Goal: Task Accomplishment & Management: Manage account settings

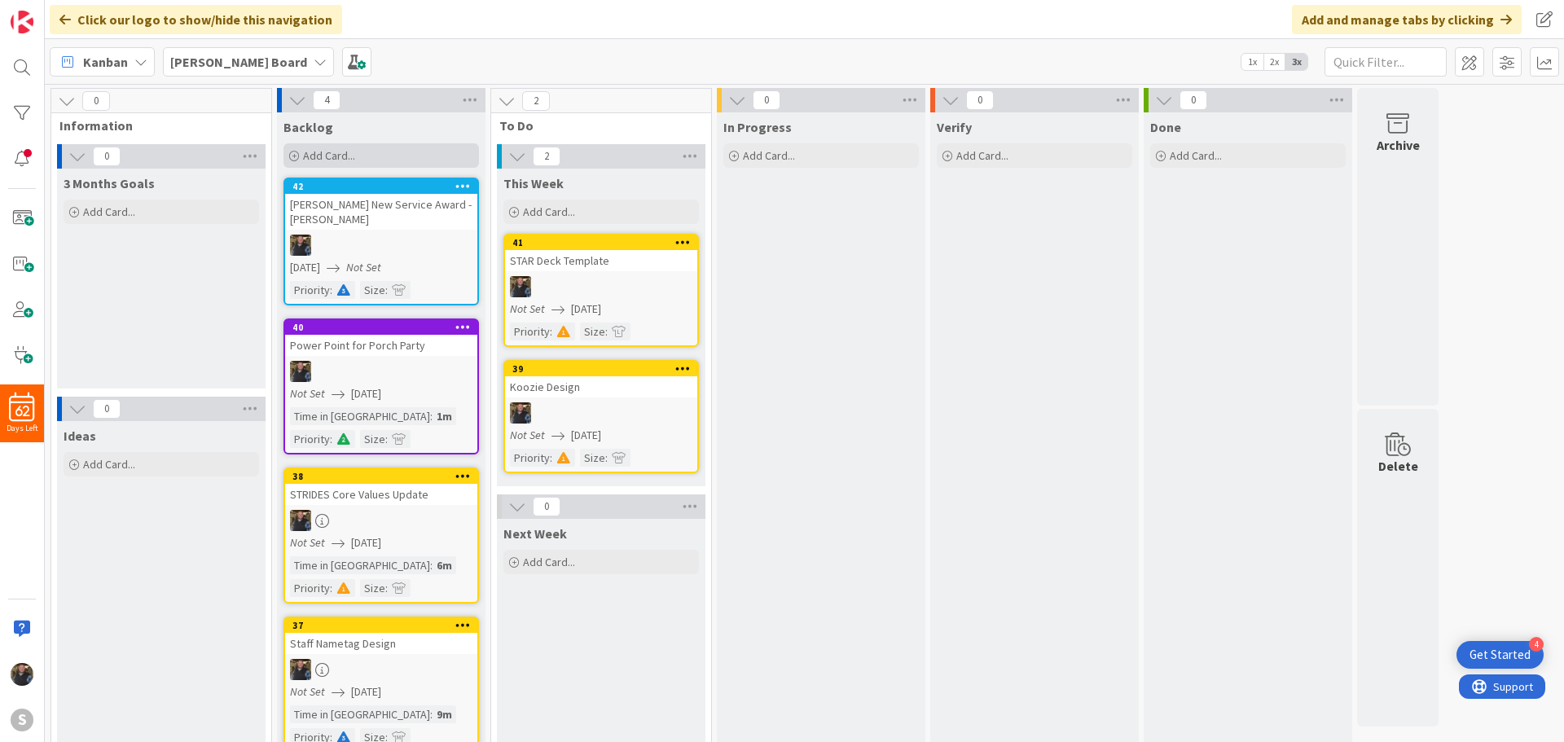
click at [323, 156] on span "Add Card..." at bounding box center [329, 155] width 52 height 15
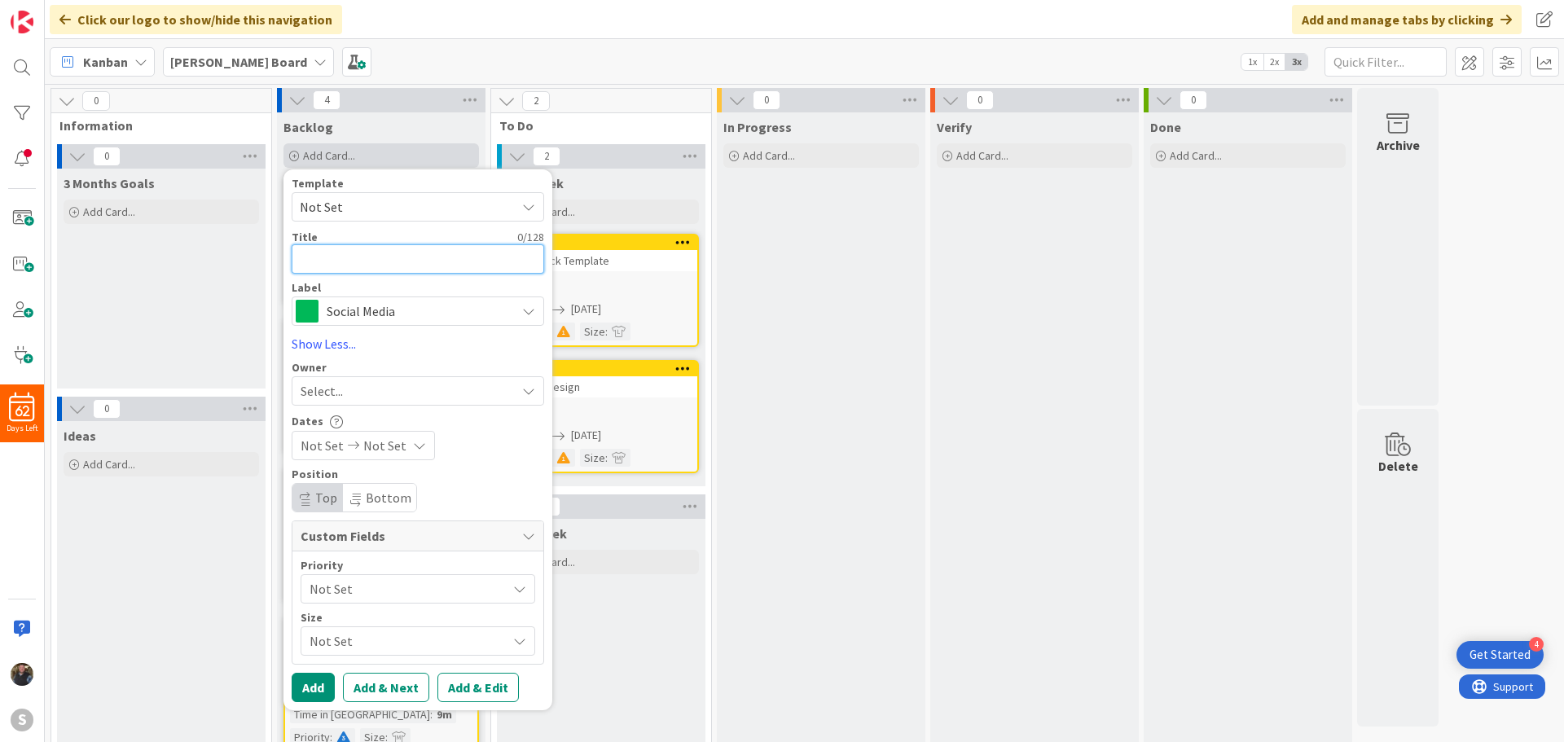
type textarea "F"
type textarea "x"
type textarea "Fa"
type textarea "x"
type textarea "Far"
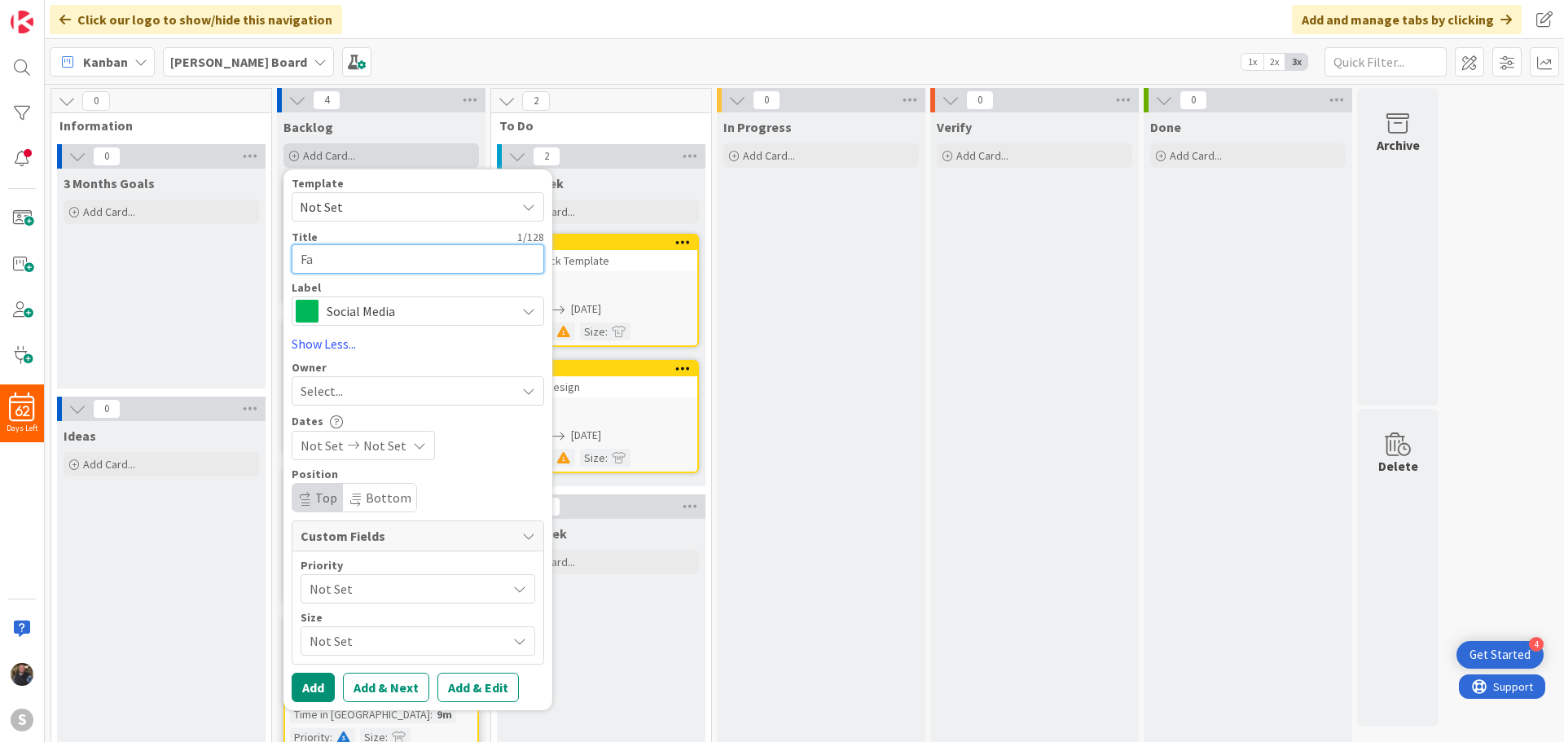
type textarea "x"
type textarea "Faro"
type textarea "x"
type textarea "Farol"
type textarea "x"
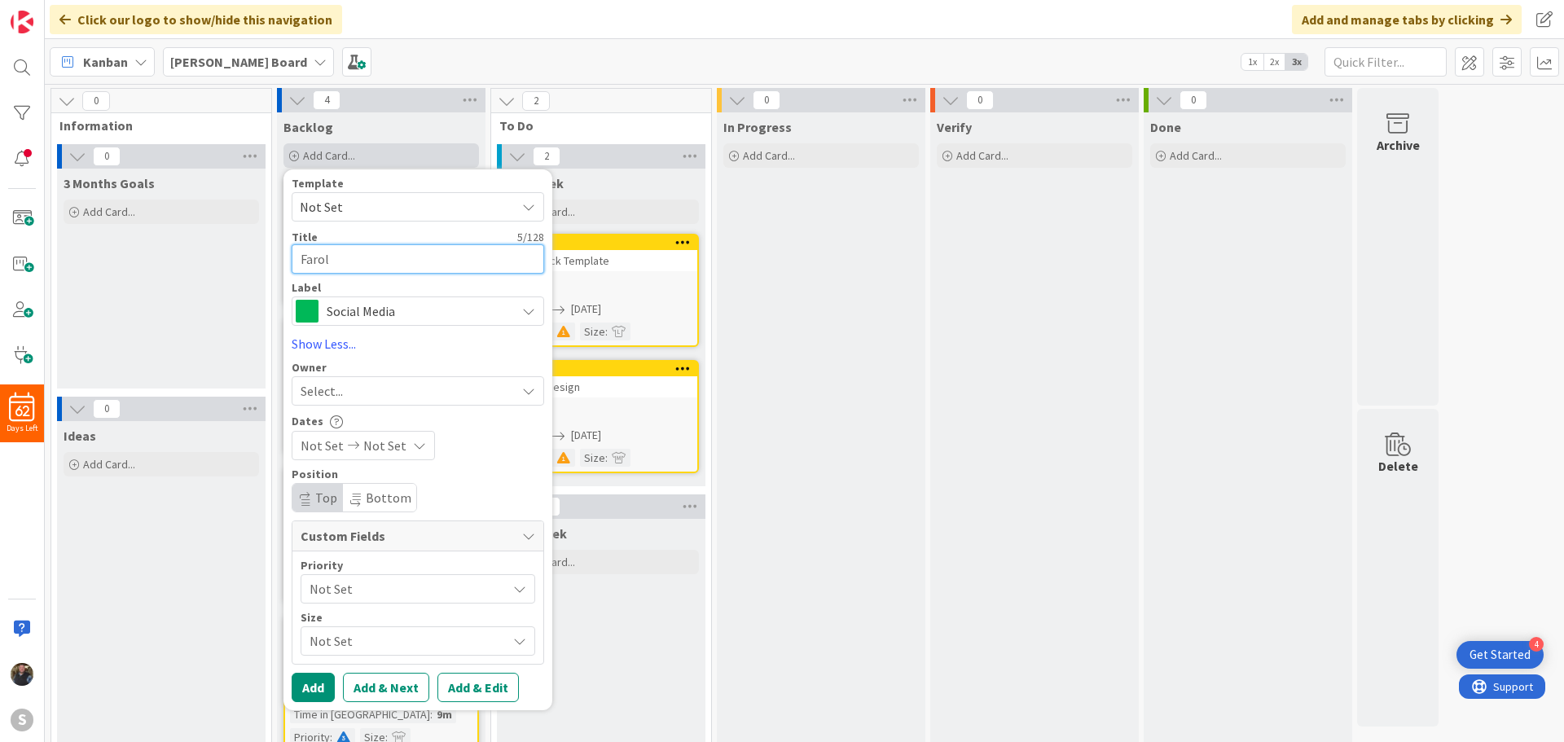
type textarea "Farol"
type textarea "x"
type textarea "Farol S"
type textarea "x"
type textarea "Farol Sa"
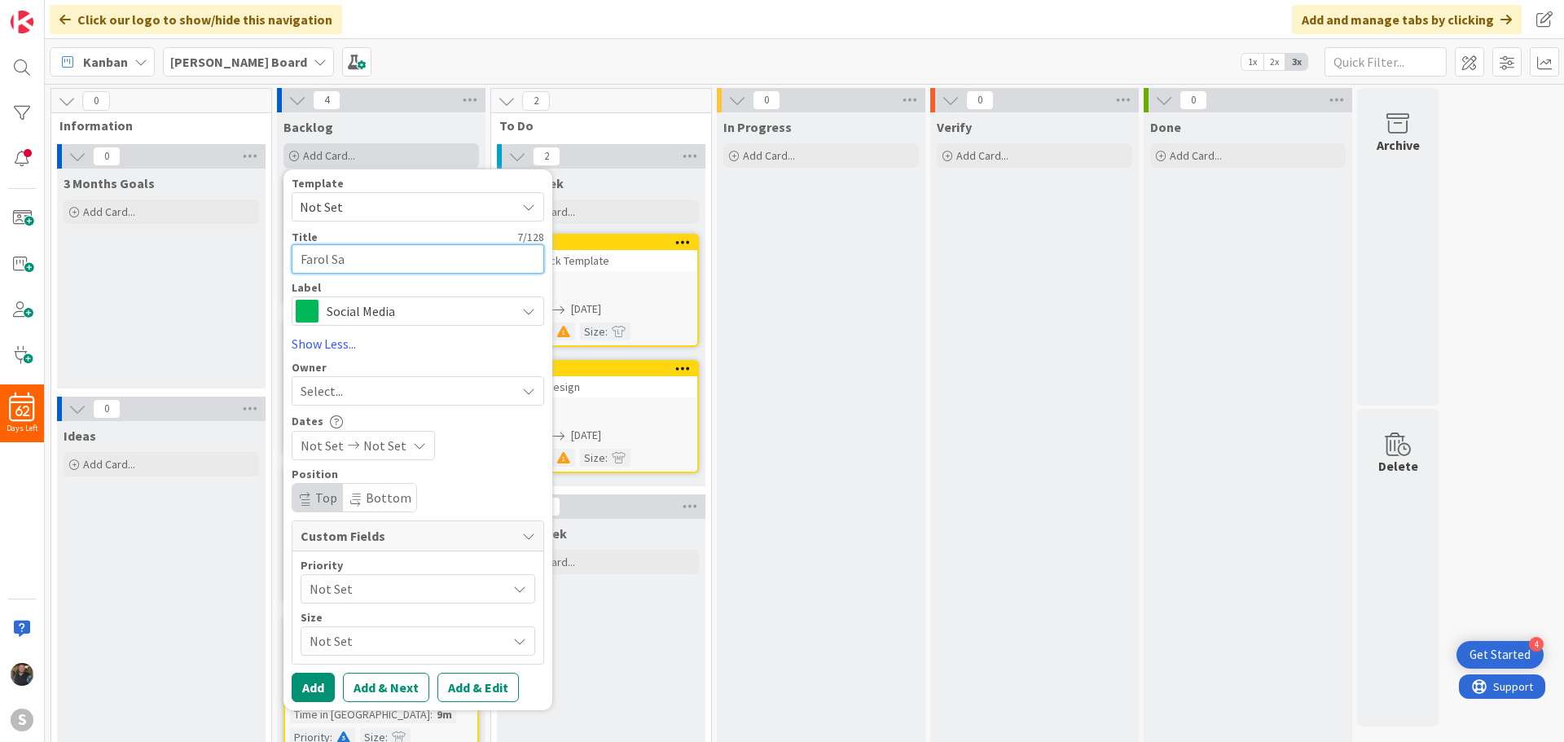
type textarea "x"
type textarea "[PERSON_NAME]"
type textarea "x"
type textarea "Farol Sale"
type textarea "x"
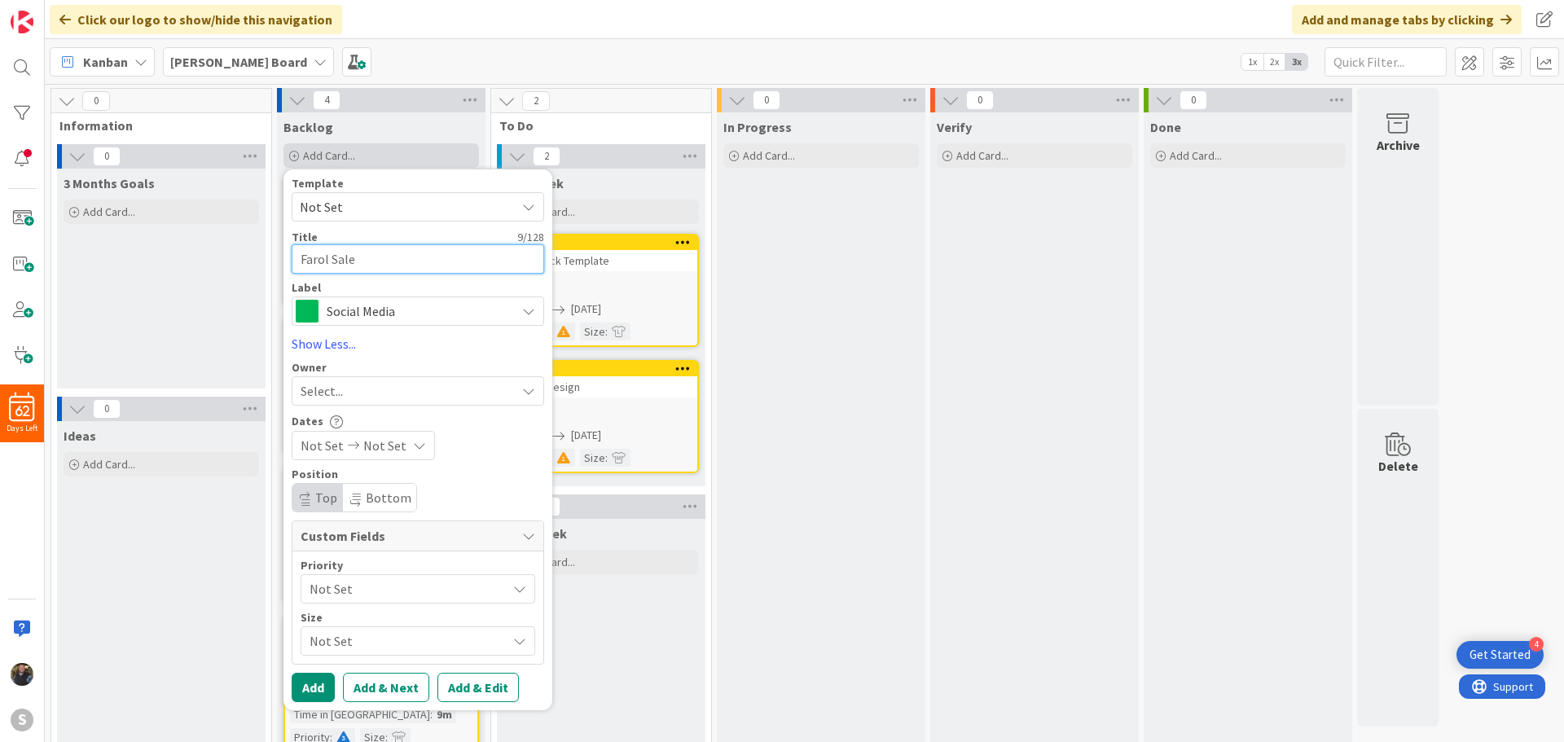
type textarea "Farol Sale"
type textarea "x"
type textarea "Farol Sale A"
type textarea "x"
type textarea "Farol Sale Ad"
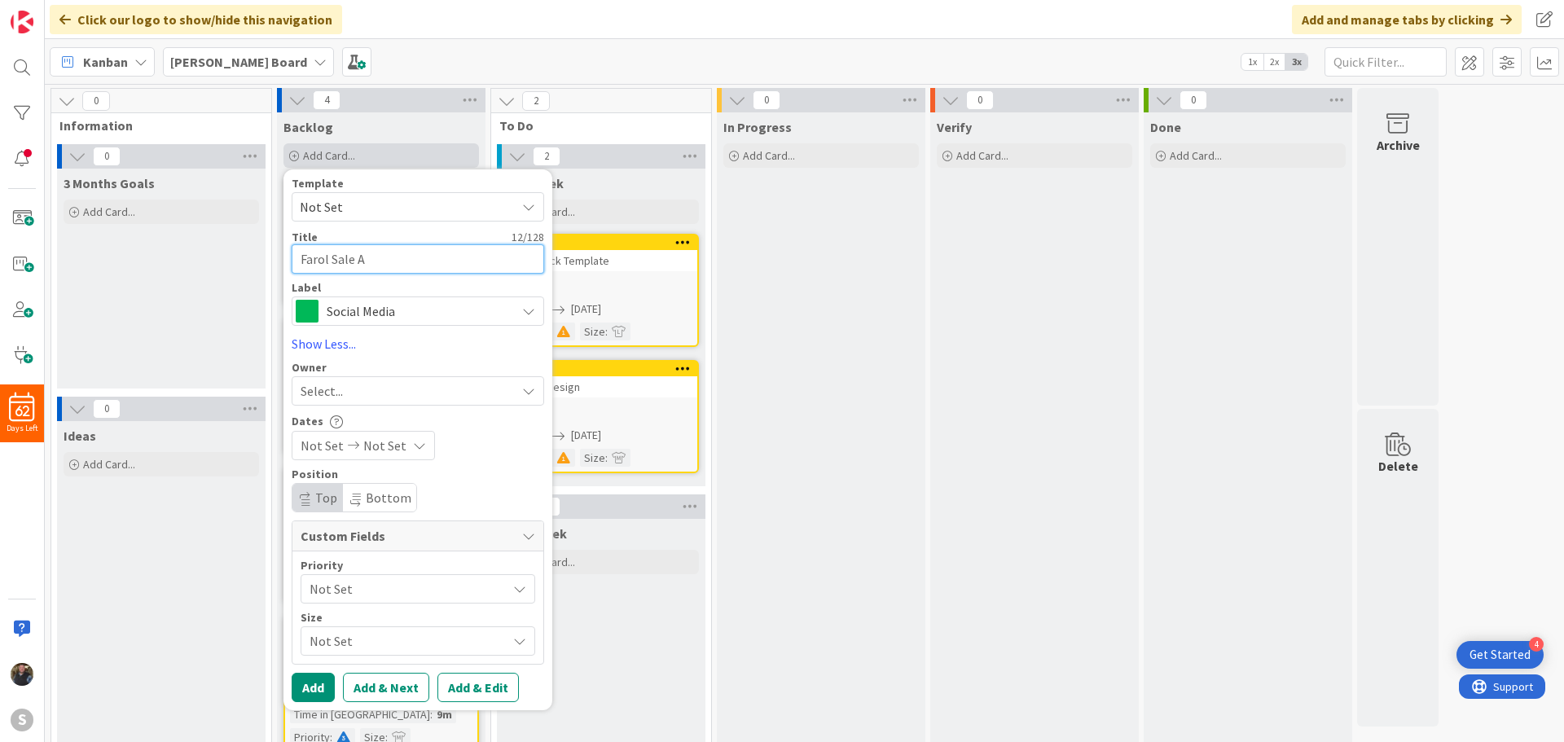
type textarea "x"
type textarea "Farol Sale Ad"
type textarea "x"
type textarea "Farol Sale Ad V"
type textarea "x"
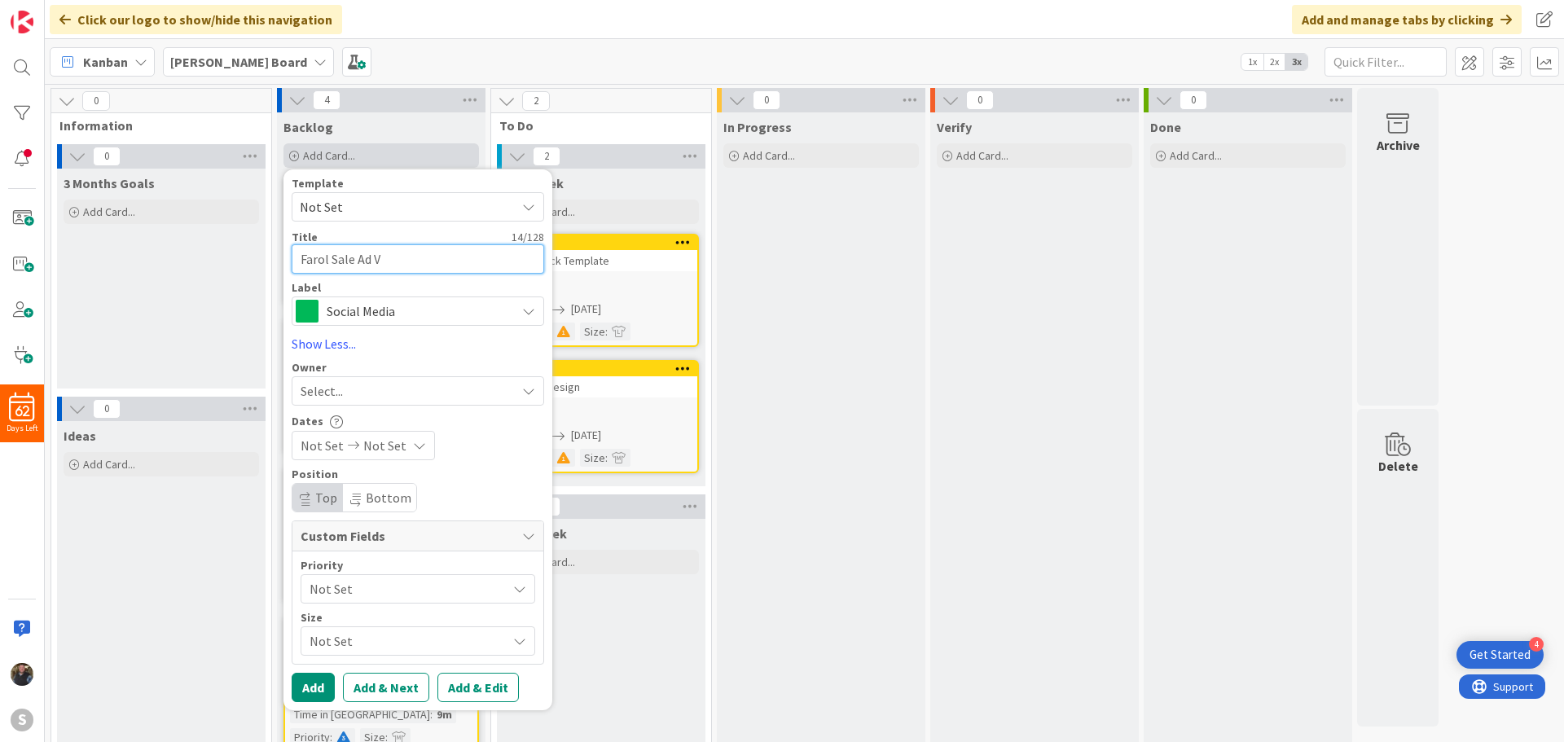
type textarea "Farol Sale Ad Vi"
type textarea "x"
type textarea "Farol Sale Ad Vid"
type textarea "x"
type textarea "Farol Sale Ad Vide"
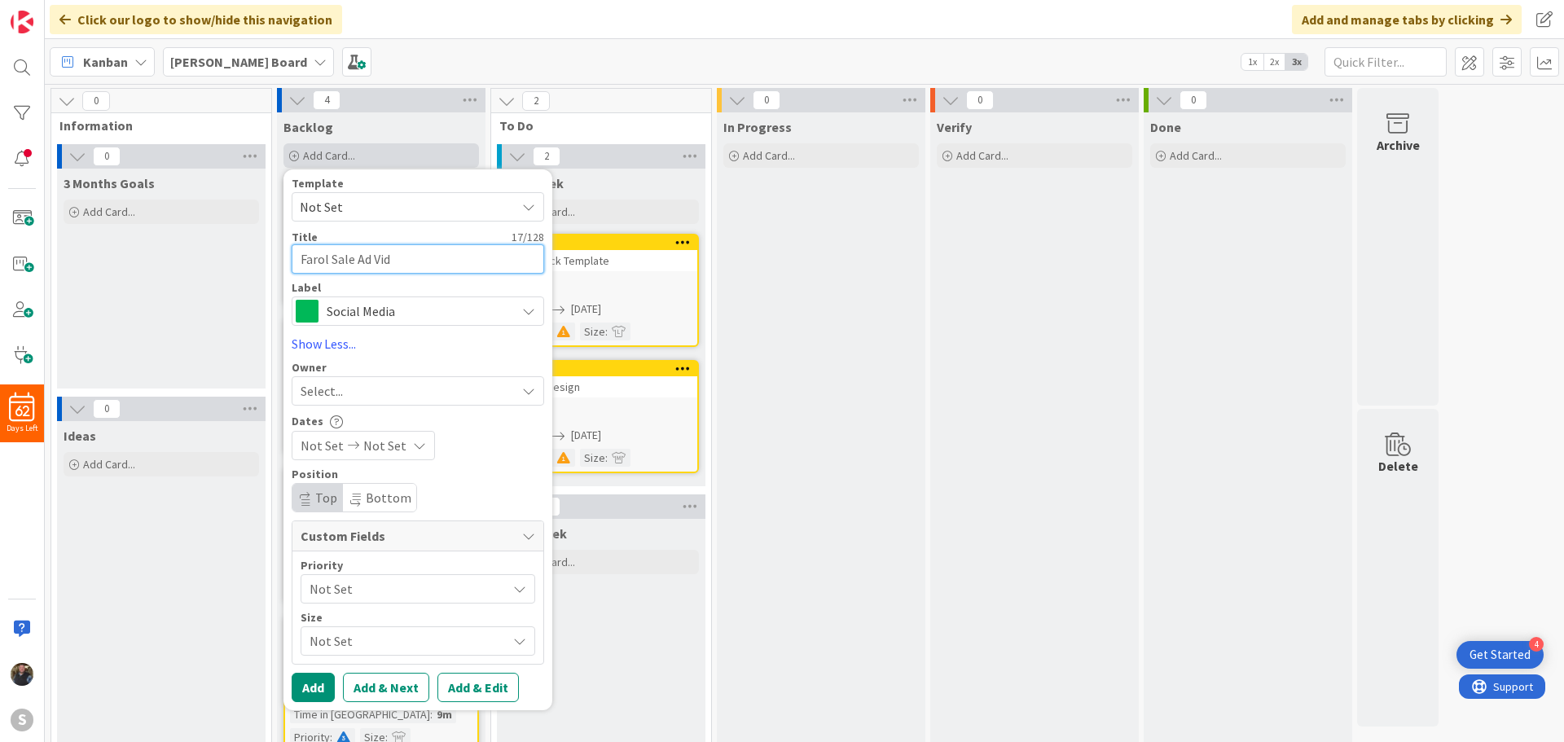
type textarea "x"
type textarea "Farol Sale Ad Video"
type textarea "x"
type textarea "Farol Sale Ad Videos"
type textarea "x"
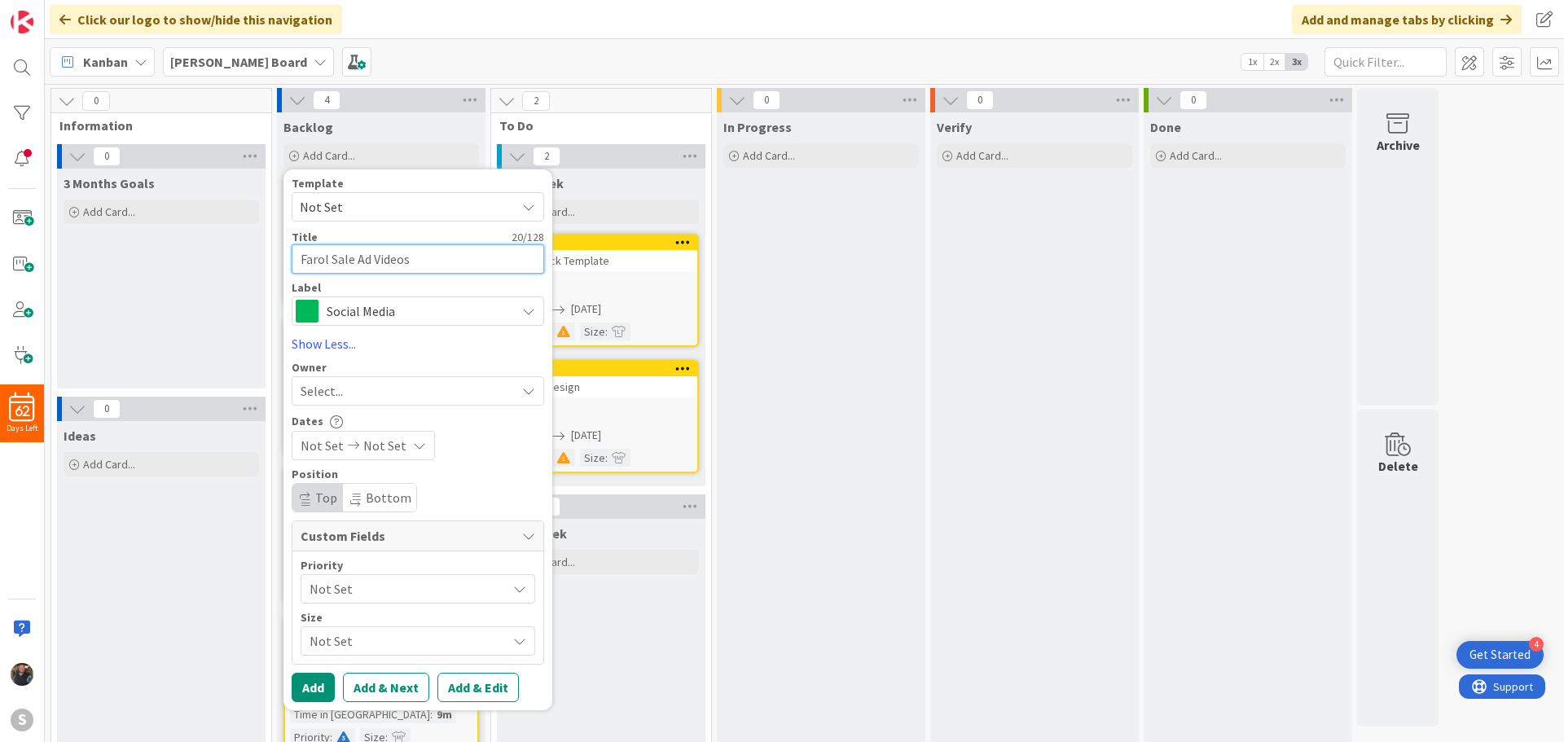
type textarea "Farol Sale Ad Videos"
click at [349, 318] on span "Social Media" at bounding box center [417, 311] width 181 height 23
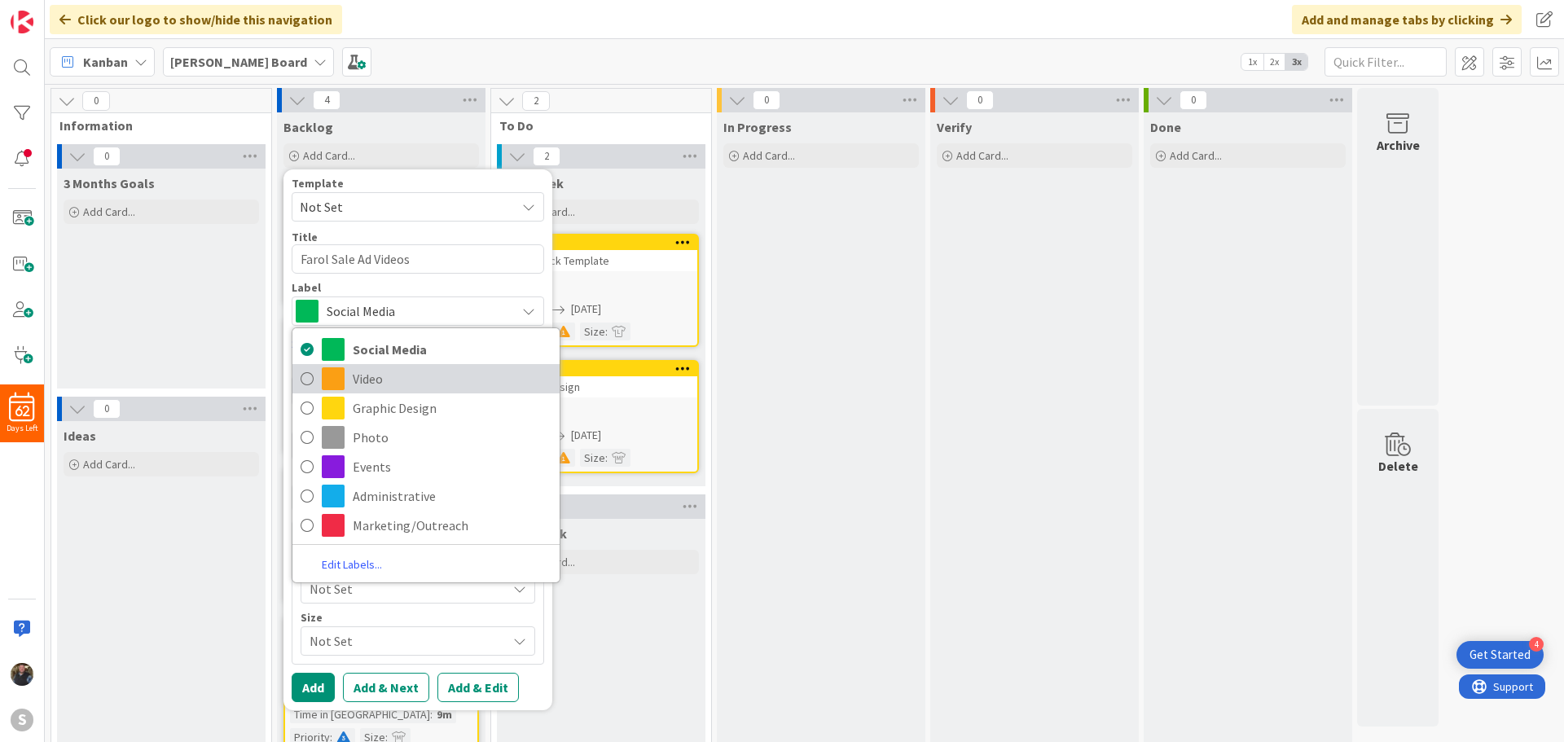
click at [308, 379] on icon at bounding box center [306, 378] width 13 height 24
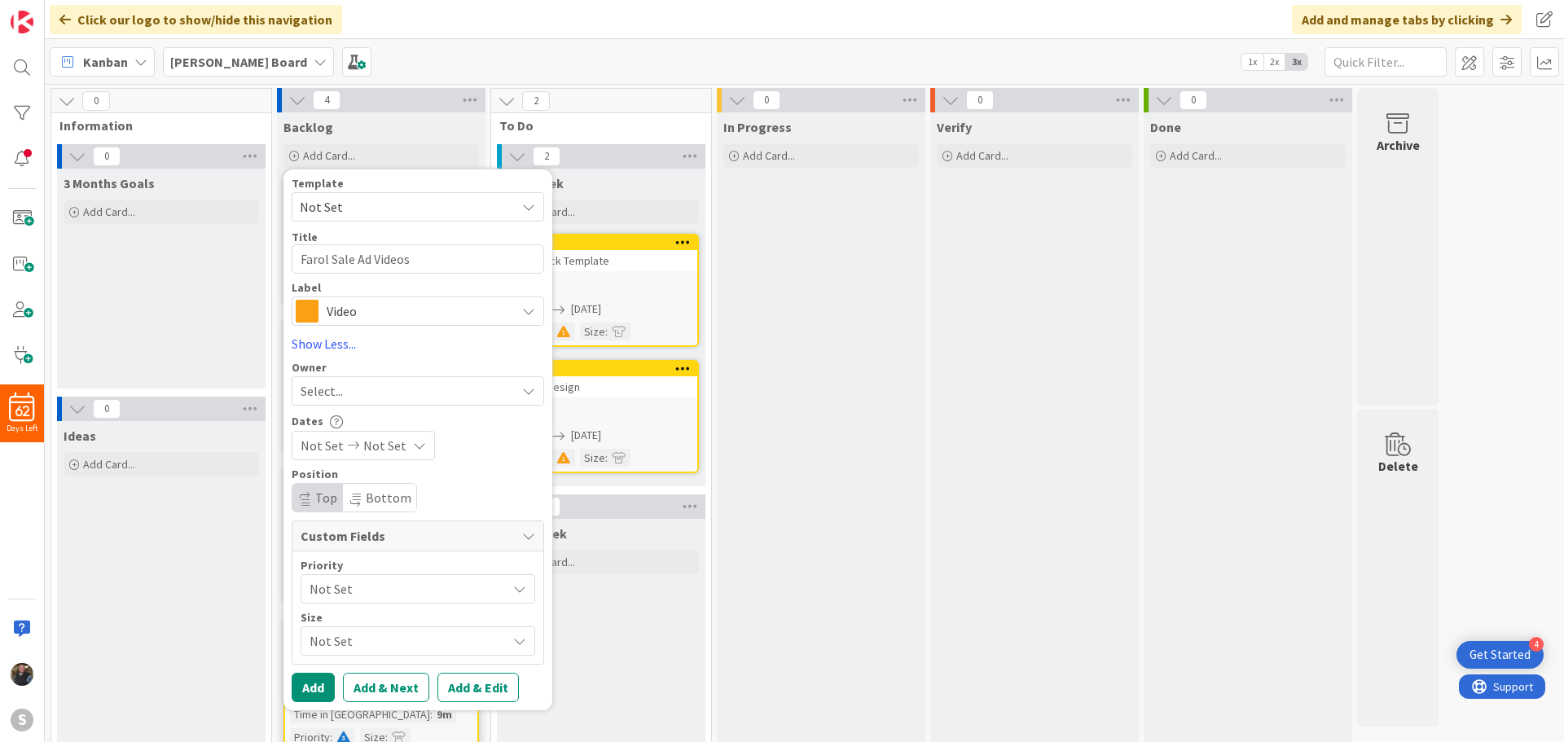
click at [317, 391] on span "Select..." at bounding box center [321, 391] width 42 height 20
click at [302, 463] on span at bounding box center [306, 466] width 13 height 24
type textarea "x"
click at [379, 450] on span "Not Set" at bounding box center [384, 446] width 43 height 20
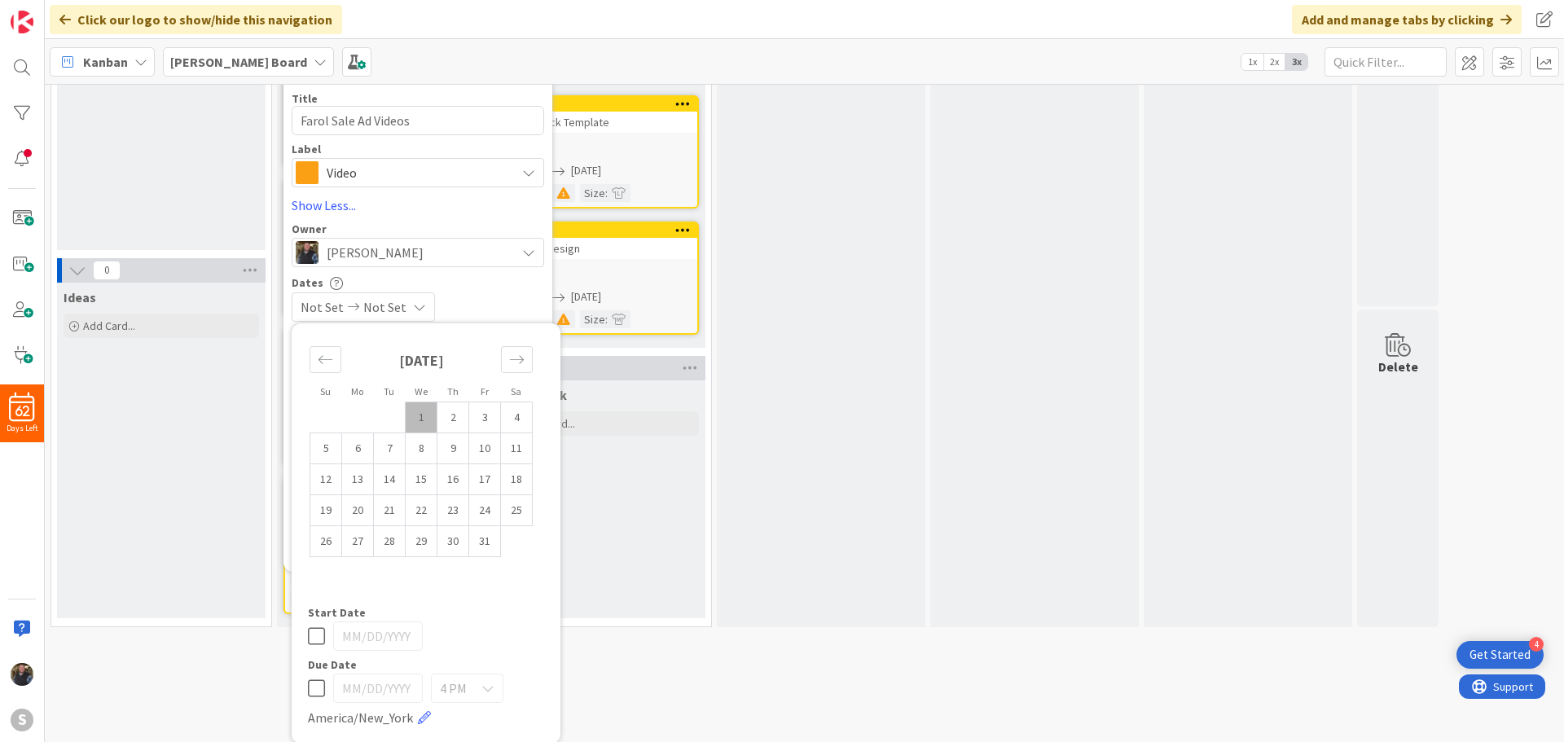
scroll to position [140, 0]
click at [318, 682] on icon at bounding box center [316, 687] width 17 height 20
type input "[DATE]"
type textarea "x"
click at [488, 414] on td "3" at bounding box center [485, 416] width 32 height 31
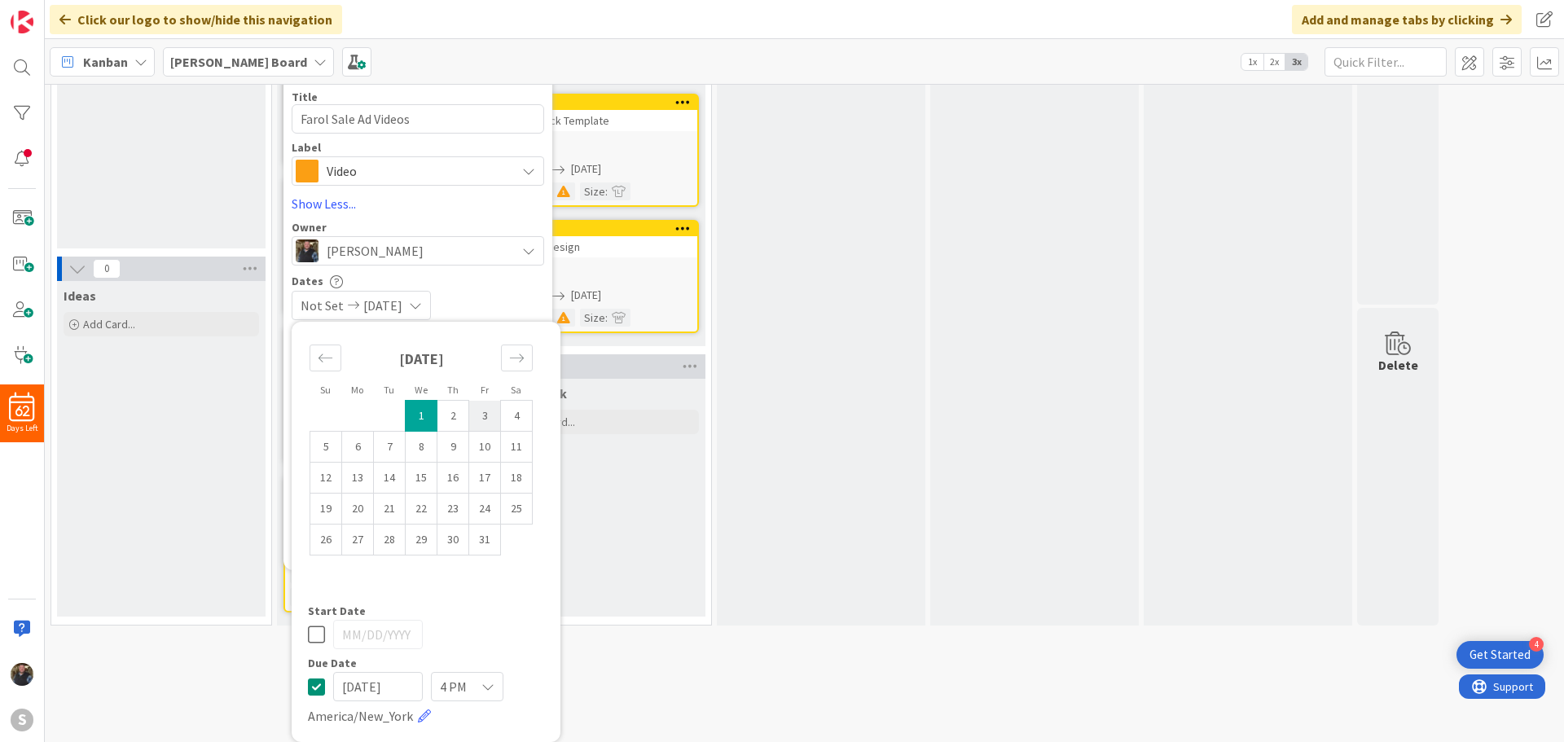
type input "[DATE]"
click at [463, 291] on div "Not Set [DATE]" at bounding box center [418, 305] width 252 height 29
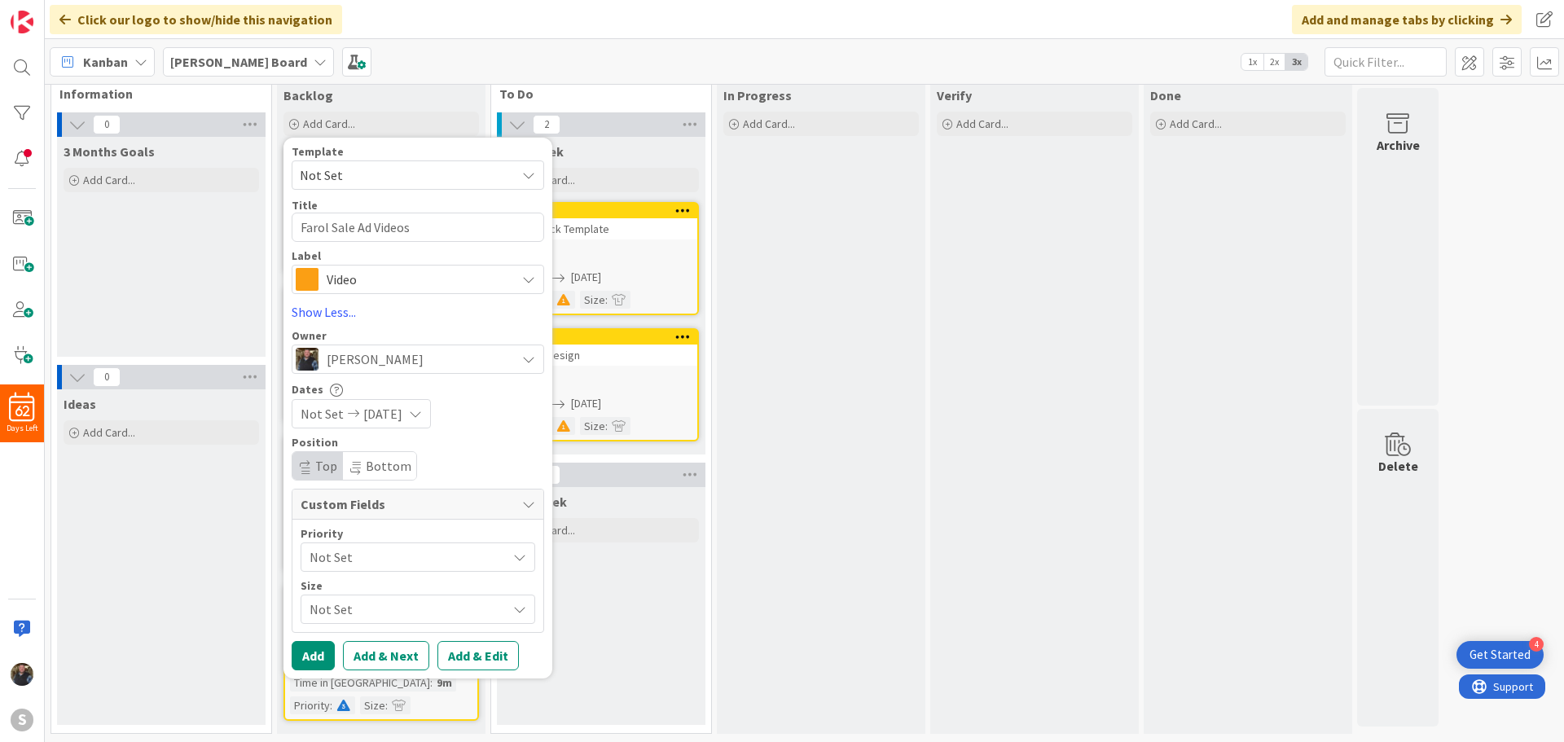
scroll to position [17, 0]
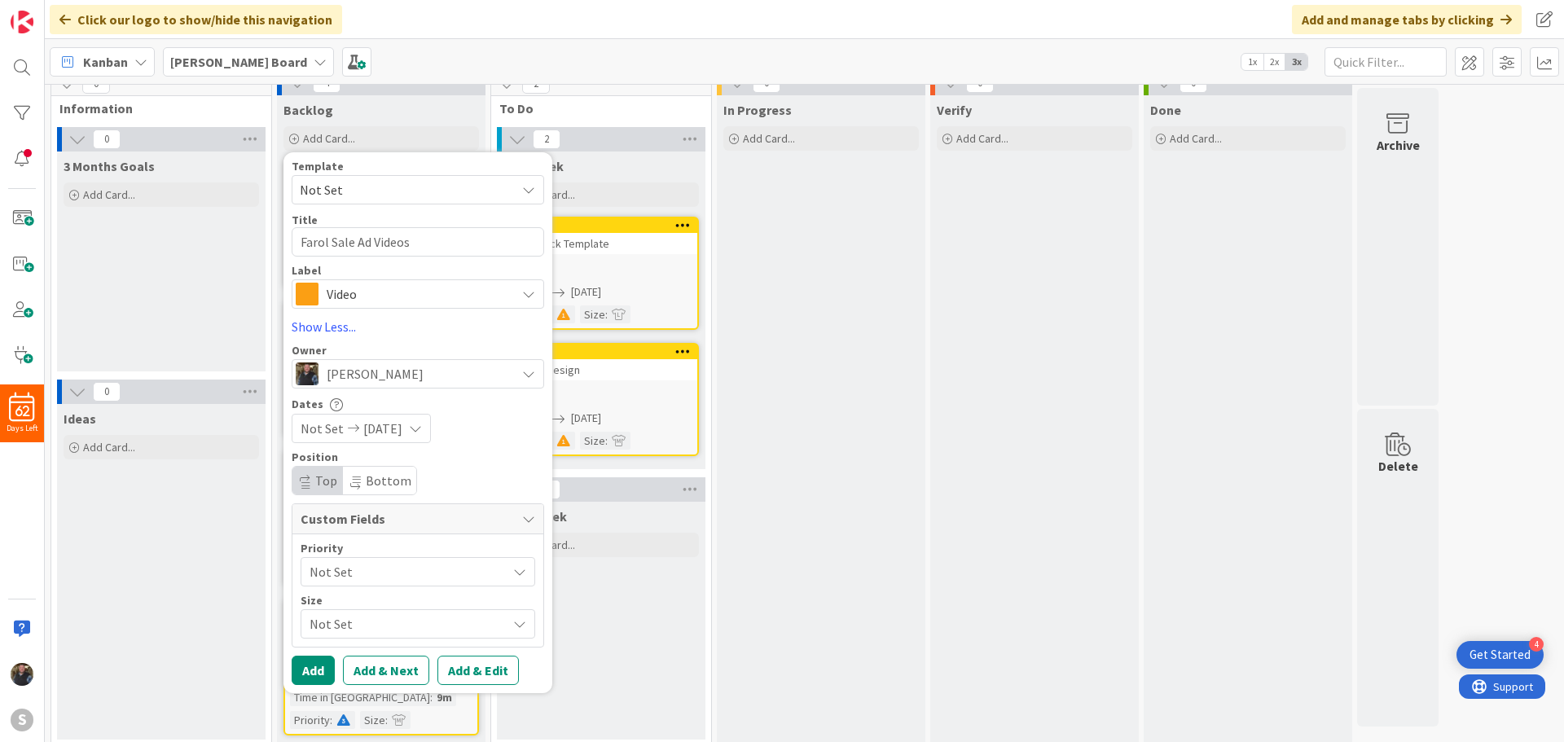
click at [352, 568] on span "Not Set" at bounding box center [403, 571] width 189 height 23
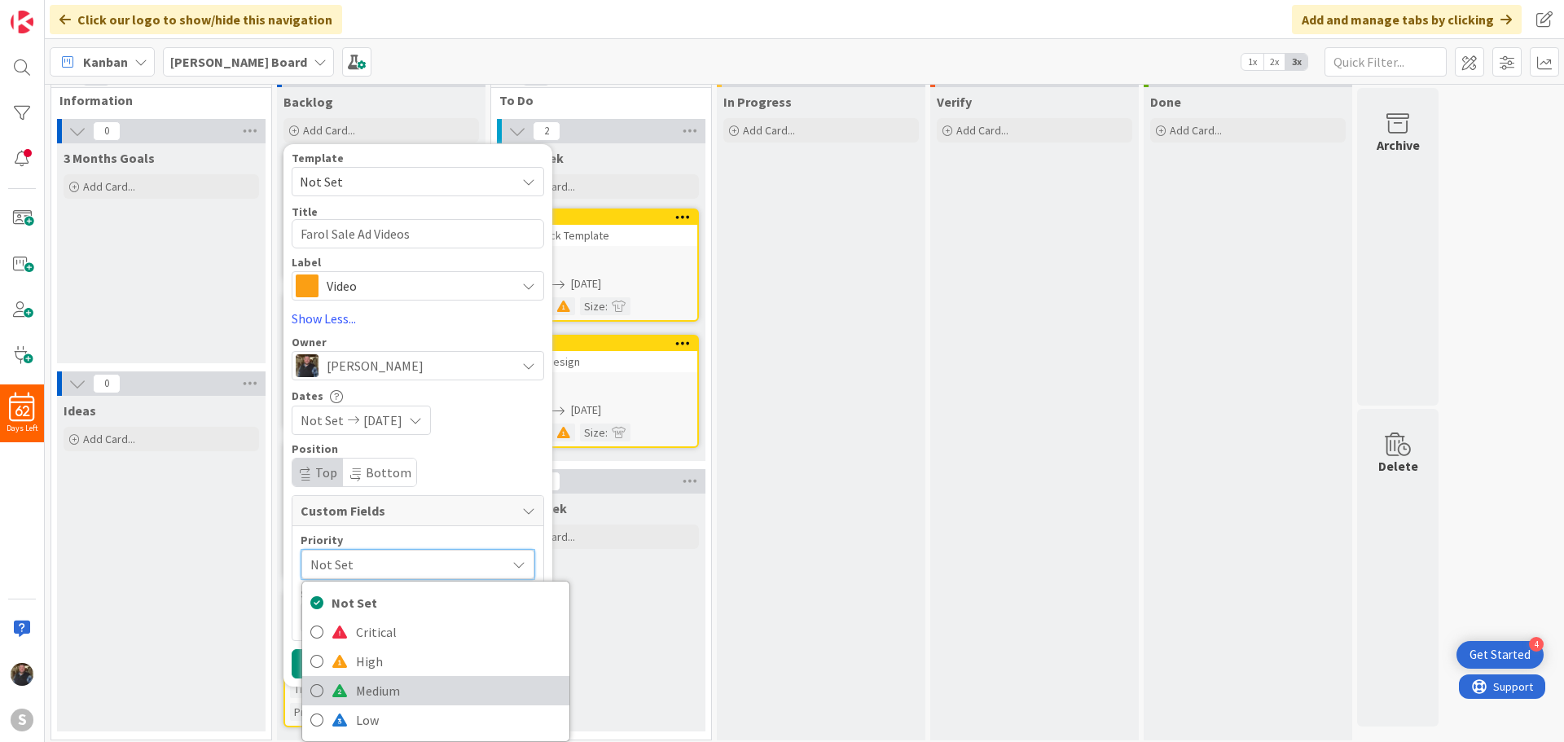
click at [310, 682] on icon at bounding box center [316, 690] width 13 height 24
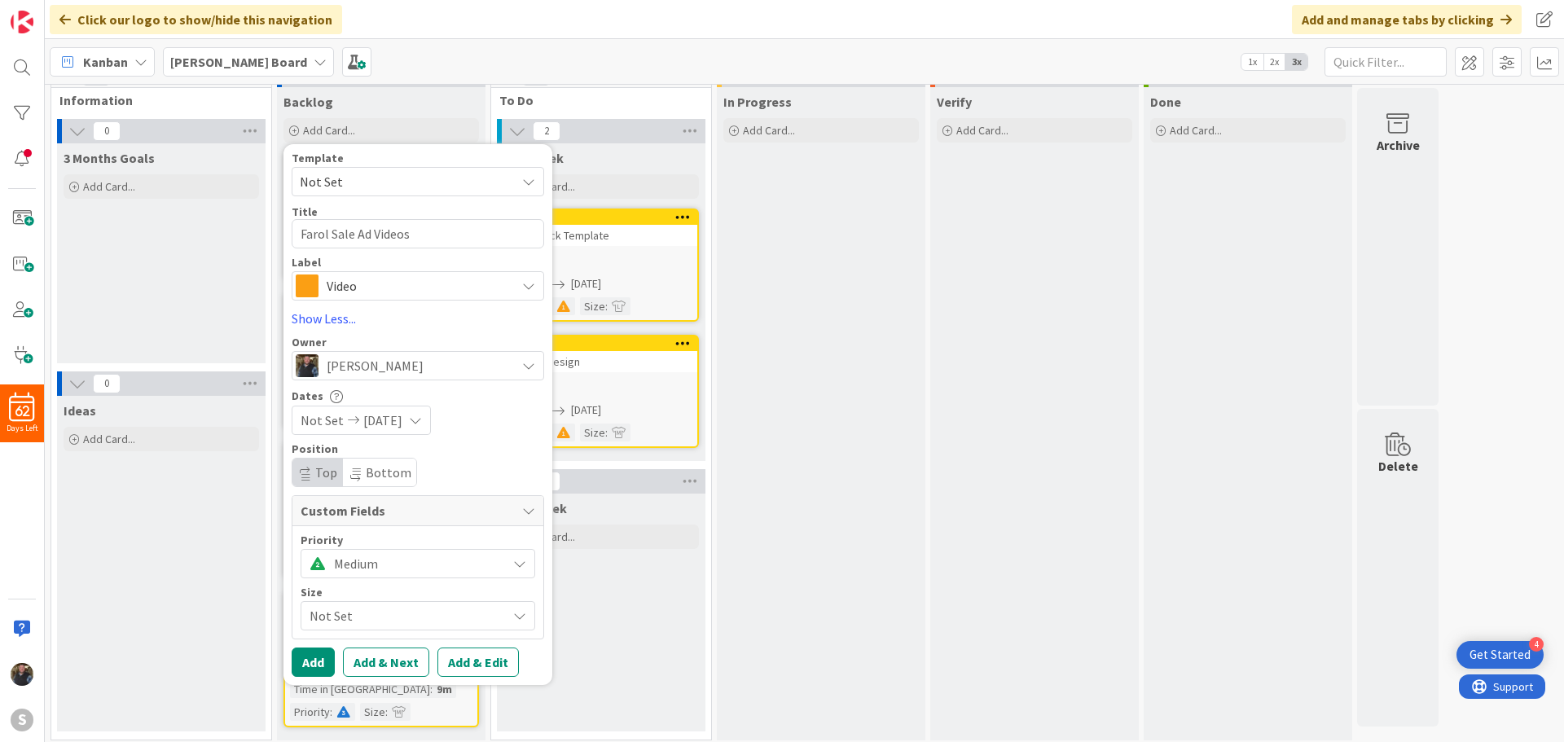
scroll to position [17, 0]
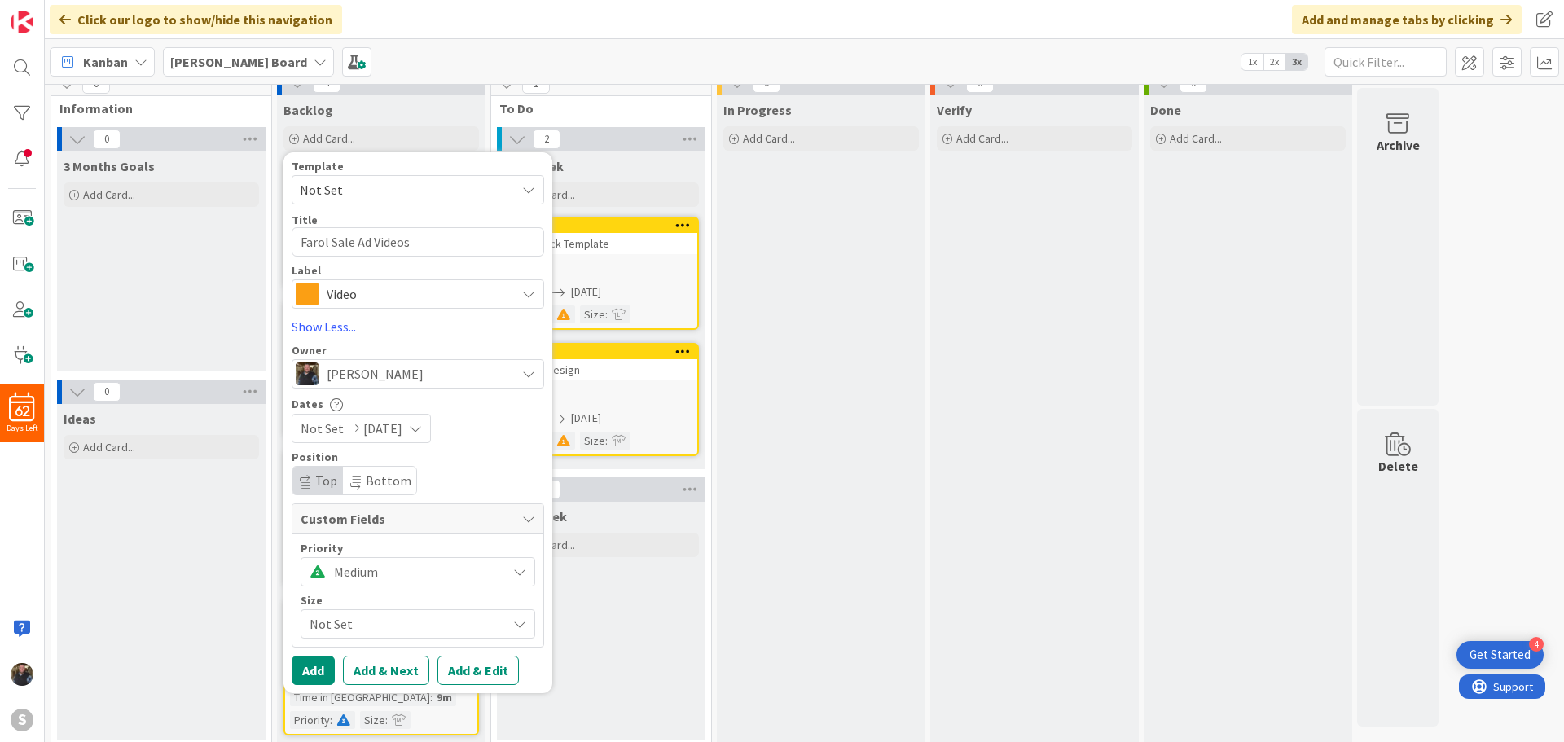
click at [336, 625] on span "Not Set" at bounding box center [403, 623] width 189 height 23
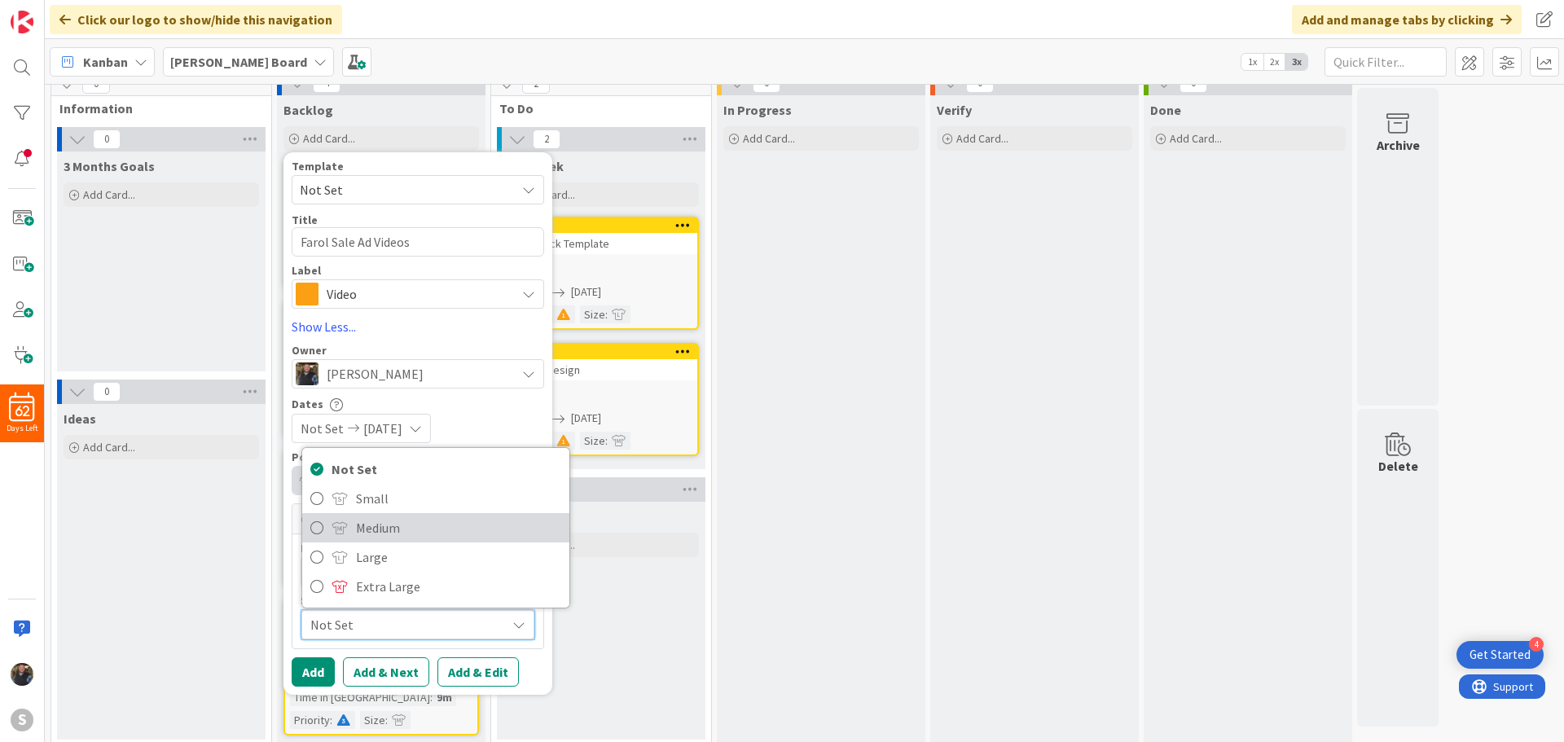
click at [318, 530] on icon at bounding box center [316, 527] width 13 height 24
type textarea "x"
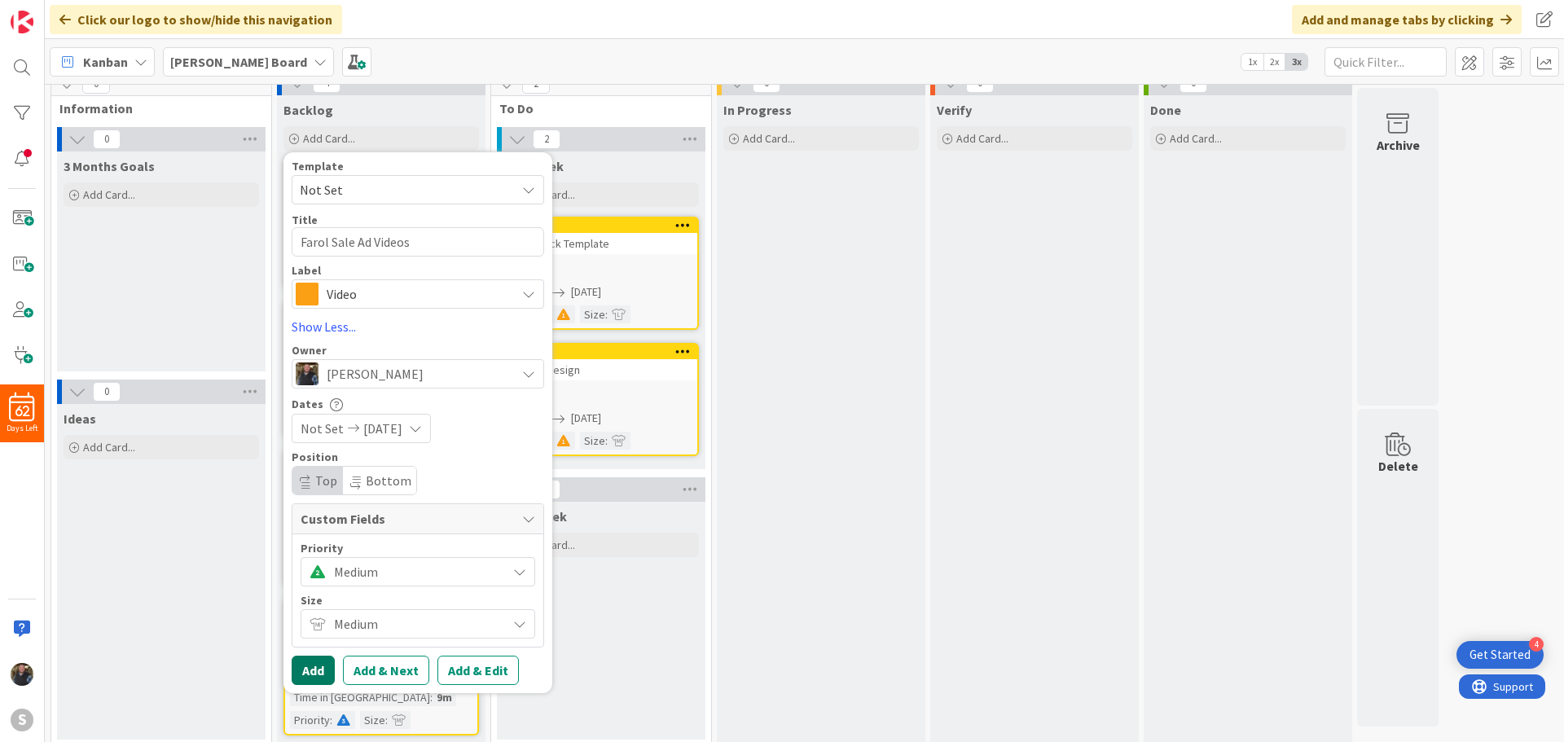
click at [312, 670] on button "Add" at bounding box center [313, 670] width 43 height 29
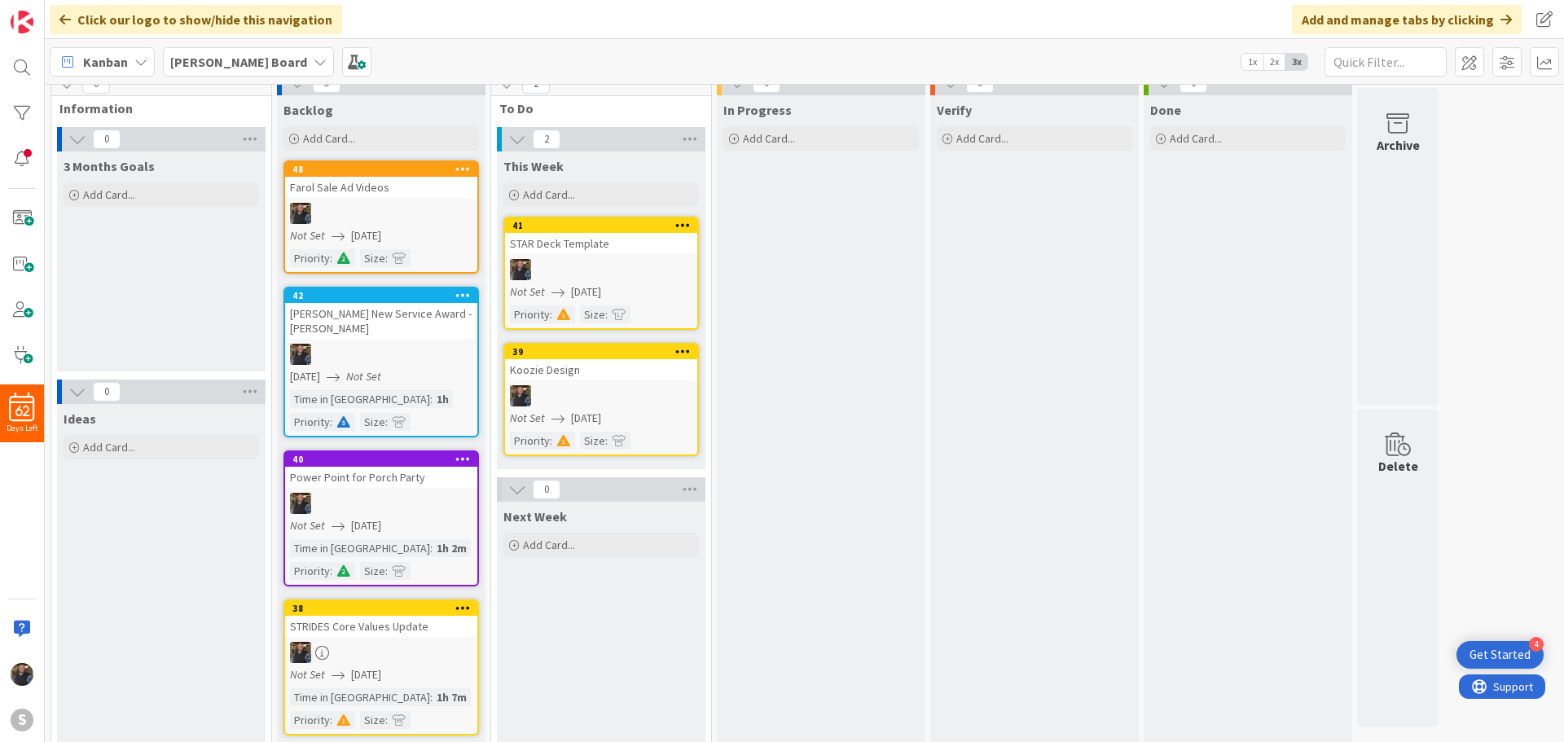
scroll to position [0, 0]
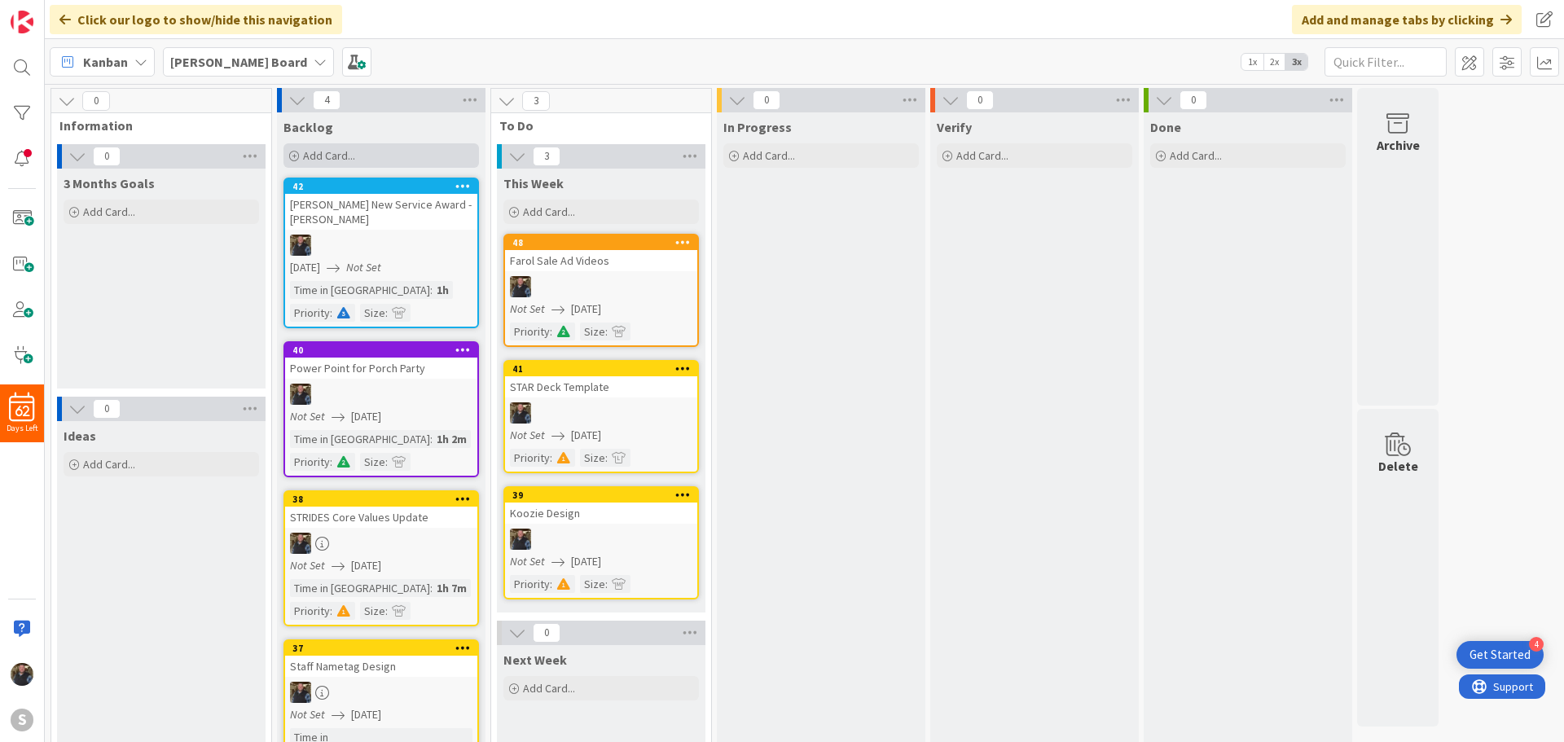
click at [311, 151] on span "Add Card..." at bounding box center [329, 155] width 52 height 15
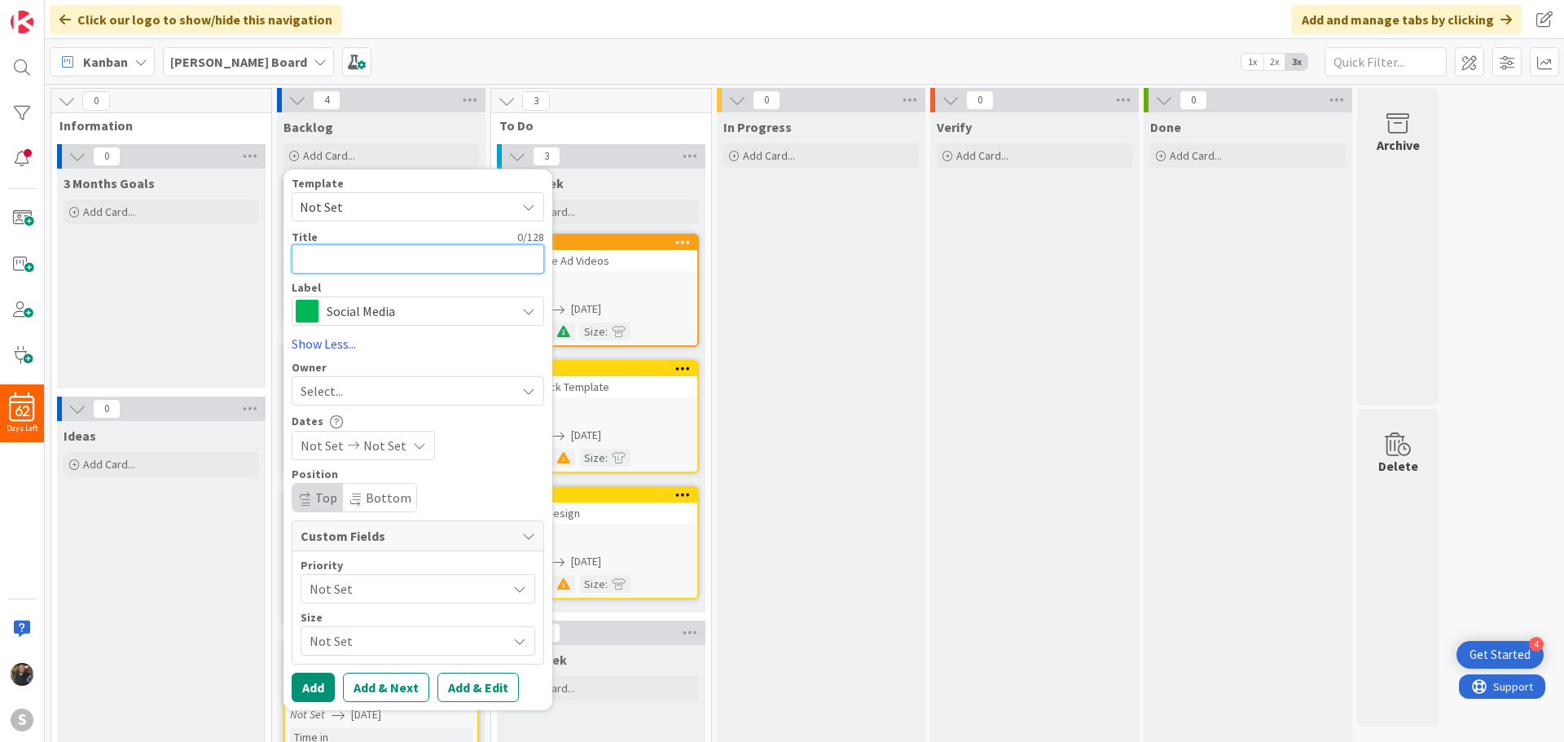
type textarea "B"
type textarea "x"
type textarea "B0"
type textarea "x"
type textarea "B0-"
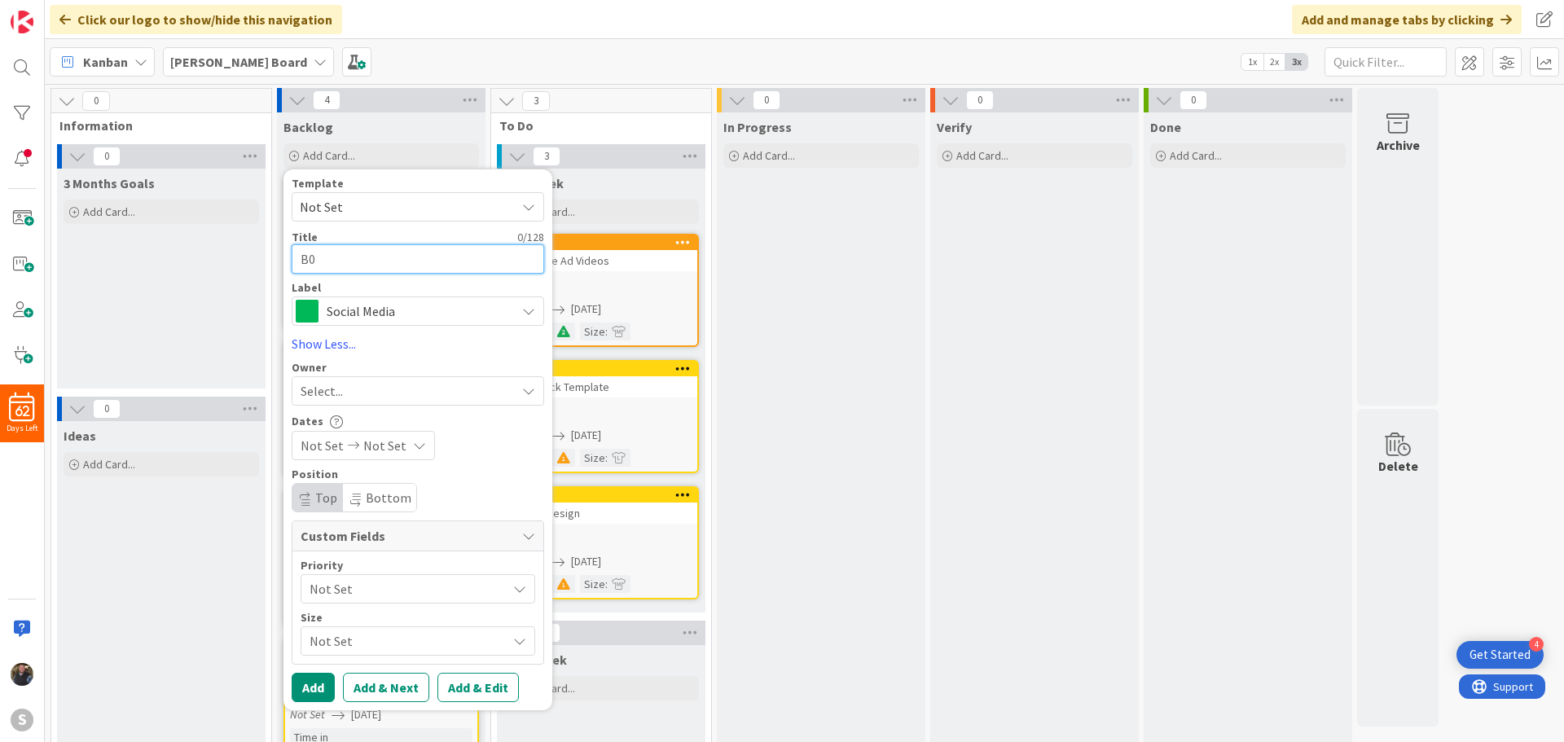
type textarea "x"
type textarea "B0-R"
type textarea "x"
type textarea "B0-"
type textarea "x"
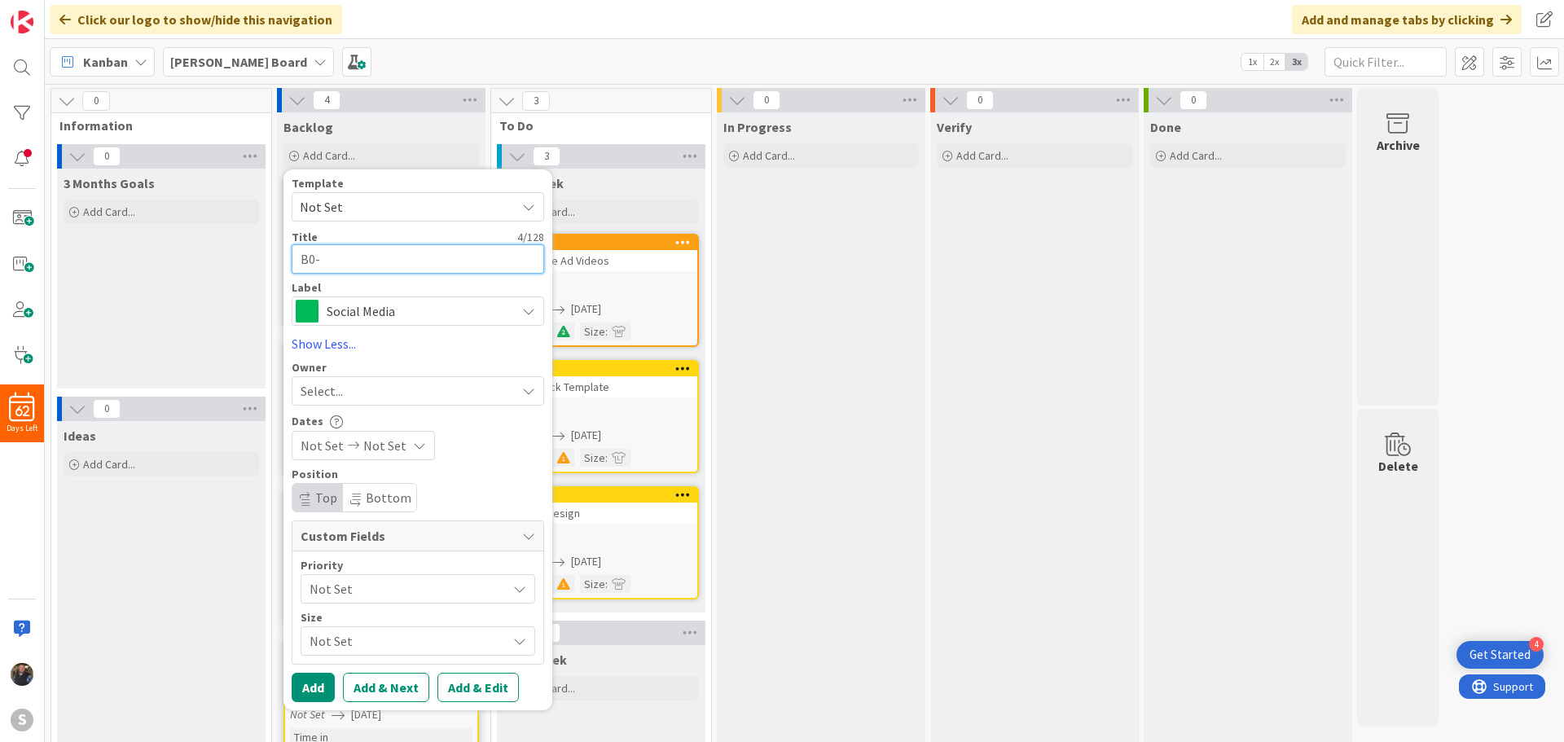
type textarea "B0"
type textarea "x"
type textarea "B"
type textarea "x"
type textarea "B="
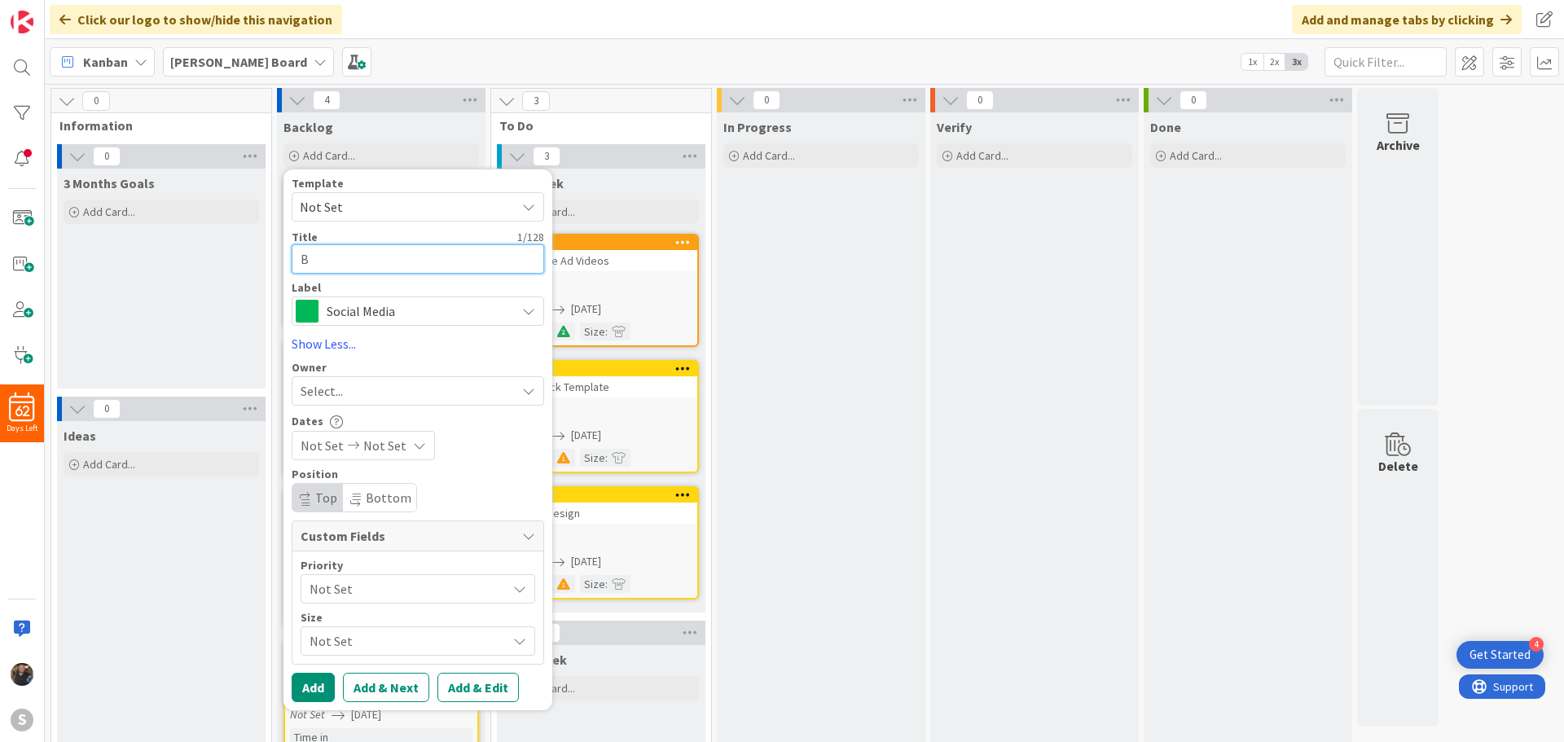
type textarea "x"
type textarea "B"
type textarea "x"
type textarea "B-"
type textarea "x"
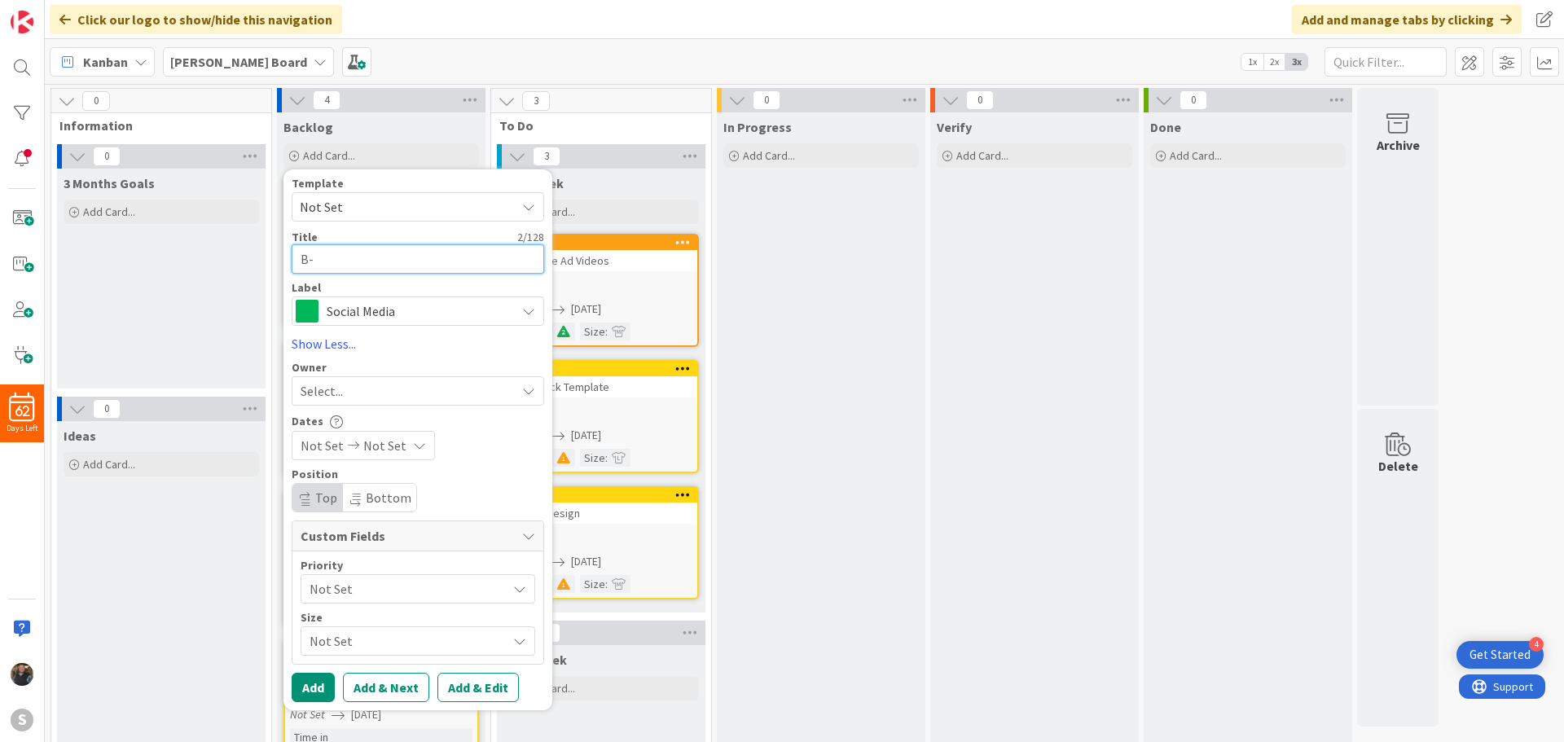
type textarea "B-R"
type textarea "x"
type textarea "B-Ro"
type textarea "x"
type textarea "B-Rol"
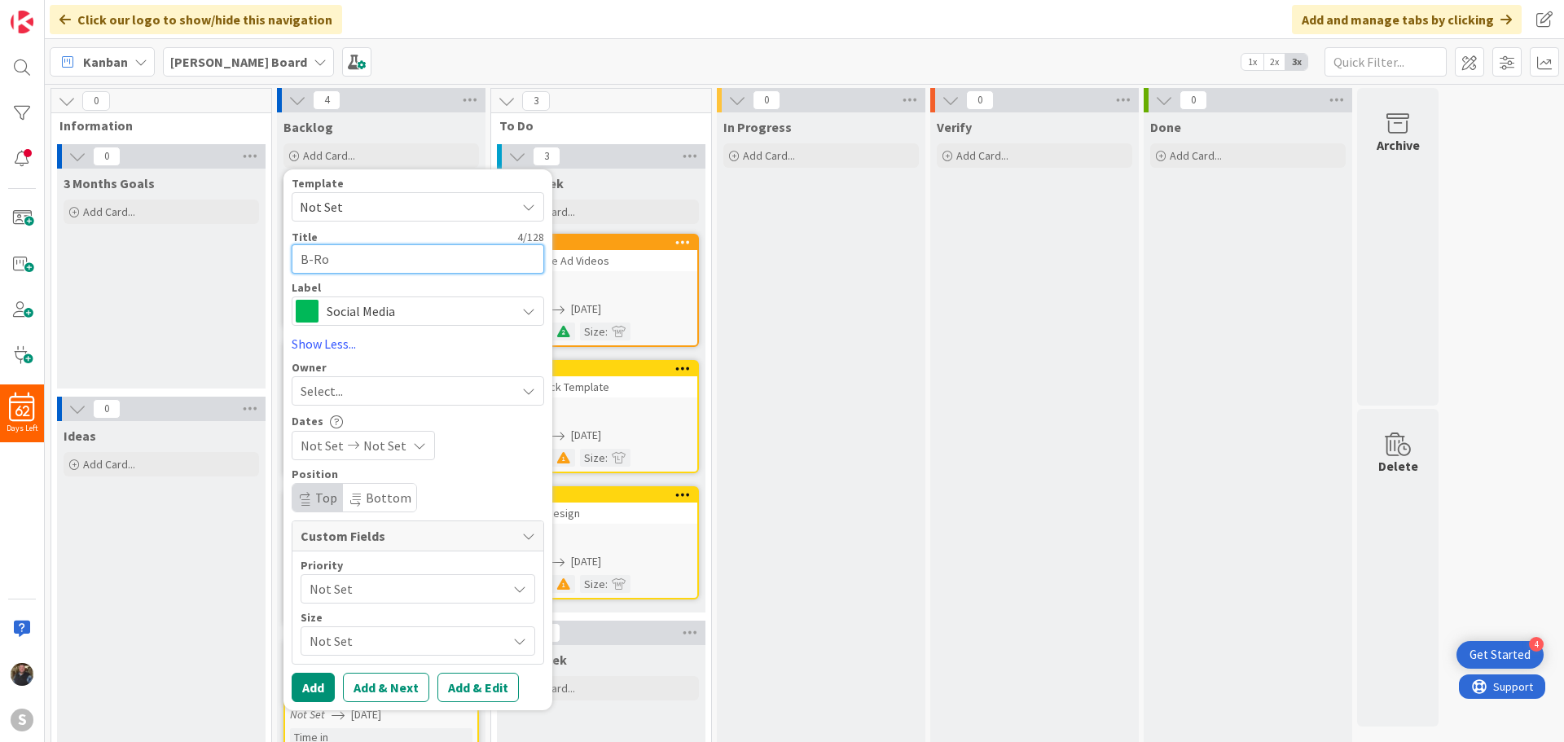
type textarea "x"
type textarea "B-Roll"
type textarea "x"
type textarea "B-Roll"
type textarea "x"
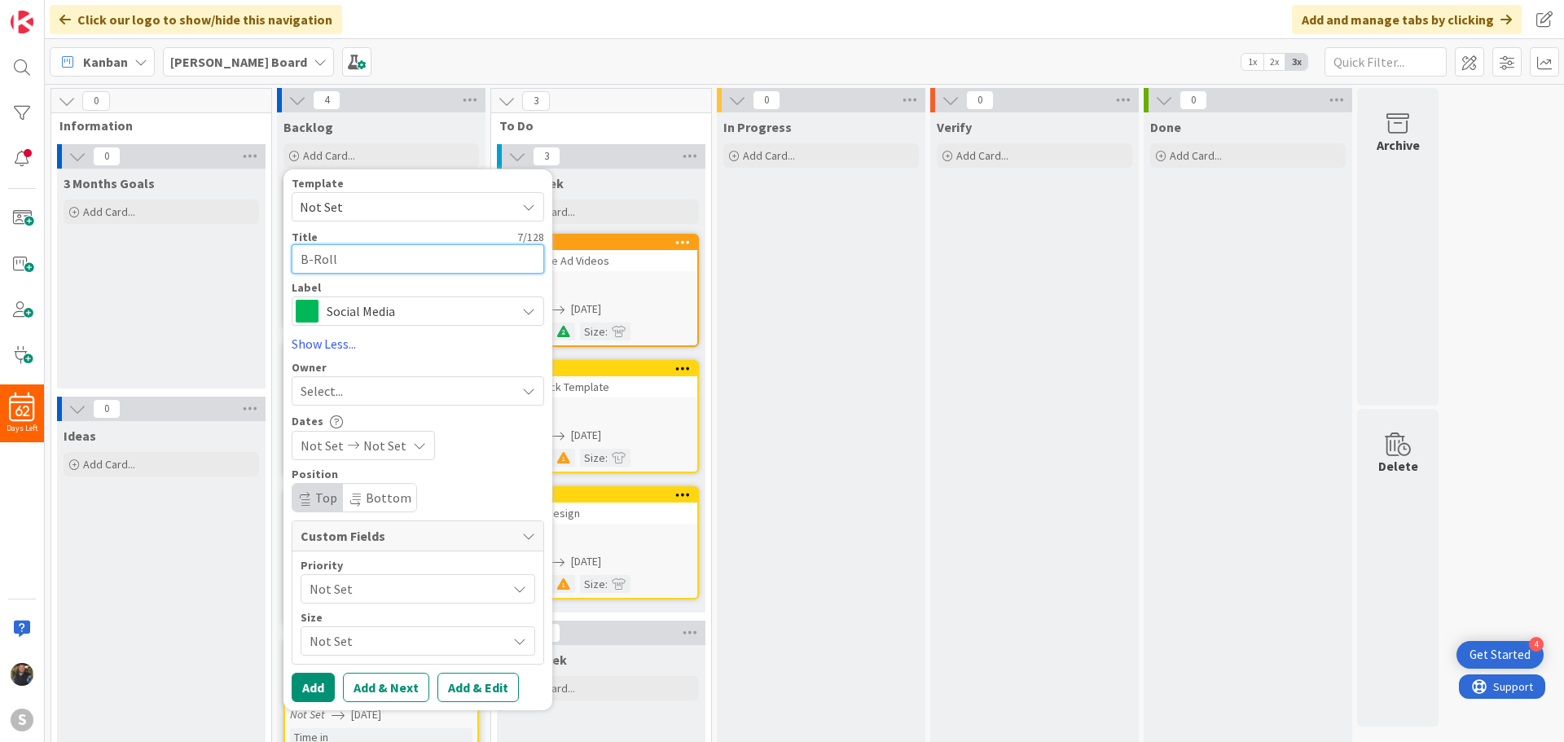
type textarea "B-Roll F"
type textarea "x"
type textarea "B-Roll Fo"
type textarea "x"
type textarea "B-Roll For"
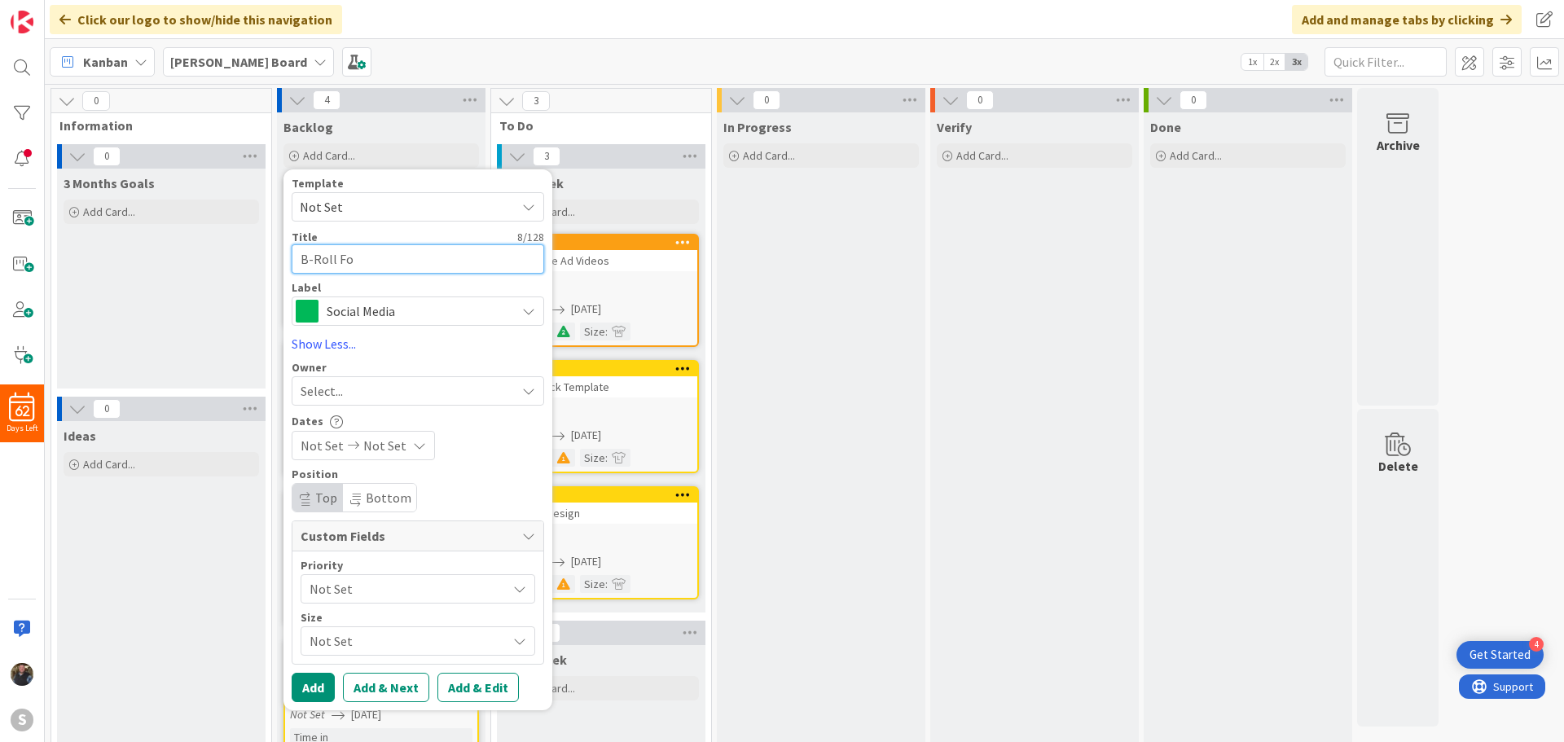
type textarea "x"
type textarea "B-Roll For"
type textarea "x"
type textarea "B-Roll For P"
type textarea "x"
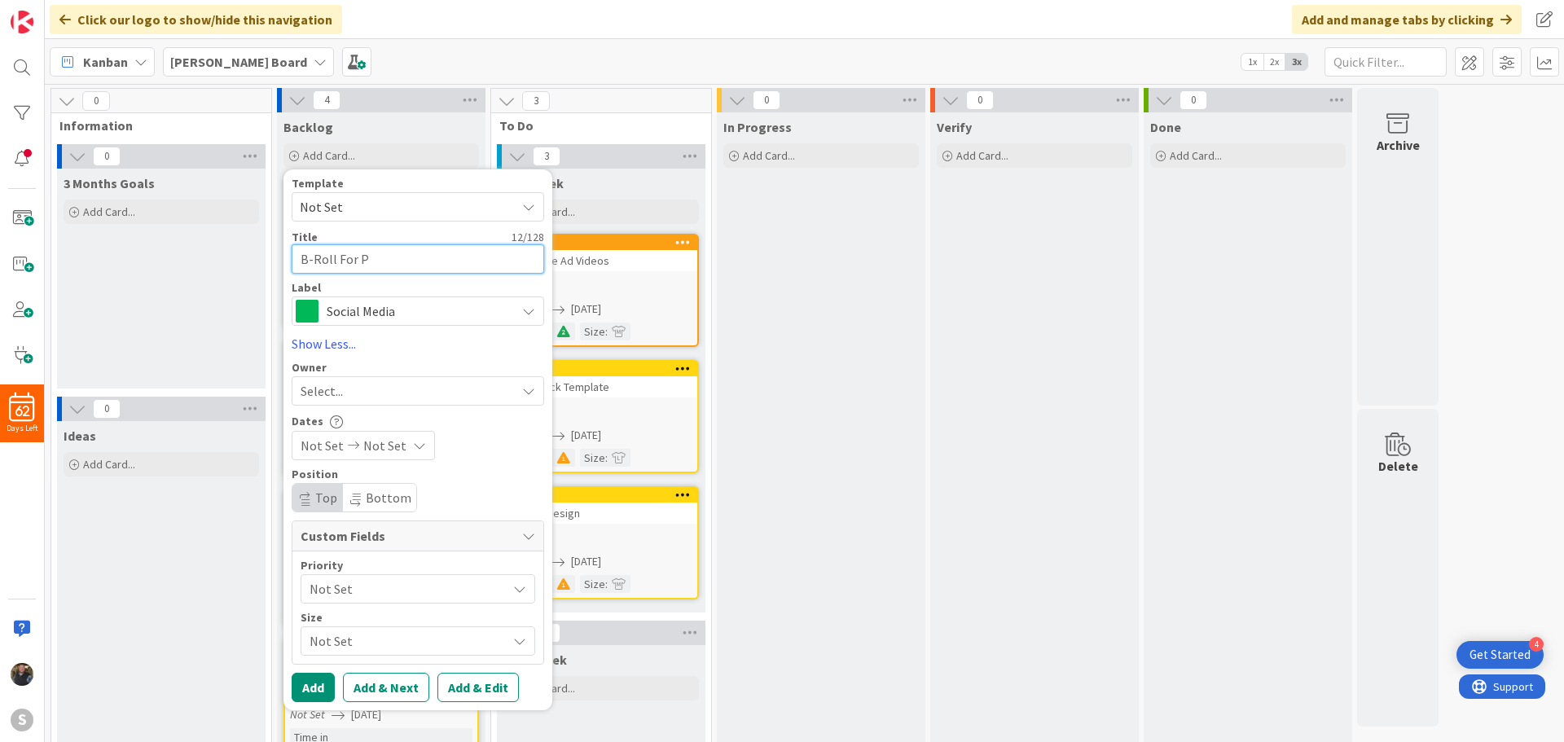
type textarea "B-Roll For Po"
type textarea "x"
type textarea "B-Roll For Pod"
type textarea "x"
type textarea "B-Roll For Podc"
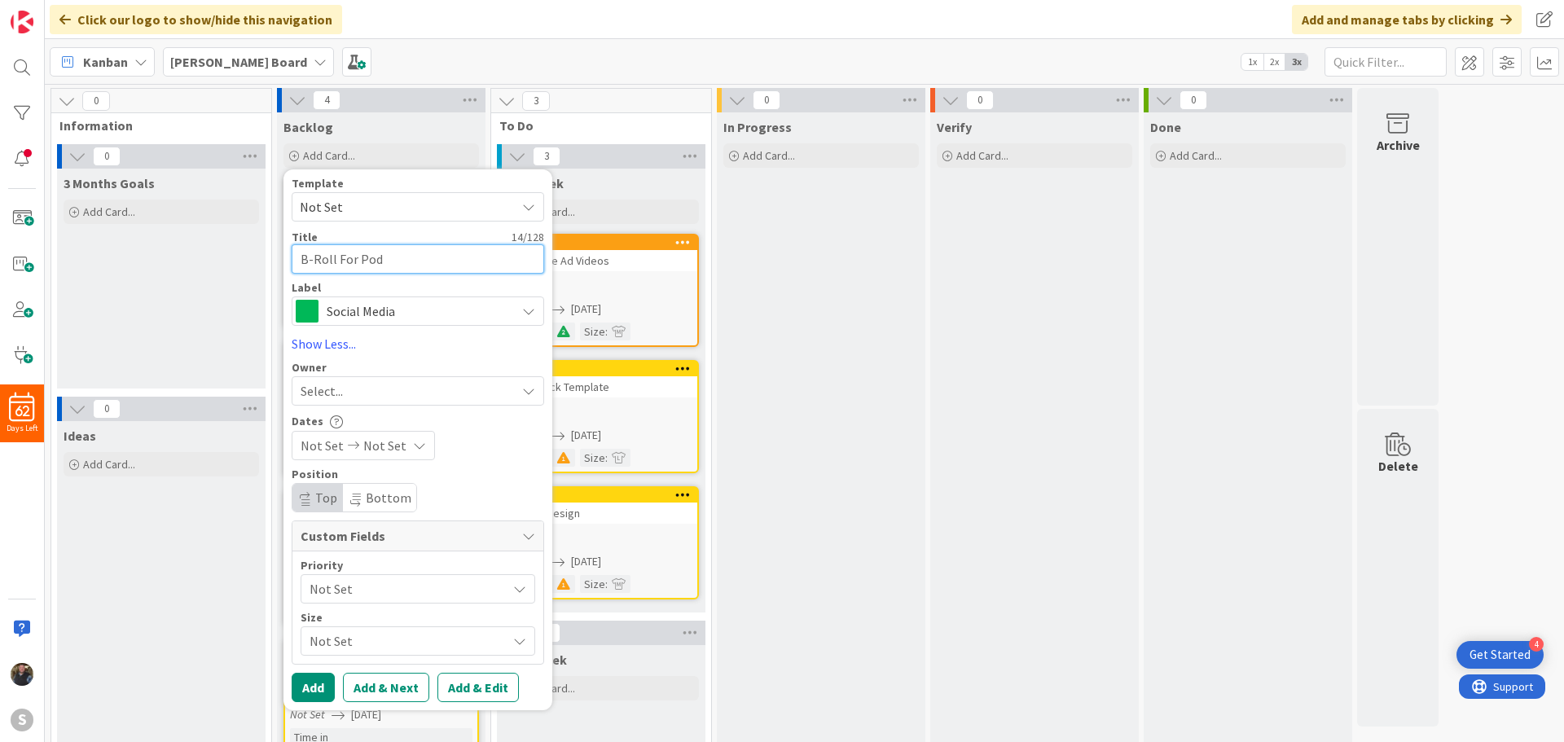
type textarea "x"
type textarea "B-Roll For Podca"
type textarea "x"
type textarea "B-Roll For Podcas"
type textarea "x"
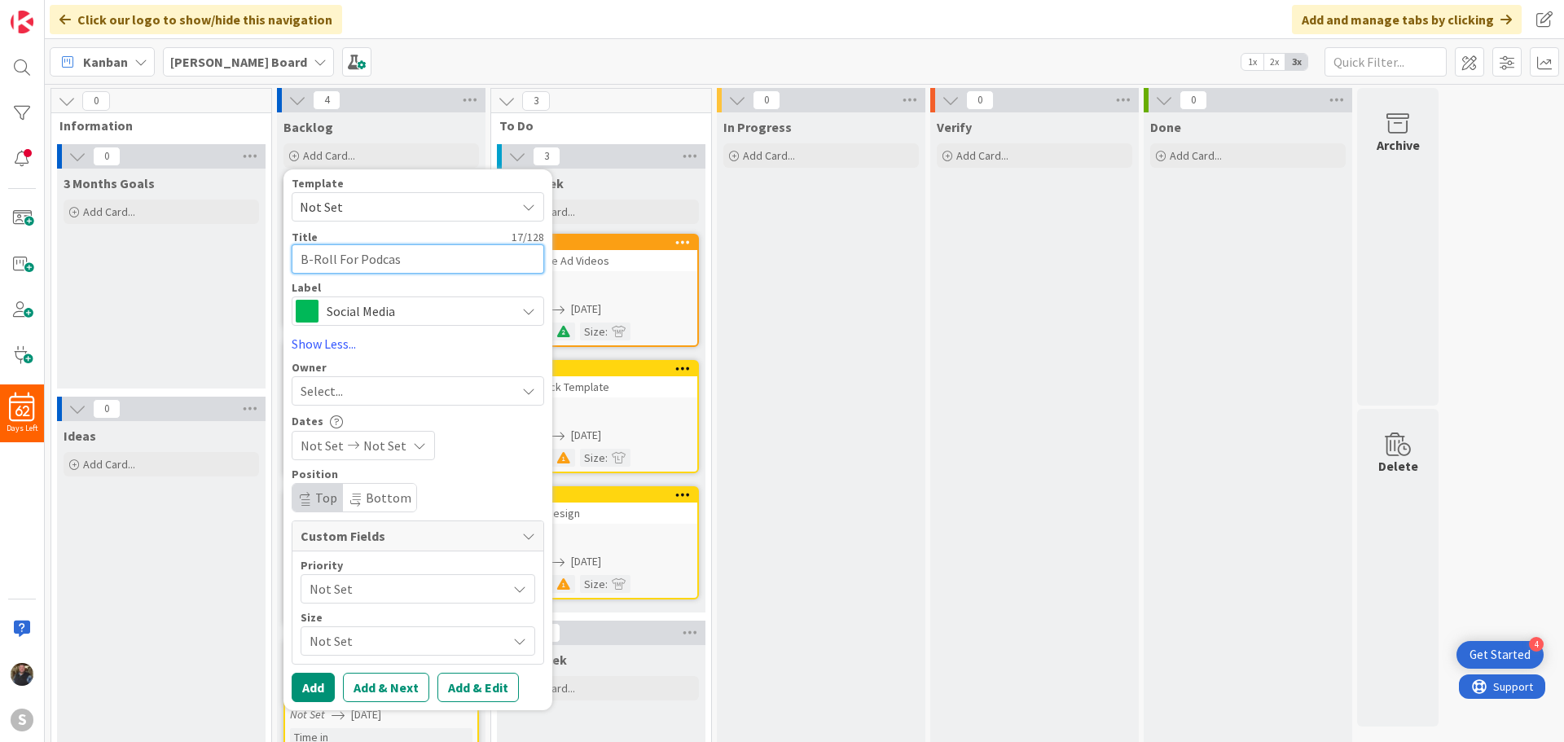
type textarea "B-Roll For Podcast"
type textarea "x"
type textarea "B-Roll For Podcast"
type textarea "x"
type textarea "B-Roll For Podcast o"
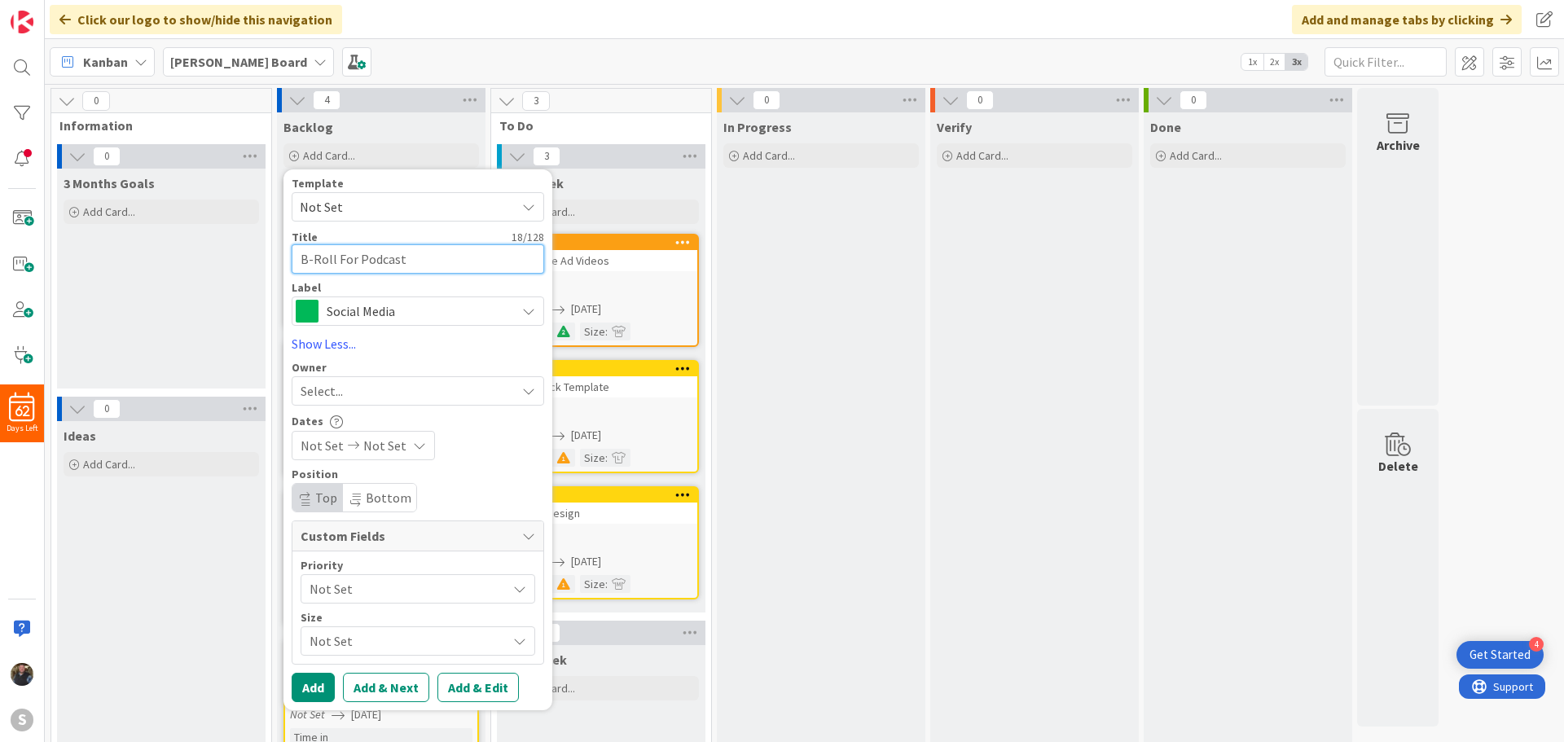
type textarea "x"
type textarea "B-Roll For Podcast of"
type textarea "x"
type textarea "B-Roll For Podcast of"
type textarea "x"
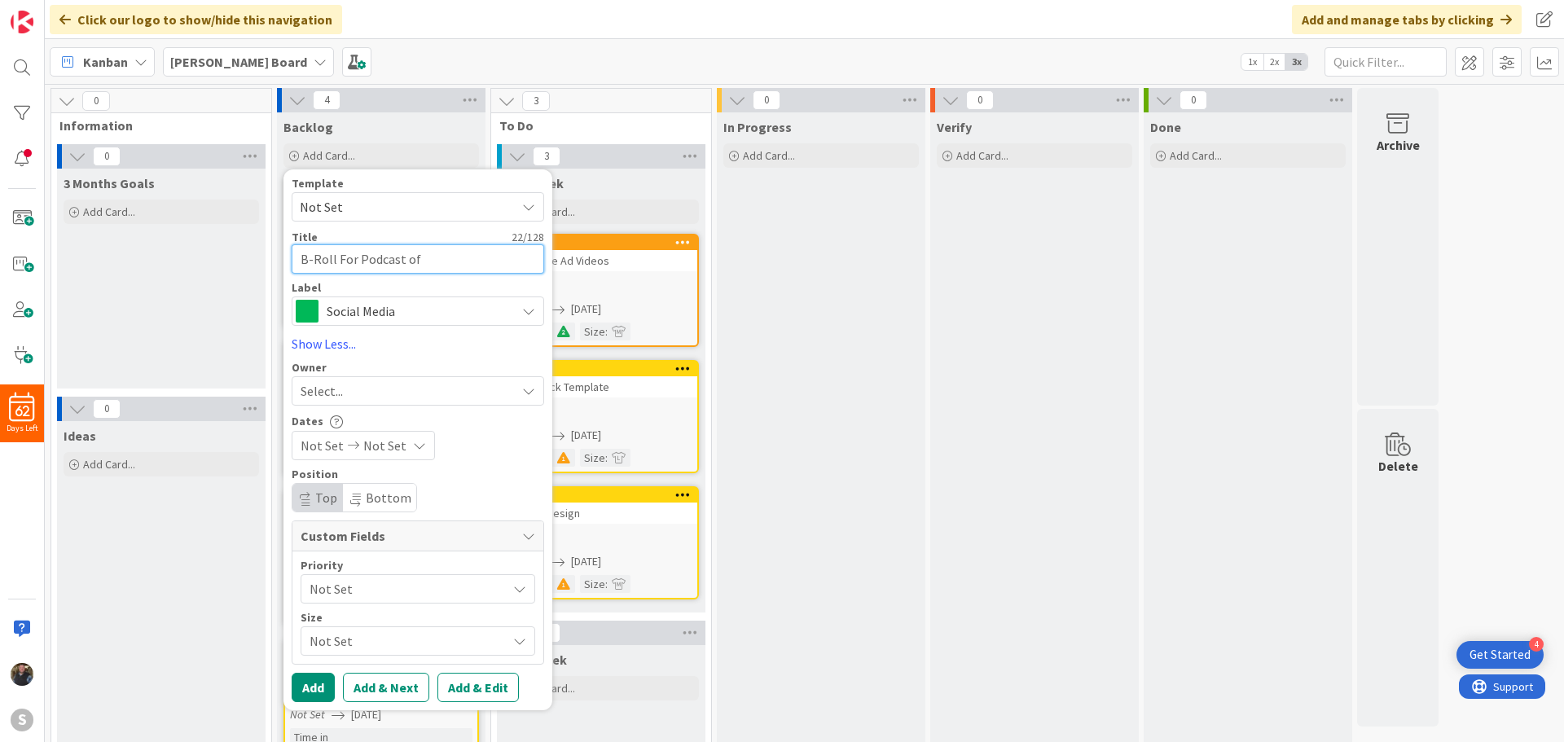
type textarea "B-Roll For Podcast of P"
type textarea "x"
type textarea "B-Roll For Podcast of Pr"
type textarea "x"
type textarea "B-Roll For Podcast of Pro"
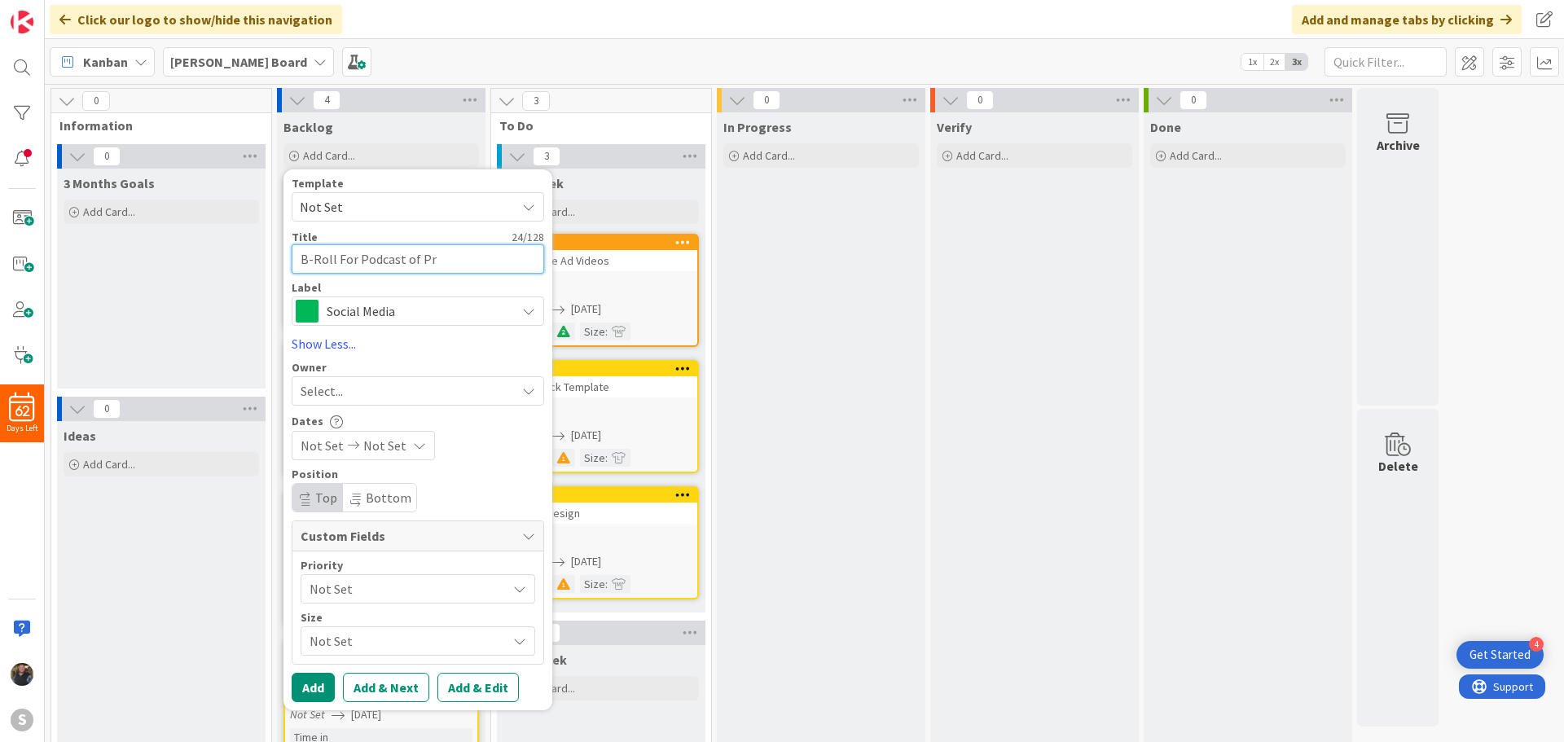
type textarea "x"
type textarea "B-Roll For Podcast of Prog"
type textarea "x"
type textarea "B-Roll For Podcast of Progr"
type textarea "x"
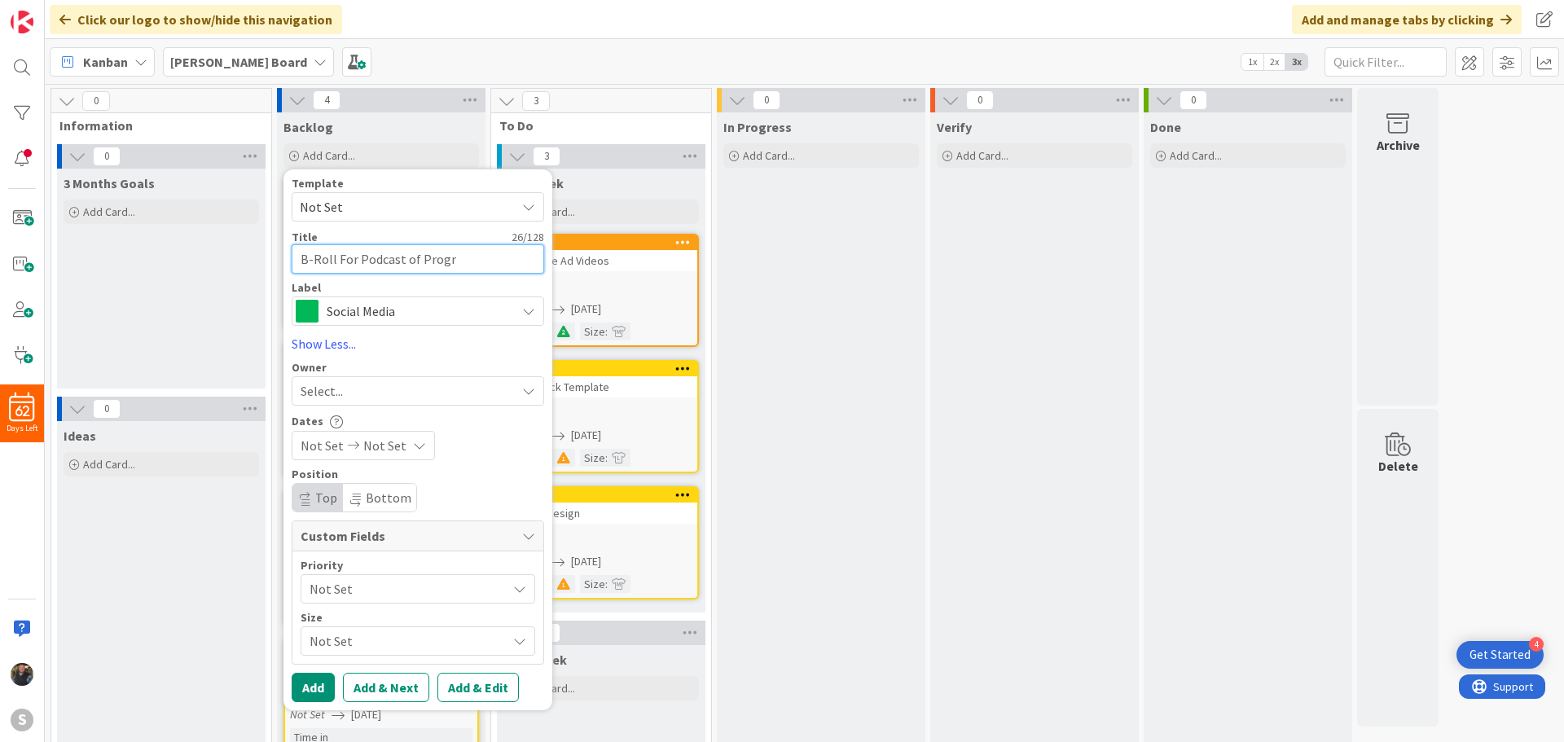
type textarea "B-Roll For Podcast of Progra"
type textarea "x"
type textarea "B-Roll For Podcast of Program"
type textarea "x"
type textarea "B-Roll For Podcast of Programs"
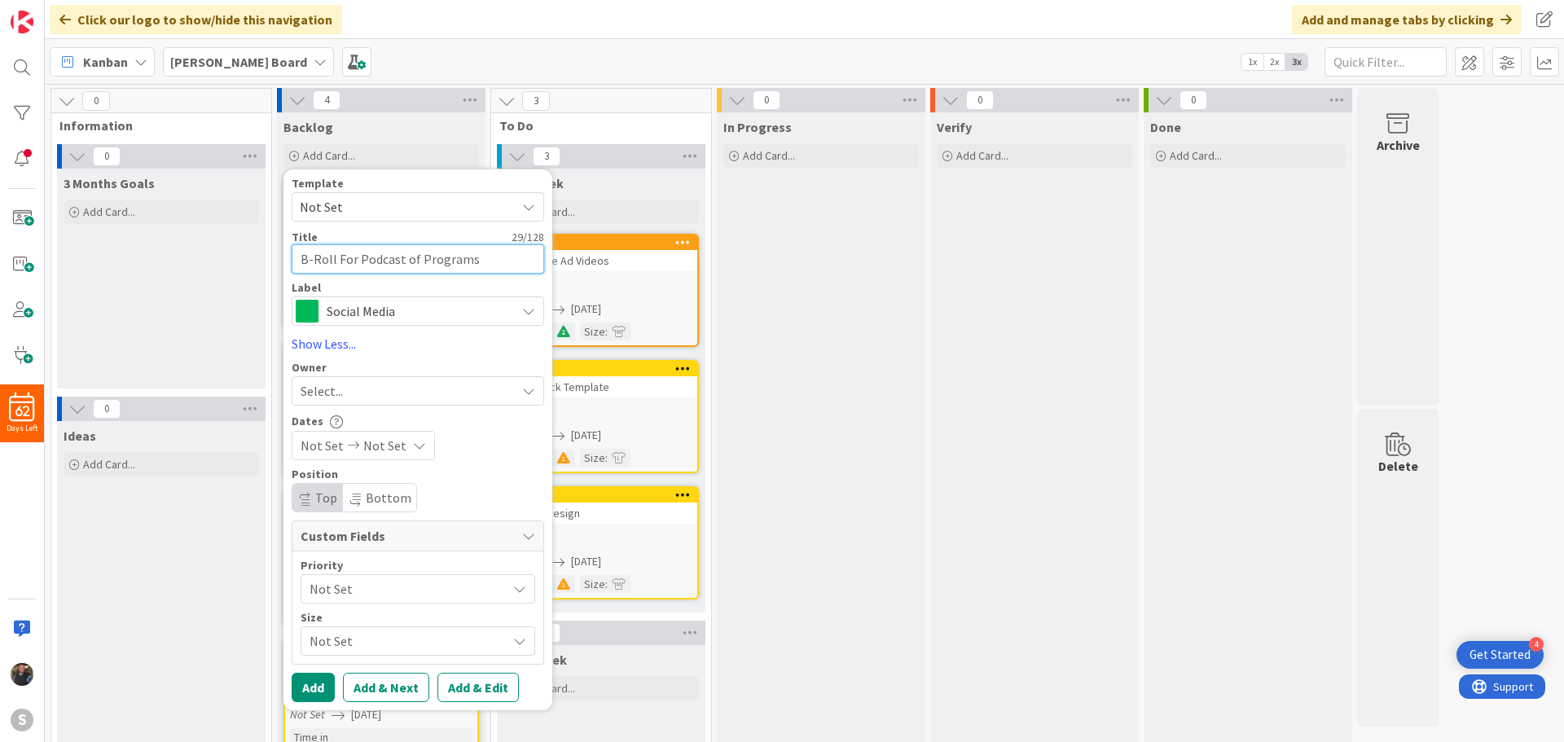
type textarea "x"
type textarea "B-Roll For Podcast of Programs"
click at [364, 318] on span "Social Media" at bounding box center [417, 311] width 181 height 23
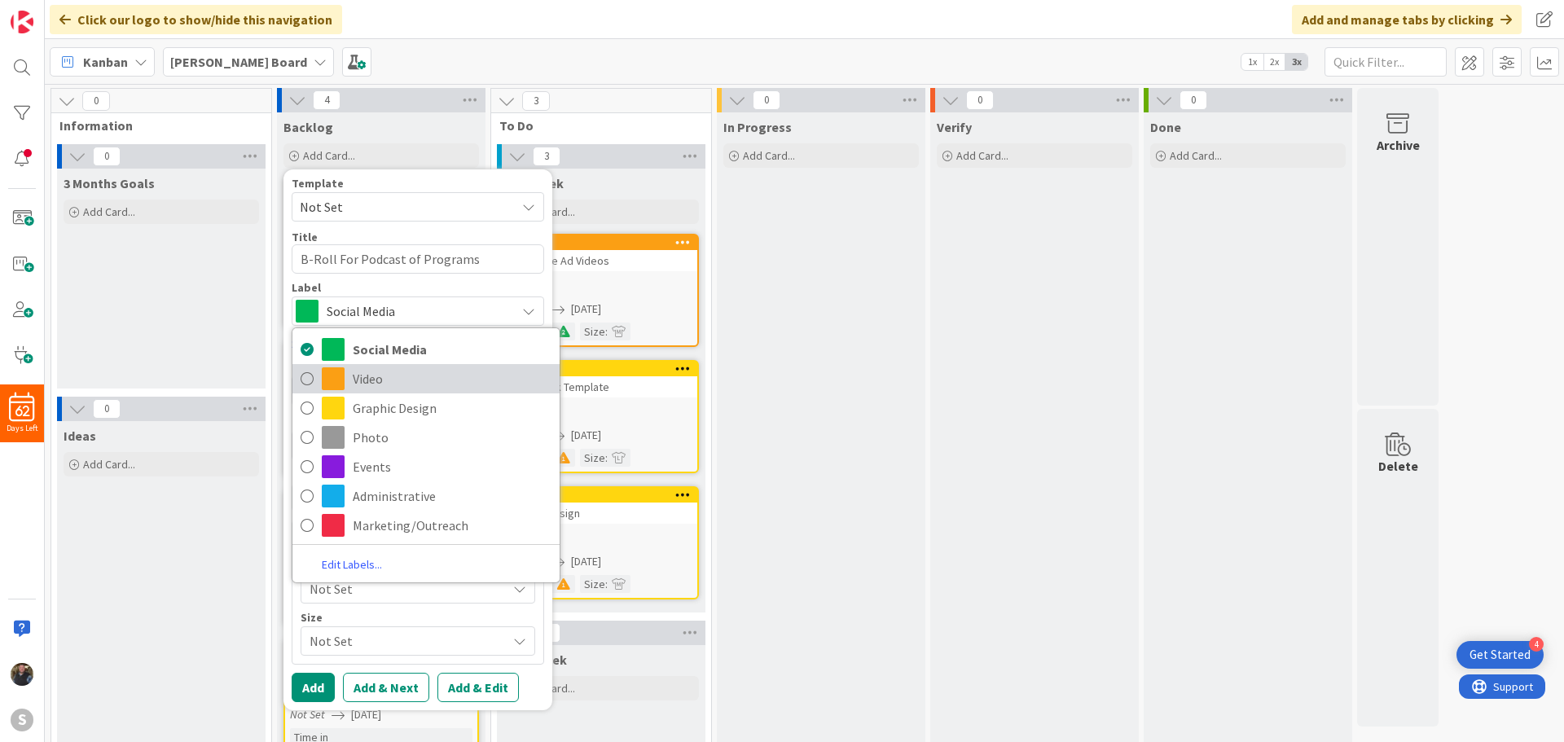
click at [310, 374] on icon at bounding box center [306, 378] width 13 height 24
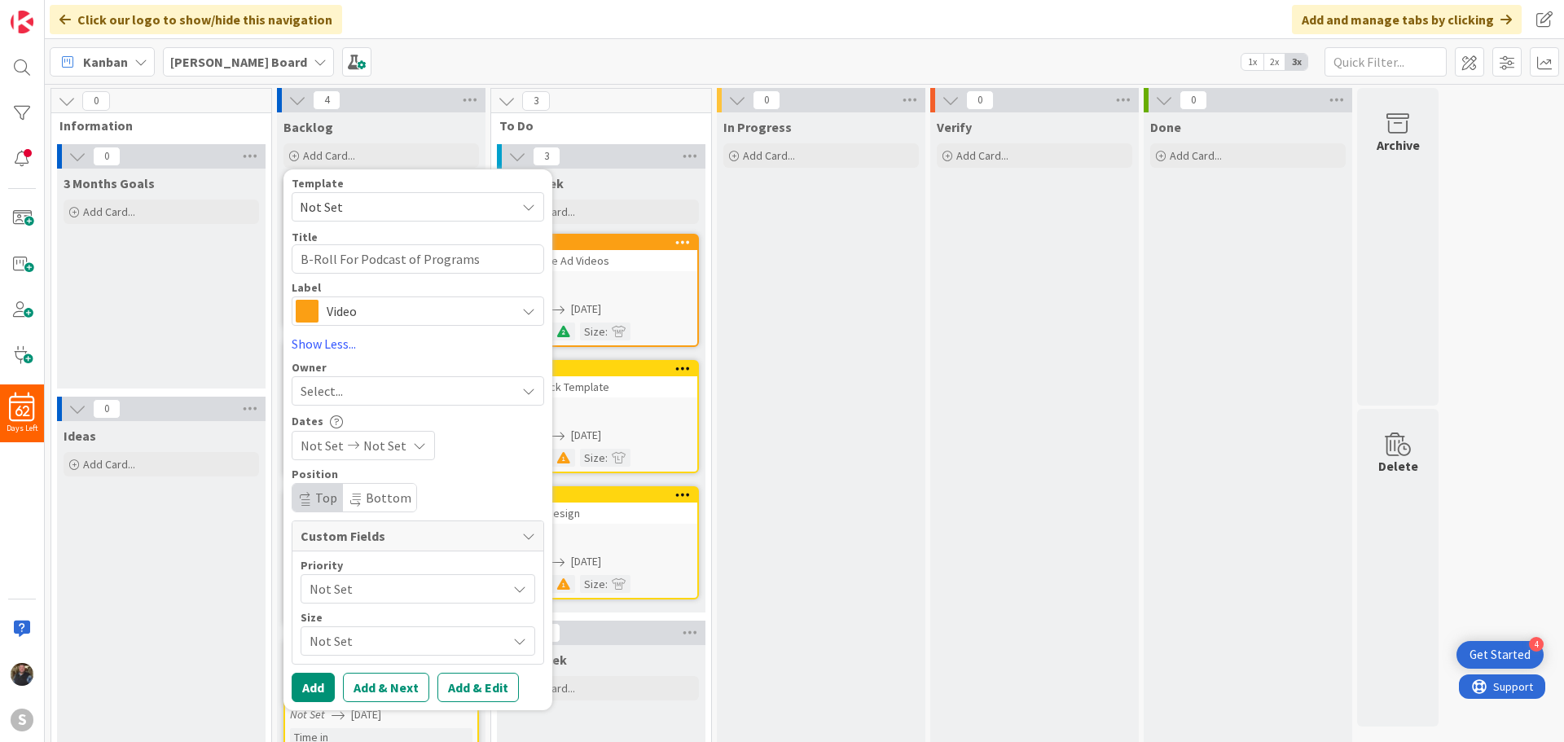
click at [344, 384] on div "Select..." at bounding box center [407, 391] width 215 height 20
click at [309, 463] on span at bounding box center [306, 466] width 13 height 24
type textarea "x"
click at [380, 446] on span "Not Set" at bounding box center [384, 446] width 43 height 20
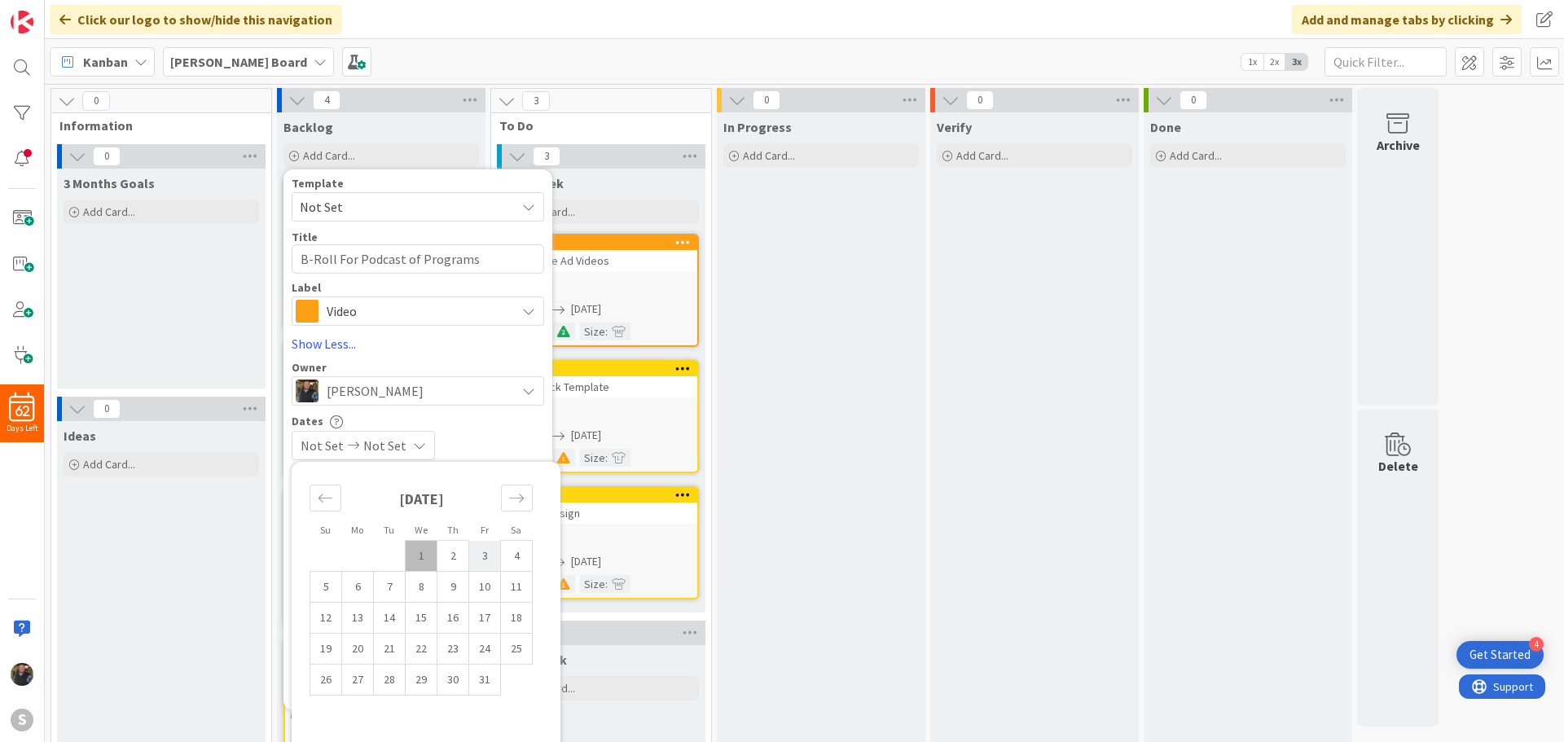
click at [485, 557] on td "3" at bounding box center [485, 556] width 32 height 31
type input "[DATE]"
type textarea "x"
click at [504, 437] on div "[DATE] Not Set" at bounding box center [418, 445] width 252 height 29
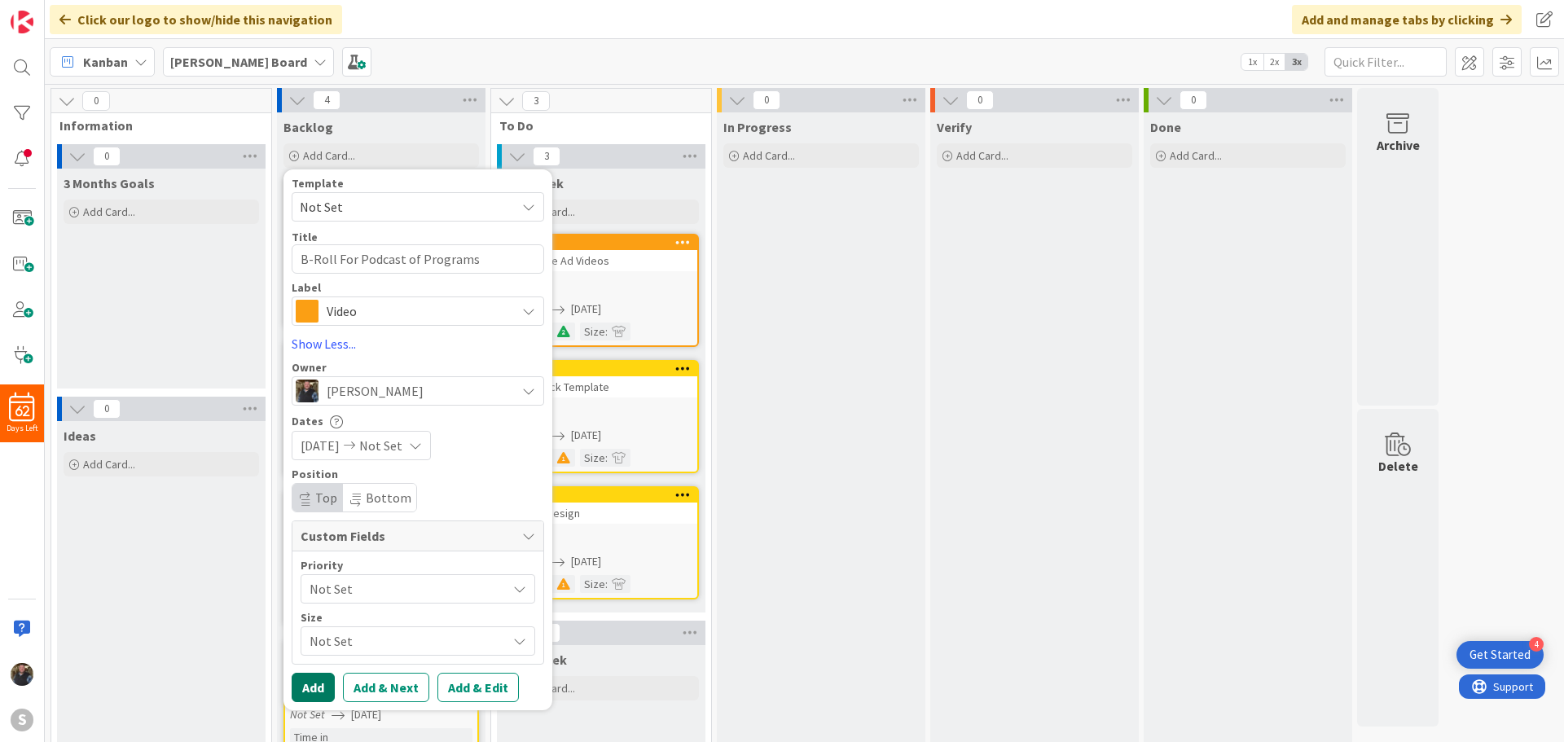
click at [323, 683] on button "Add" at bounding box center [313, 687] width 43 height 29
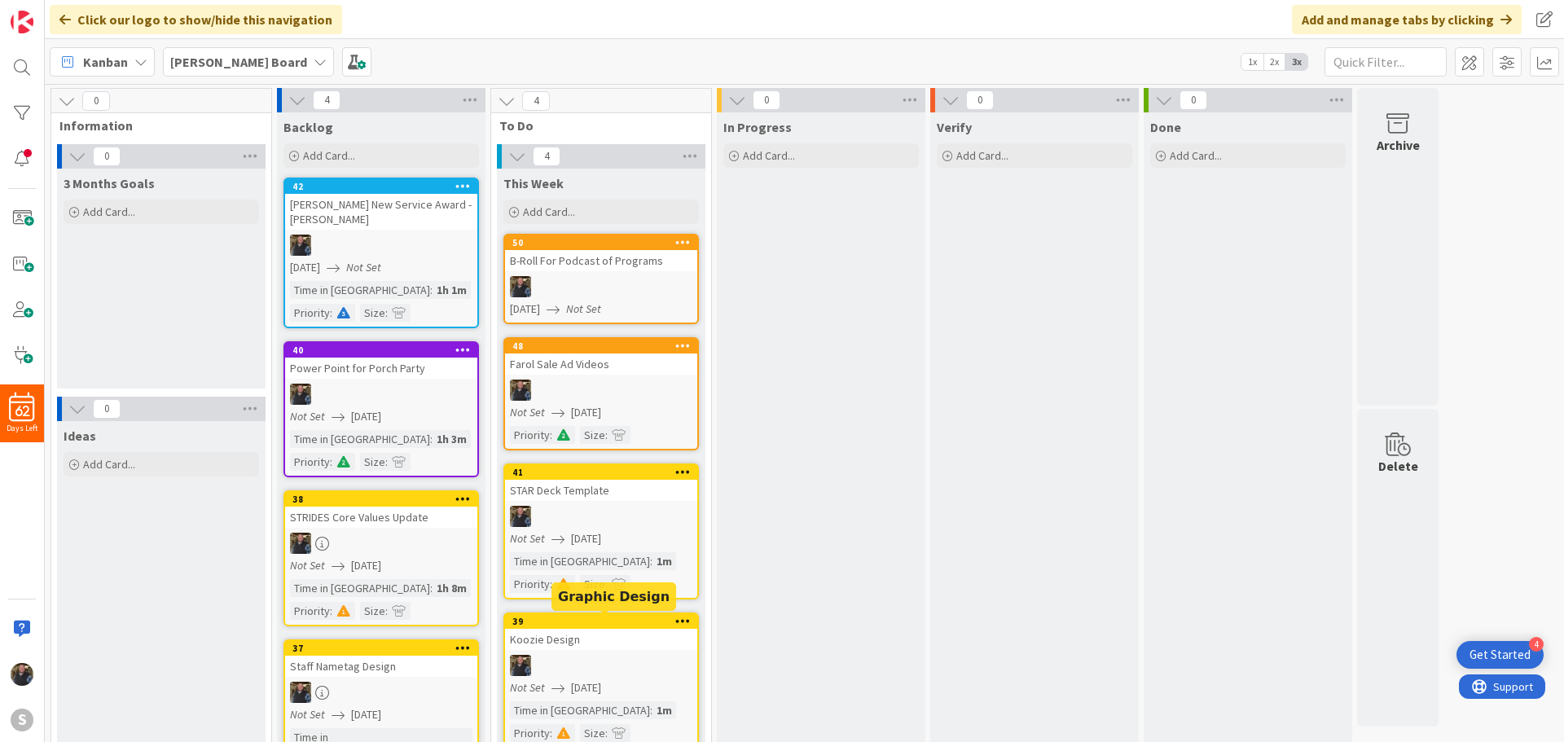
click at [560, 619] on div "39" at bounding box center [604, 621] width 185 height 11
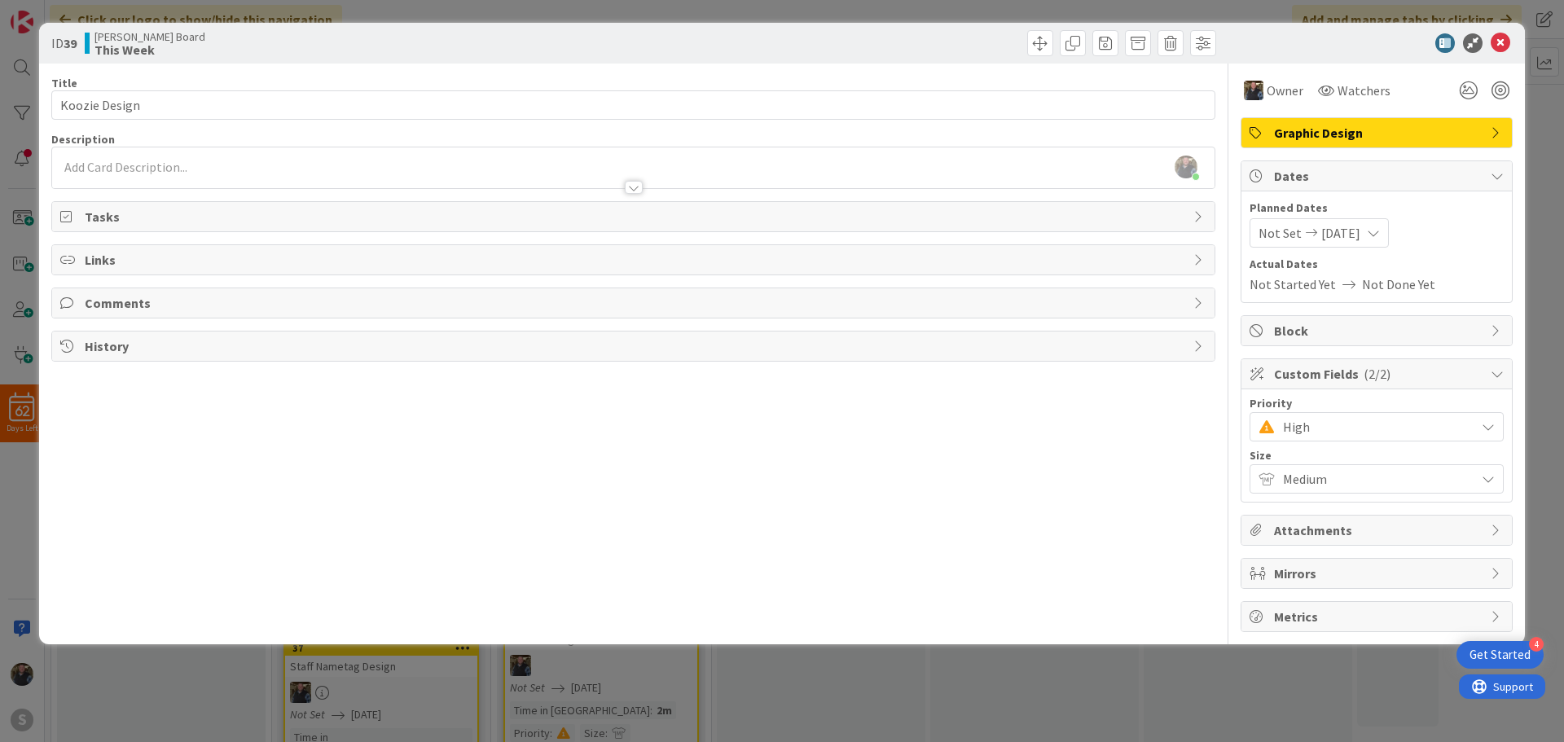
click at [1472, 129] on span "Graphic Design" at bounding box center [1378, 133] width 208 height 20
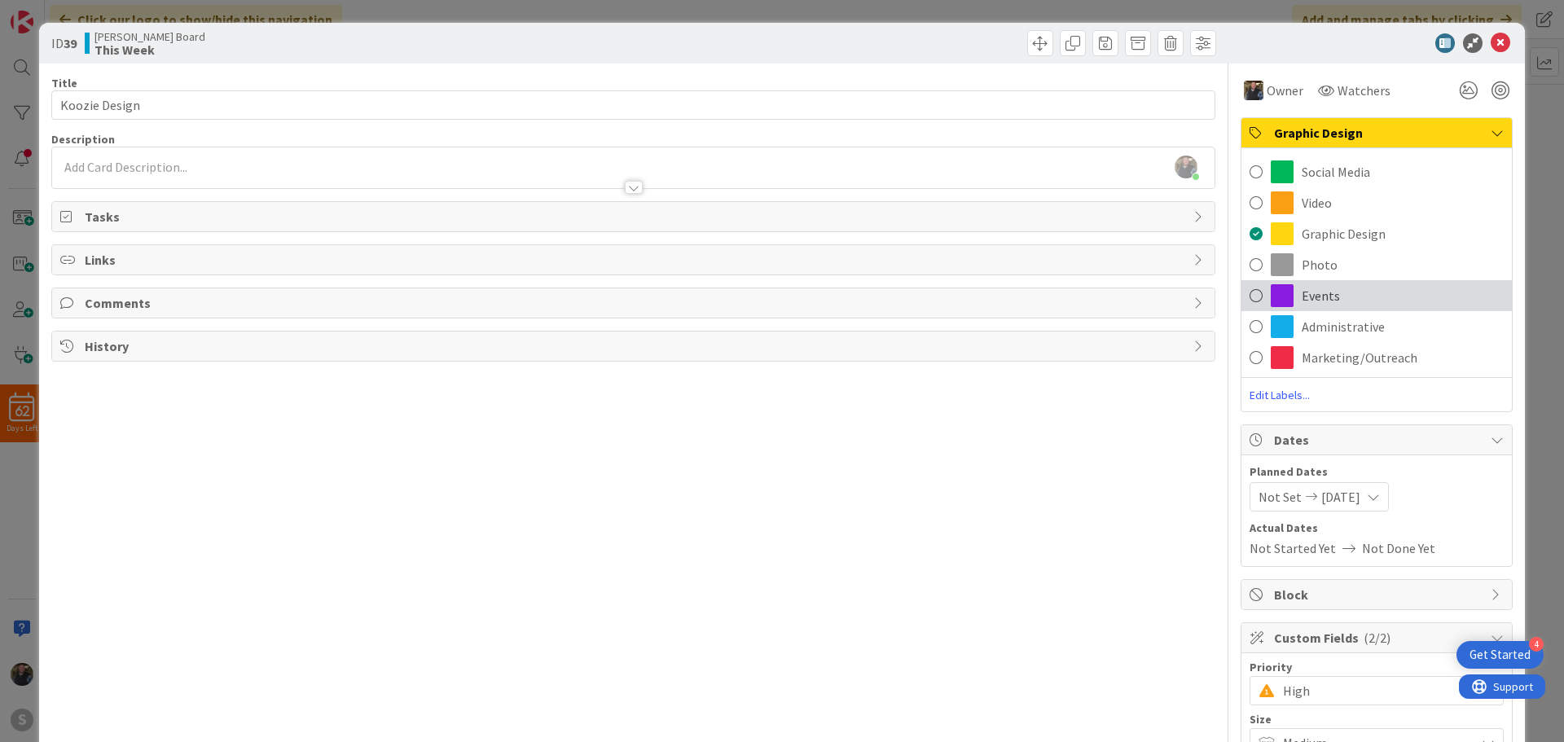
click at [1249, 291] on span at bounding box center [1255, 295] width 13 height 24
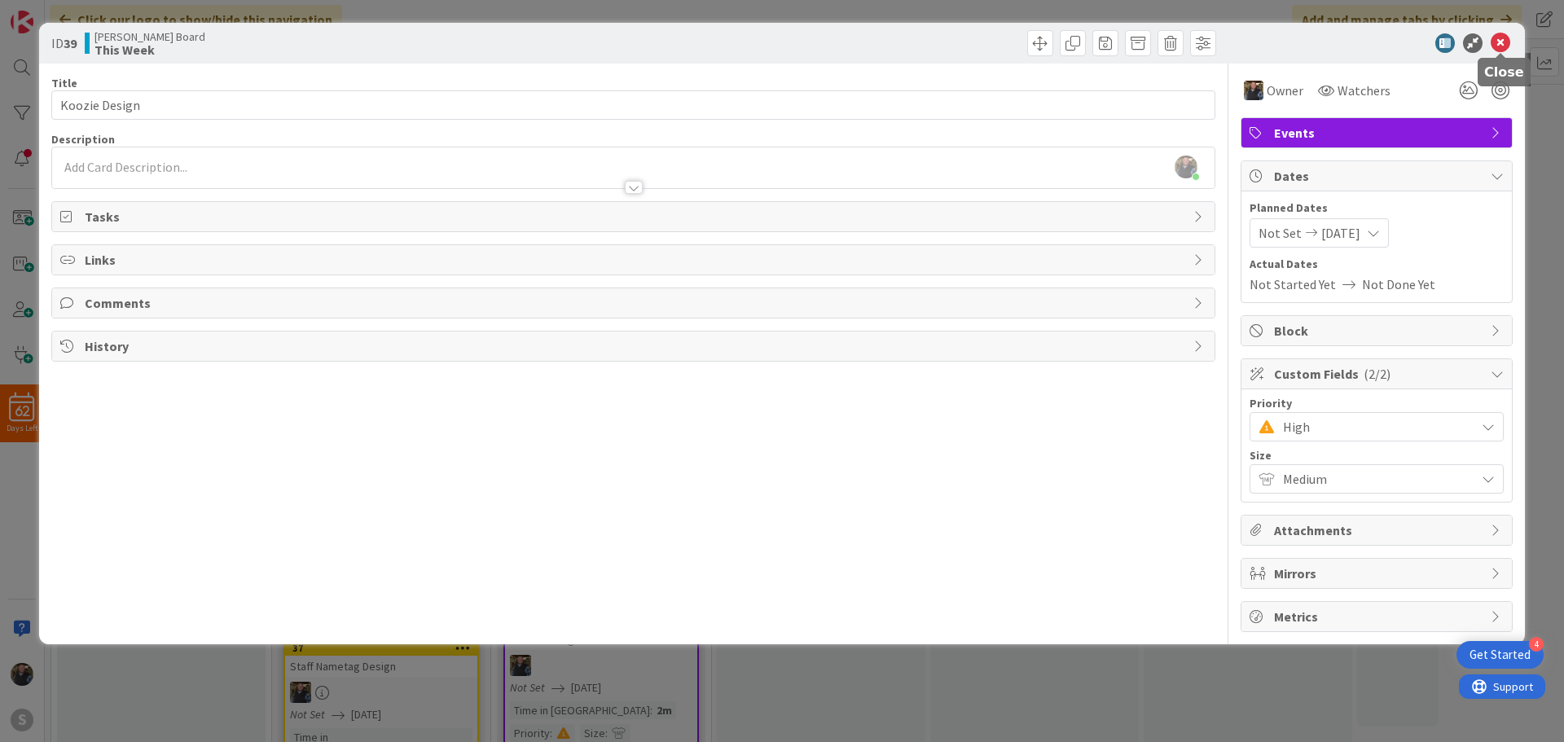
click at [1503, 37] on icon at bounding box center [1500, 43] width 20 height 20
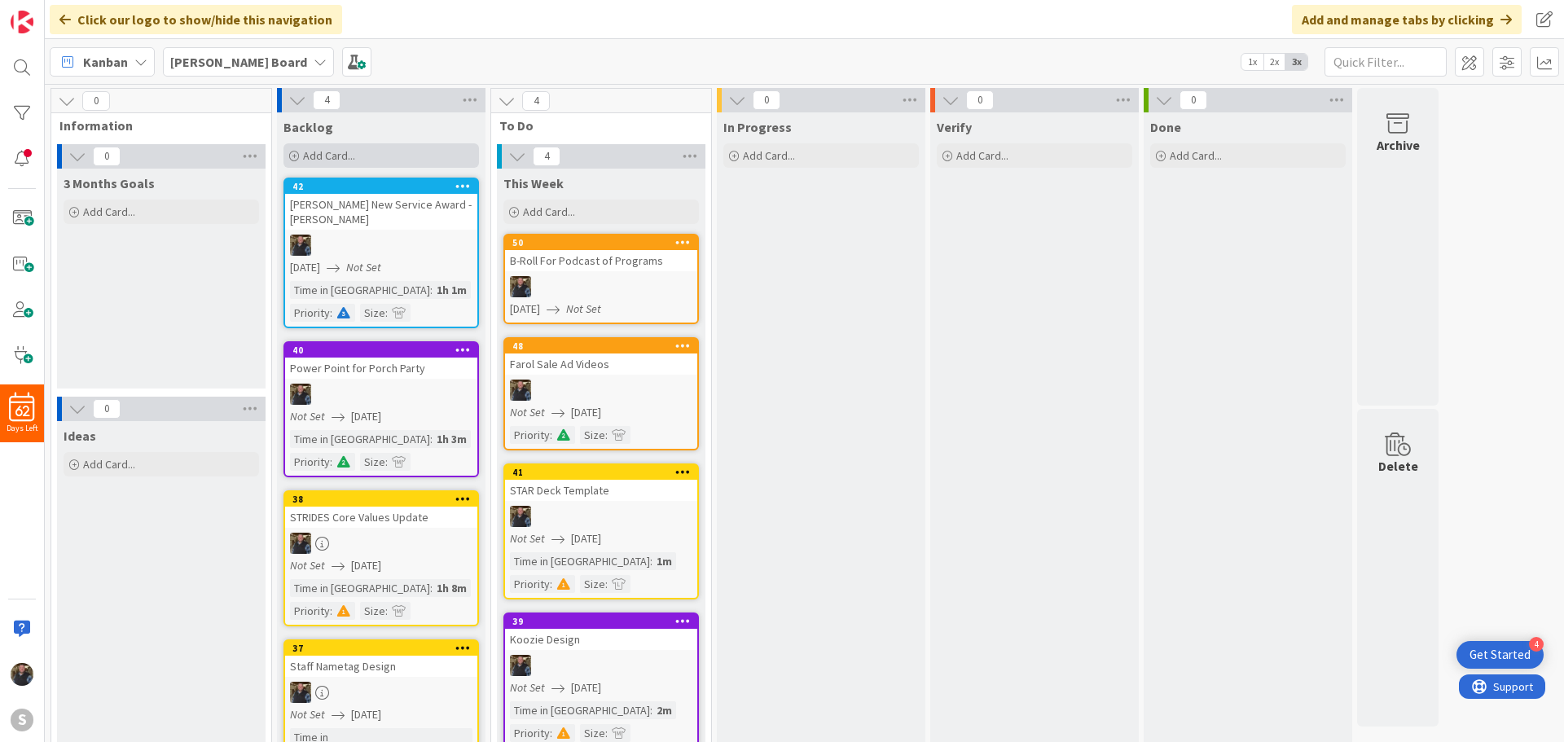
click at [328, 147] on div "Add Card..." at bounding box center [380, 155] width 195 height 24
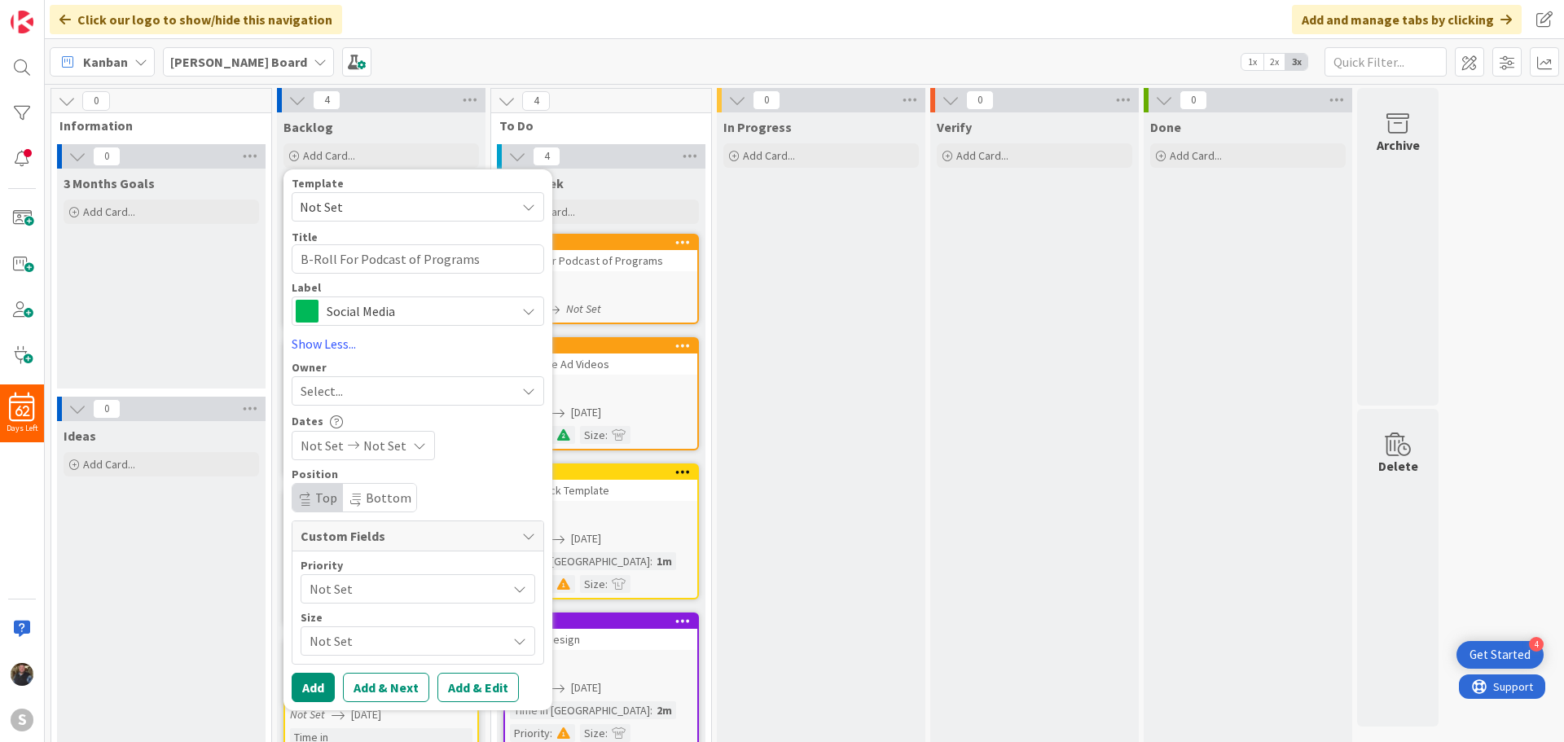
click at [349, 209] on span "Not Set" at bounding box center [402, 206] width 204 height 21
click at [324, 257] on textarea "B-Roll For Podcast of Programs" at bounding box center [418, 258] width 252 height 29
type textarea "S"
type textarea "x"
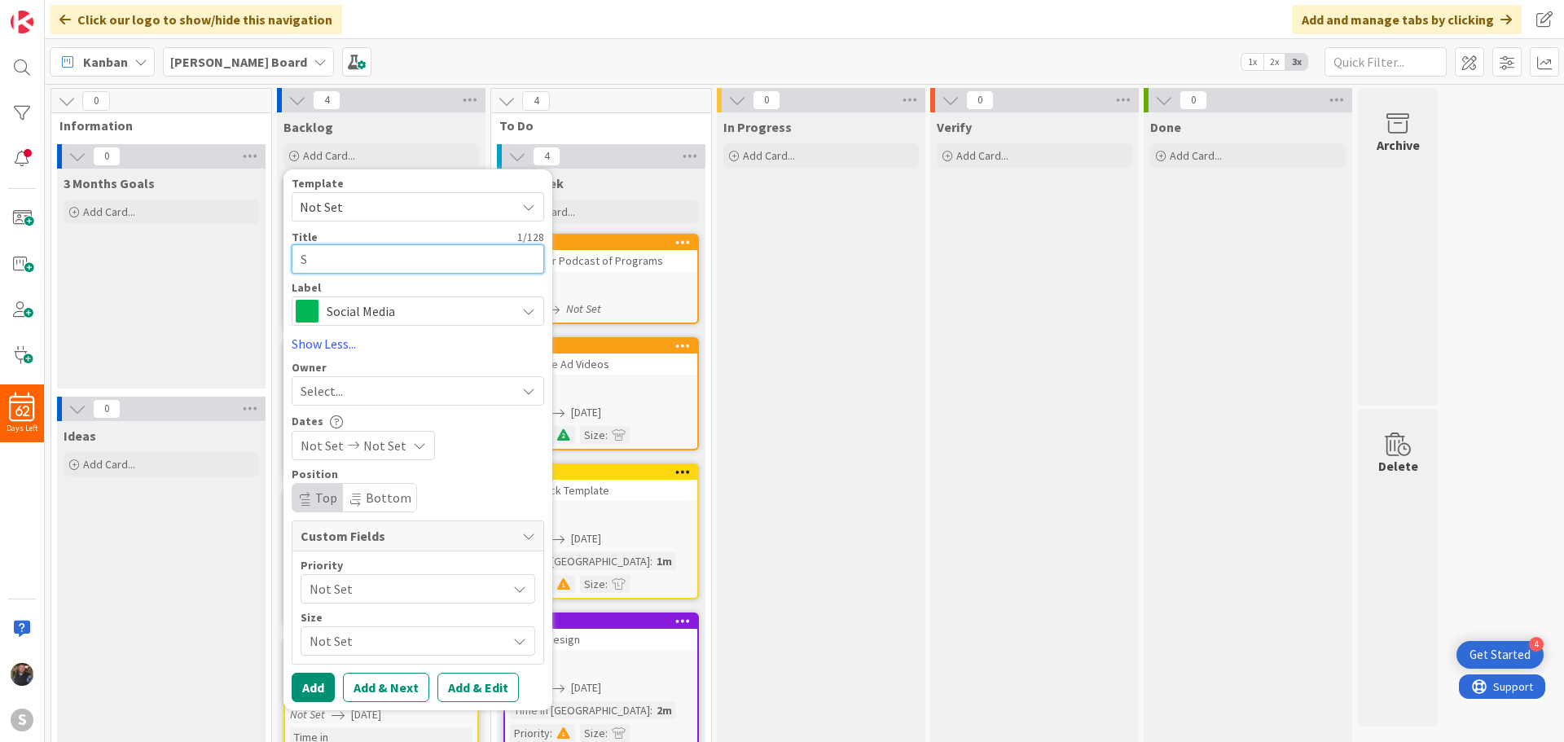
type textarea "ST"
type textarea "x"
type textarea "STA"
type textarea "x"
type textarea "STAR"
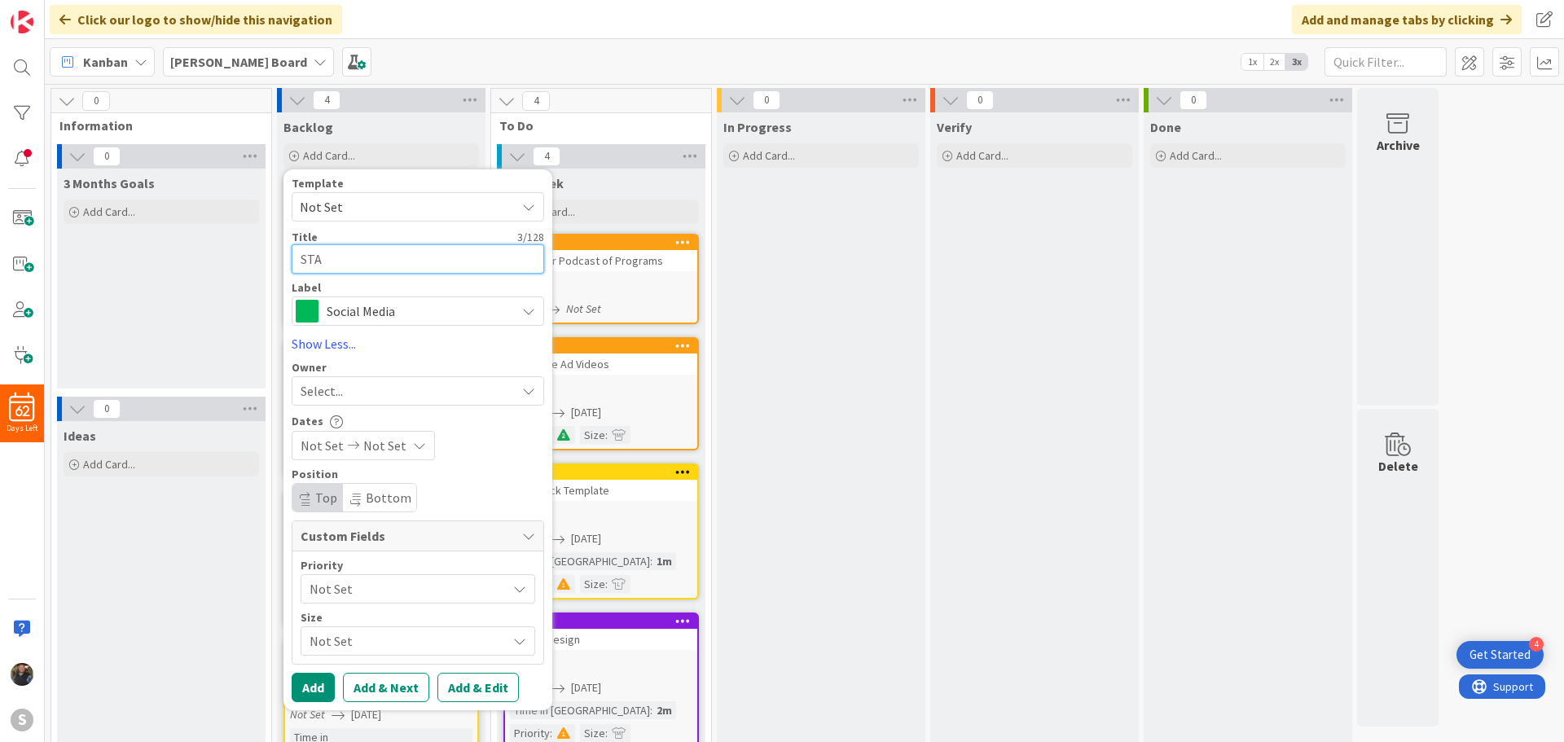
type textarea "x"
type textarea "STAR"
type textarea "x"
type textarea "STAR S"
type textarea "x"
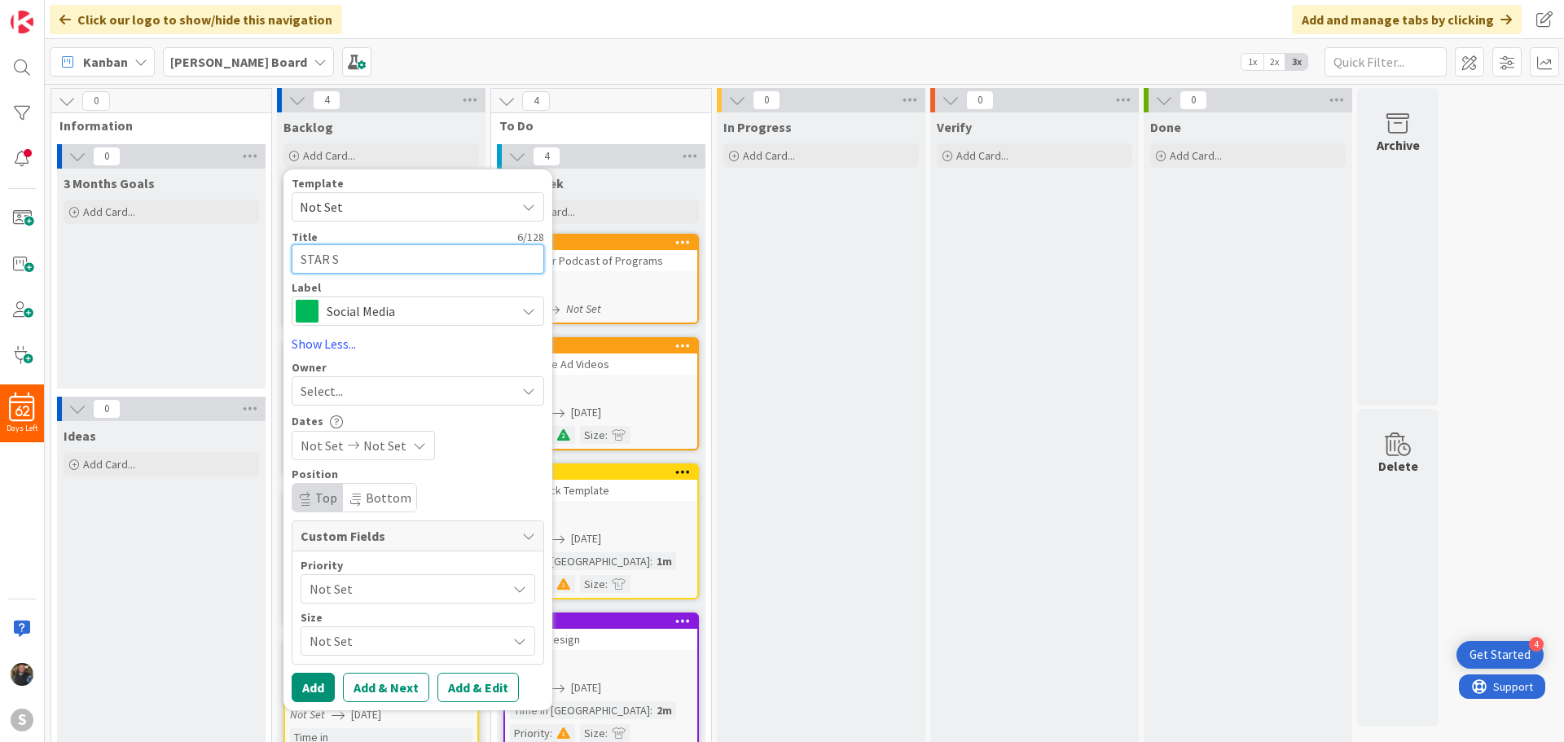
type textarea "STAR Sp"
type textarea "x"
type textarea "STAR Spo"
type textarea "x"
type textarea "STAR Spon"
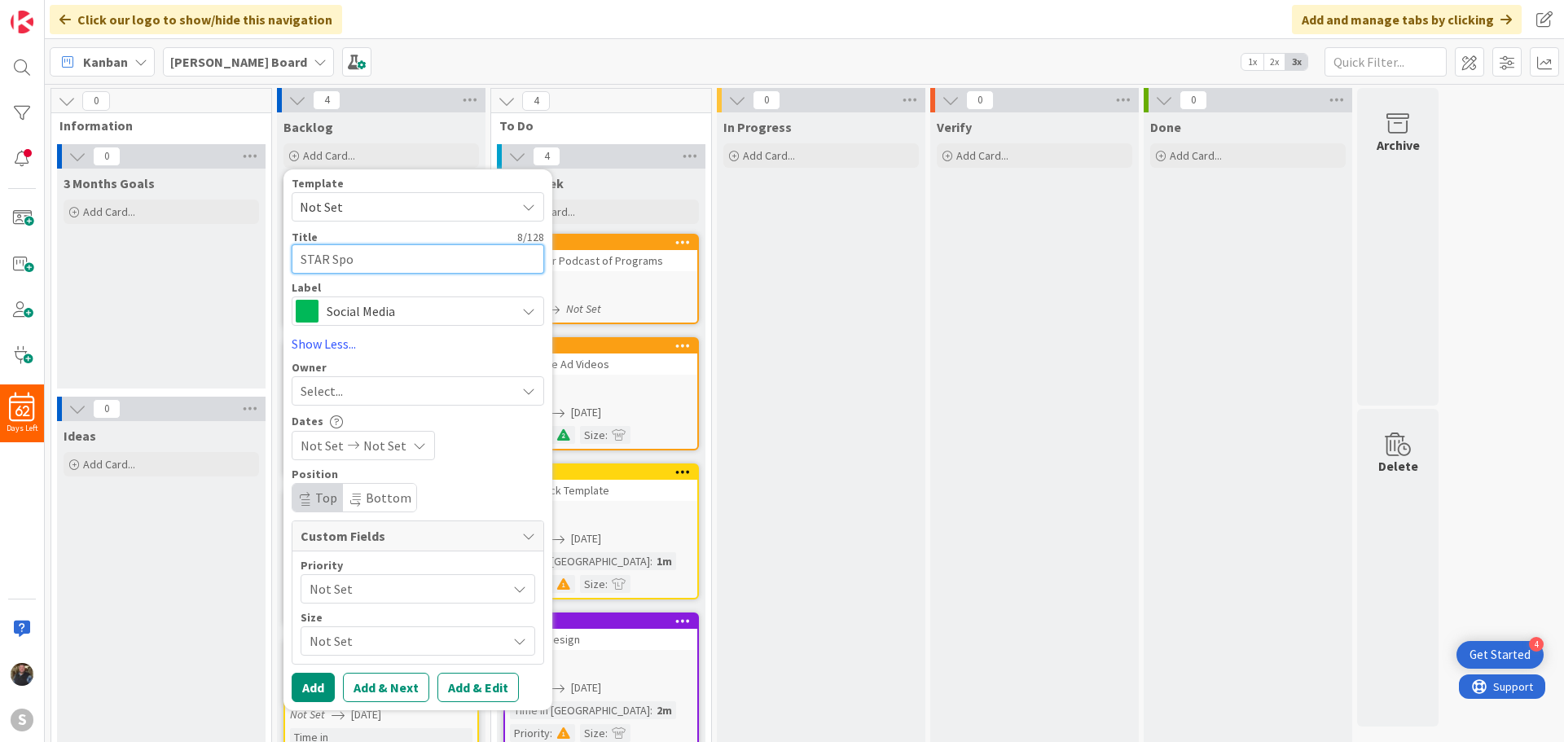
type textarea "x"
type textarea "STAR Spons"
type textarea "x"
type textarea "STAR Sponso"
type textarea "x"
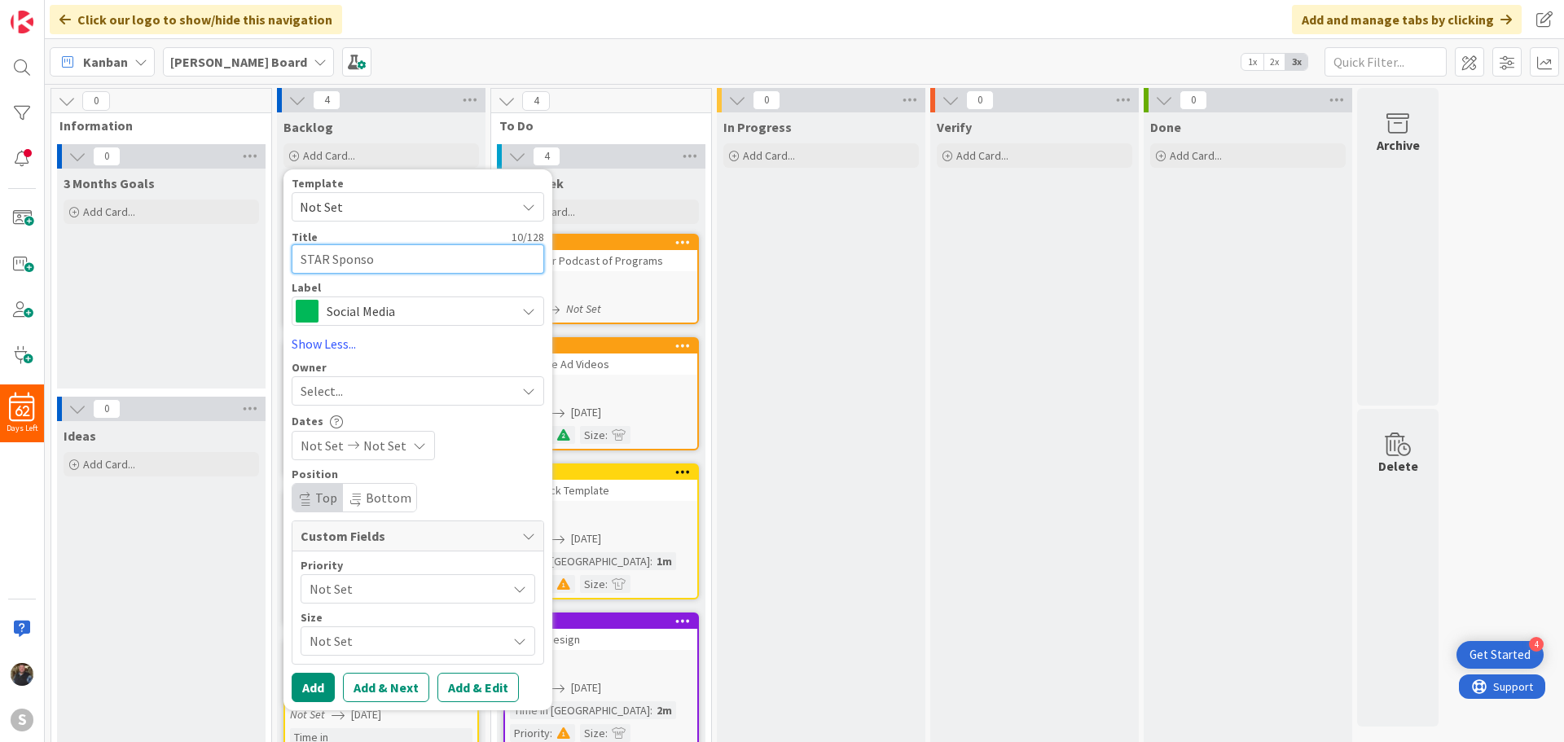
type textarea "STAR Sponsor"
type textarea "x"
type textarea "STAR Sponsors"
type textarea "x"
type textarea "STAR Sponsorsh"
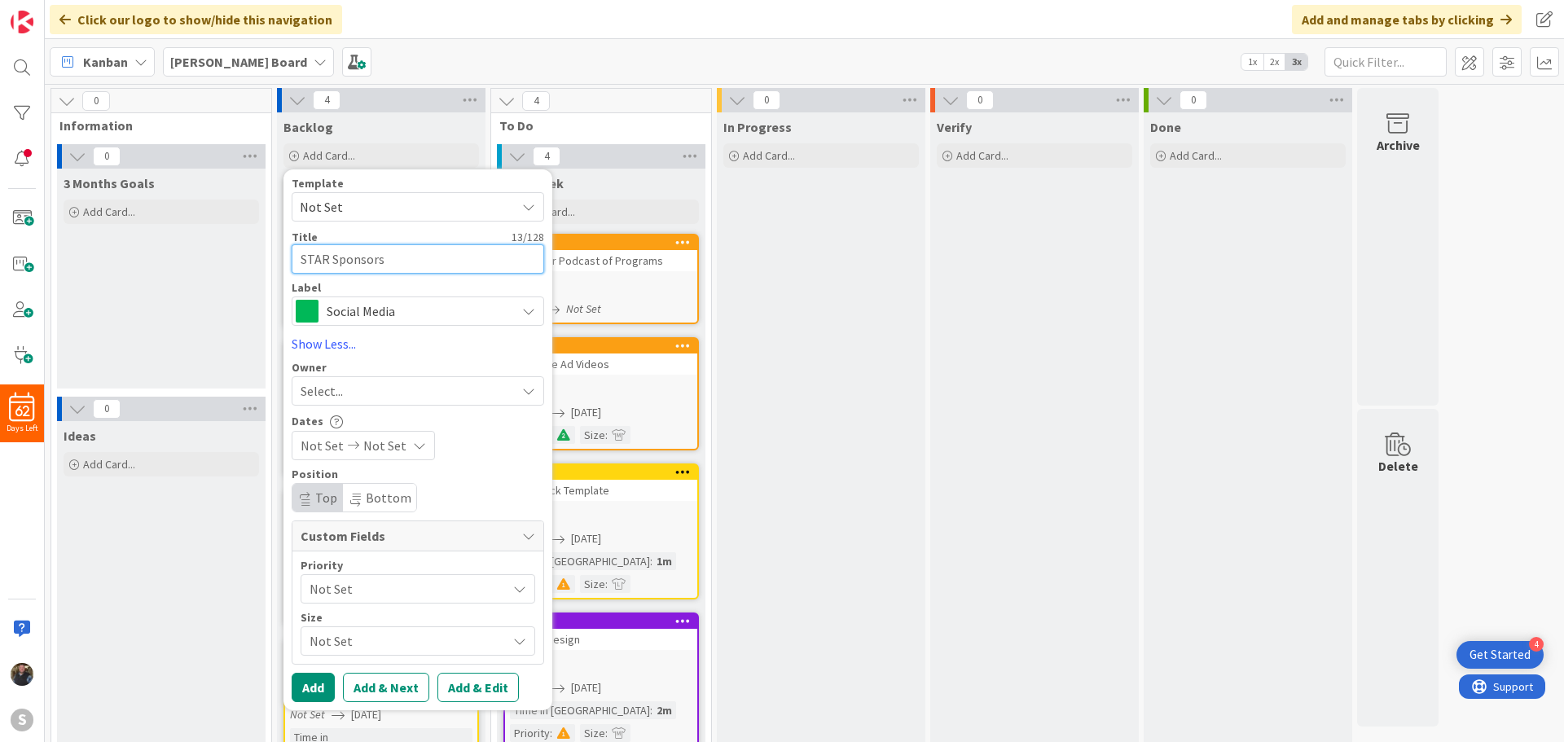
type textarea "x"
type textarea "STAR Sponsorshi"
type textarea "x"
type textarea "STAR Sponsorship"
type textarea "x"
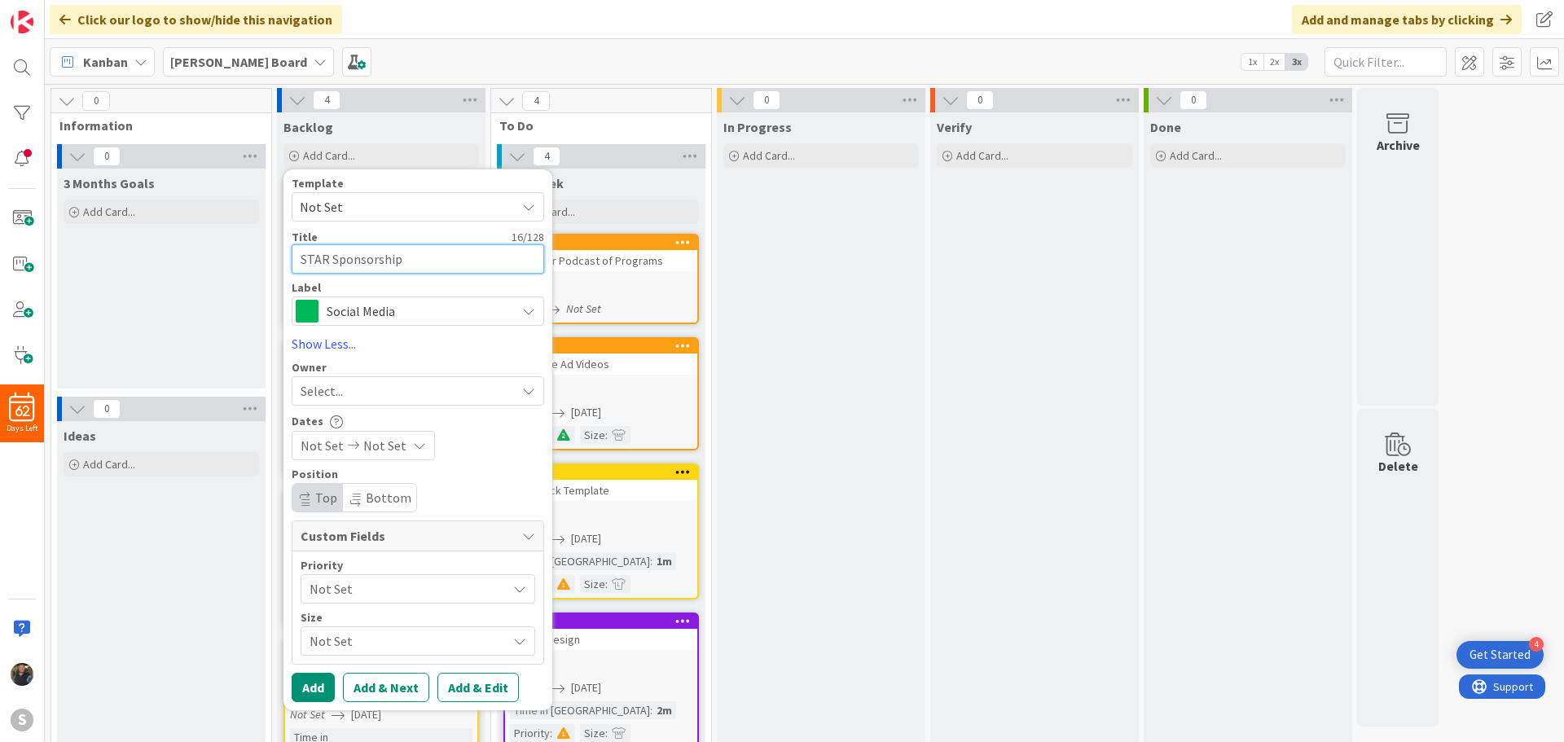
type textarea "STAR Sponsorship"
type textarea "x"
type textarea "STAR Sponsorship O"
type textarea "x"
type textarea "STAR Sponsorship Op"
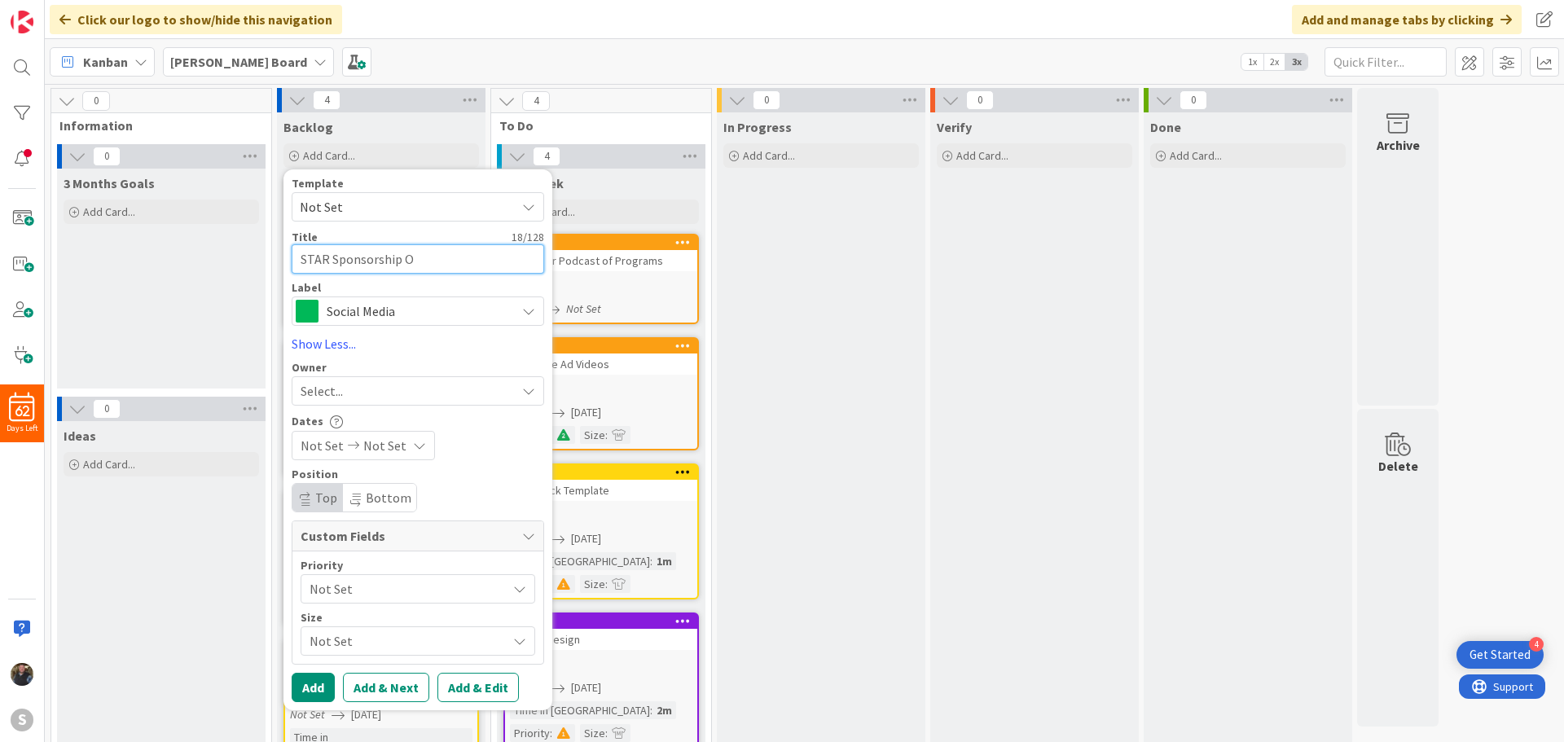
type textarea "x"
type textarea "STAR Sponsorship Opp"
type textarea "x"
type textarea "STAR Sponsorship Oppo"
type textarea "x"
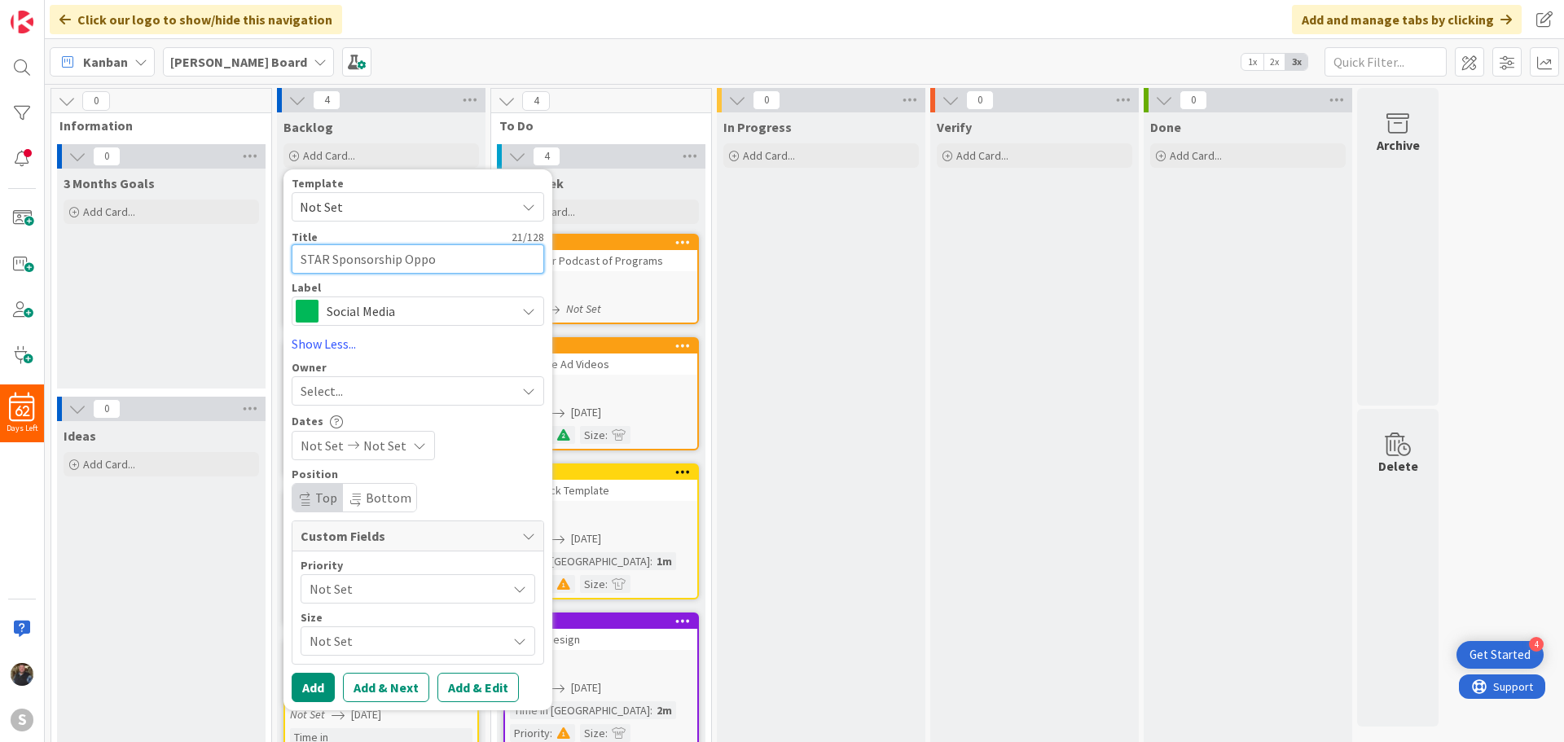
type textarea "STAR Sponsorship Oppor"
type textarea "x"
type textarea "STAR Sponsorship Opport"
type textarea "x"
type textarea "STAR Sponsorship Opportu"
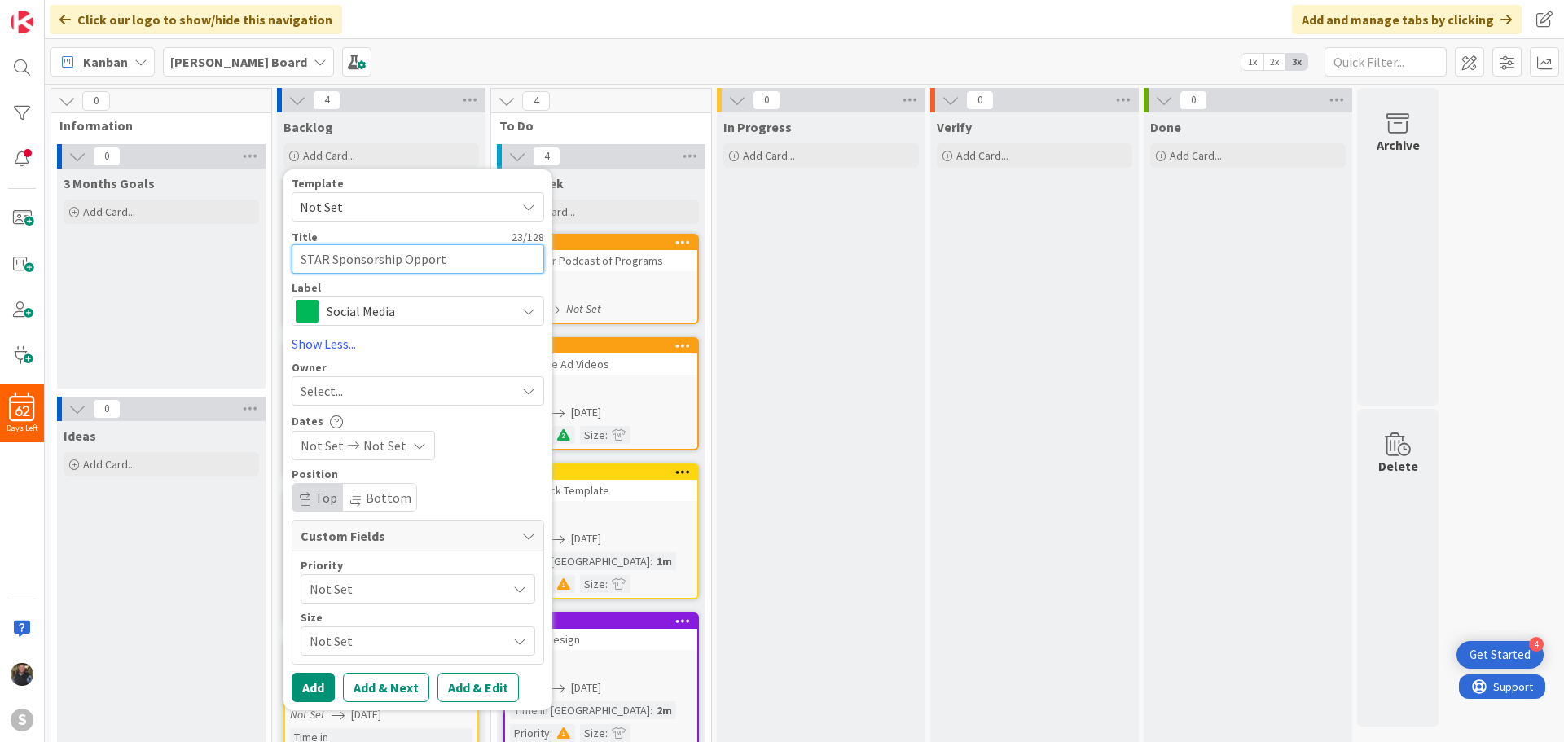
type textarea "x"
type textarea "STAR Sponsorship Opportun"
type textarea "x"
type textarea "STAR Sponsorship Opportuni"
type textarea "x"
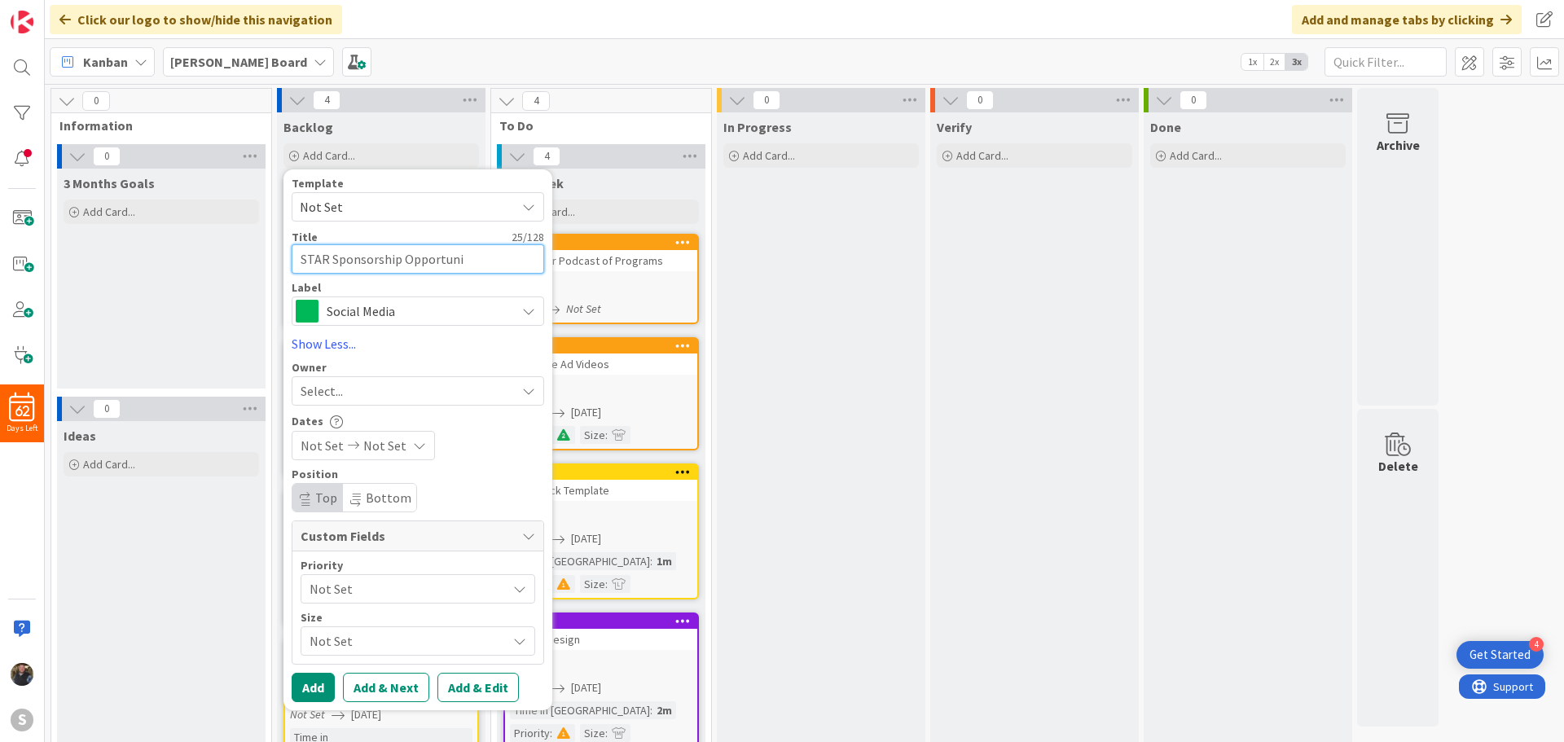
type textarea "STAR Sponsorship Opportunit"
type textarea "x"
type textarea "STAR Sponsorship Opportuniti"
type textarea "x"
type textarea "STAR Sponsorship Opportunitie"
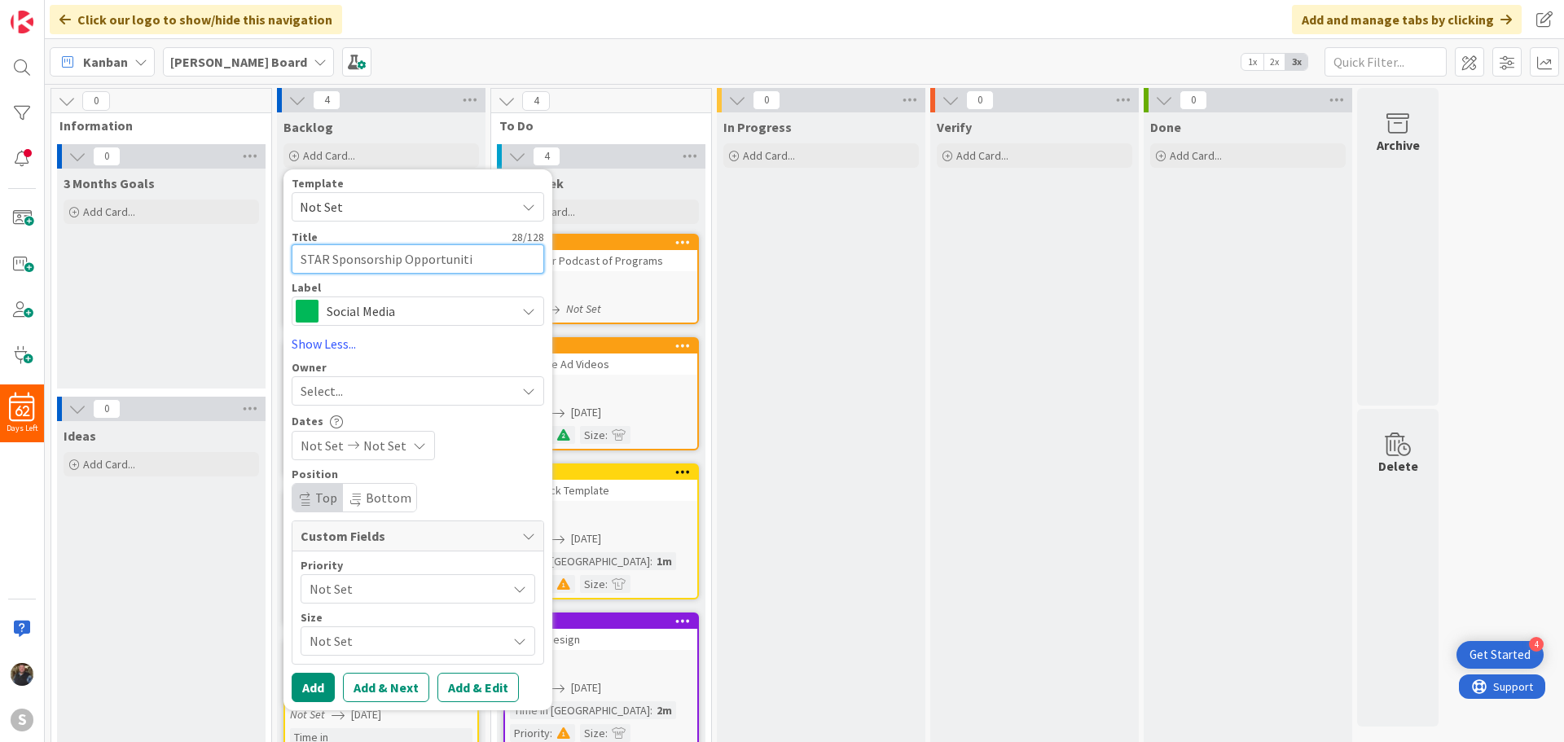
type textarea "x"
type textarea "STAR Sponsorship Opportunities"
type textarea "x"
type textarea "STAR Sponsorship Opportunities"
type textarea "x"
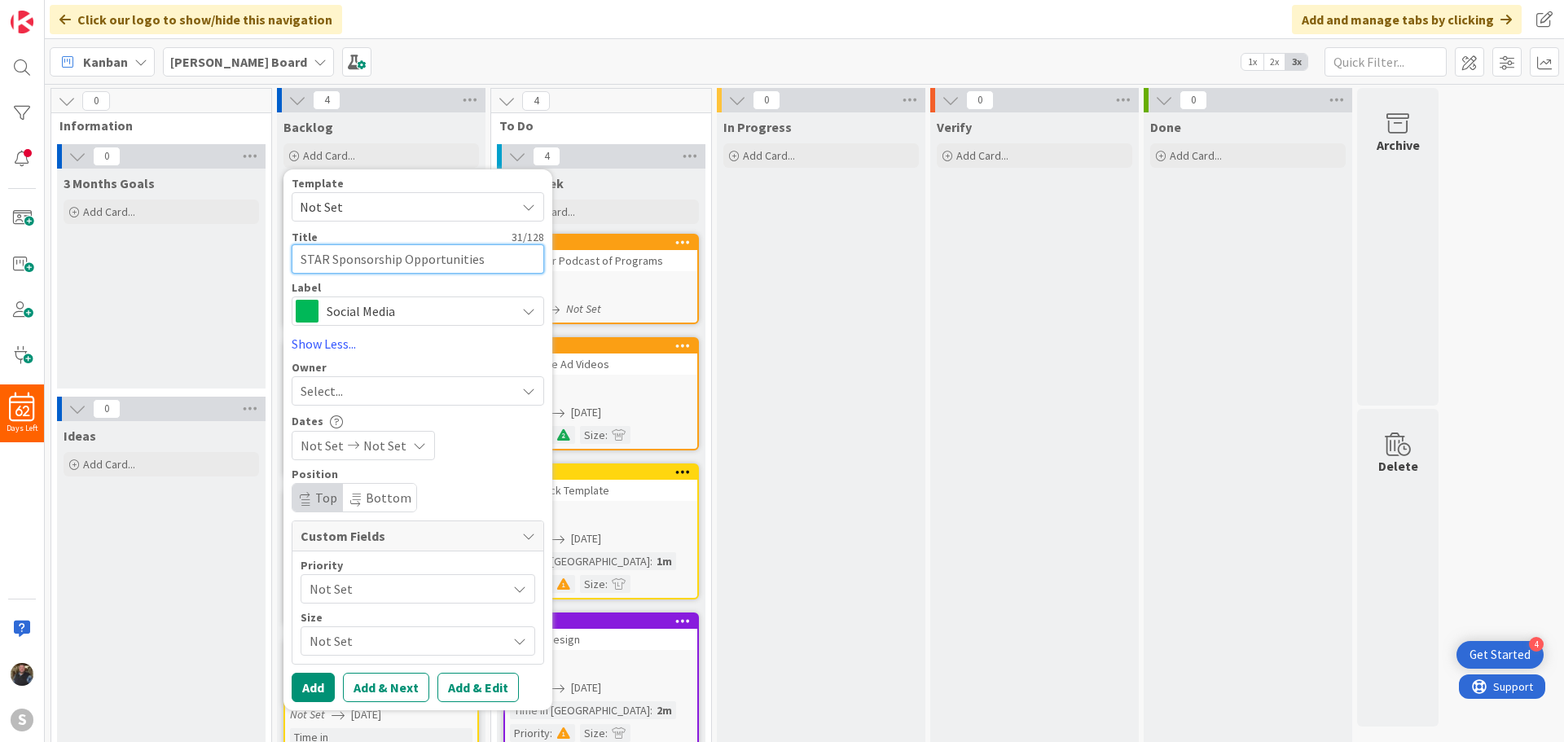
type textarea "STAR Sponsorship Opportunities S"
type textarea "x"
type textarea "STAR Sponsorship Opportunities Sh"
type textarea "x"
type textarea "STAR Sponsorship Opportunities She"
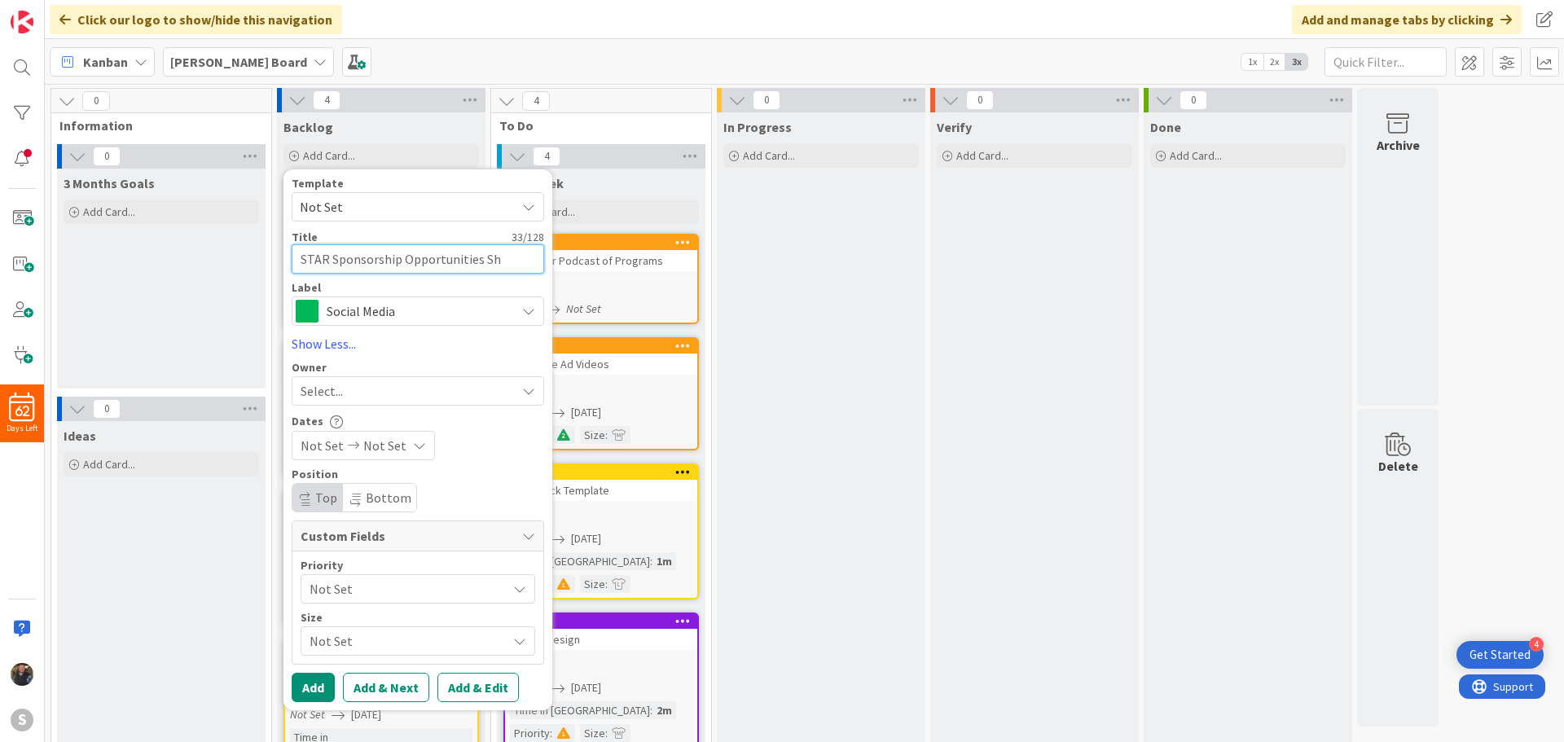
type textarea "x"
type textarea "STAR Sponsorship Opportunities Shee"
type textarea "x"
type textarea "STAR Sponsorship Opportunities Sheet"
type textarea "x"
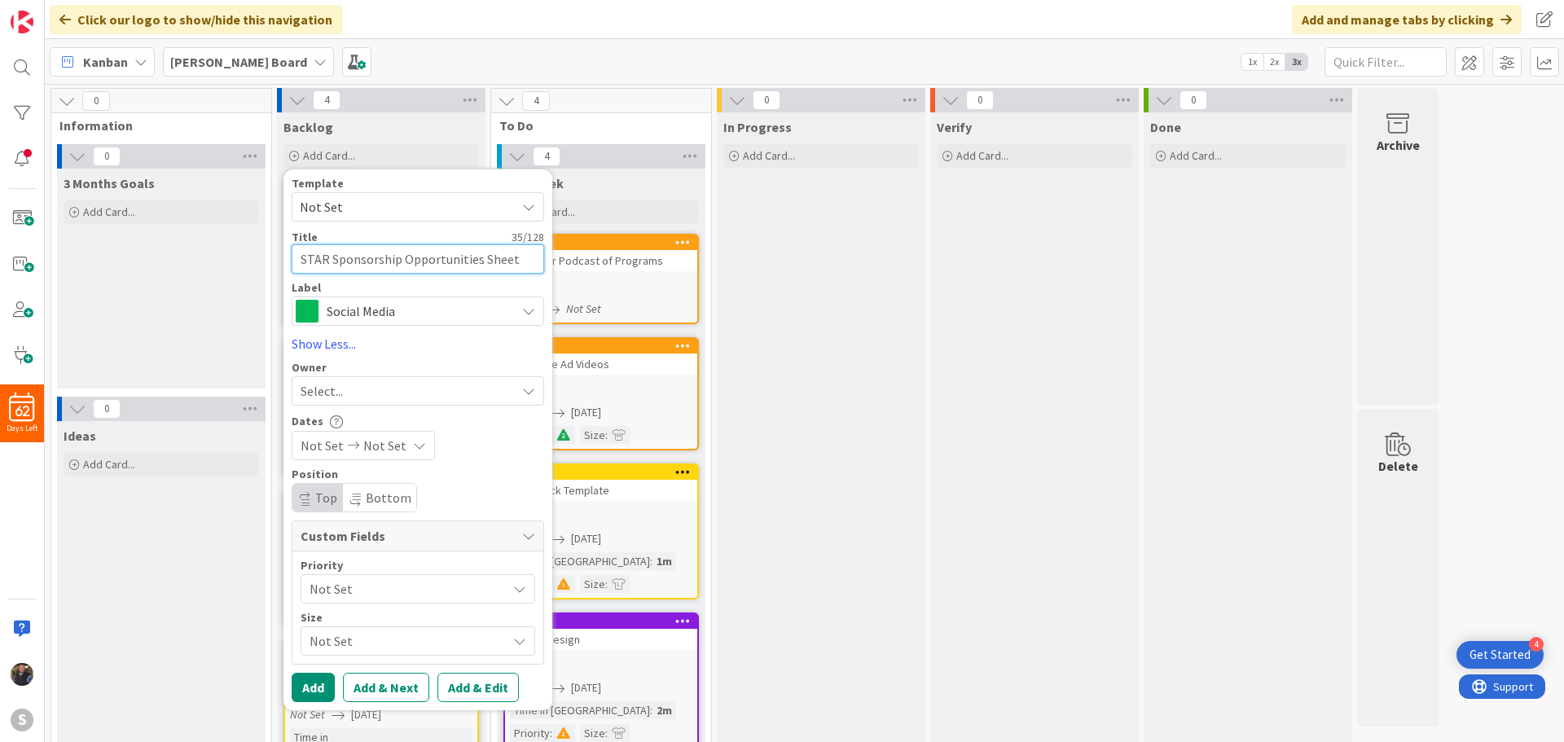
type textarea "STAR Sponsorship Opportunities Sheets"
type textarea "x"
click at [323, 303] on div "Social Media" at bounding box center [418, 310] width 252 height 29
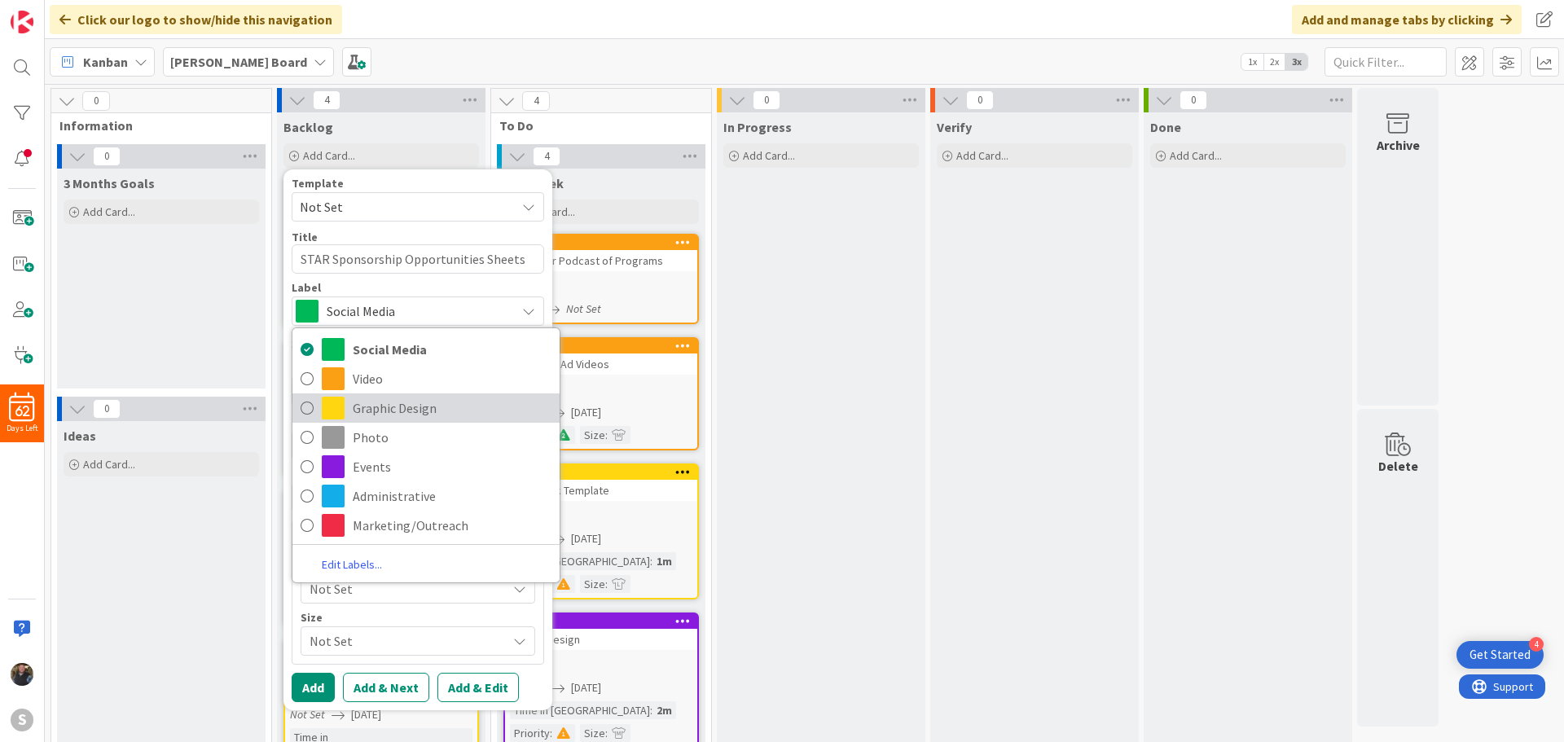
click at [305, 409] on icon at bounding box center [306, 408] width 13 height 24
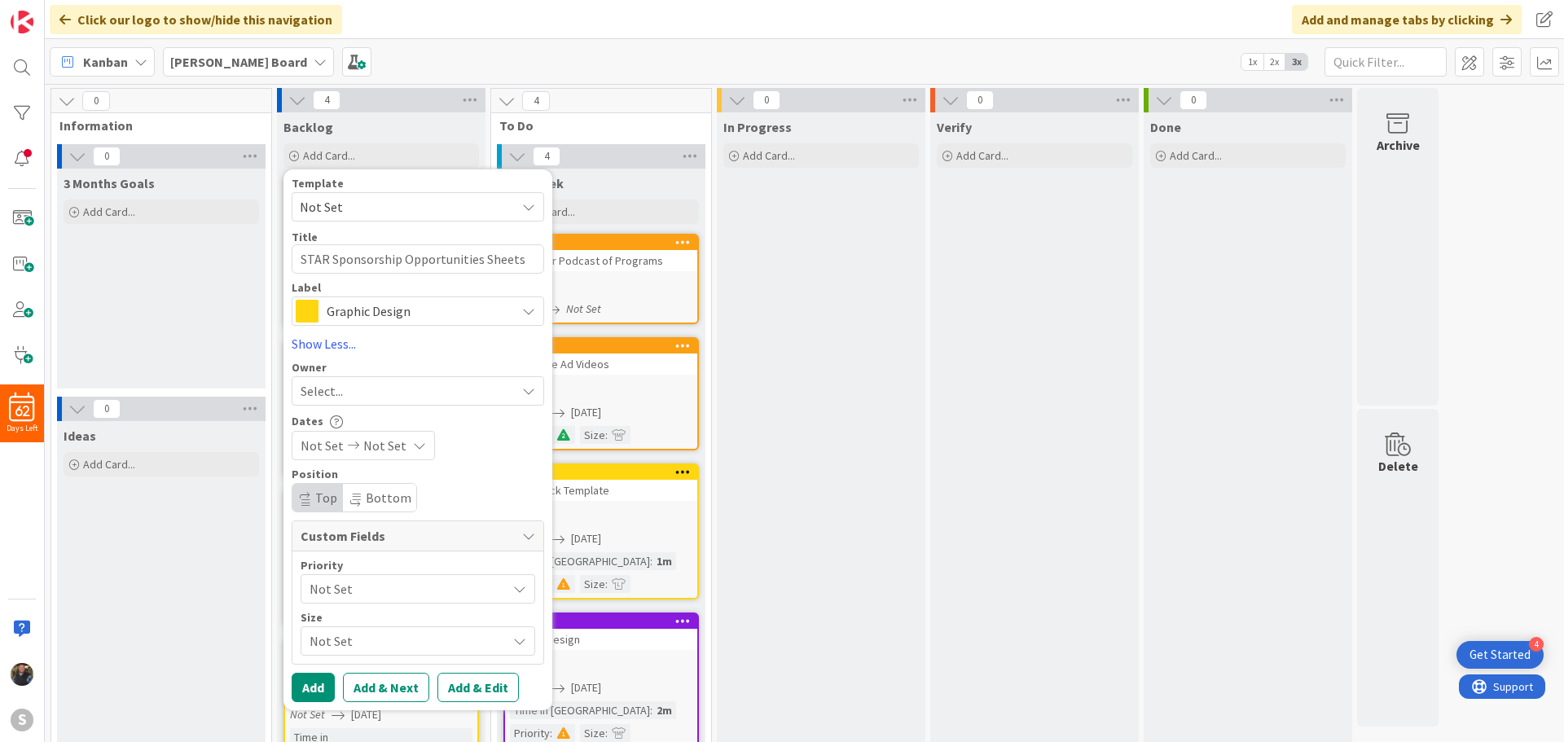
click at [349, 388] on div "Select..." at bounding box center [407, 391] width 215 height 20
click at [308, 462] on span at bounding box center [306, 466] width 13 height 24
click at [374, 446] on span "Not Set" at bounding box center [384, 446] width 43 height 20
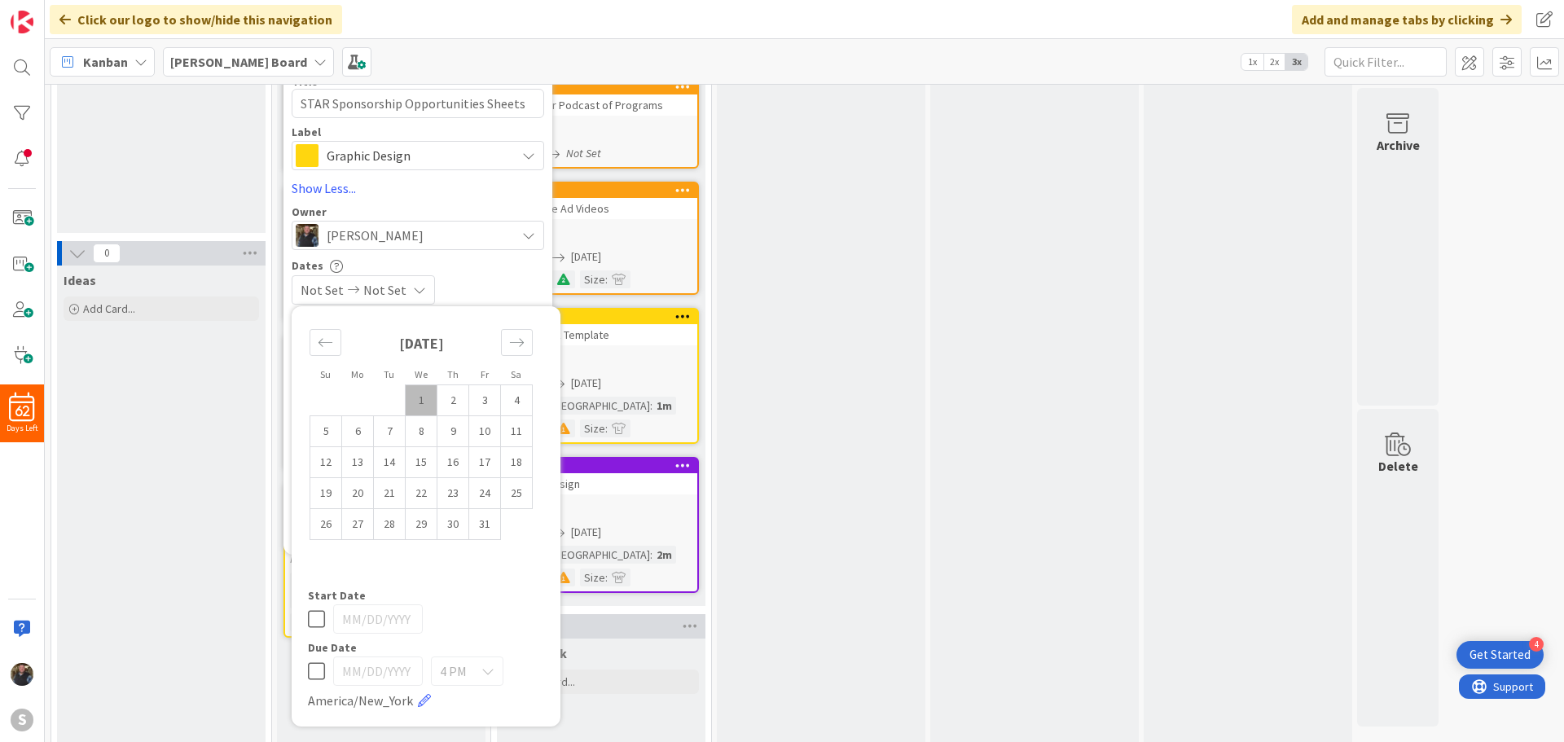
scroll to position [163, 0]
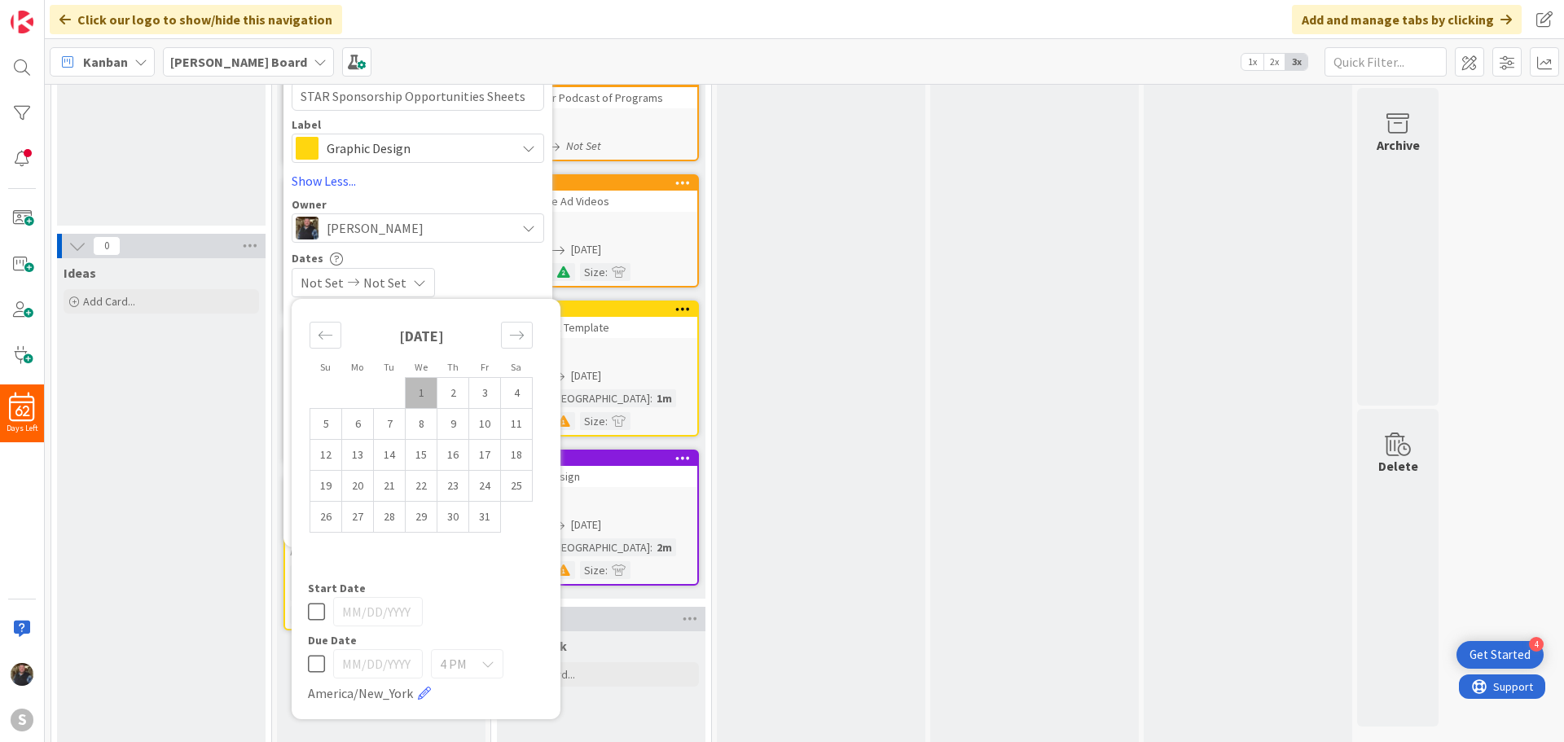
click at [326, 672] on div "4 PM 0 AM 1 AM 2 AM 3 AM 4 AM 5 AM 6 AM 7 AM 8 AM 9 AM 10 AM 11 AM 12 PM 1 PM 2…" at bounding box center [426, 676] width 236 height 54
click at [320, 667] on icon at bounding box center [316, 664] width 17 height 20
click at [420, 454] on td "15" at bounding box center [422, 455] width 32 height 31
click at [480, 270] on div "Not Set [DATE]" at bounding box center [418, 282] width 252 height 29
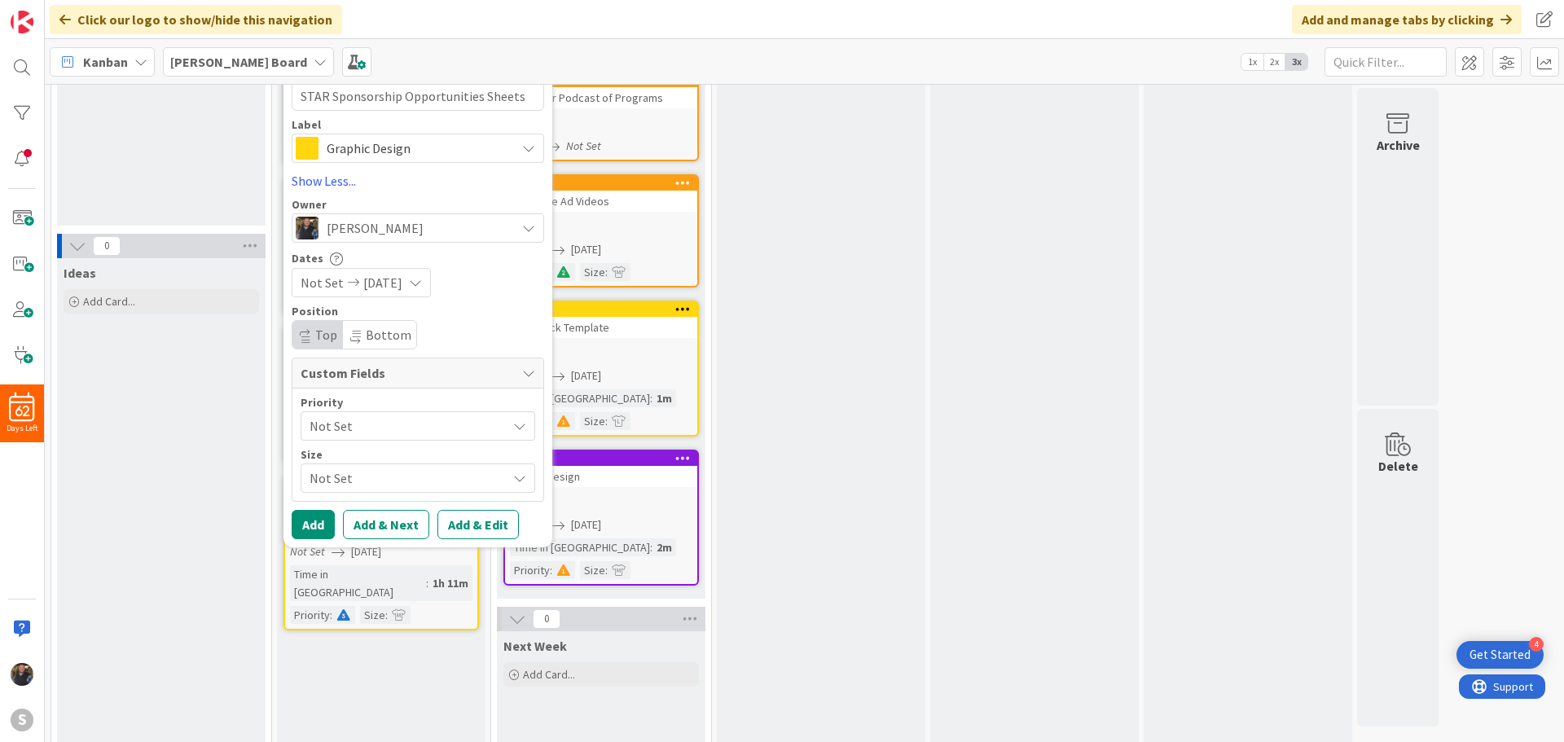
click at [335, 428] on span "Not Set" at bounding box center [403, 426] width 189 height 23
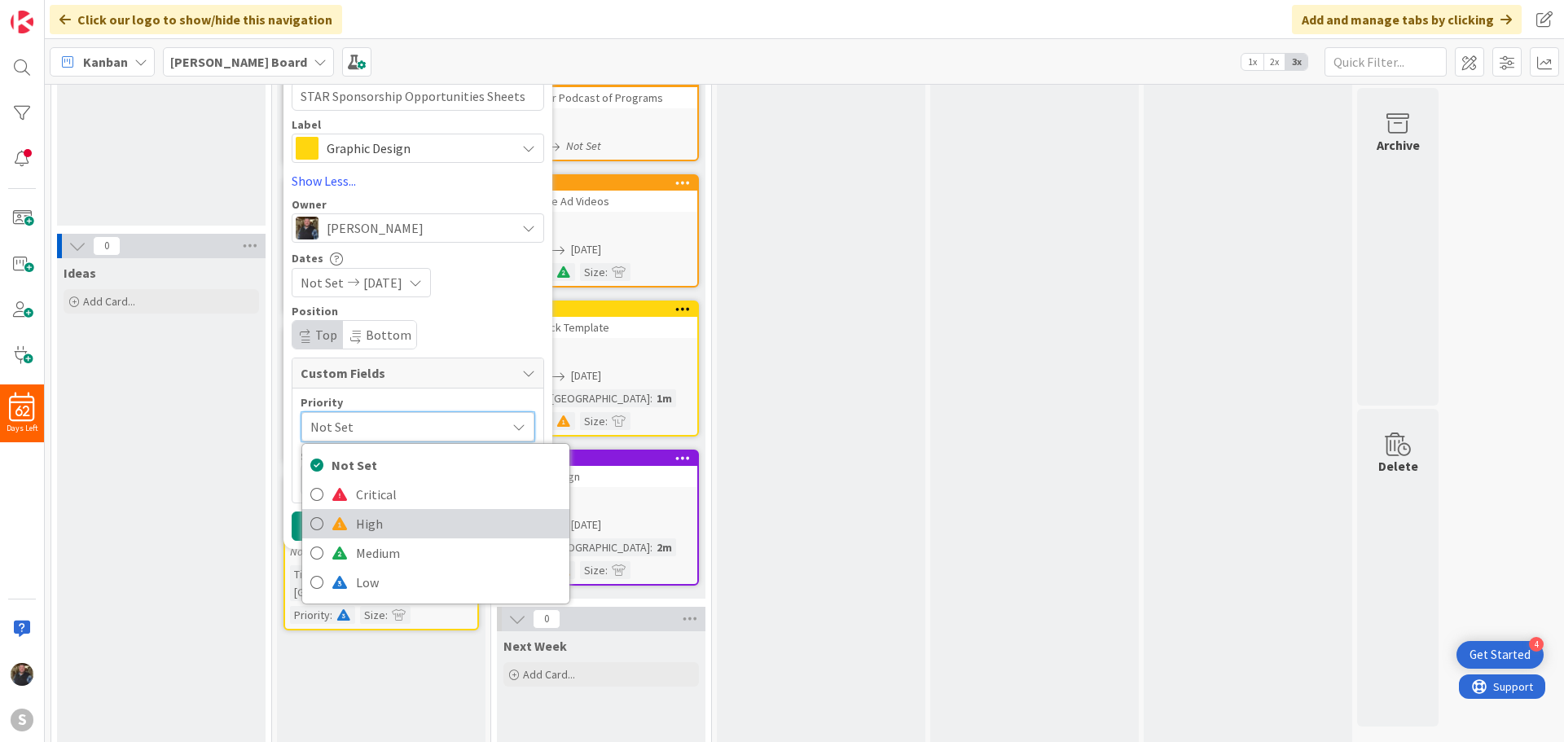
click at [313, 523] on icon at bounding box center [316, 523] width 13 height 24
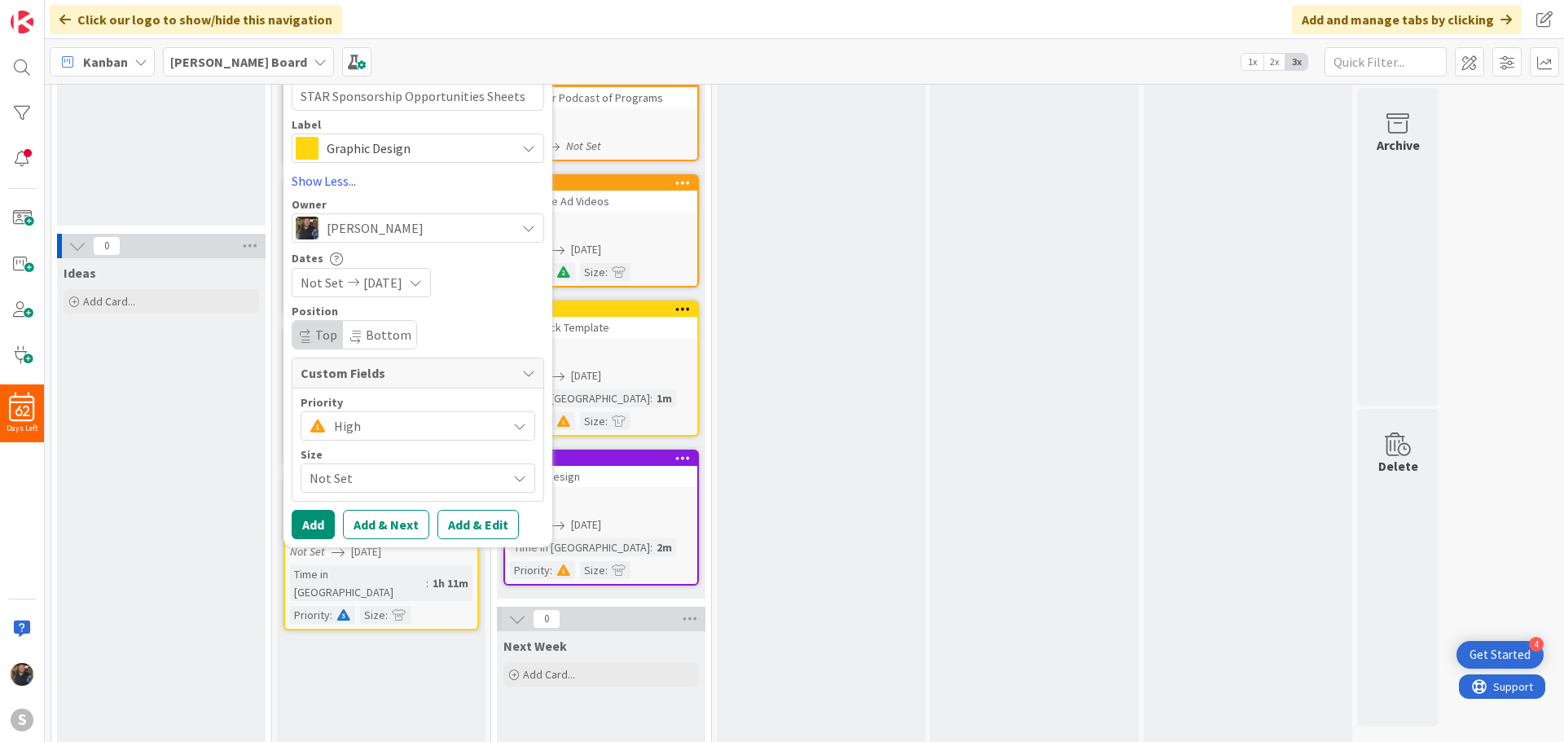
click at [332, 477] on span "Not Set" at bounding box center [403, 478] width 189 height 23
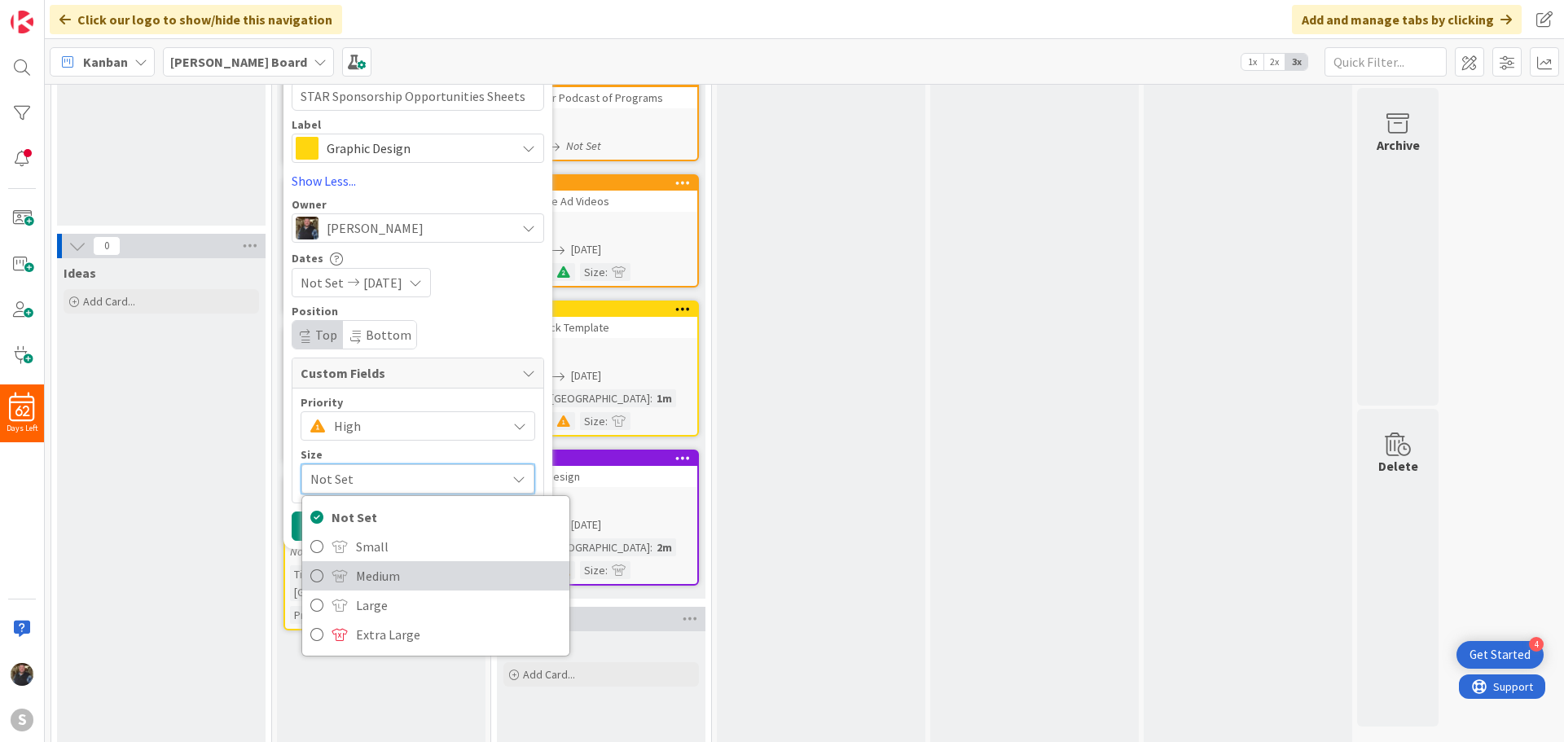
click at [316, 573] on icon at bounding box center [316, 576] width 13 height 24
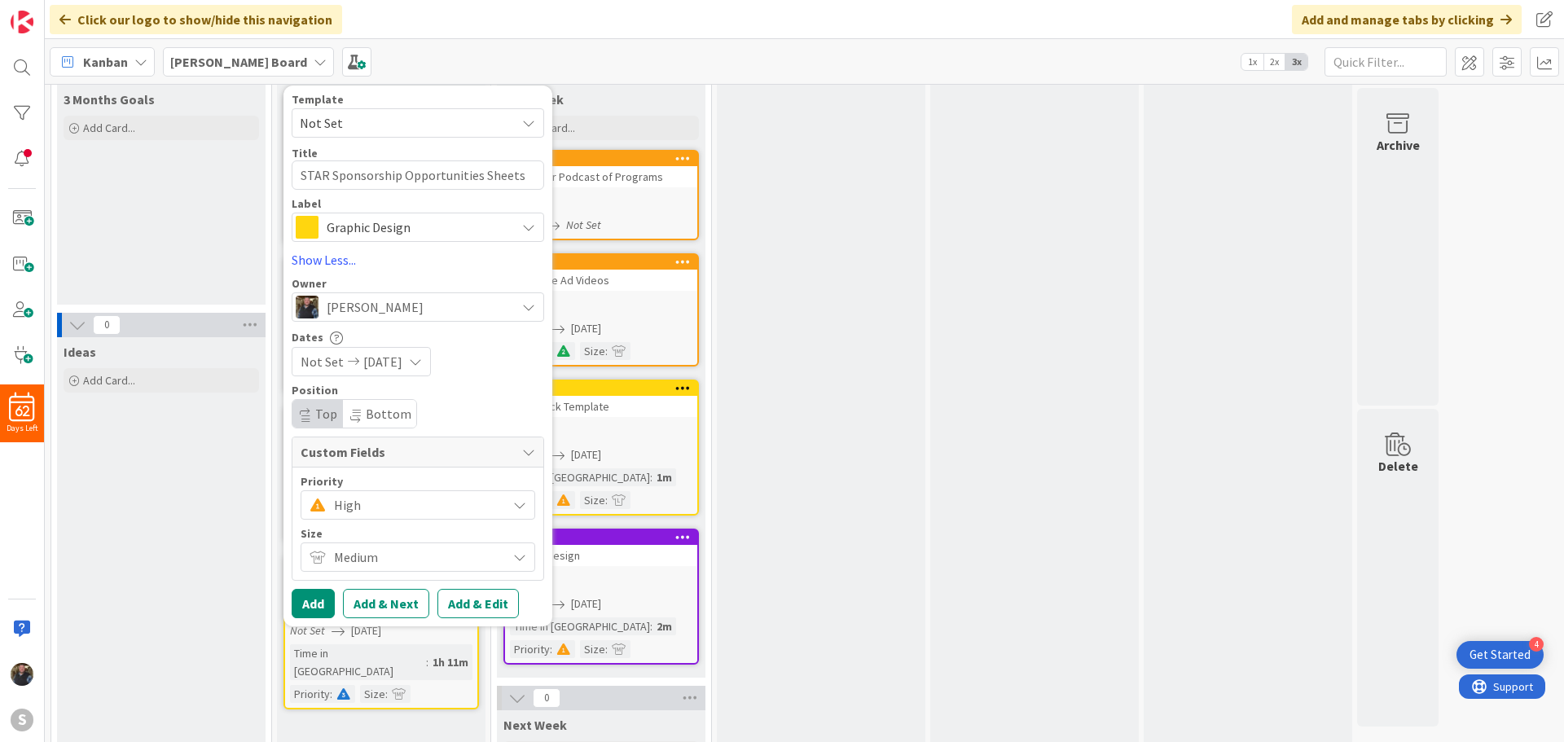
scroll to position [45, 0]
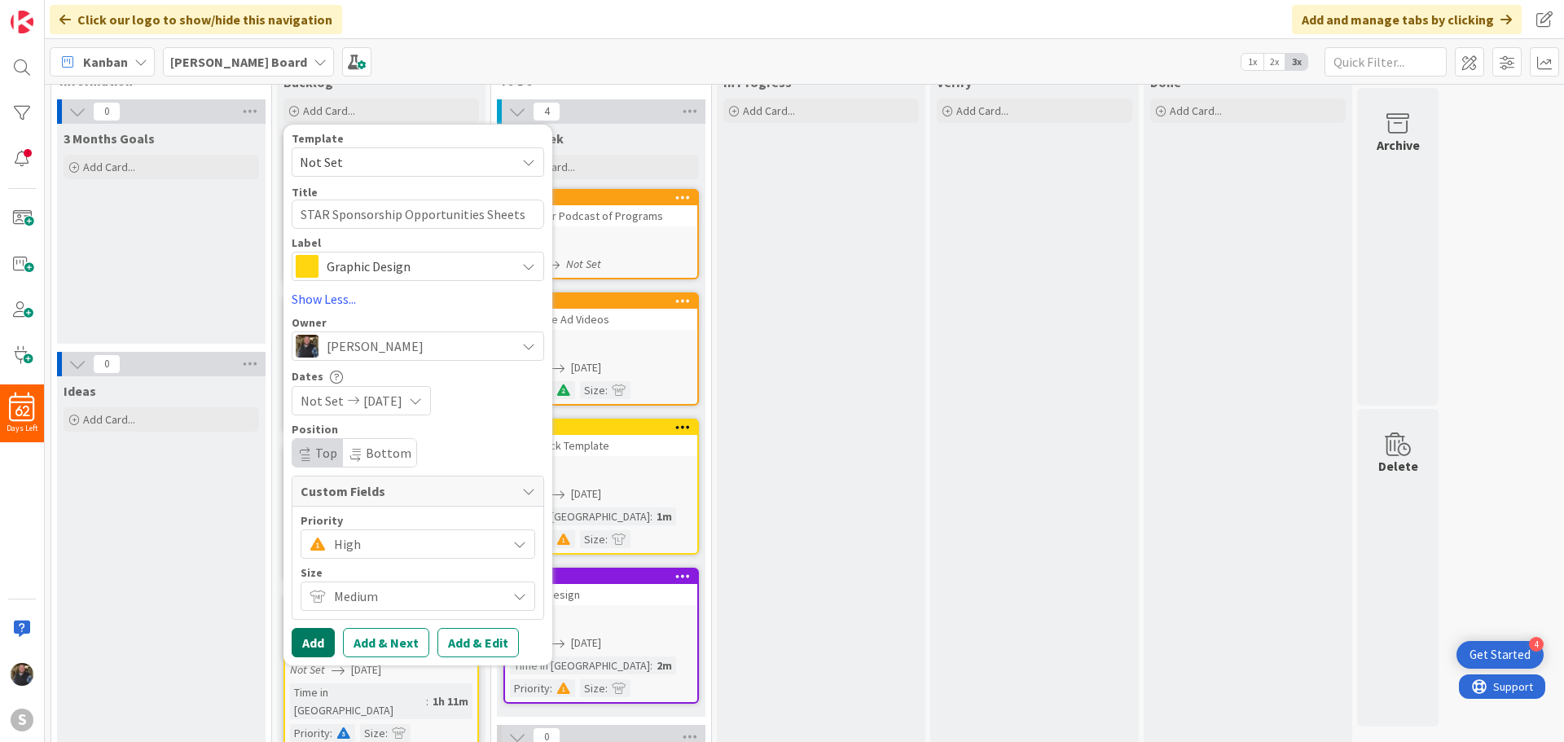
click at [317, 635] on button "Add" at bounding box center [313, 642] width 43 height 29
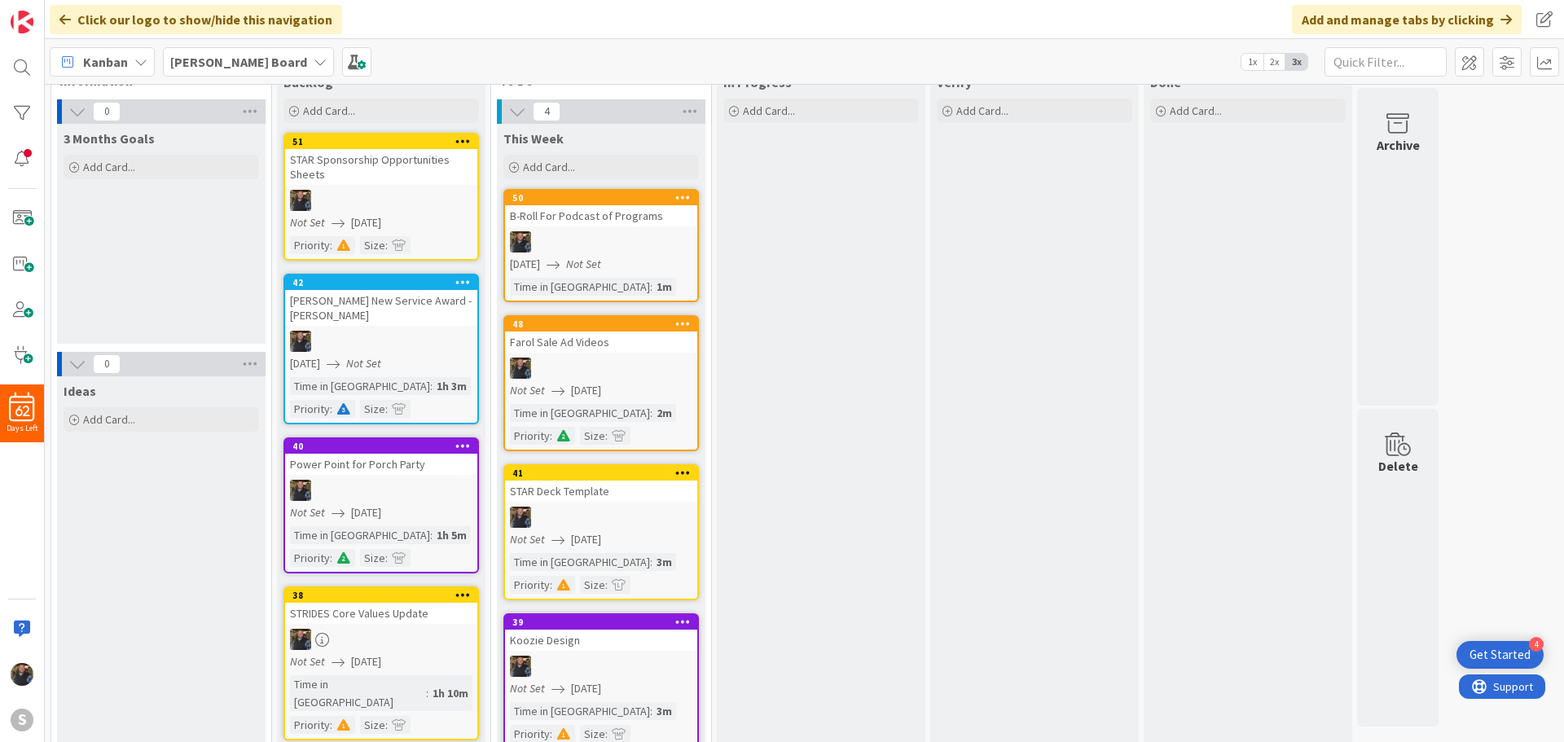
click at [378, 149] on div "STAR Sponsorship Opportunities Sheets" at bounding box center [381, 167] width 192 height 36
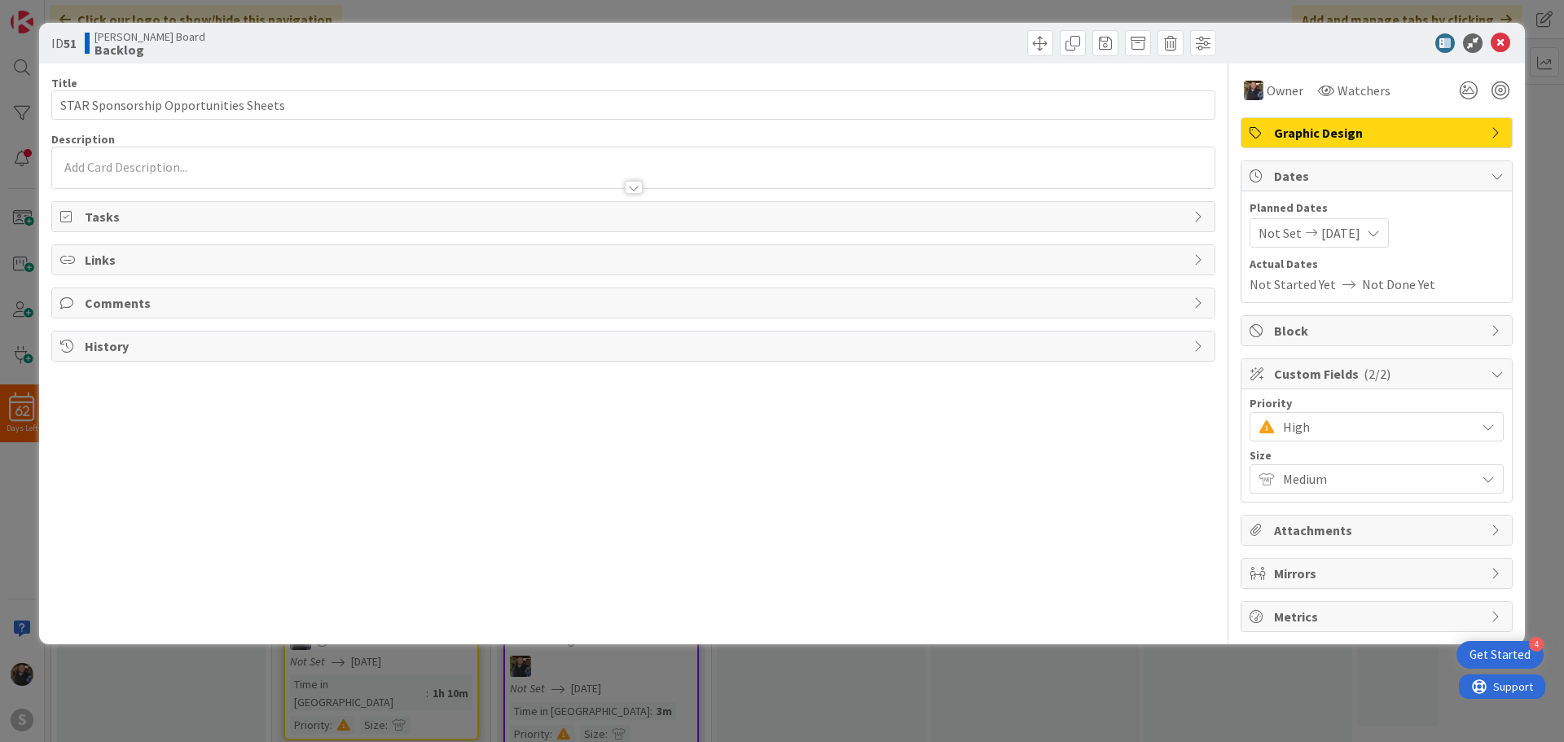
click at [99, 170] on div at bounding box center [633, 167] width 1162 height 41
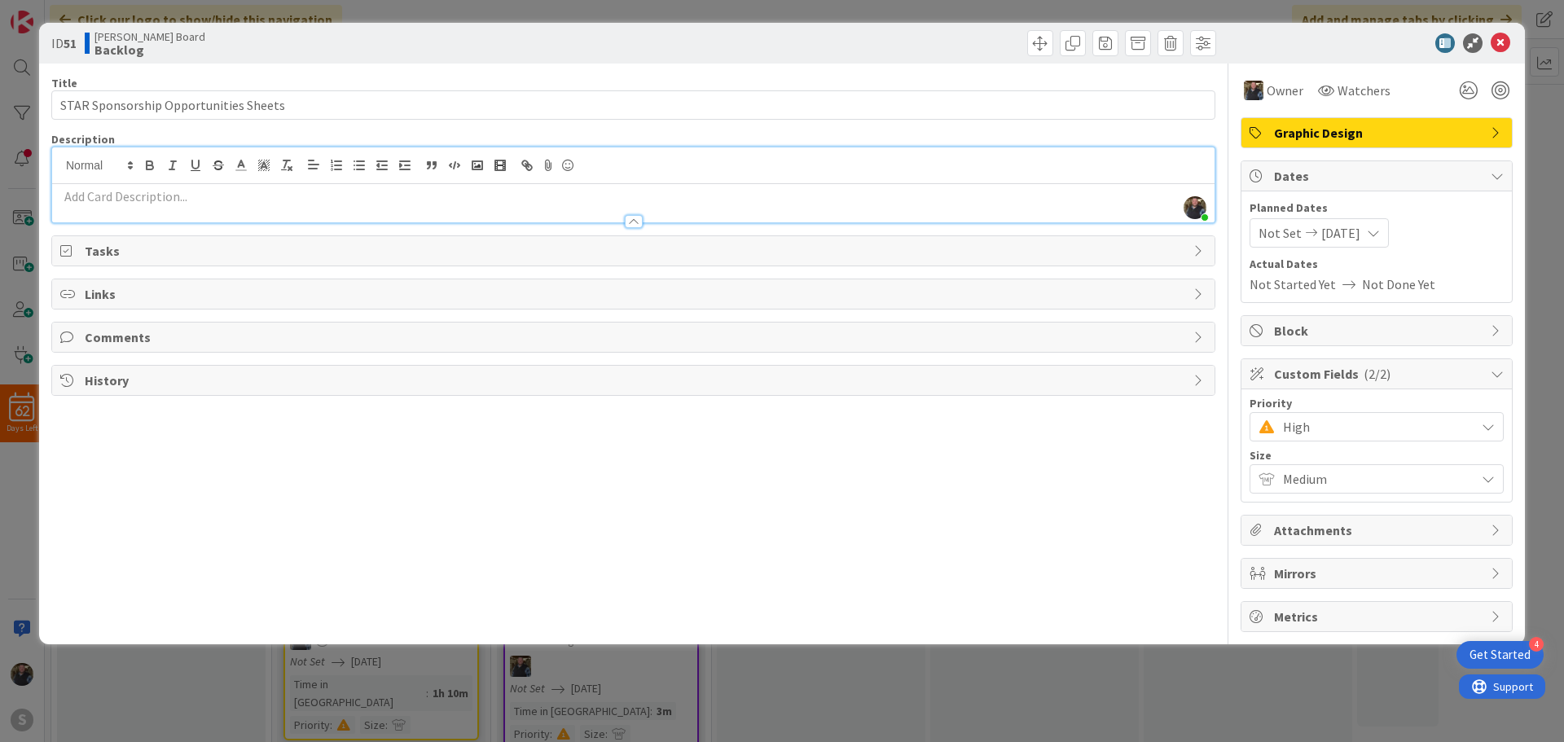
click at [92, 205] on div at bounding box center [633, 213] width 1162 height 17
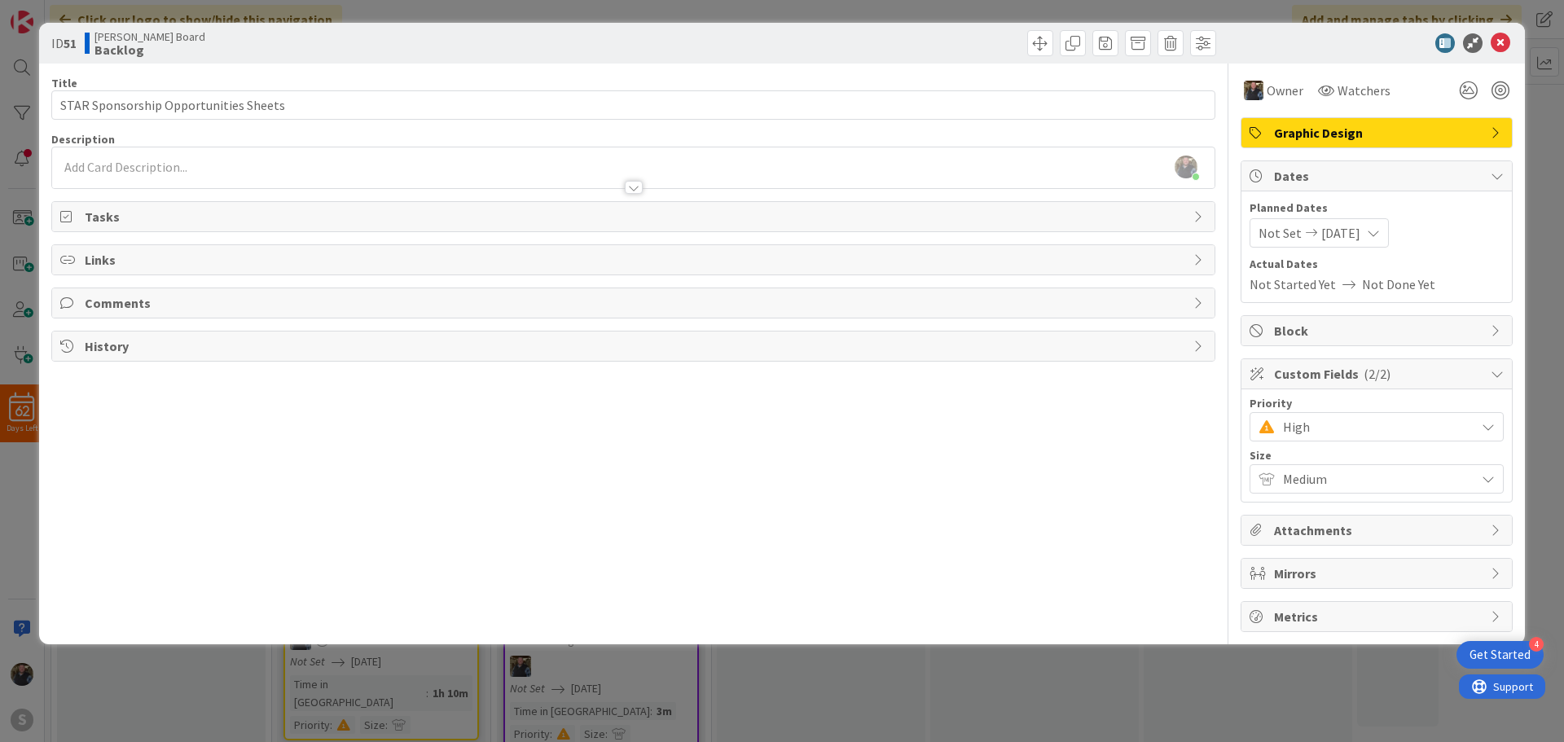
click at [86, 172] on div at bounding box center [633, 179] width 1162 height 17
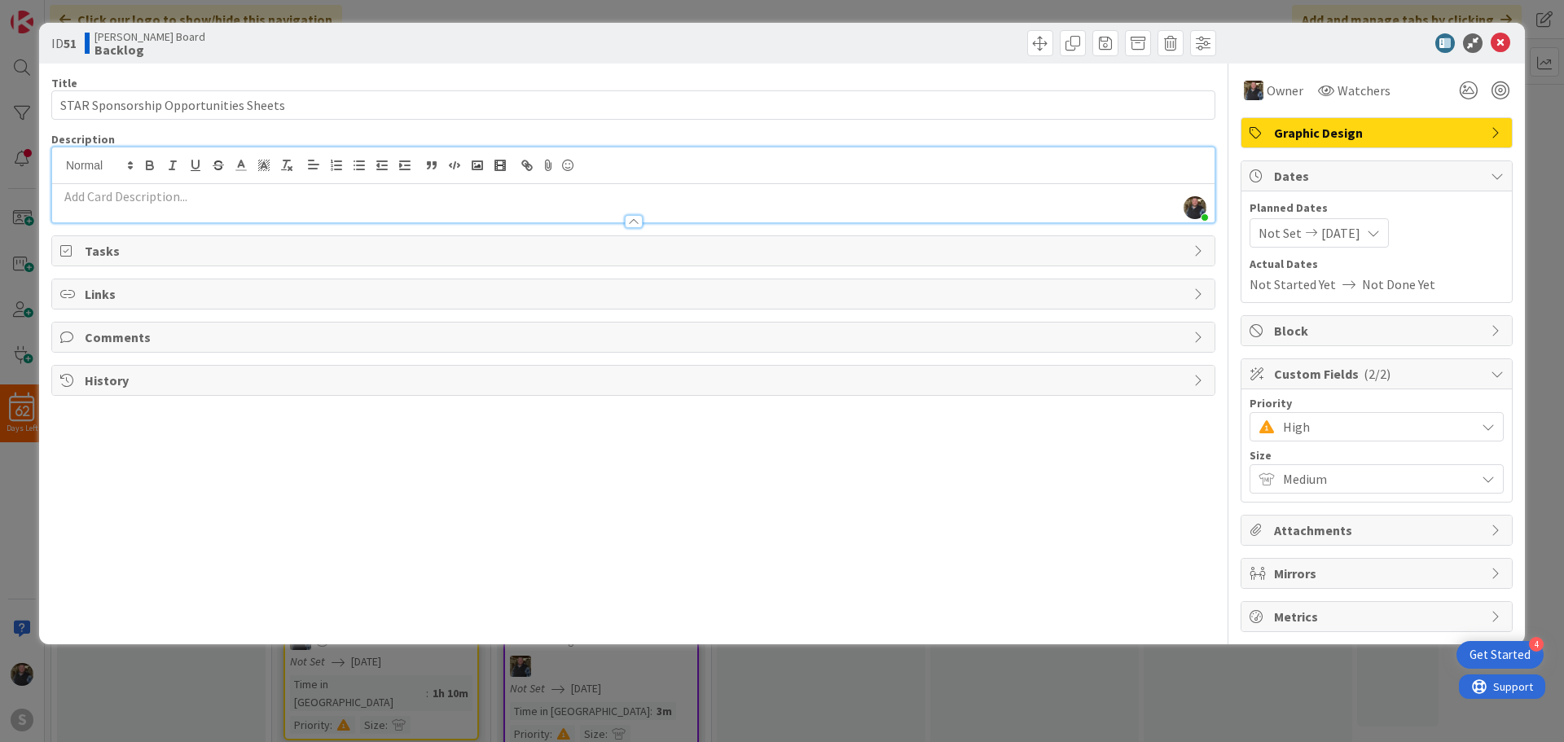
click at [103, 197] on p at bounding box center [633, 196] width 1146 height 19
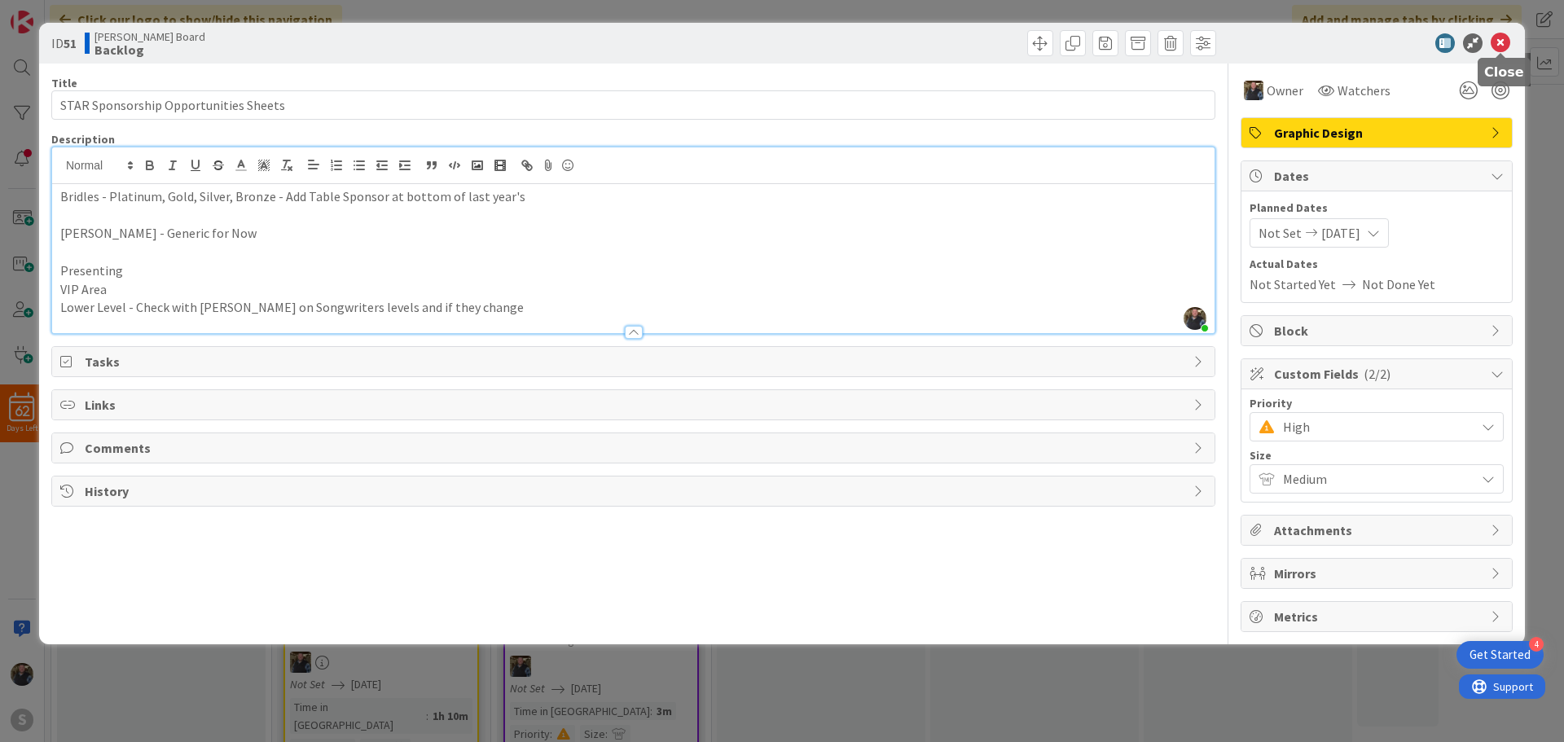
click at [1507, 37] on icon at bounding box center [1500, 43] width 20 height 20
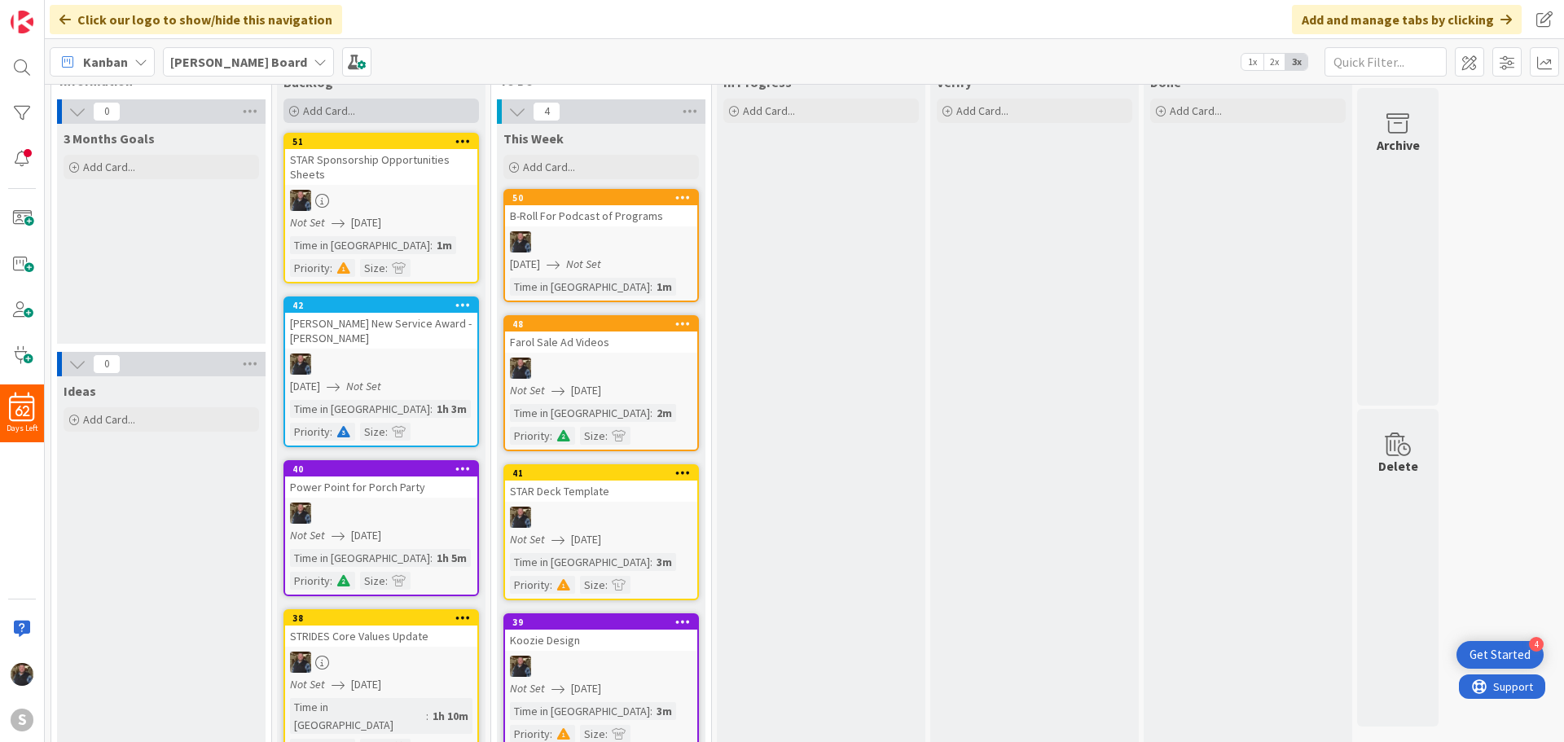
click at [295, 107] on icon at bounding box center [294, 112] width 10 height 10
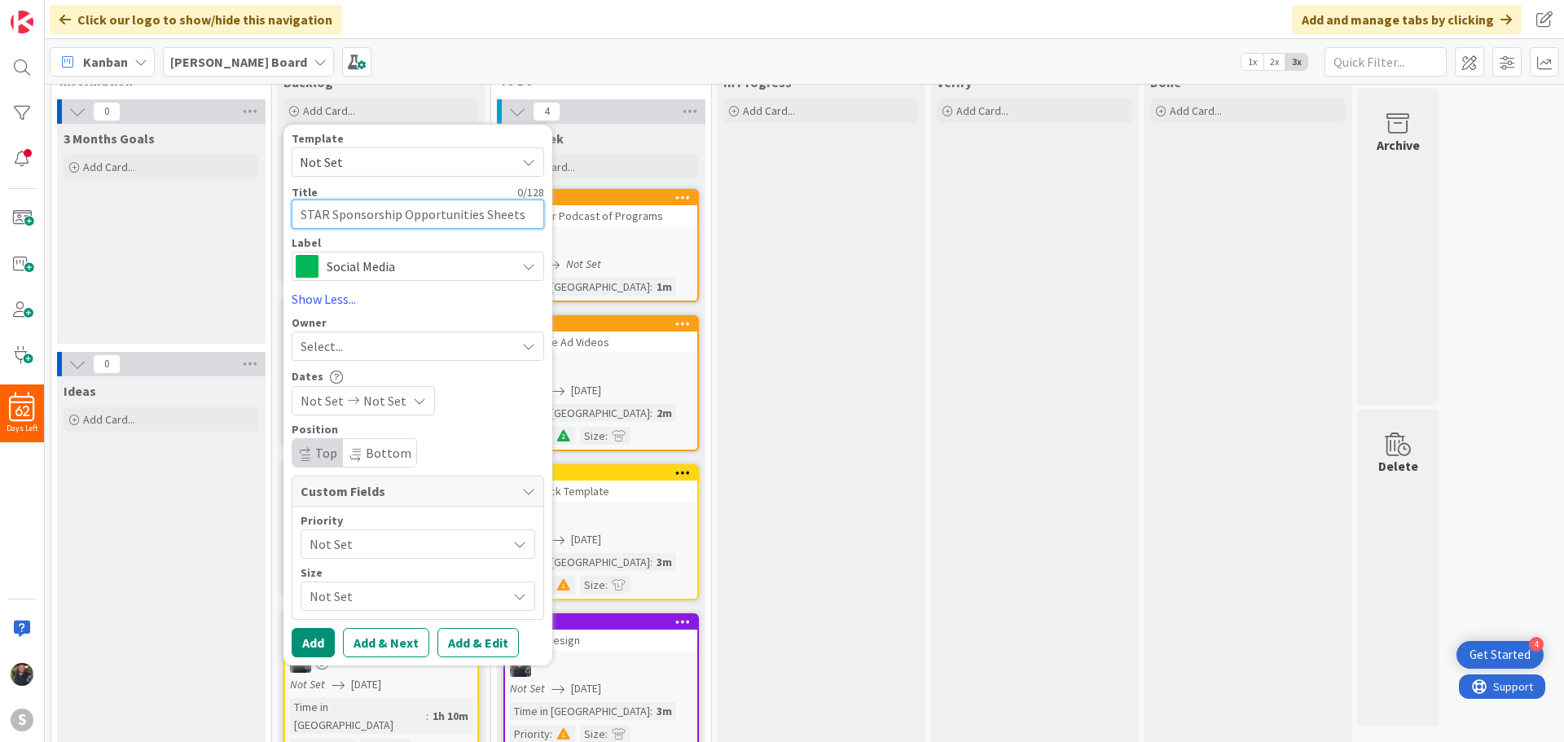
click at [327, 217] on textarea "STAR Sponsorship Opportunities Sheets" at bounding box center [418, 214] width 252 height 29
click at [333, 252] on div "Social Media" at bounding box center [418, 266] width 252 height 29
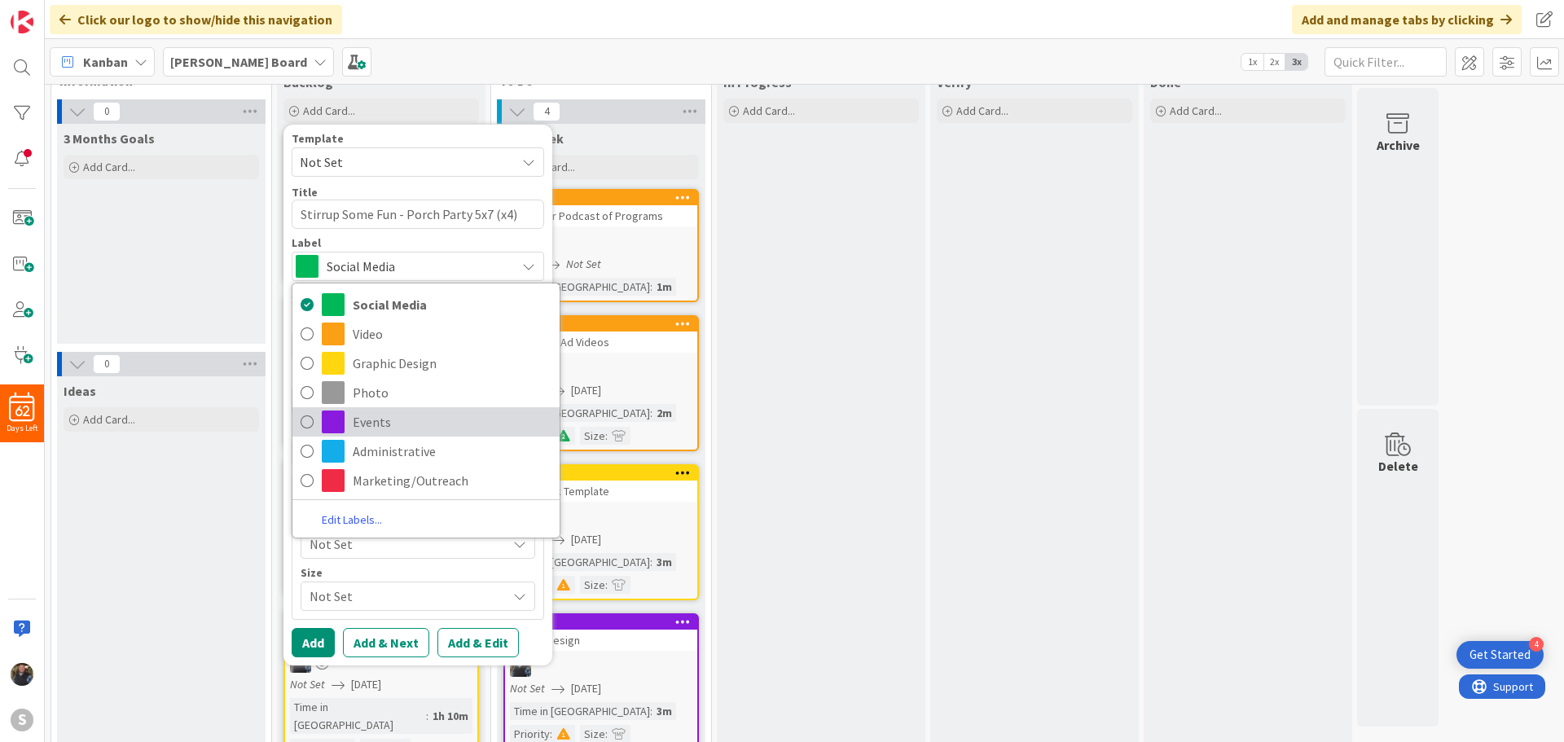
click at [302, 417] on icon at bounding box center [306, 422] width 13 height 24
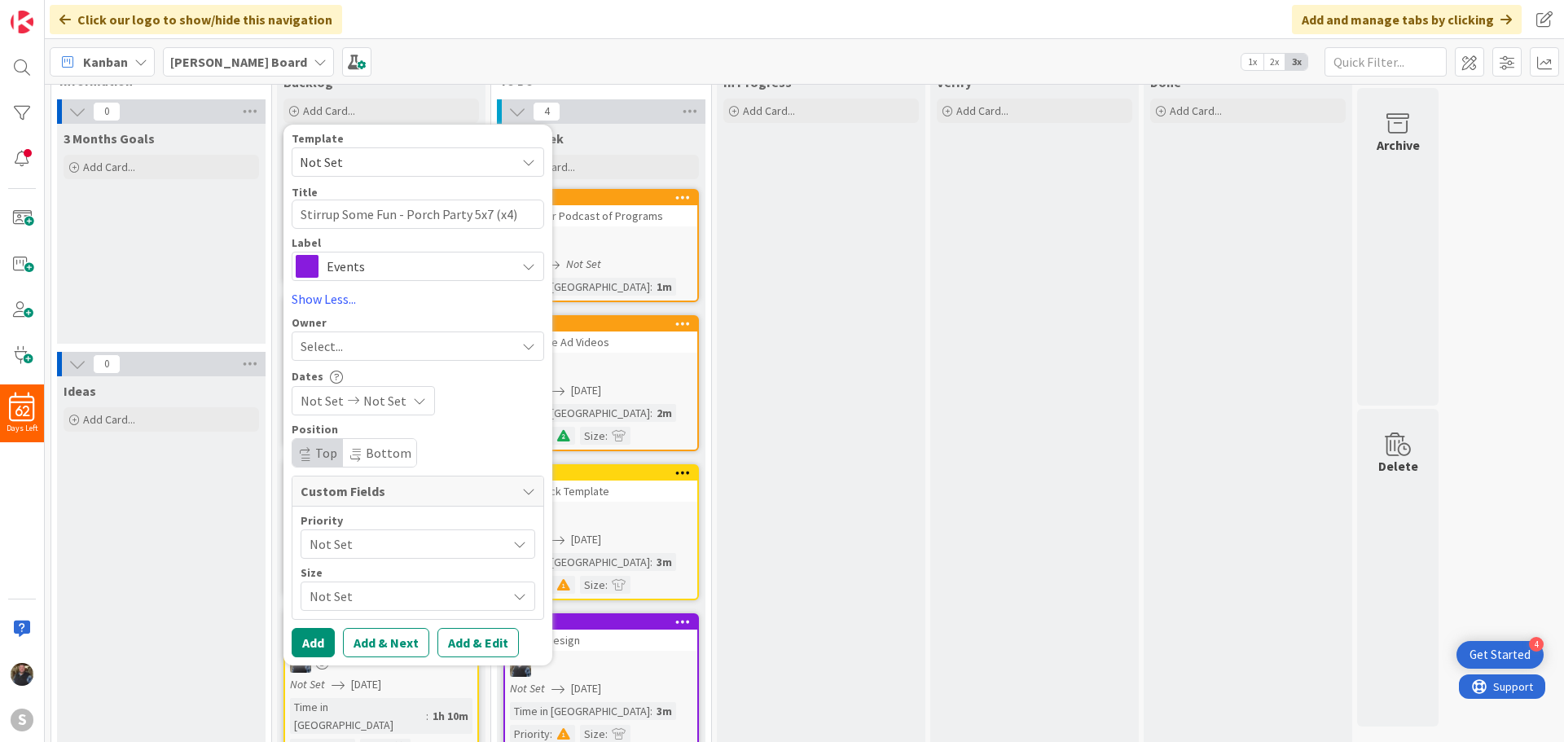
click at [336, 343] on span "Select..." at bounding box center [321, 346] width 42 height 20
click at [305, 420] on span at bounding box center [306, 421] width 13 height 24
click at [375, 397] on span "Not Set" at bounding box center [384, 401] width 43 height 20
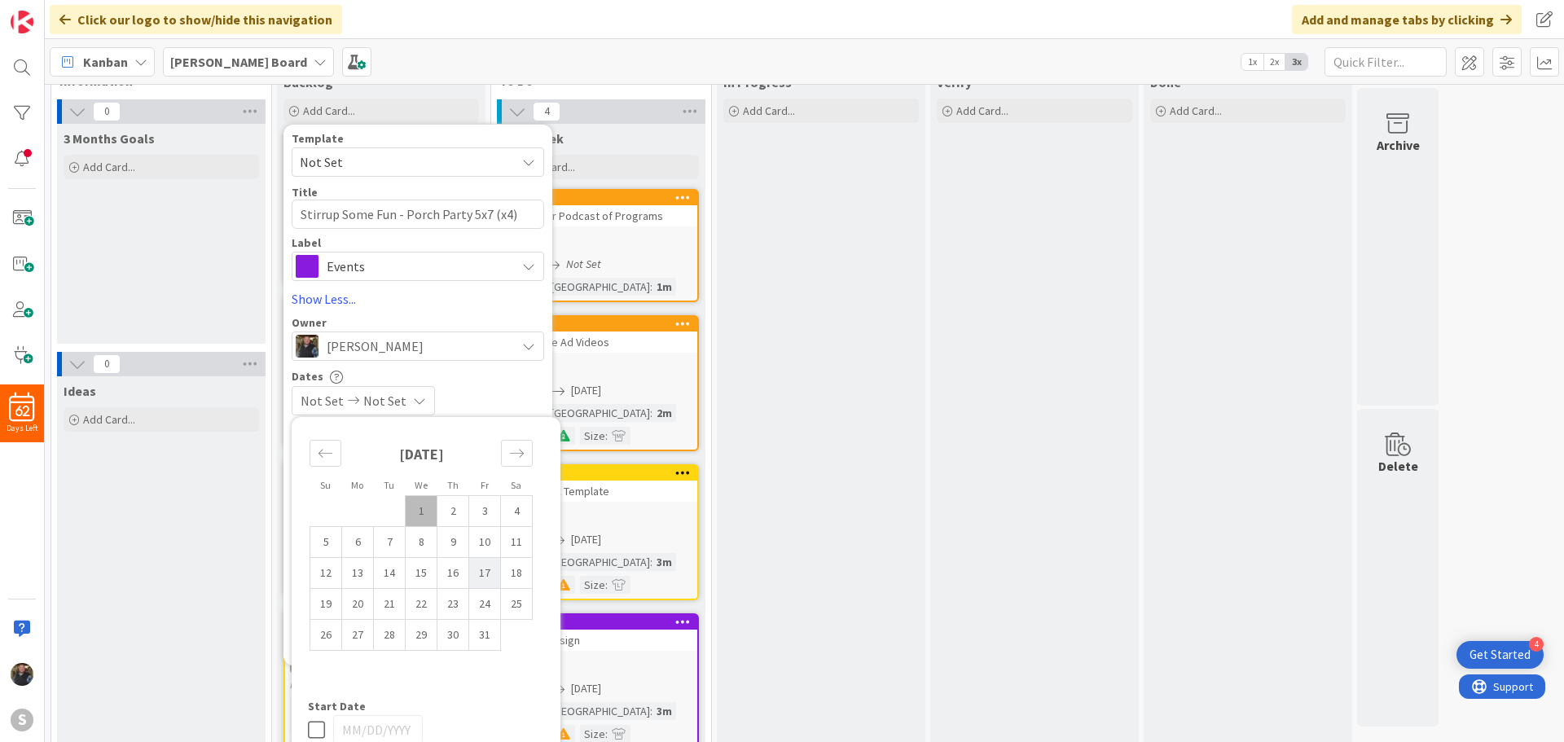
click at [480, 568] on td "17" at bounding box center [485, 573] width 32 height 31
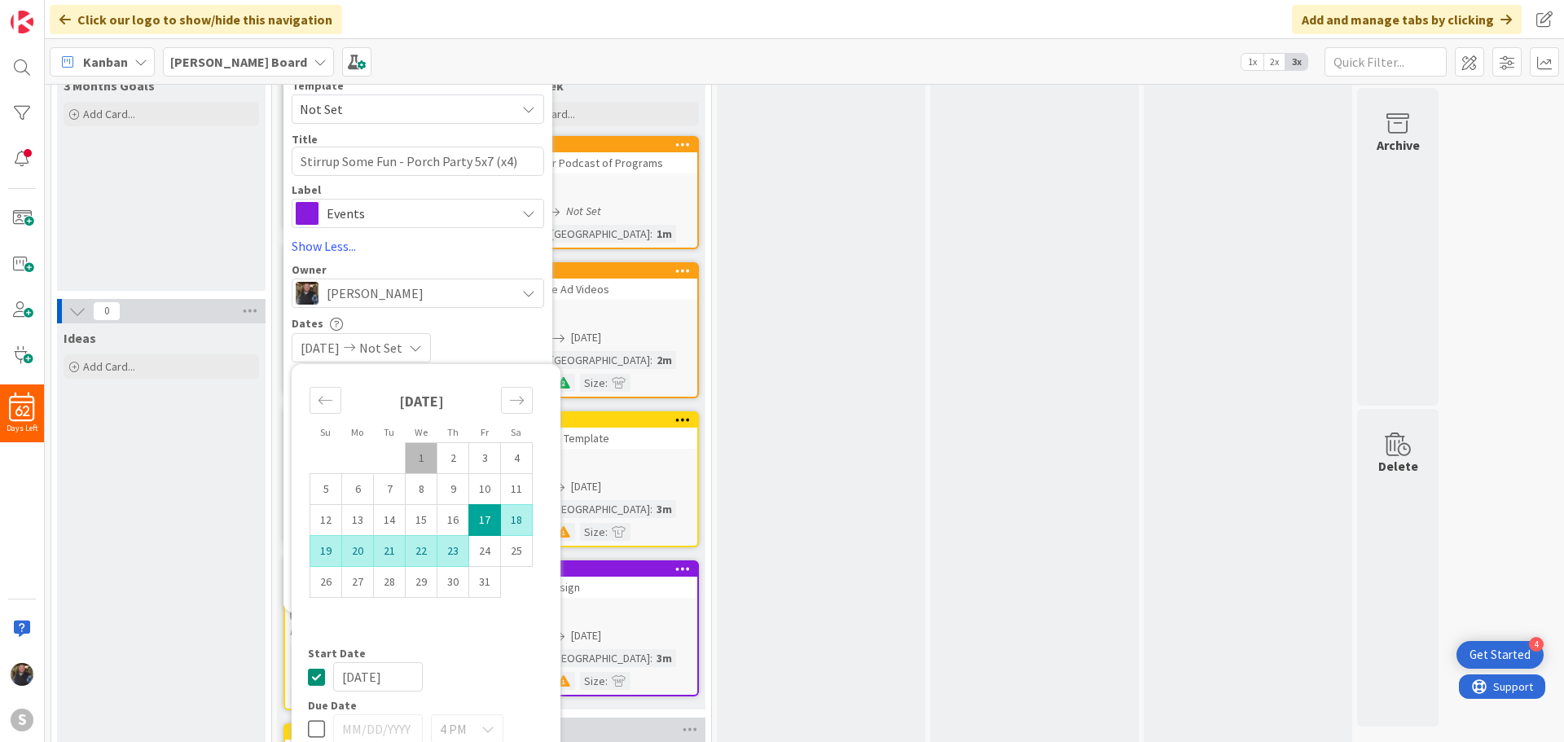
scroll to position [126, 0]
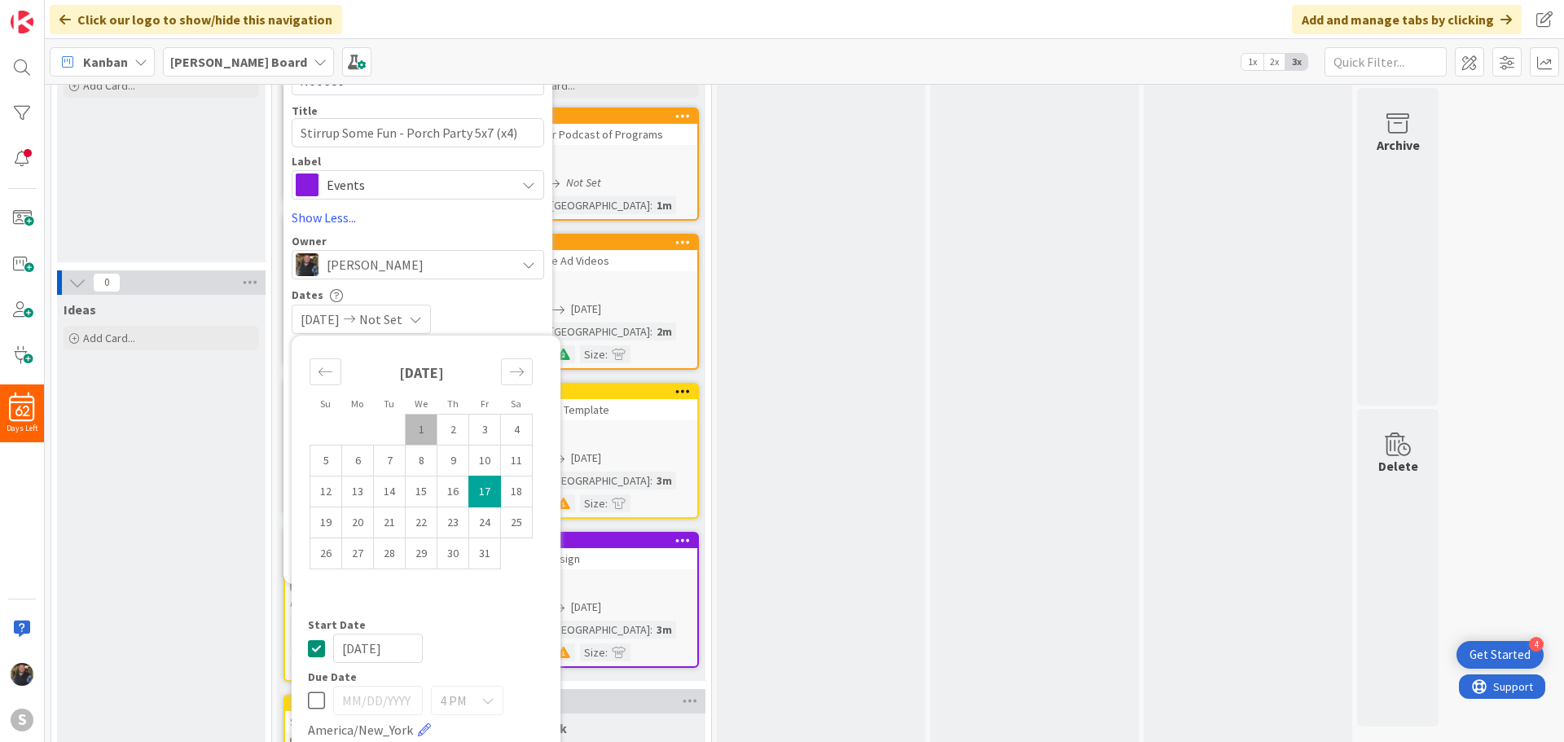
click at [317, 644] on icon at bounding box center [316, 648] width 17 height 20
click at [313, 697] on icon at bounding box center [316, 701] width 17 height 20
click at [378, 699] on input "[DATE]" at bounding box center [378, 700] width 90 height 29
click at [367, 702] on input "[DATE]" at bounding box center [378, 700] width 90 height 29
click at [370, 702] on input "[DATE]" at bounding box center [378, 700] width 90 height 29
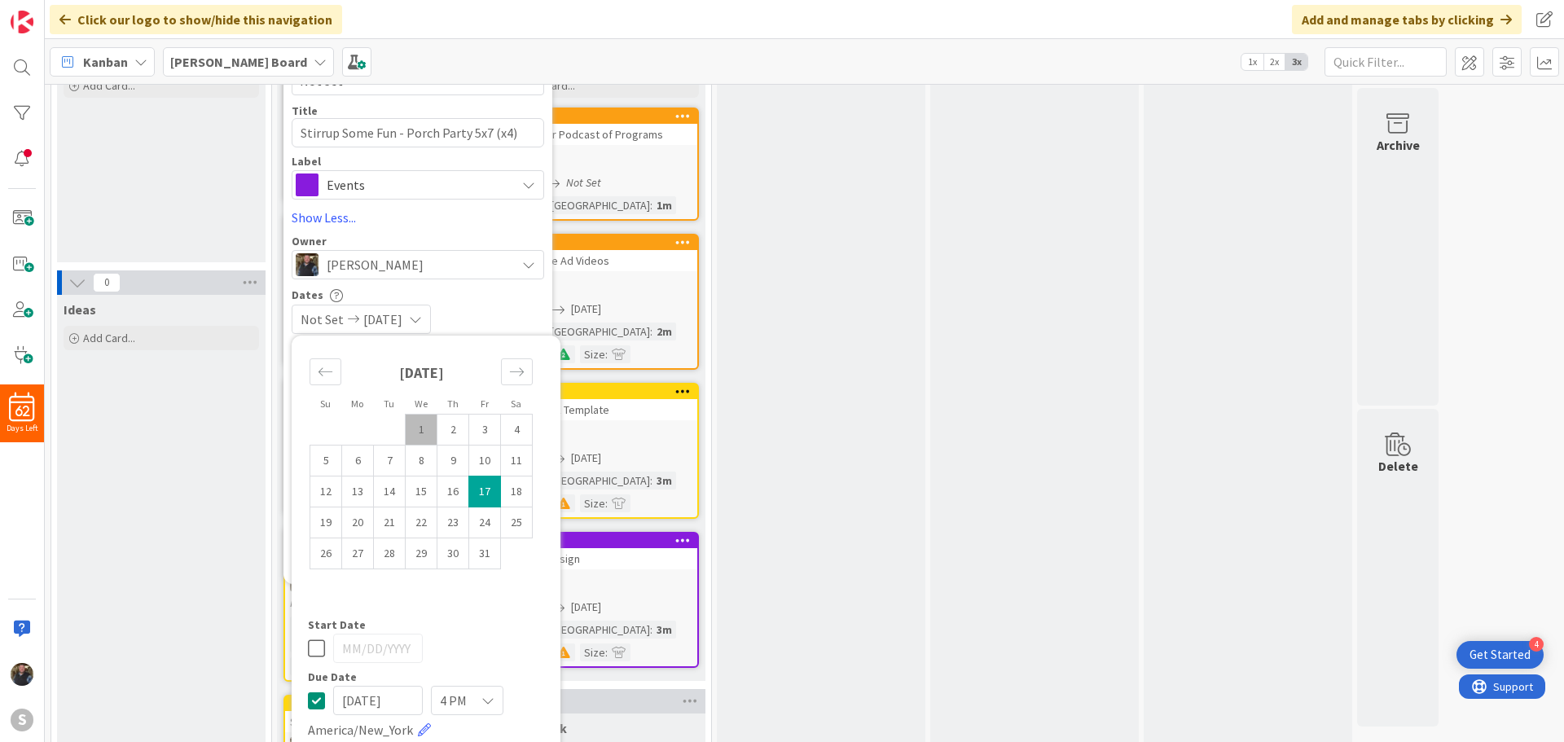
click at [458, 648] on div at bounding box center [426, 648] width 236 height 29
click at [738, 214] on div "In Progress Add Card..." at bounding box center [821, 464] width 208 height 956
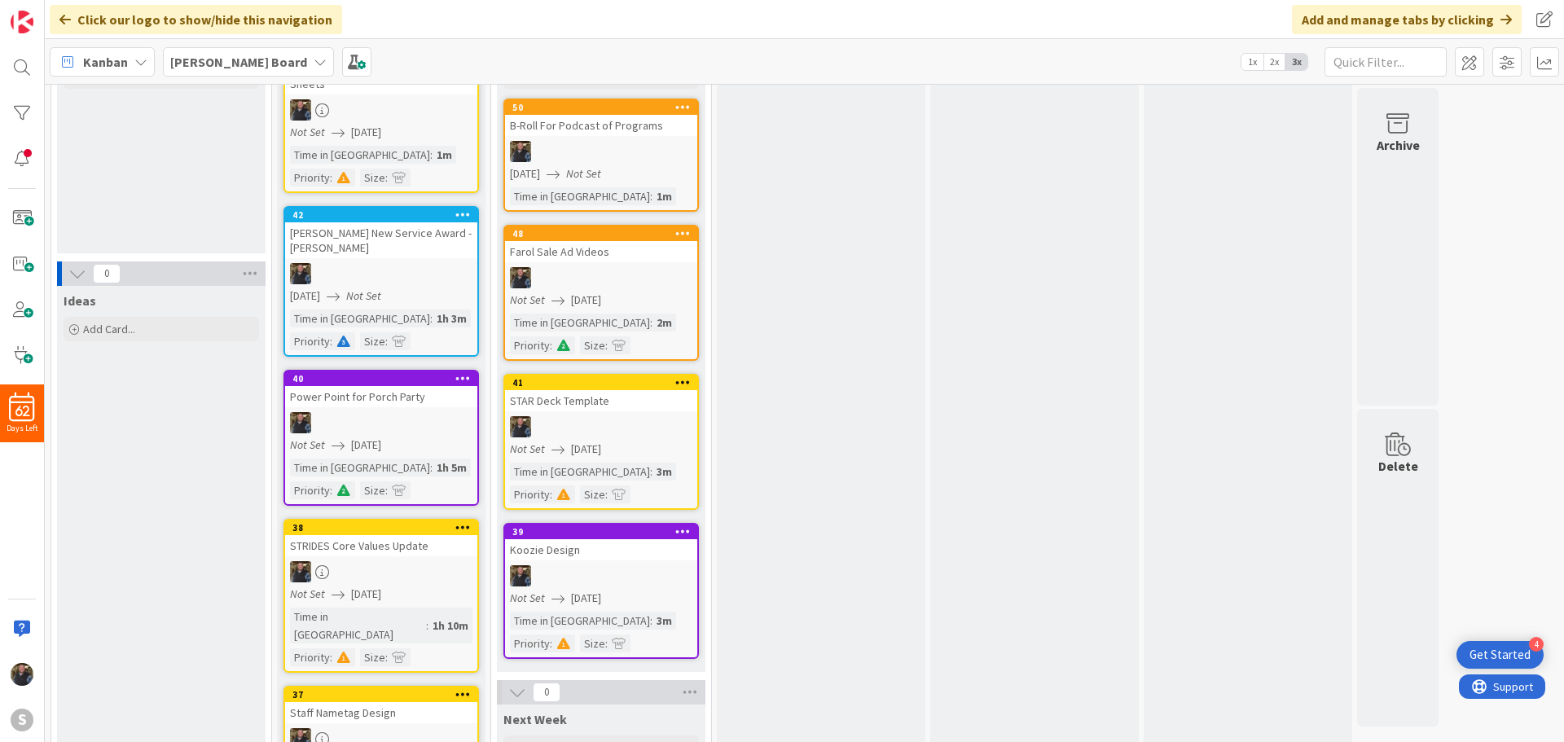
scroll to position [0, 0]
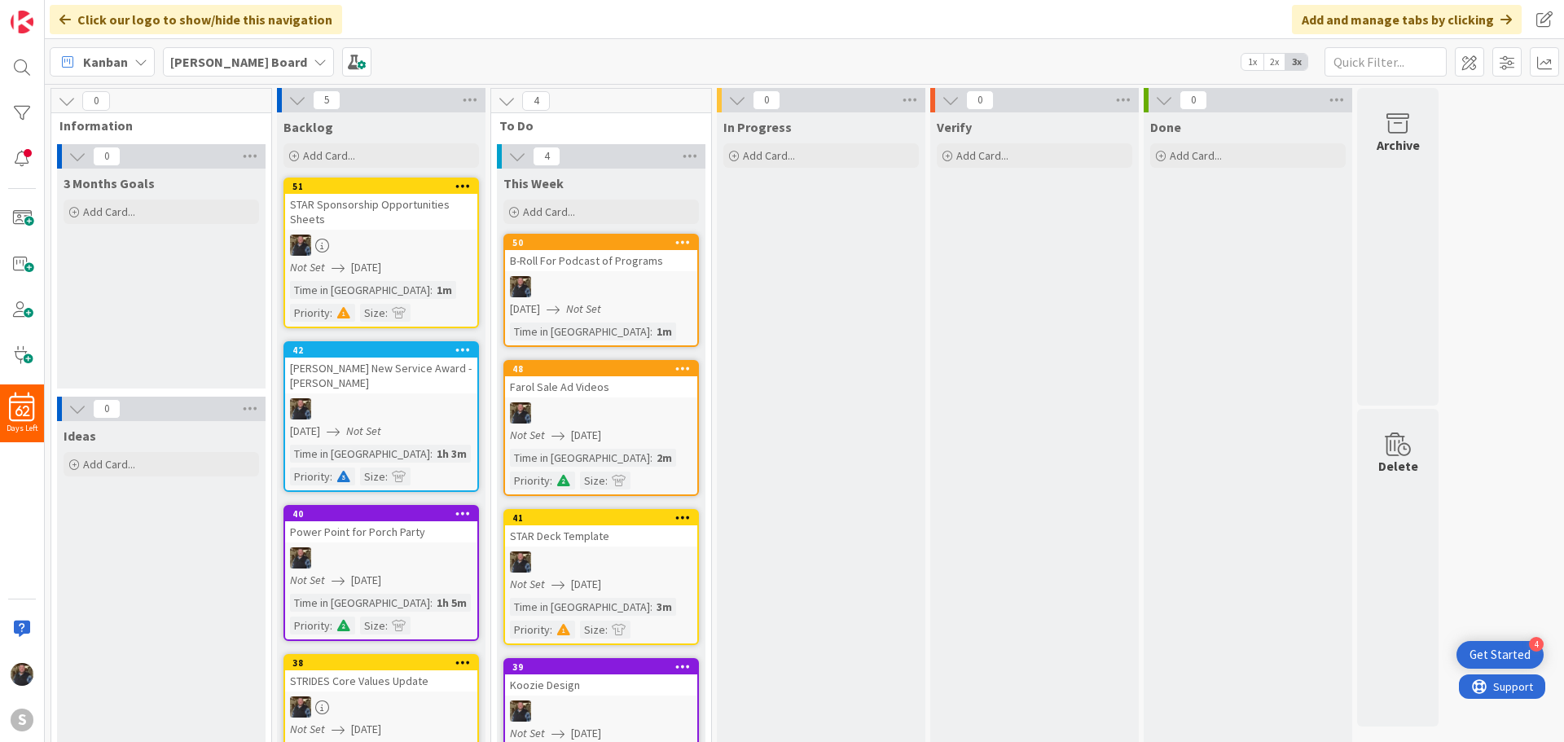
click at [209, 329] on div "3 Months Goals Add Card..." at bounding box center [161, 279] width 208 height 220
click at [309, 160] on span "Add Card..." at bounding box center [329, 155] width 52 height 15
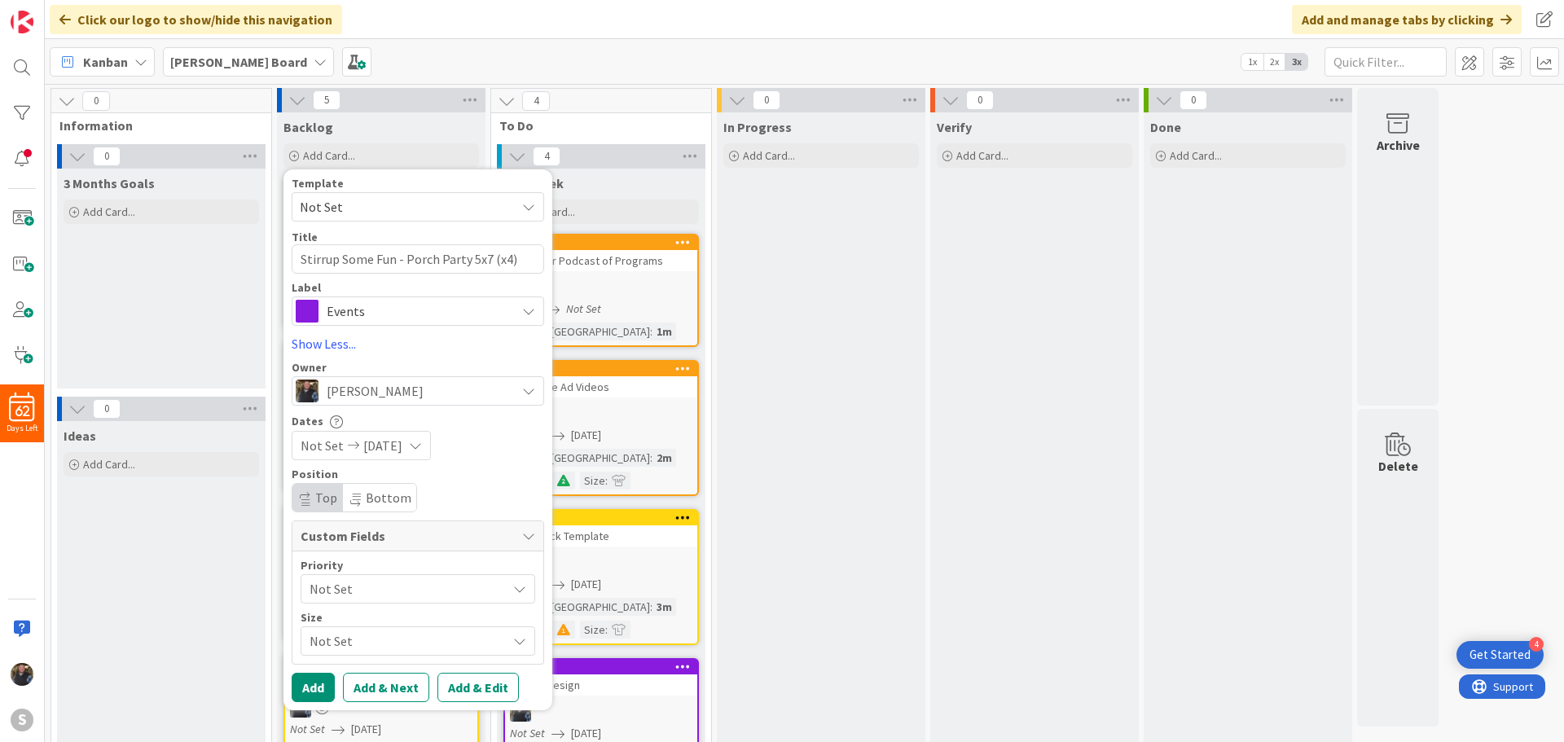
click at [346, 591] on span "Not Set" at bounding box center [403, 588] width 189 height 23
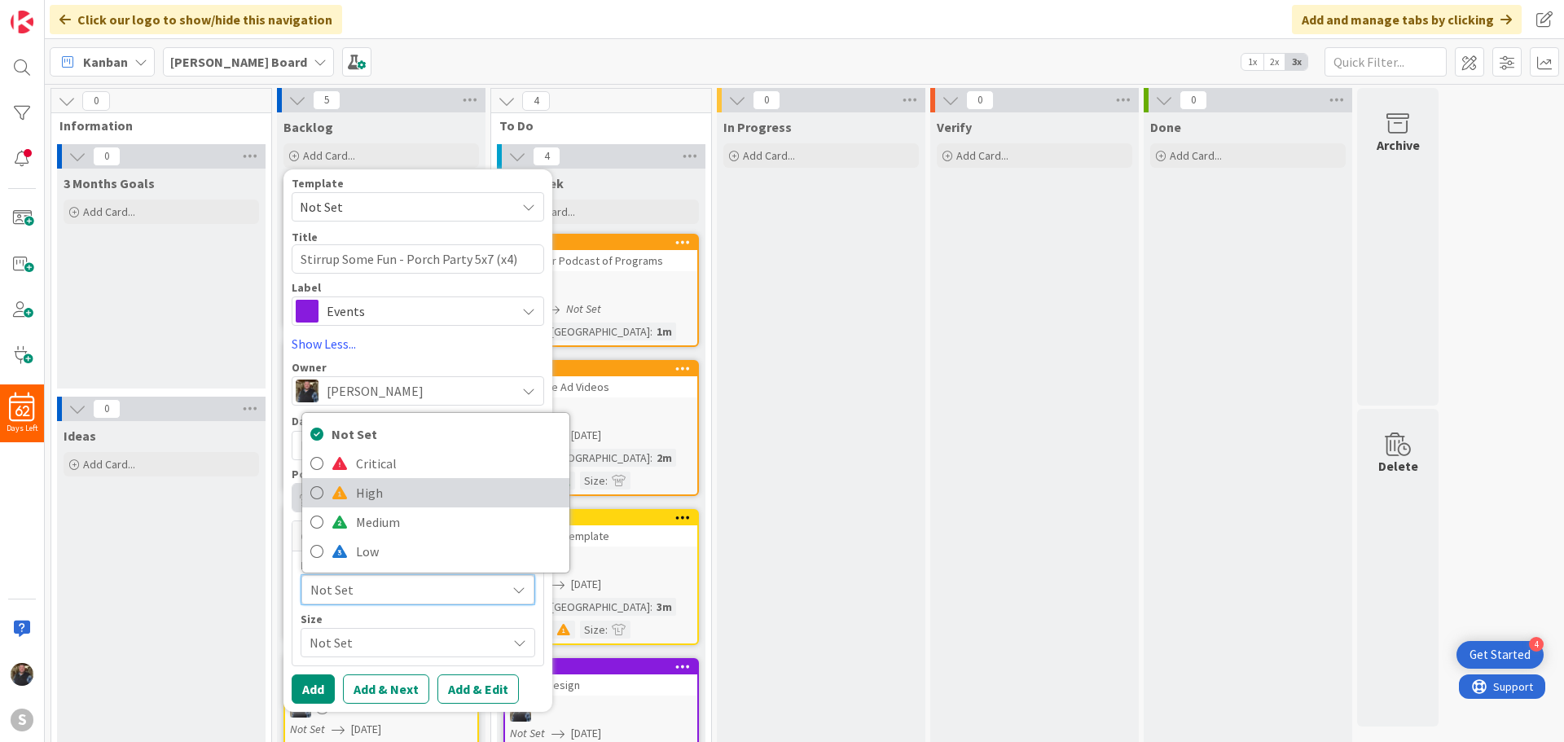
click at [313, 496] on icon at bounding box center [316, 492] width 13 height 24
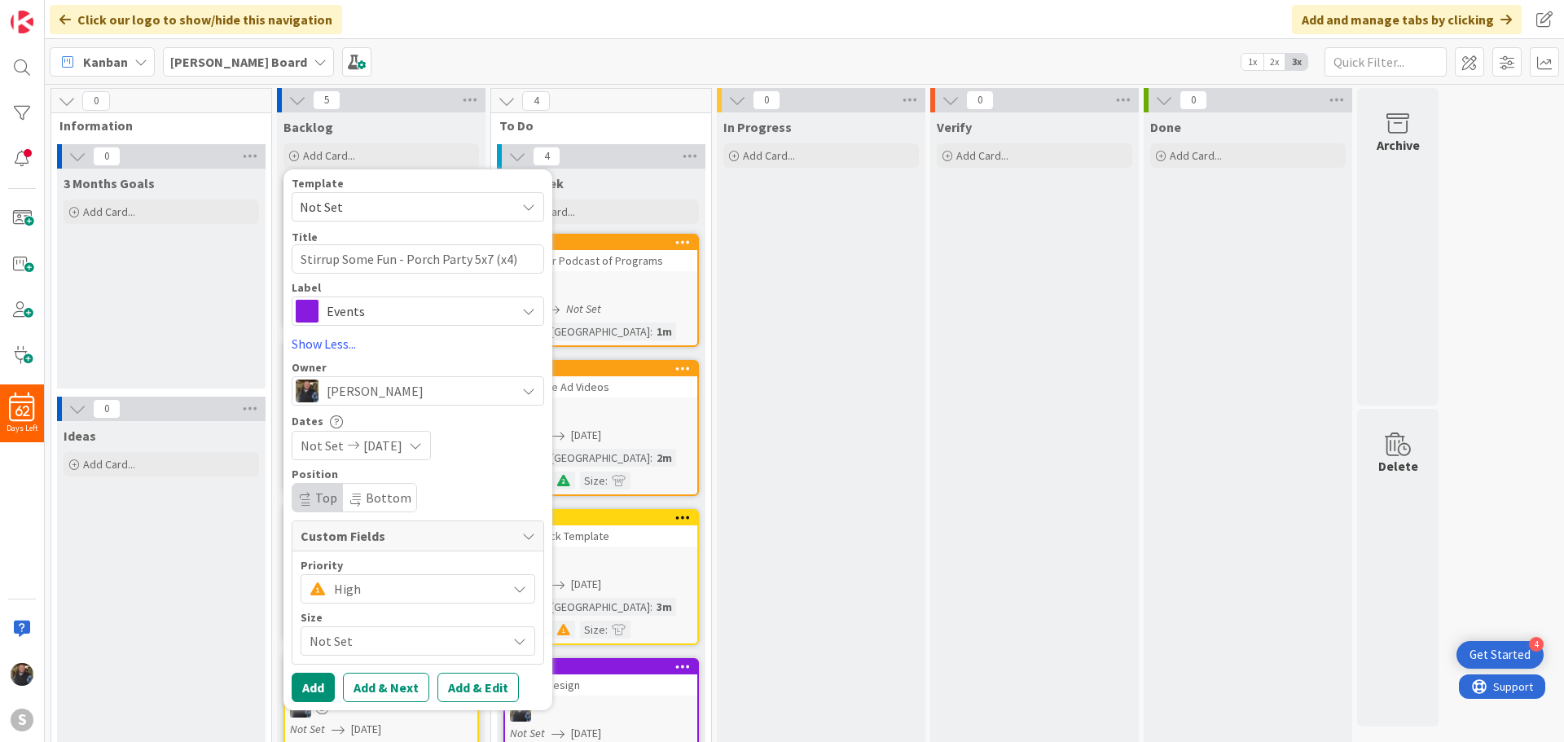
click at [315, 635] on span "Not Set" at bounding box center [403, 640] width 189 height 23
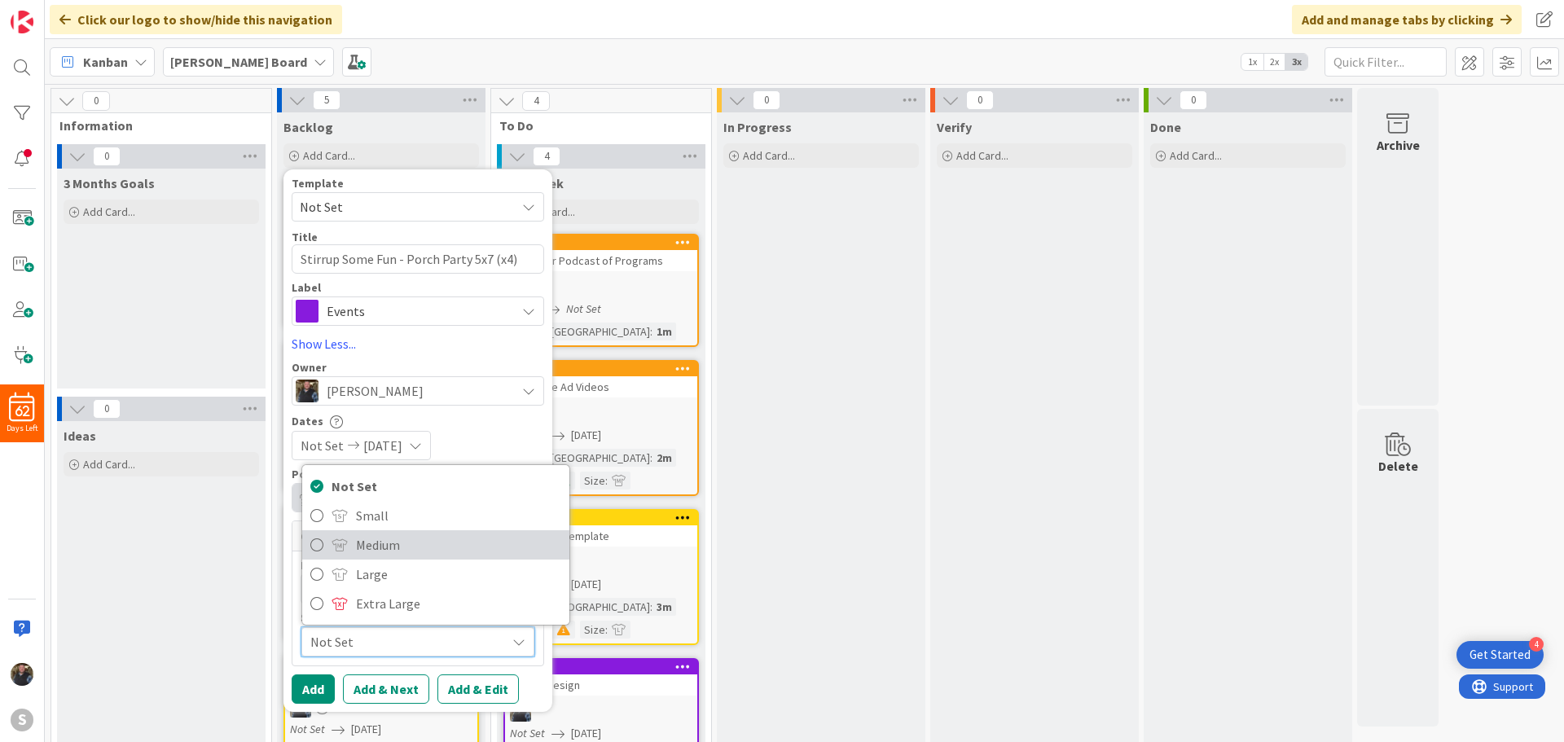
click at [315, 547] on icon at bounding box center [316, 545] width 13 height 24
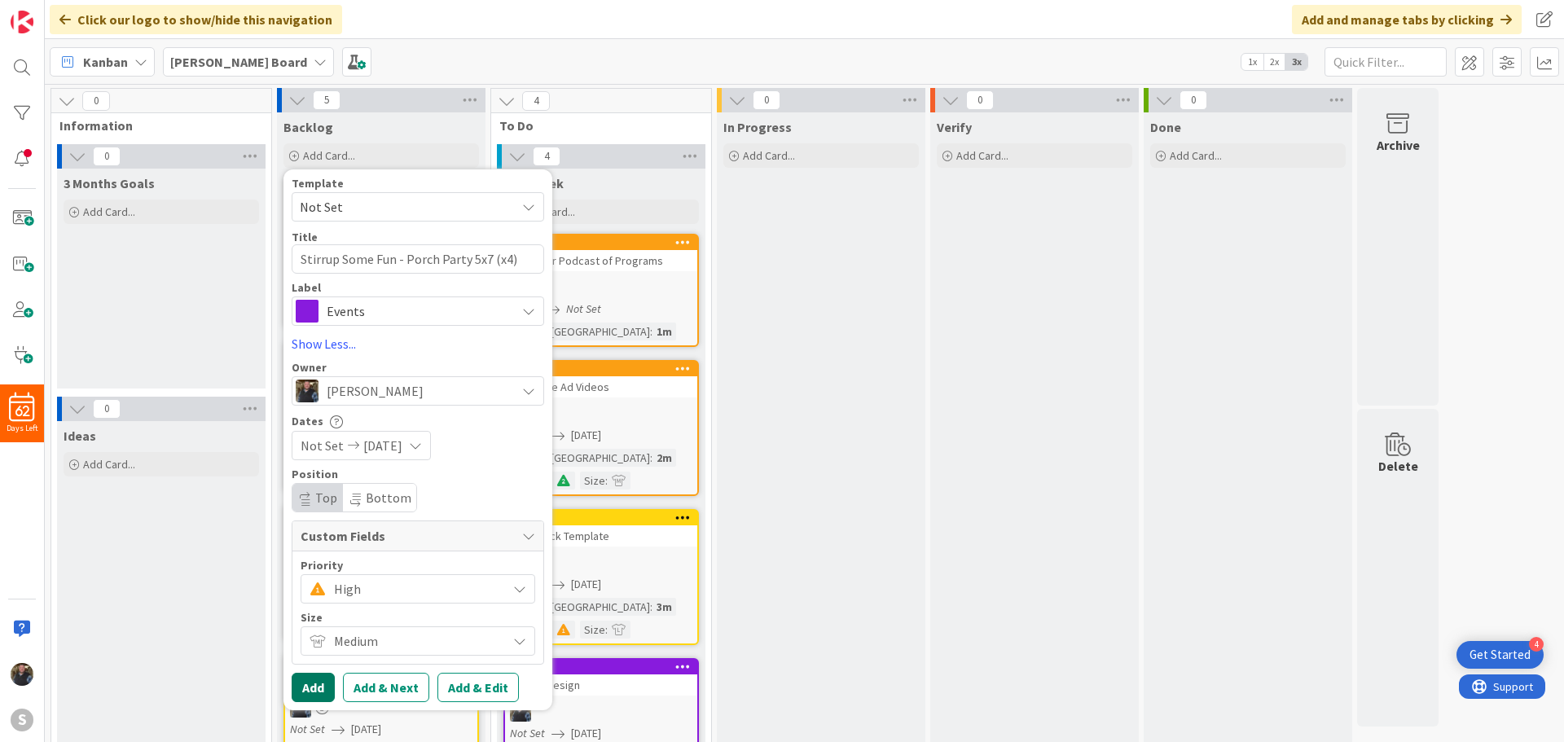
click at [318, 679] on button "Add" at bounding box center [313, 687] width 43 height 29
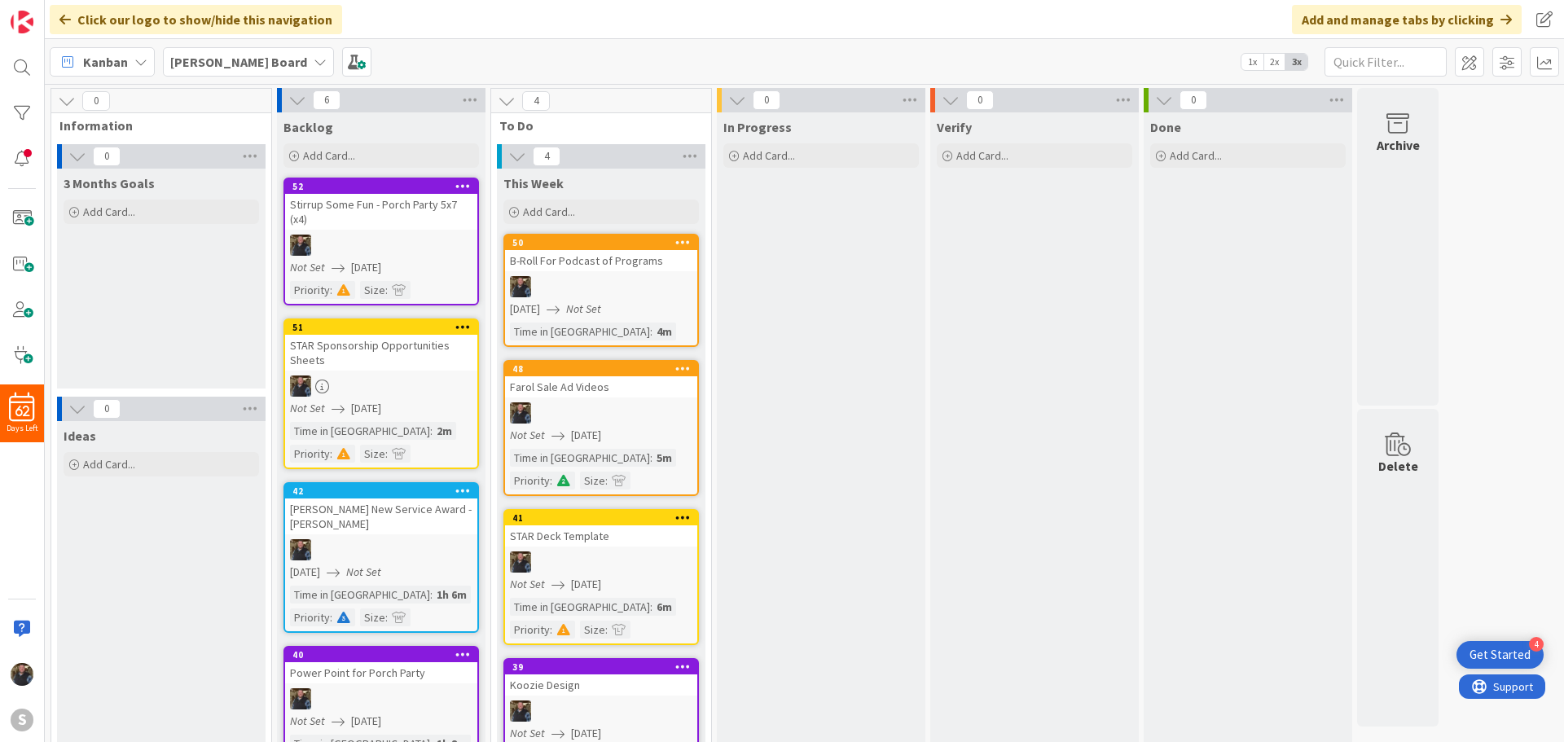
click at [395, 237] on div at bounding box center [381, 245] width 192 height 21
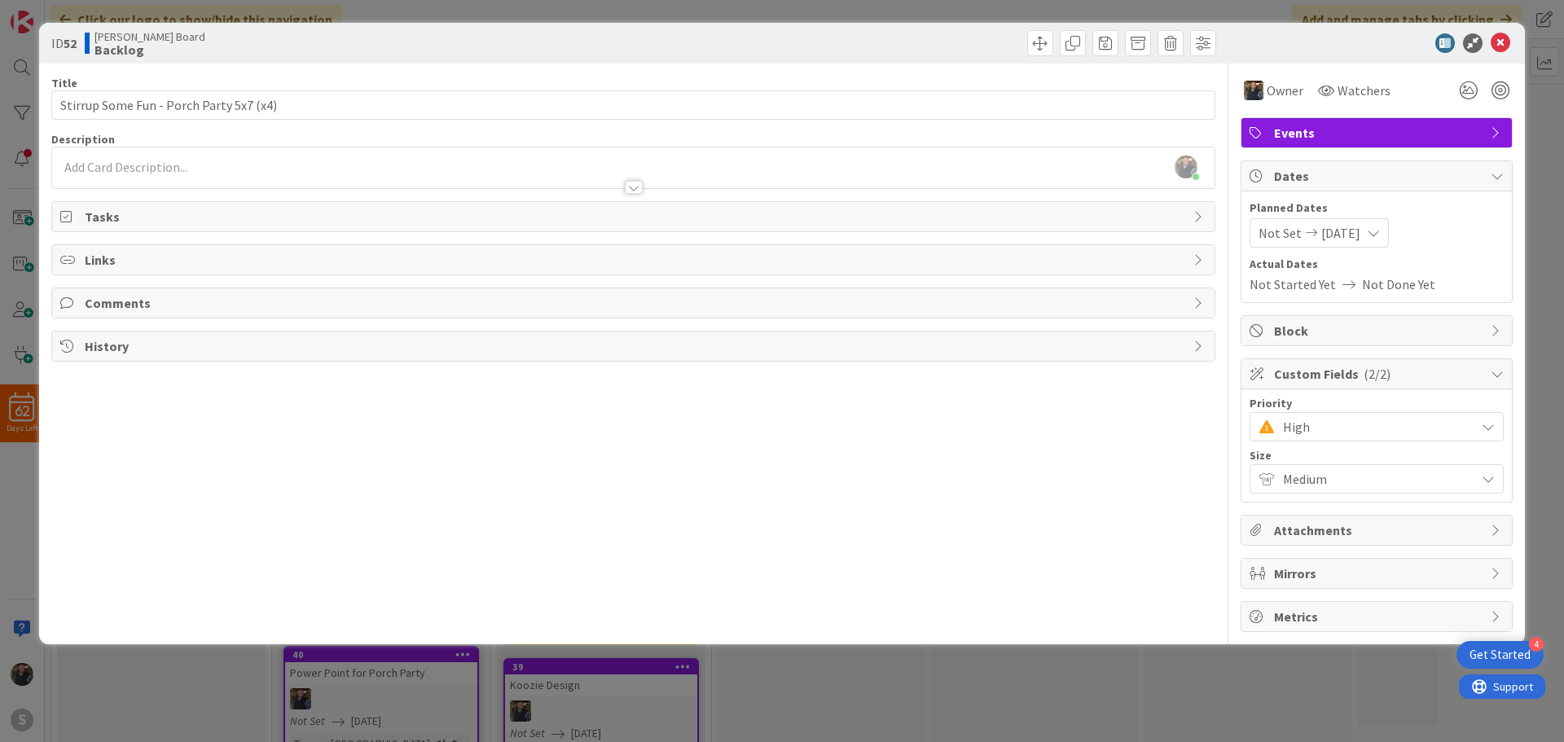
click at [103, 160] on div "[PERSON_NAME] just joined" at bounding box center [633, 167] width 1162 height 41
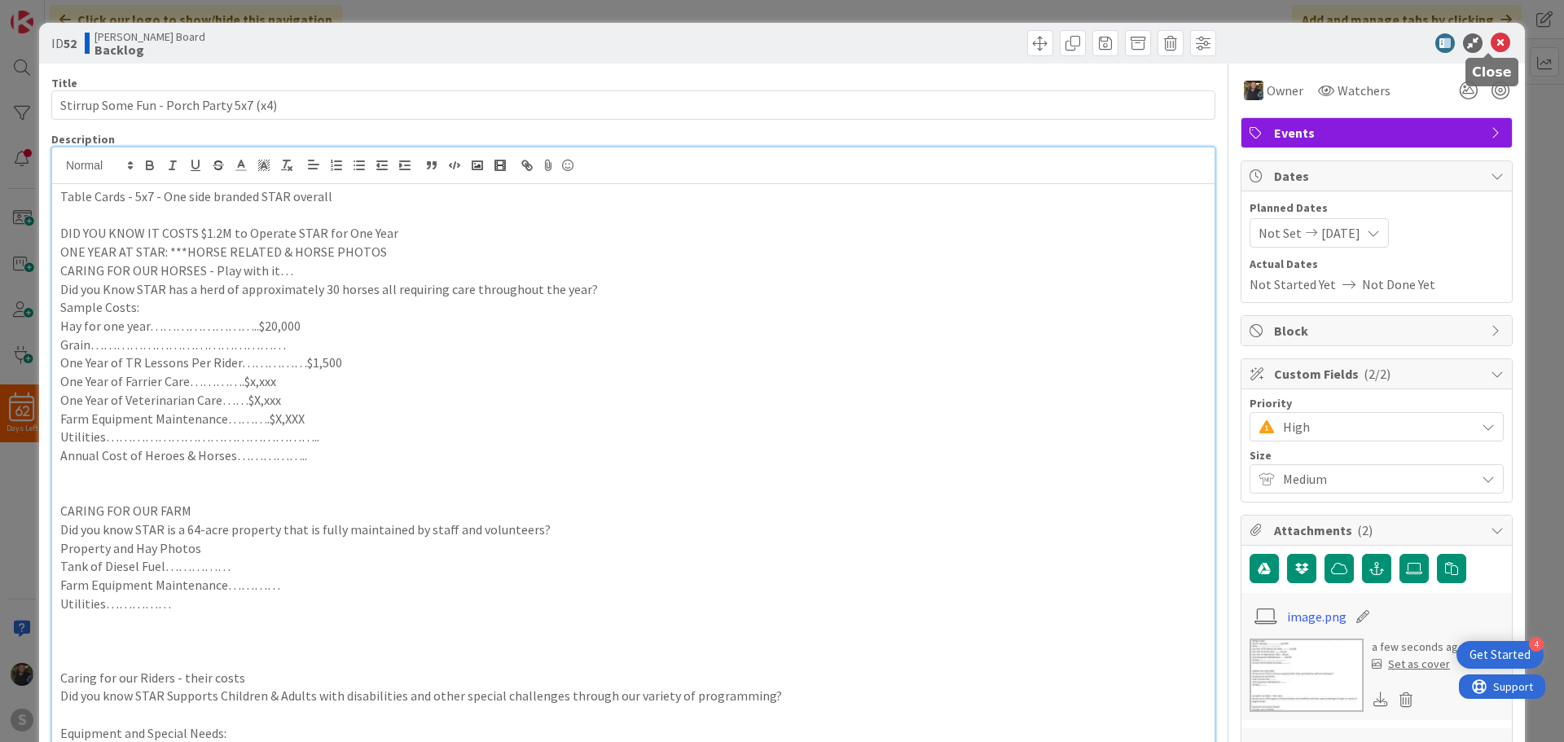
click at [1490, 37] on icon at bounding box center [1500, 43] width 20 height 20
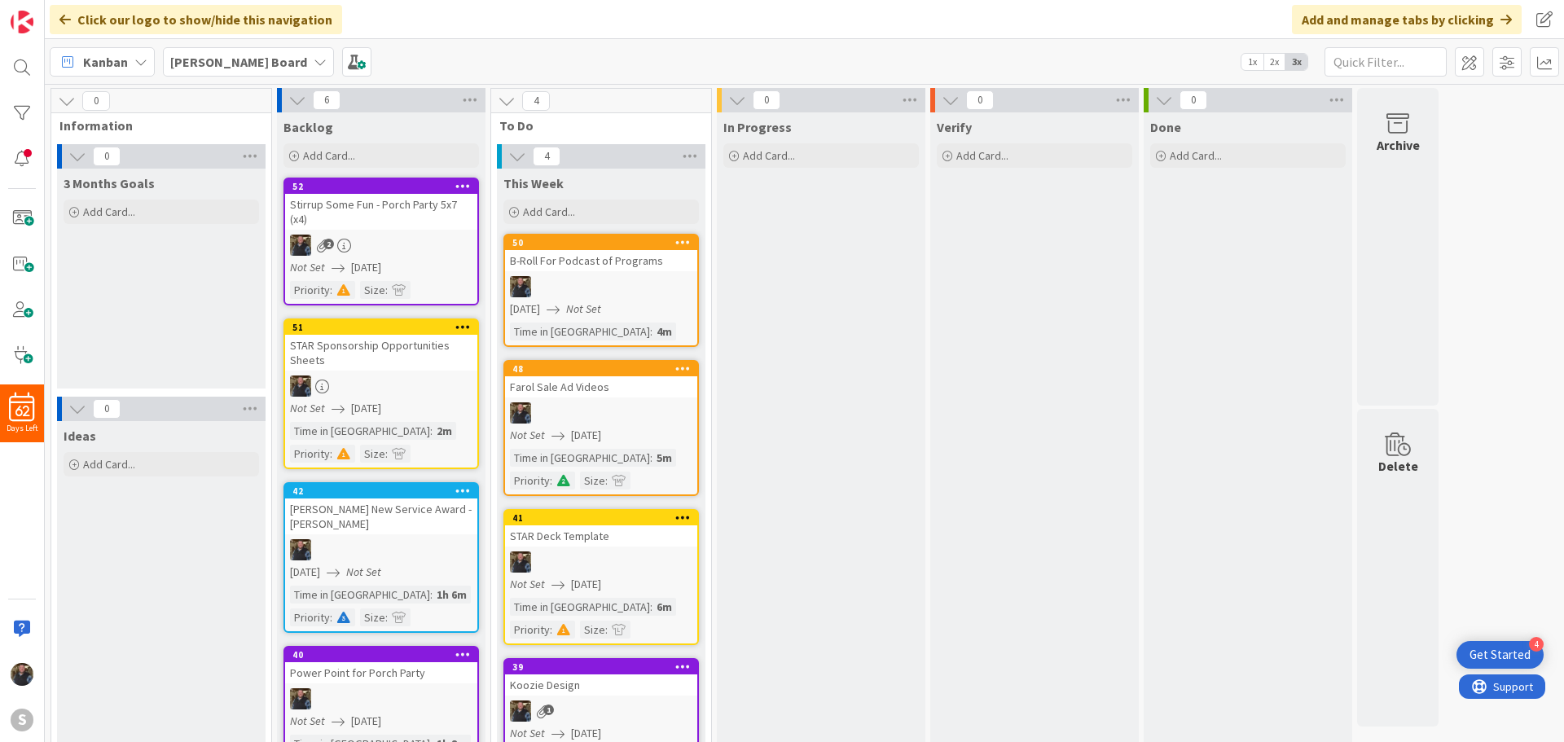
click at [540, 311] on span "[DATE]" at bounding box center [525, 308] width 30 height 17
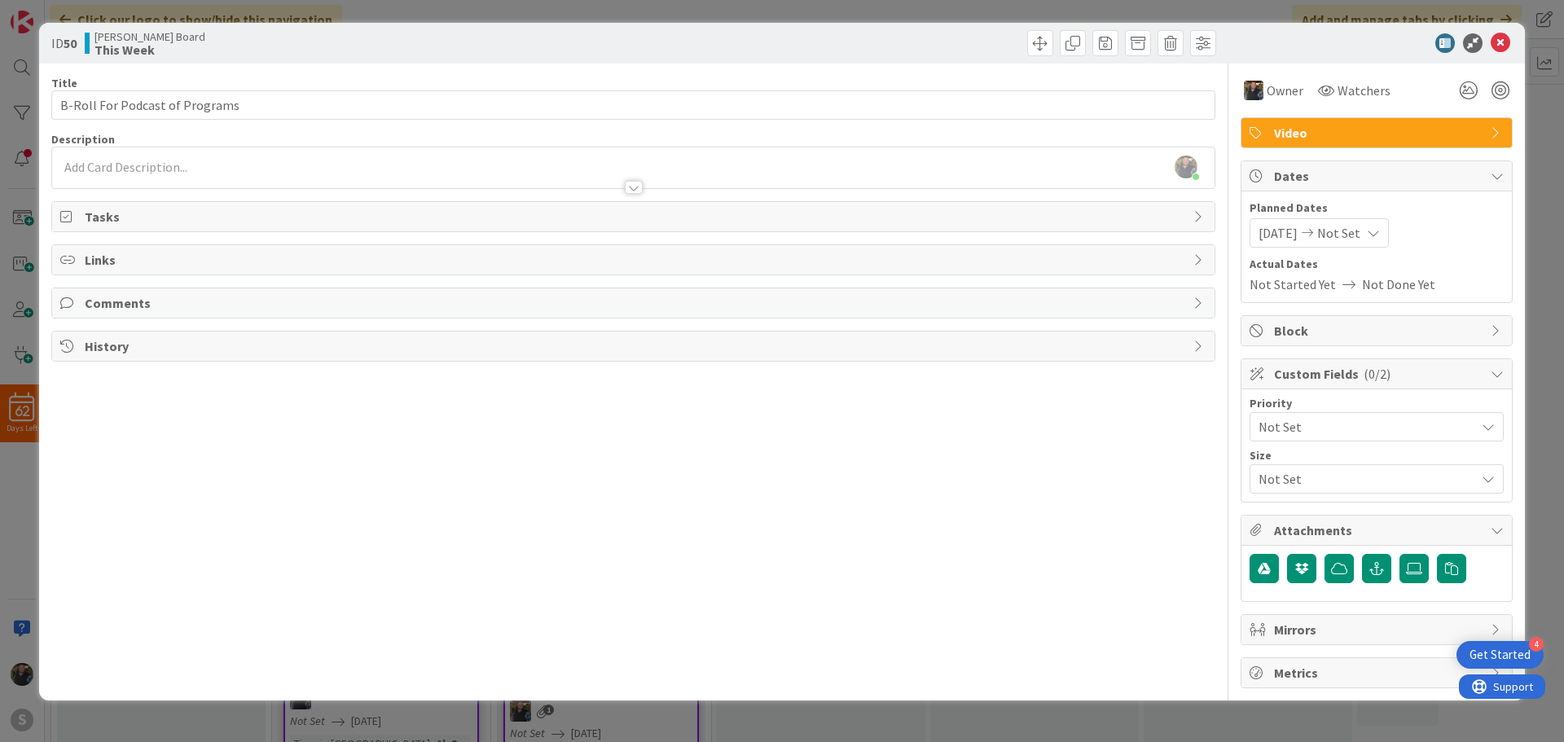
click at [1360, 235] on span "Not Set" at bounding box center [1338, 233] width 43 height 20
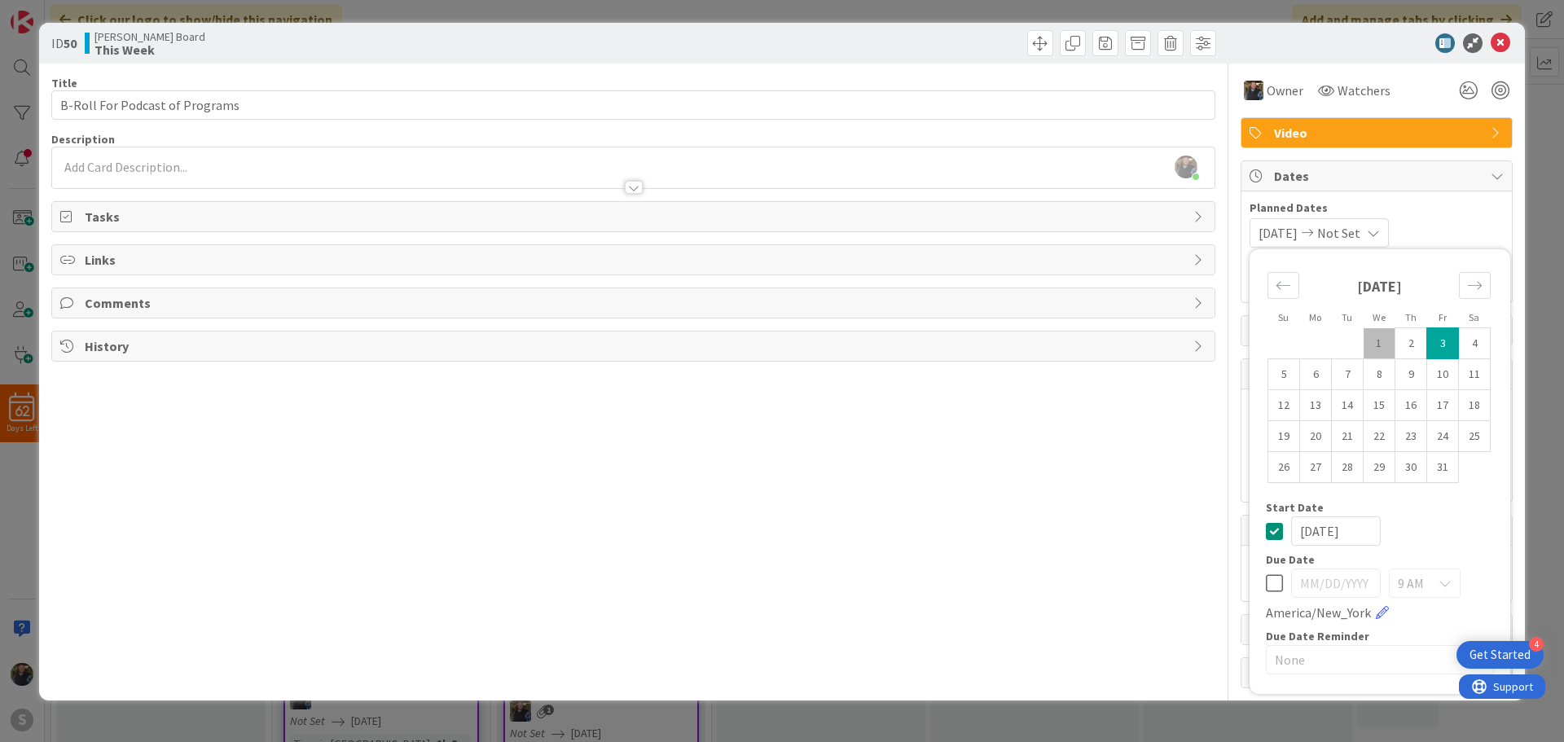
click at [1377, 339] on td "1" at bounding box center [1379, 343] width 32 height 31
click at [1270, 580] on icon at bounding box center [1274, 583] width 17 height 20
click at [1450, 341] on td "3" at bounding box center [1443, 343] width 32 height 31
click at [1505, 41] on icon at bounding box center [1500, 43] width 20 height 20
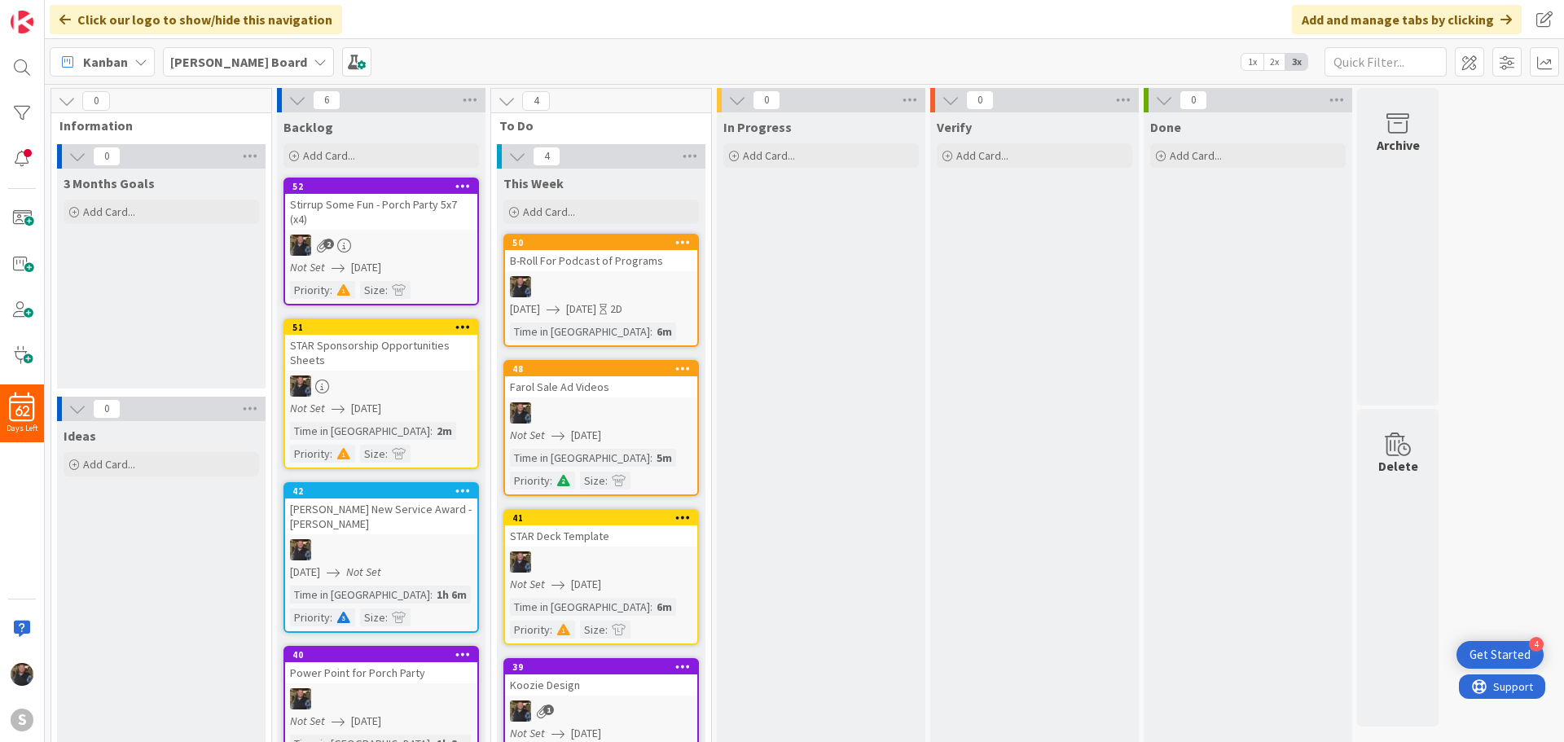
click at [637, 403] on div at bounding box center [601, 412] width 192 height 21
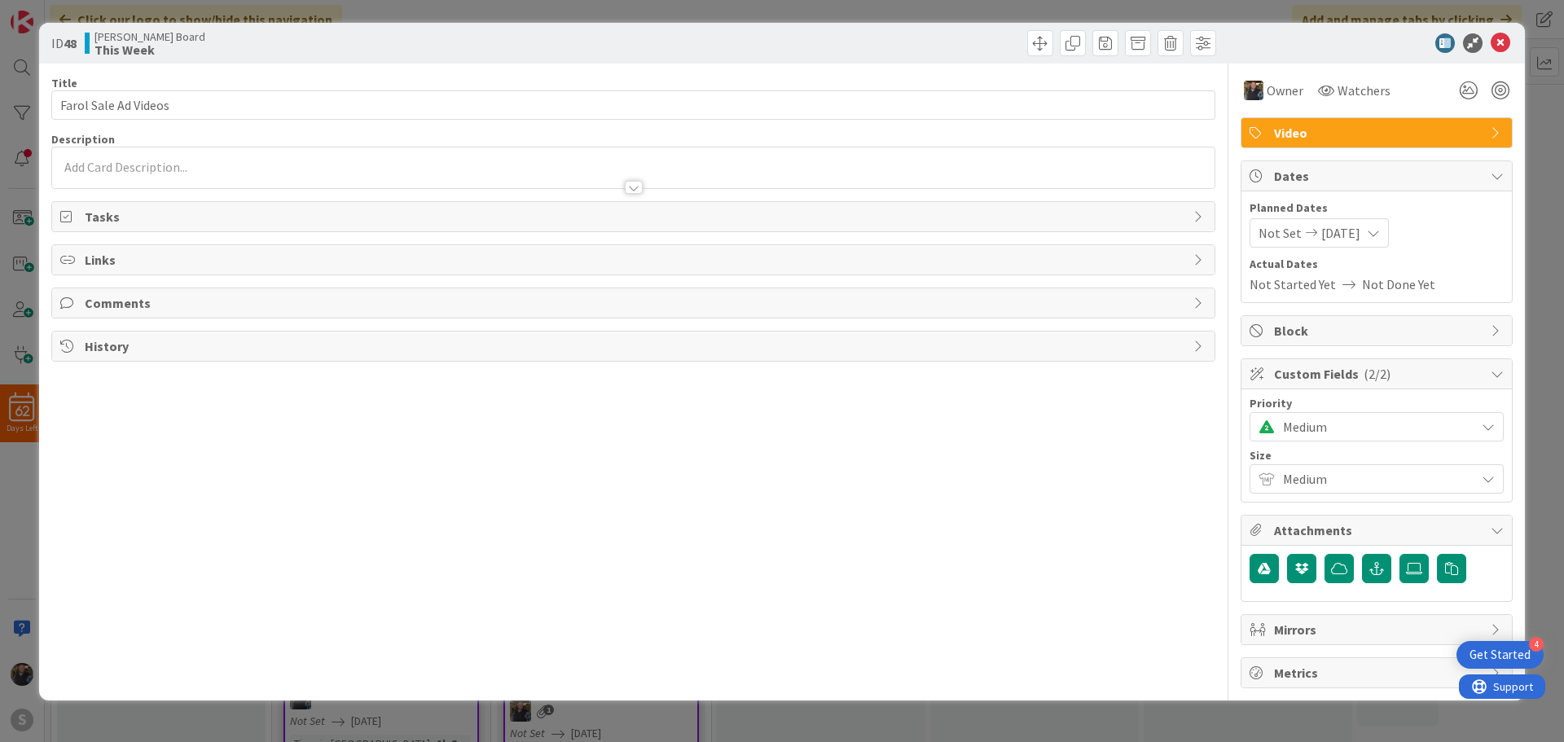
click at [1280, 229] on span "Not Set" at bounding box center [1279, 233] width 43 height 20
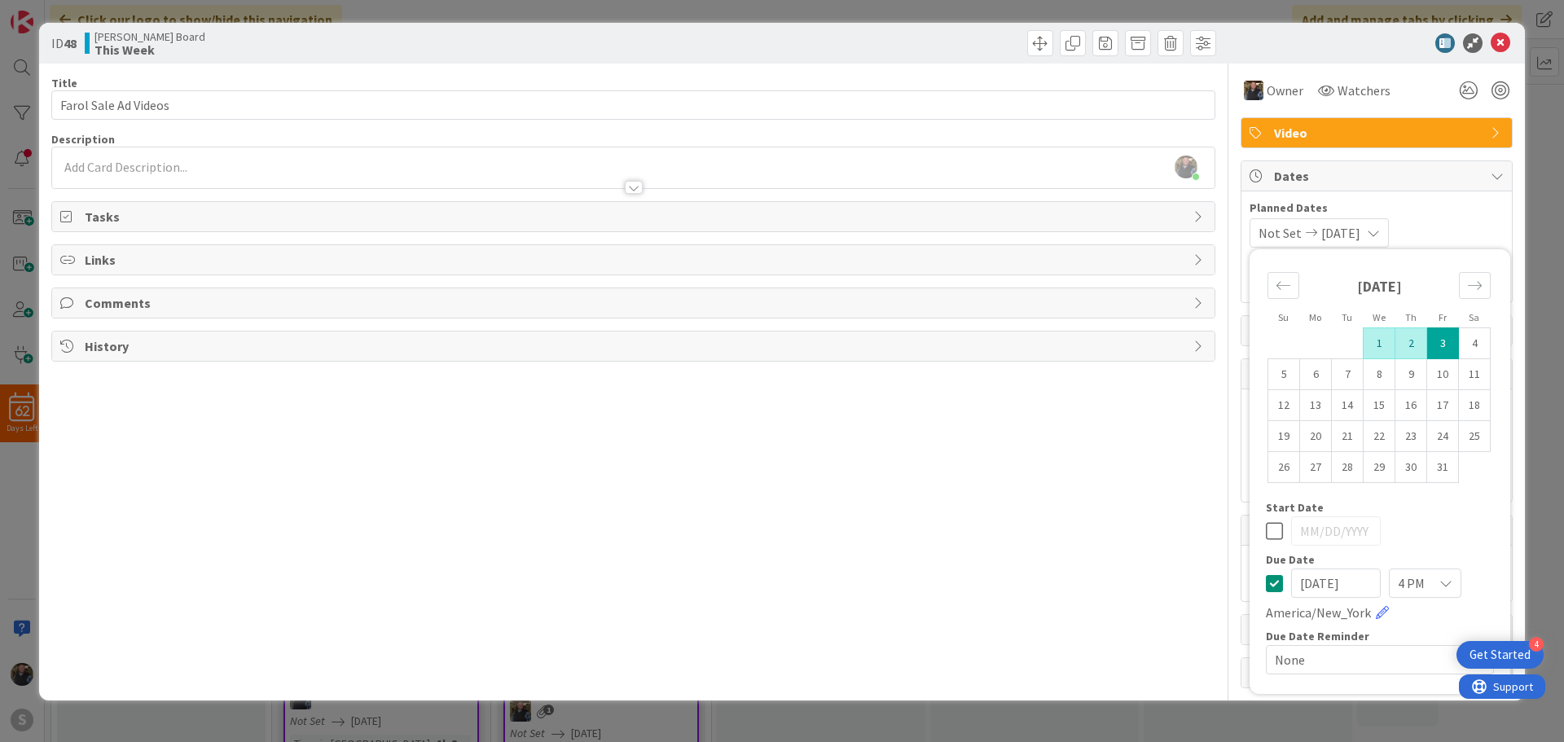
click at [1380, 345] on td "1" at bounding box center [1379, 343] width 32 height 31
click at [1494, 46] on icon at bounding box center [1500, 43] width 20 height 20
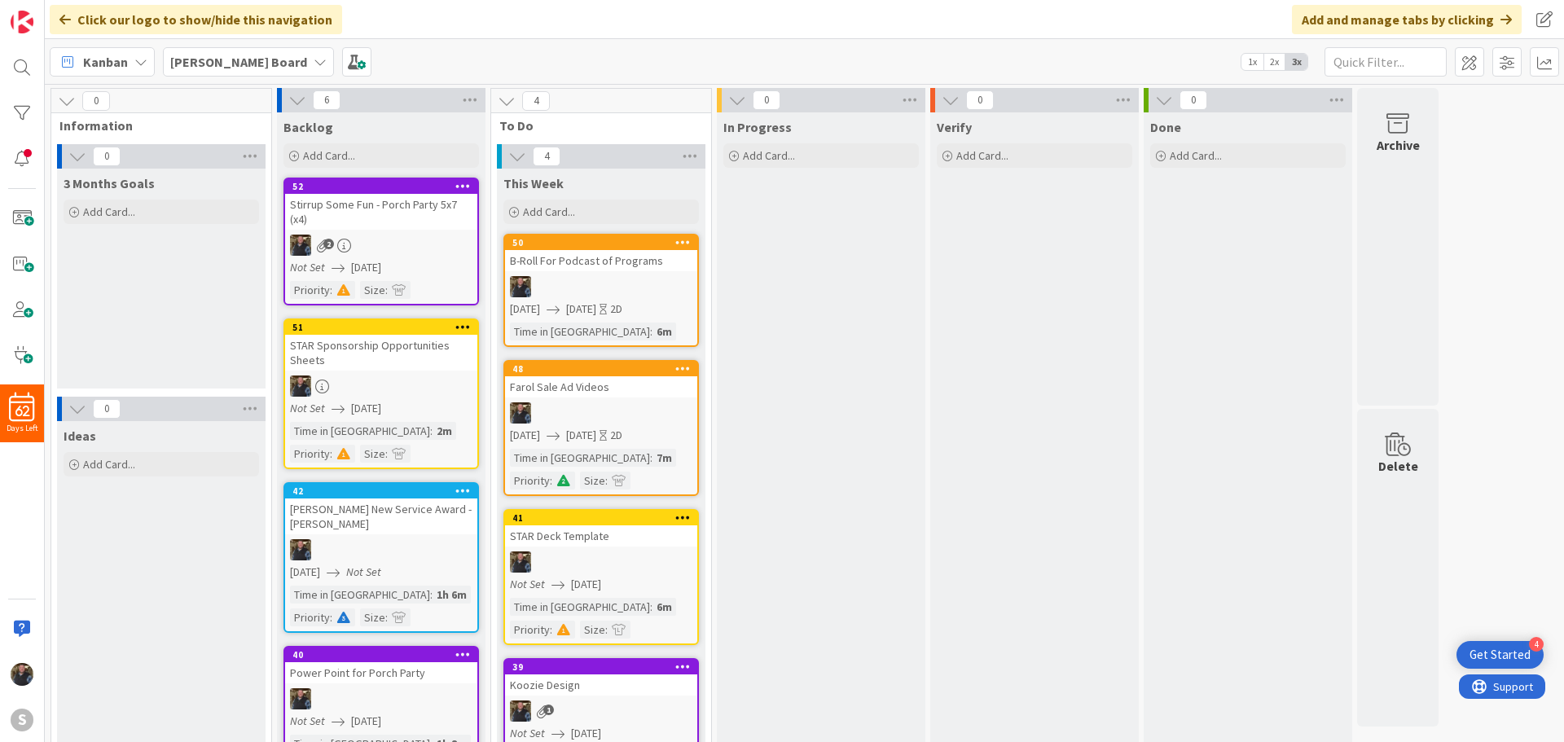
click at [581, 542] on div "STAR Deck Template" at bounding box center [601, 535] width 192 height 21
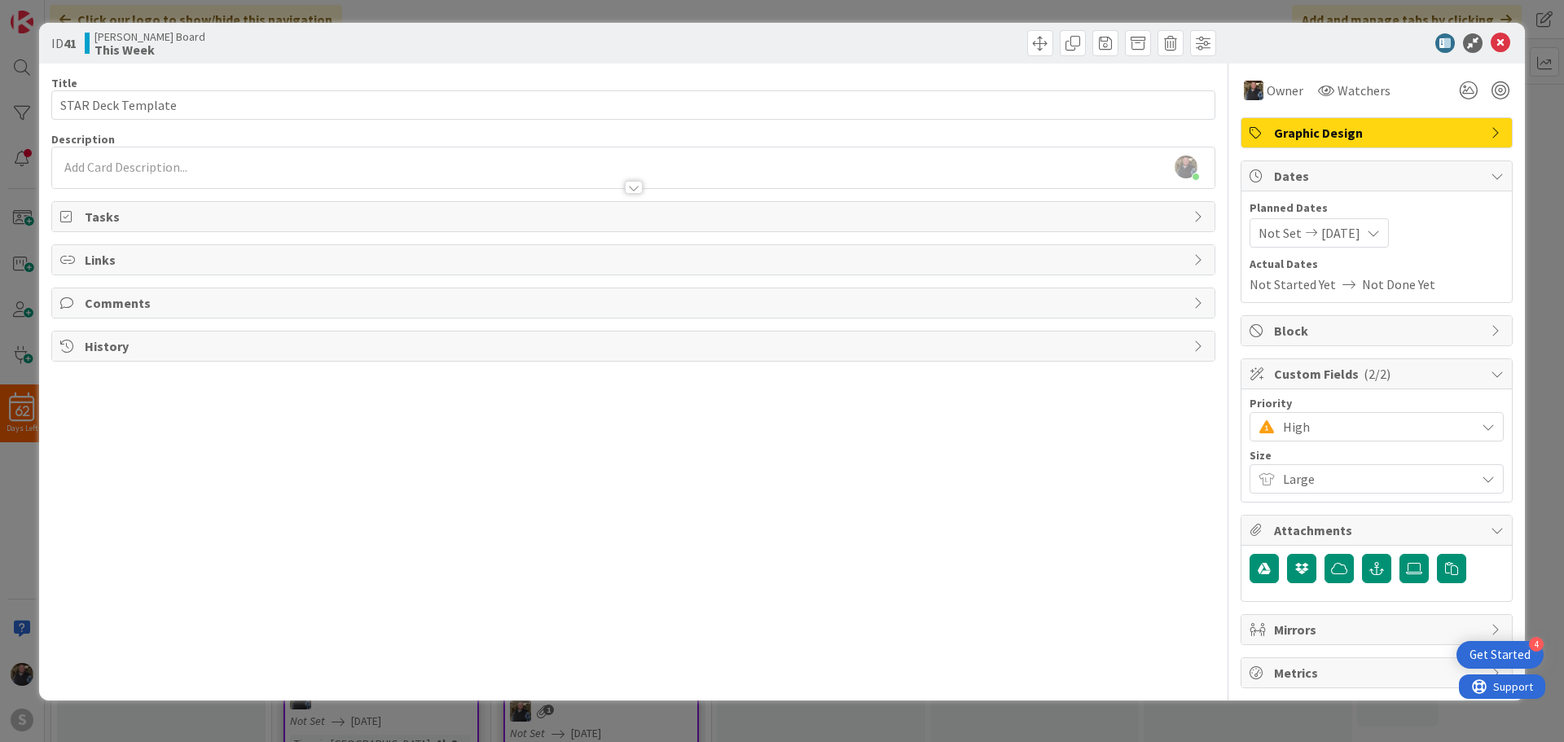
click at [1278, 230] on span "Not Set" at bounding box center [1279, 233] width 43 height 20
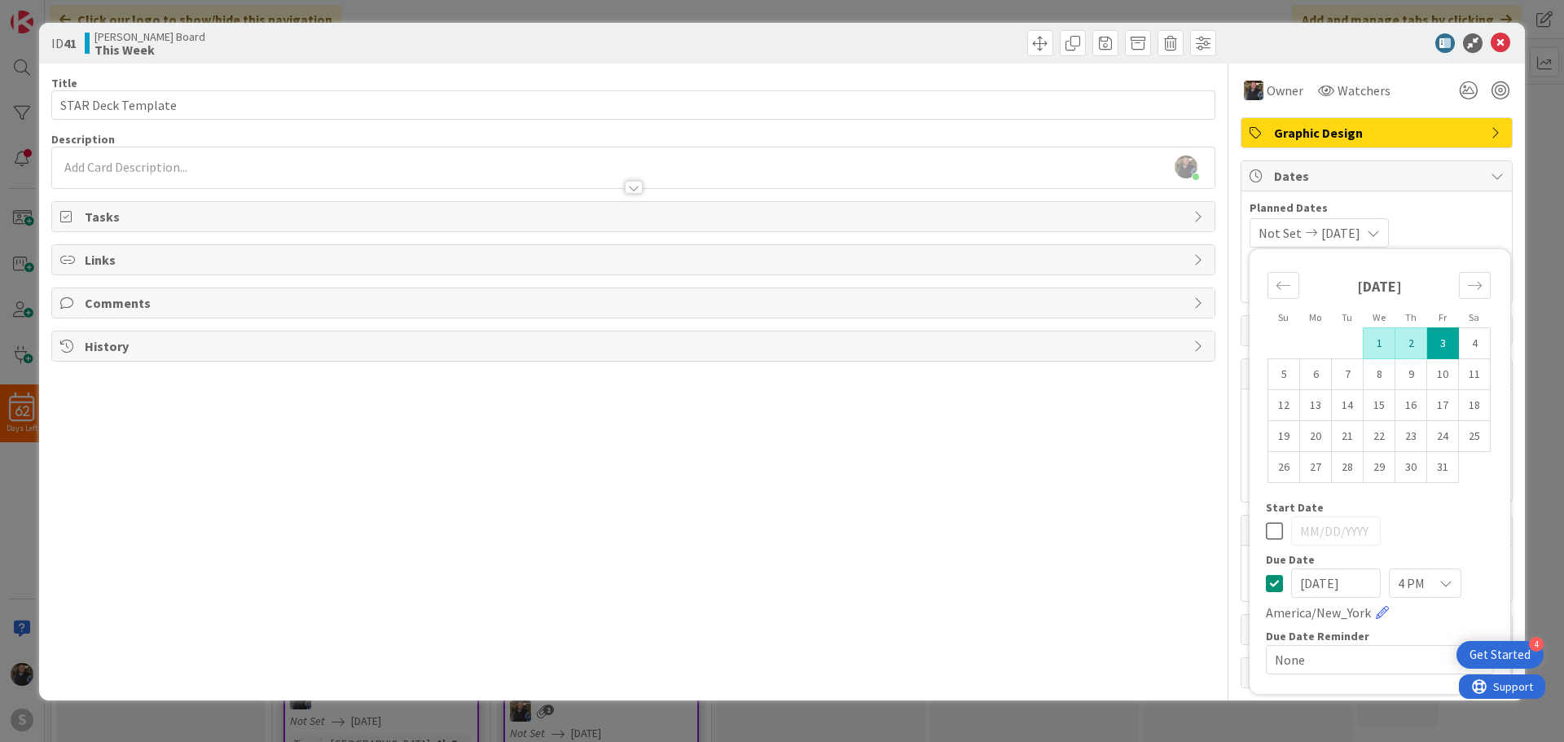
click at [1379, 338] on td "1" at bounding box center [1379, 343] width 32 height 31
click at [1498, 41] on icon at bounding box center [1500, 43] width 20 height 20
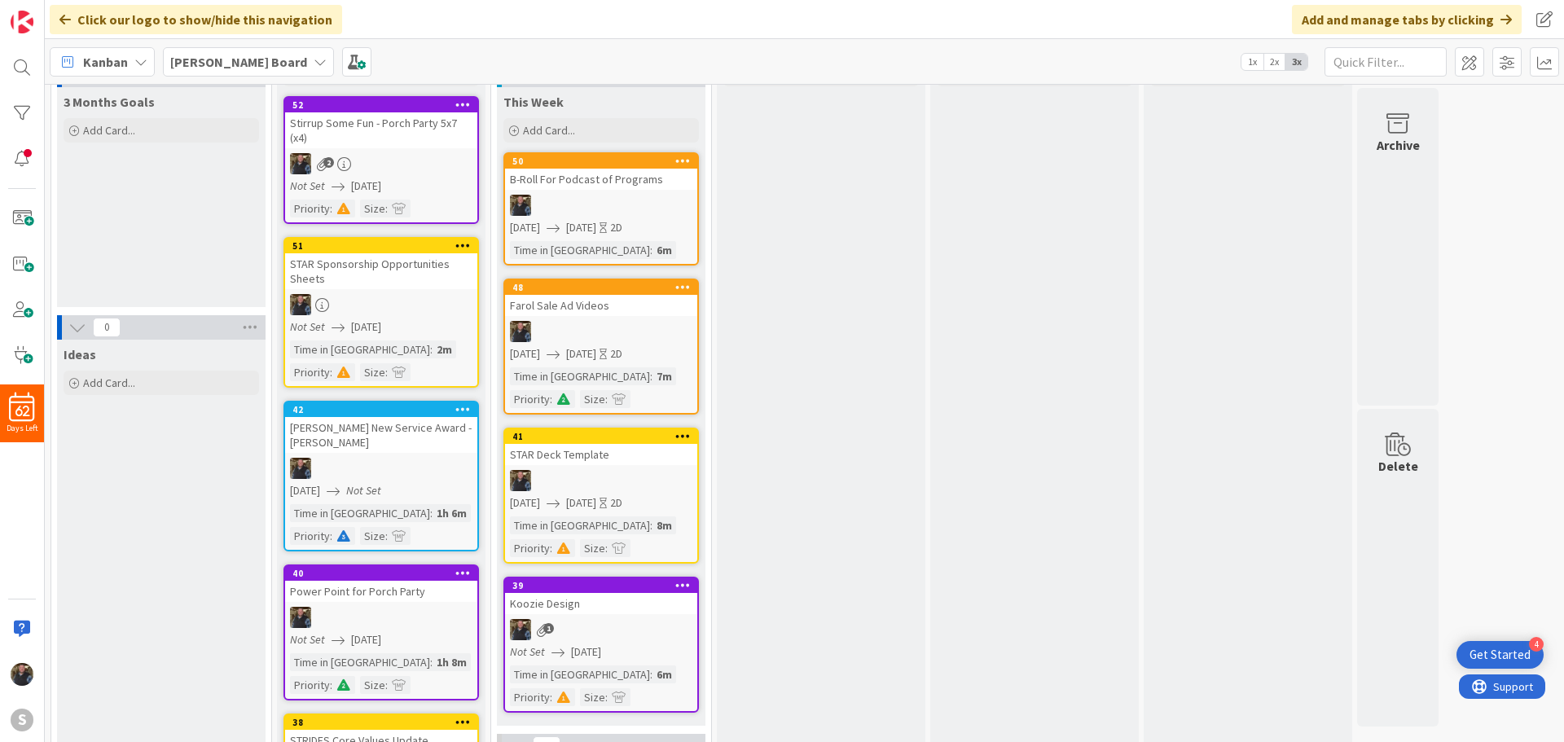
click at [617, 612] on div "Koozie Design" at bounding box center [601, 603] width 192 height 21
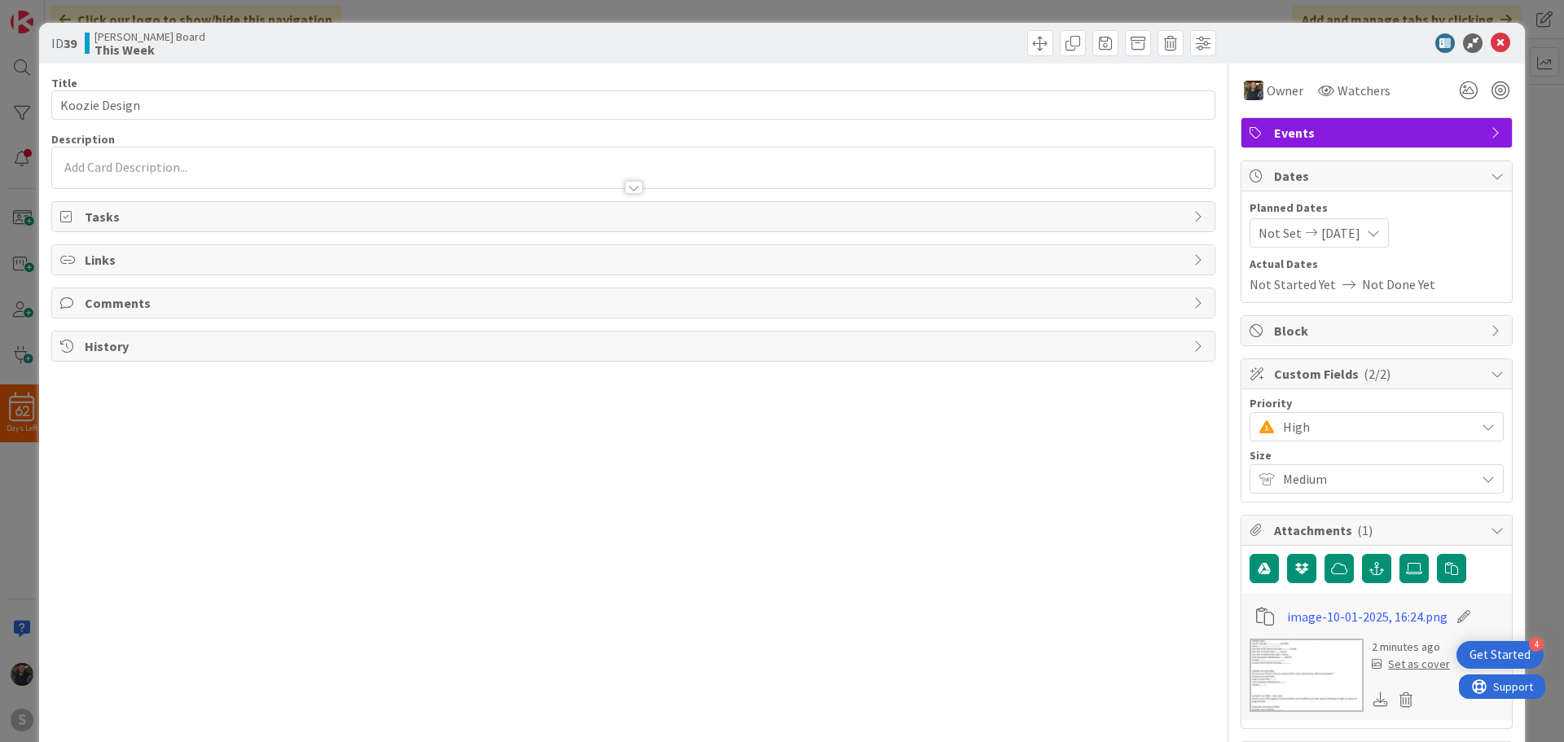
click at [1283, 229] on span "Not Set" at bounding box center [1279, 233] width 43 height 20
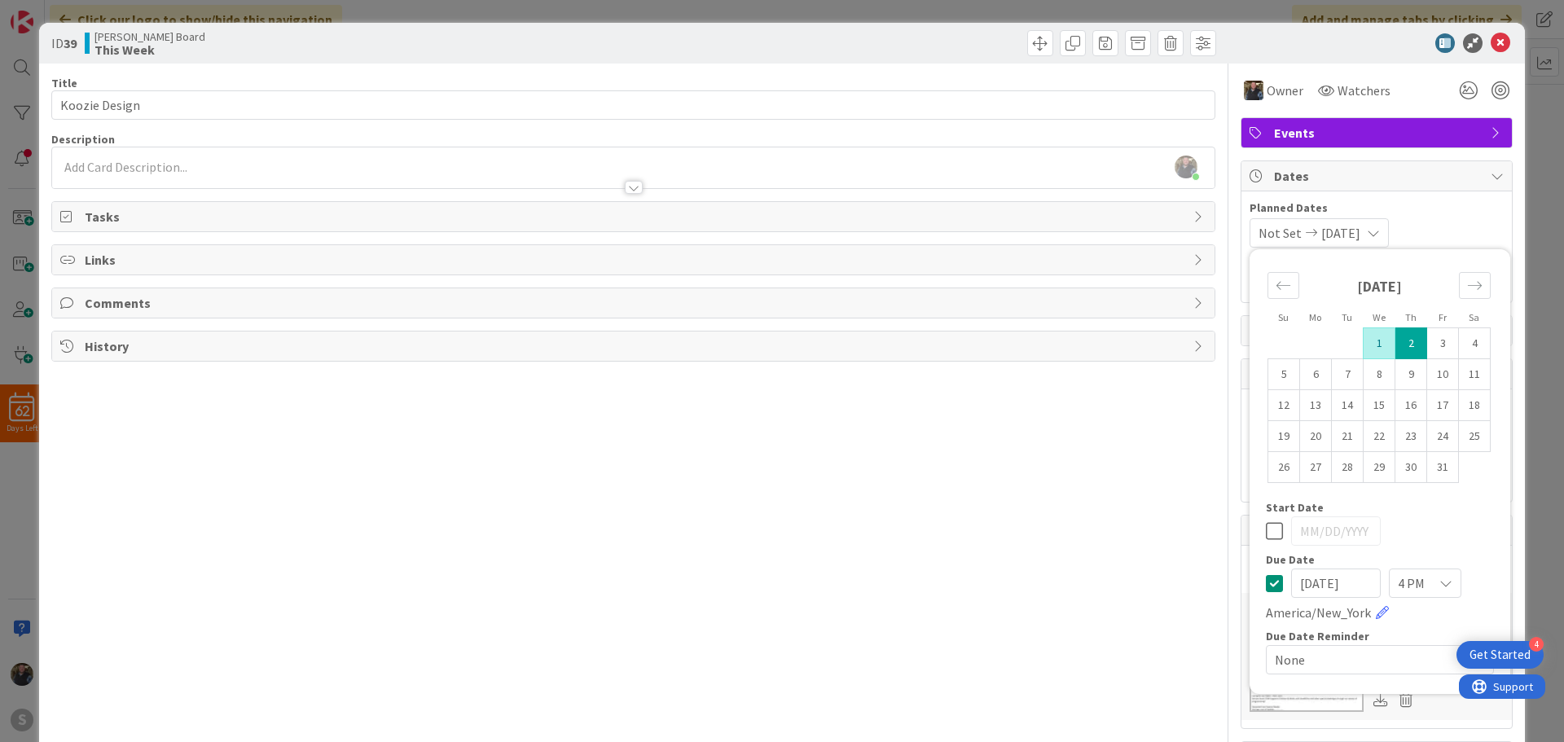
click at [1379, 347] on td "1" at bounding box center [1379, 343] width 32 height 31
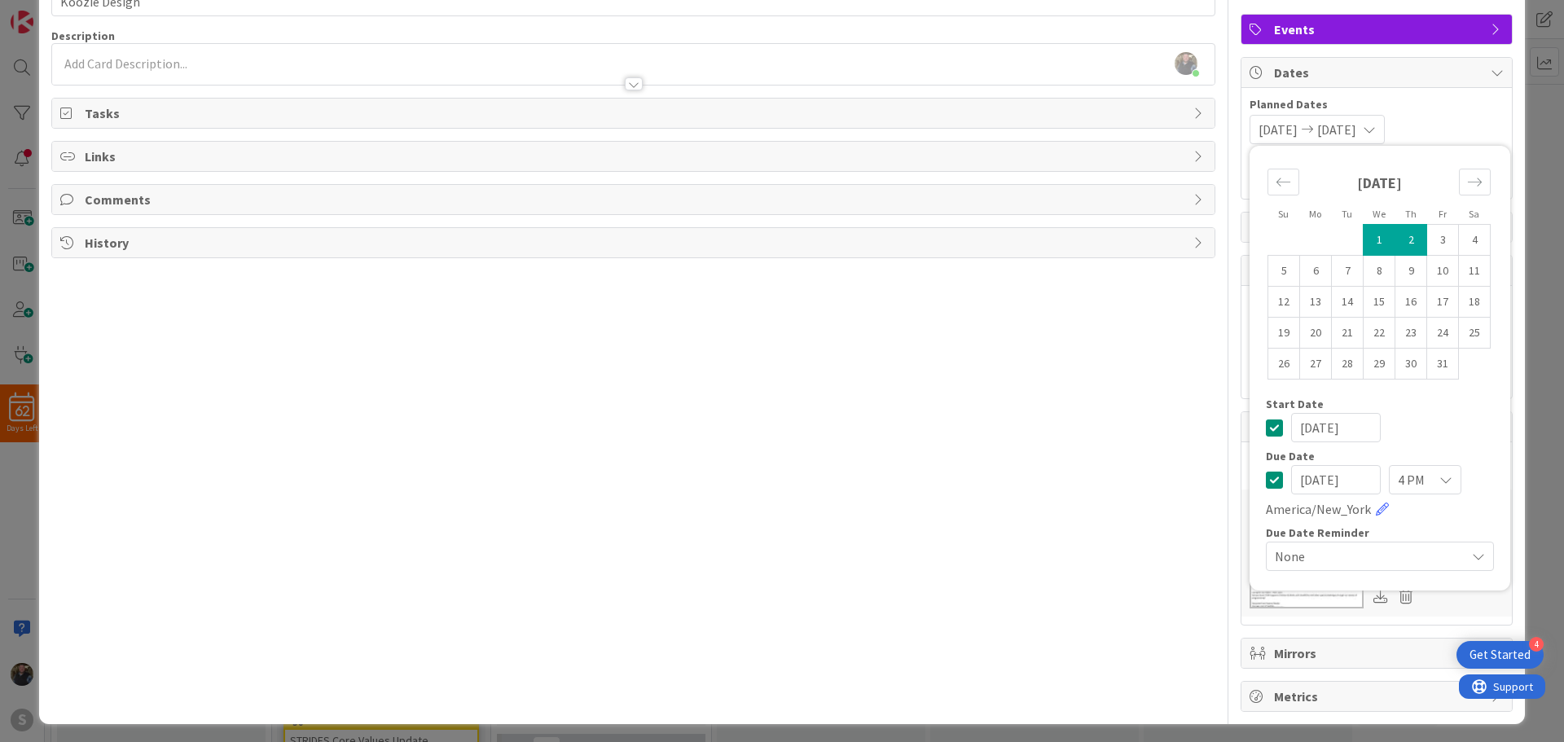
scroll to position [108, 0]
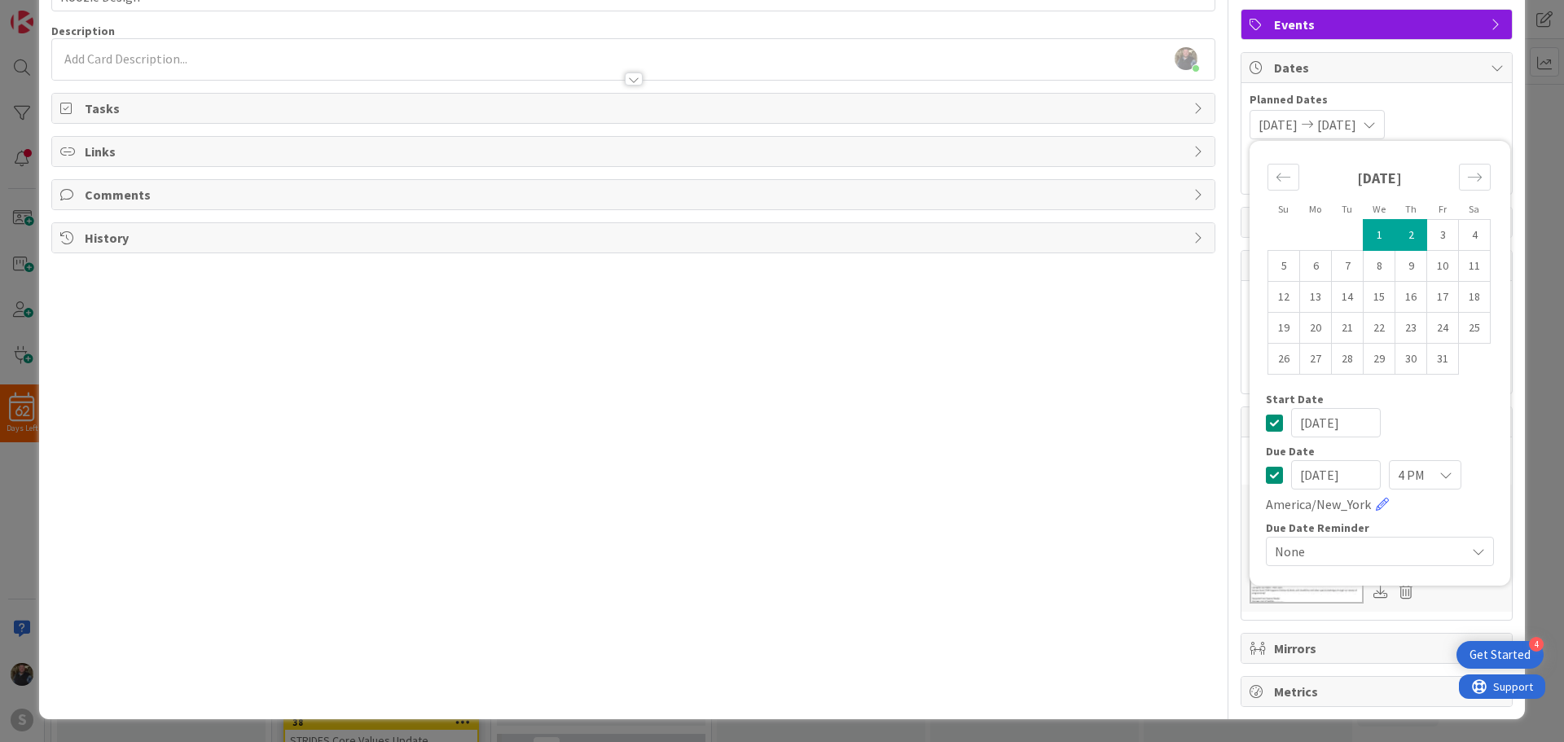
click at [1182, 497] on div "Title 13 / 128 Koozie Design Description [PERSON_NAME] just joined Owner Watche…" at bounding box center [633, 331] width 1164 height 752
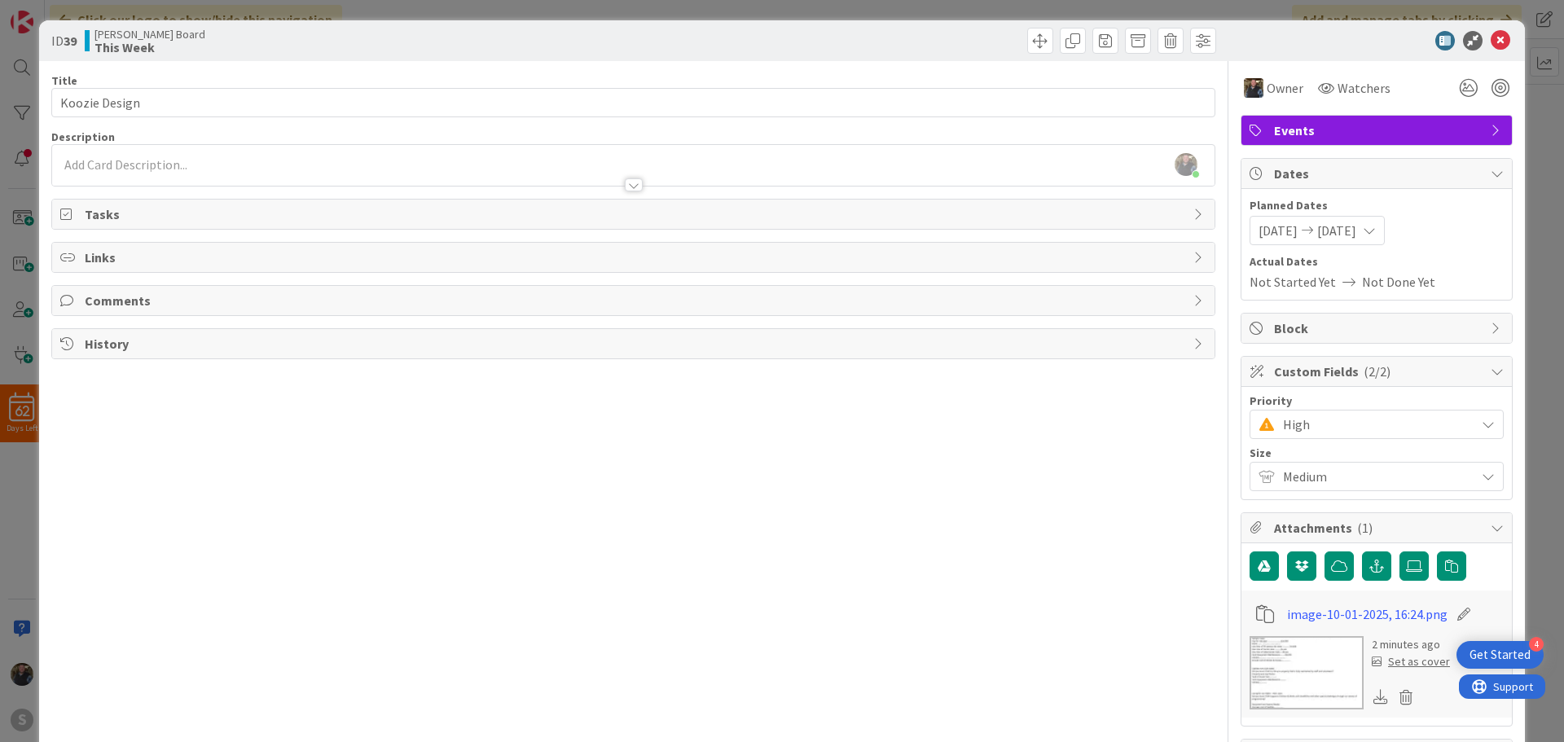
scroll to position [0, 0]
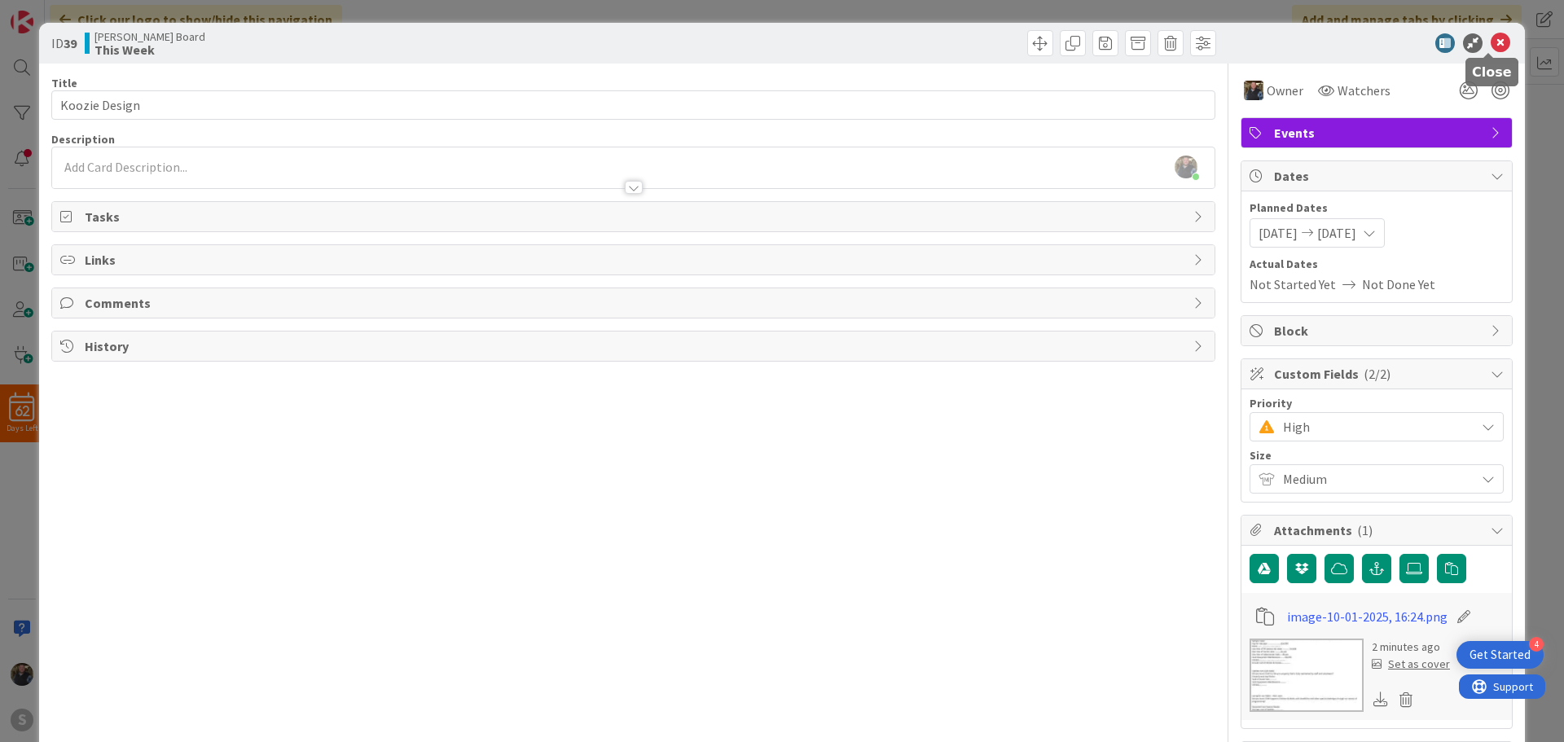
click at [1490, 34] on icon at bounding box center [1500, 43] width 20 height 20
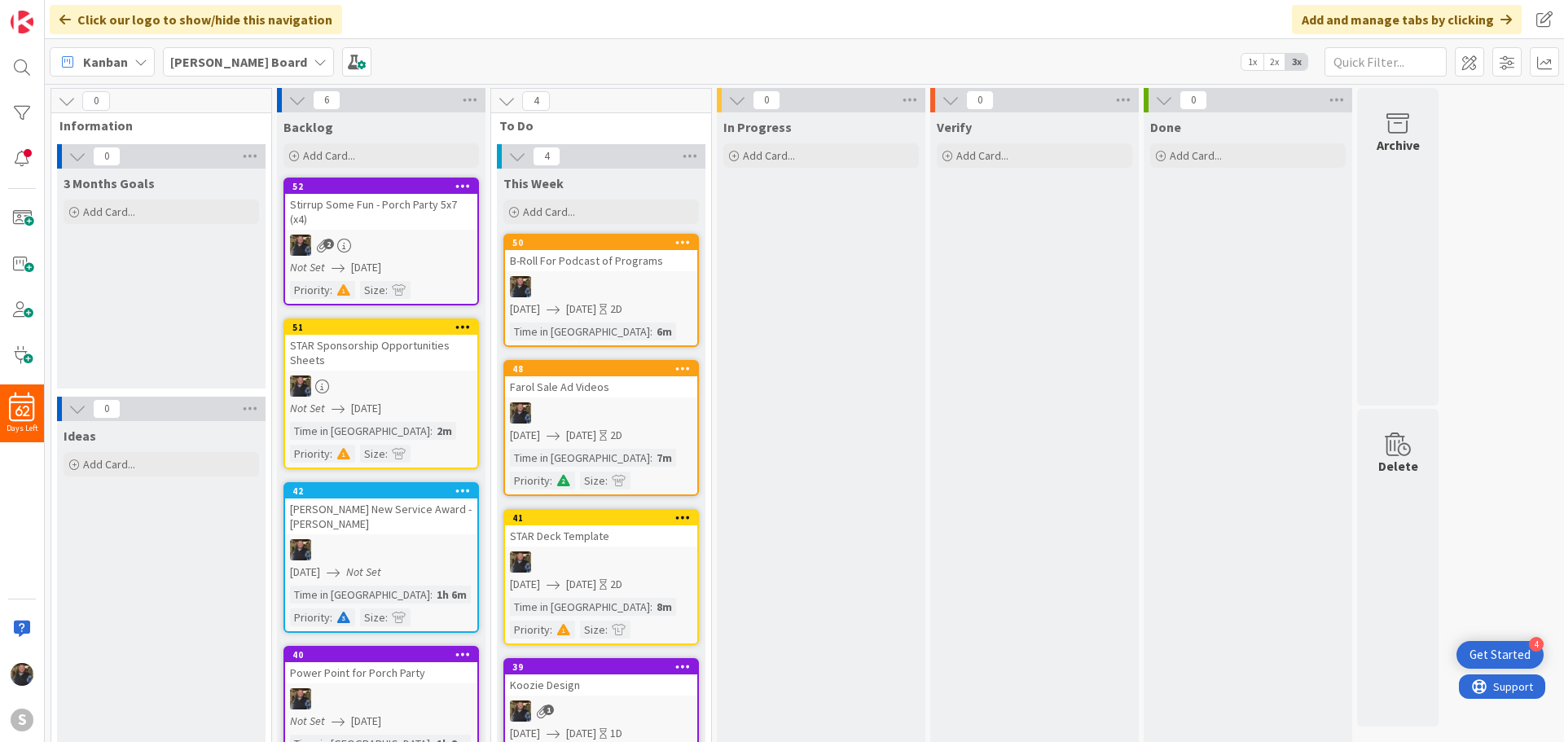
click at [402, 222] on div "Stirrup Some Fun - Porch Party 5x7 (x4)" at bounding box center [381, 212] width 192 height 36
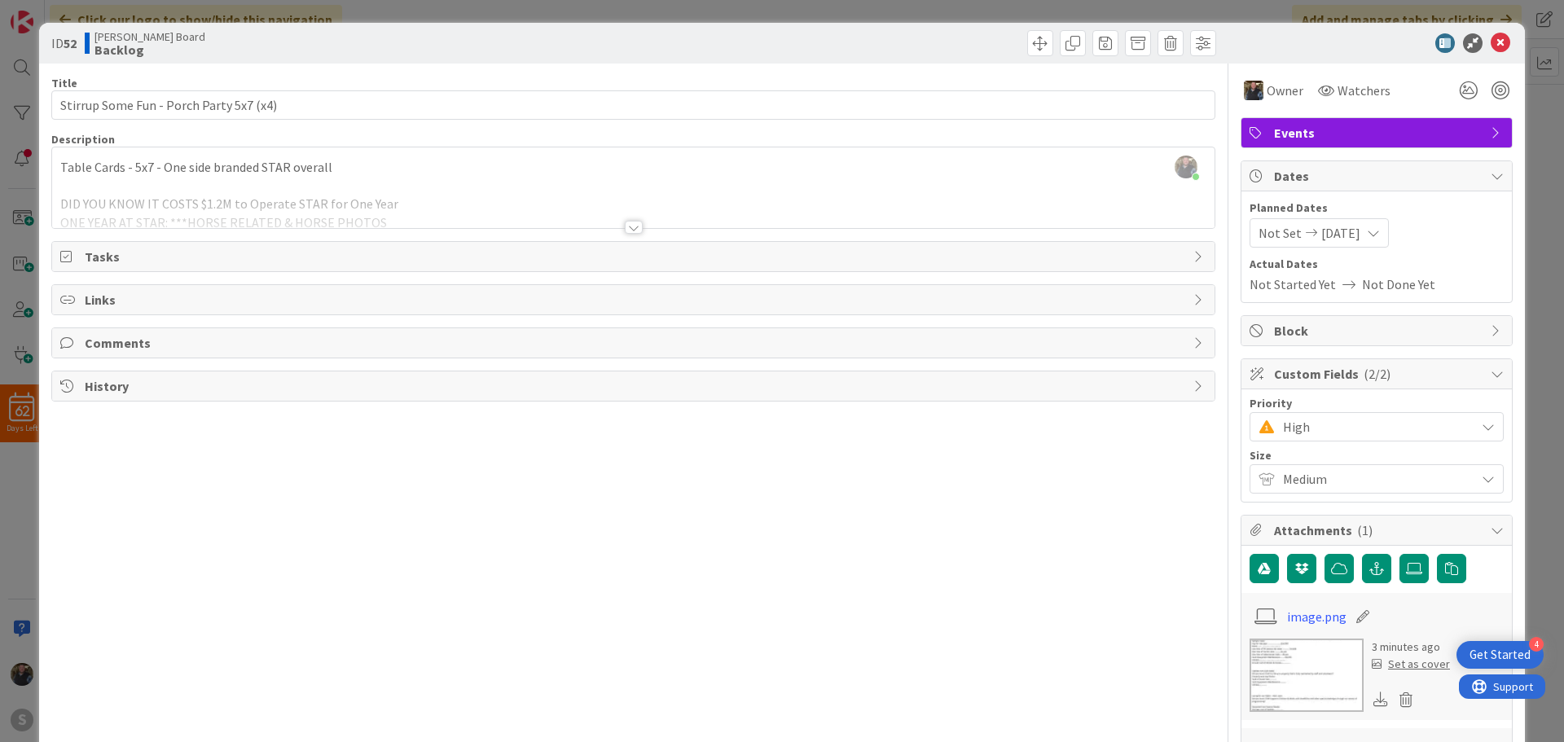
click at [1266, 234] on span "Not Set" at bounding box center [1279, 233] width 43 height 20
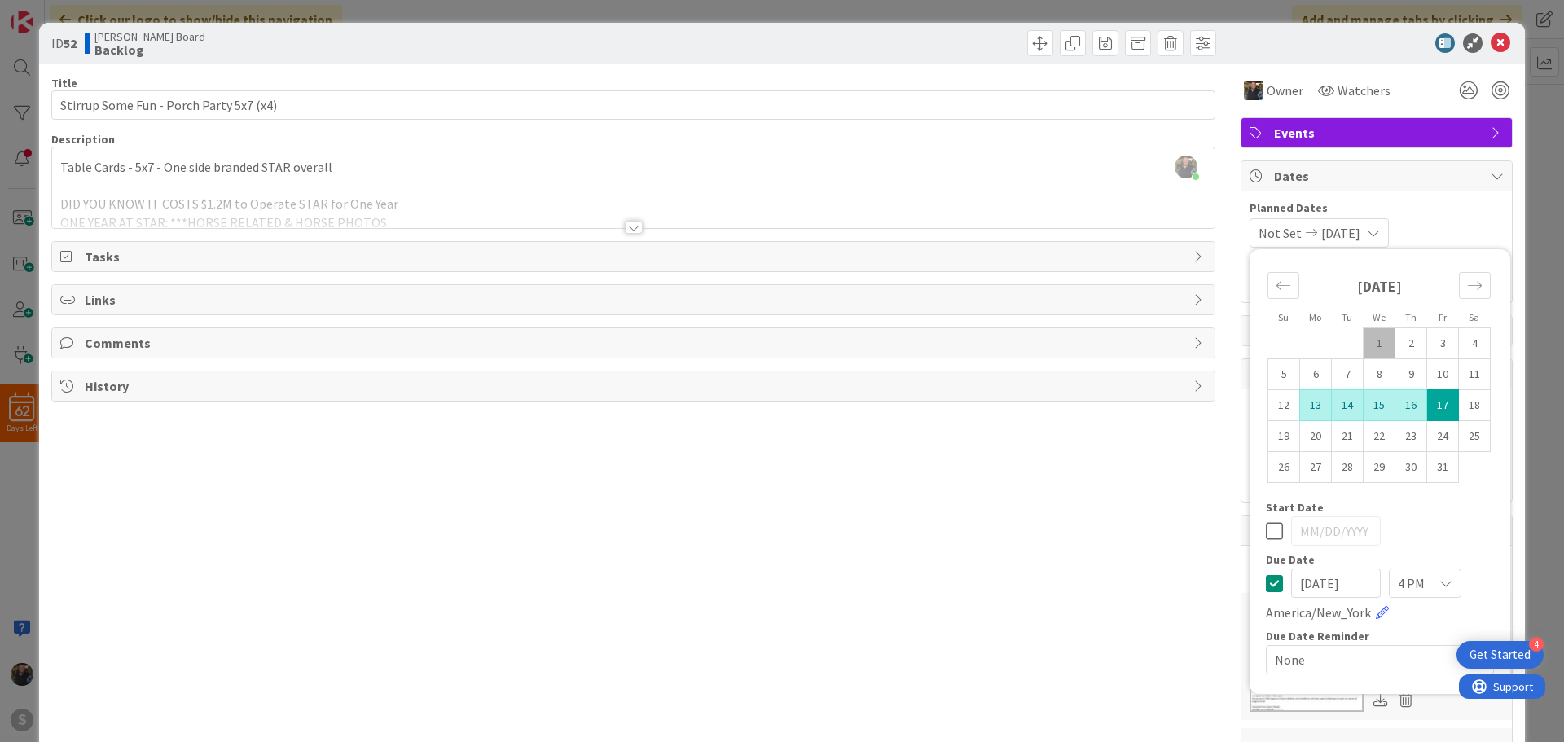
click at [1301, 402] on td "13" at bounding box center [1316, 405] width 32 height 31
click at [1498, 34] on icon at bounding box center [1500, 43] width 20 height 20
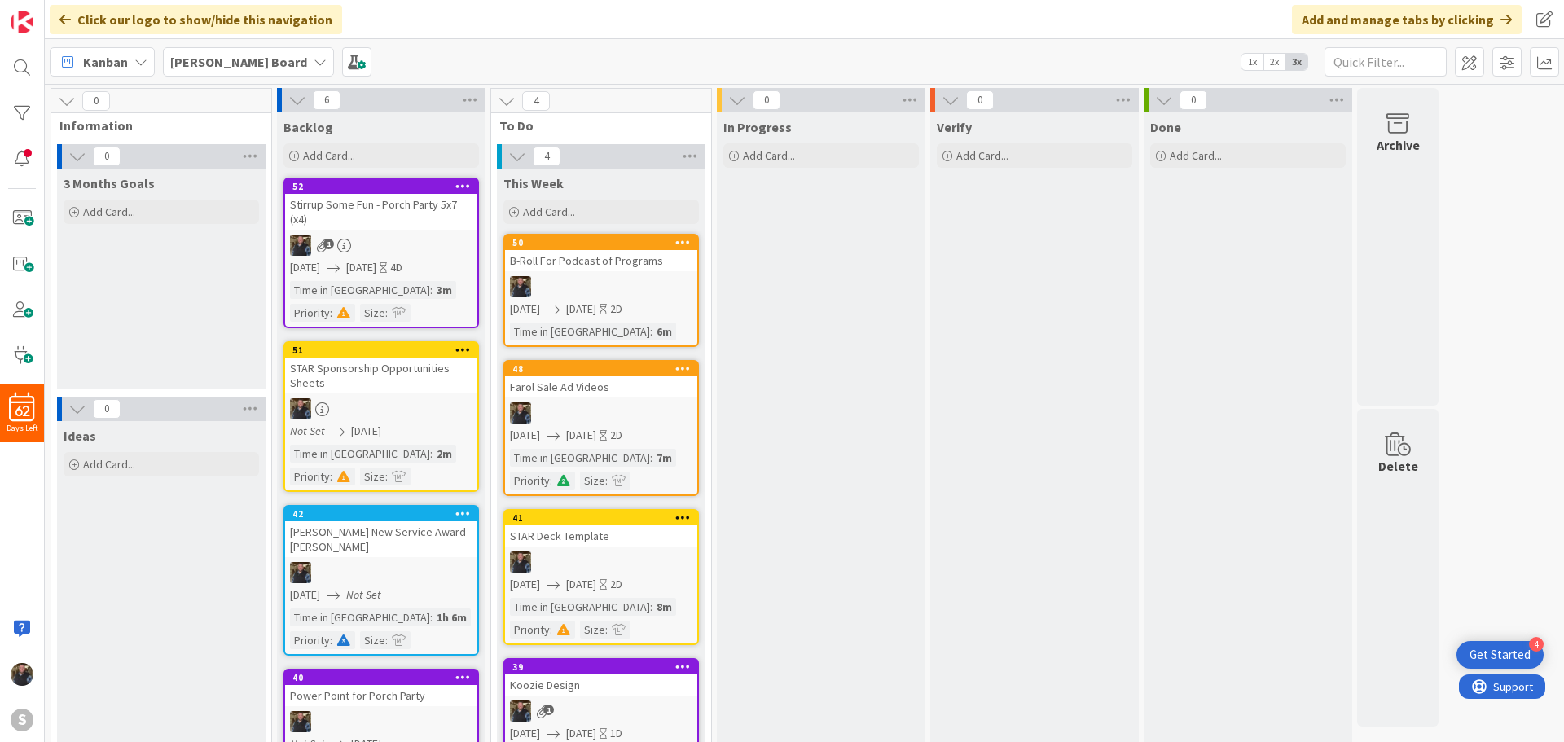
click at [378, 386] on div "STAR Sponsorship Opportunities Sheets" at bounding box center [381, 376] width 192 height 36
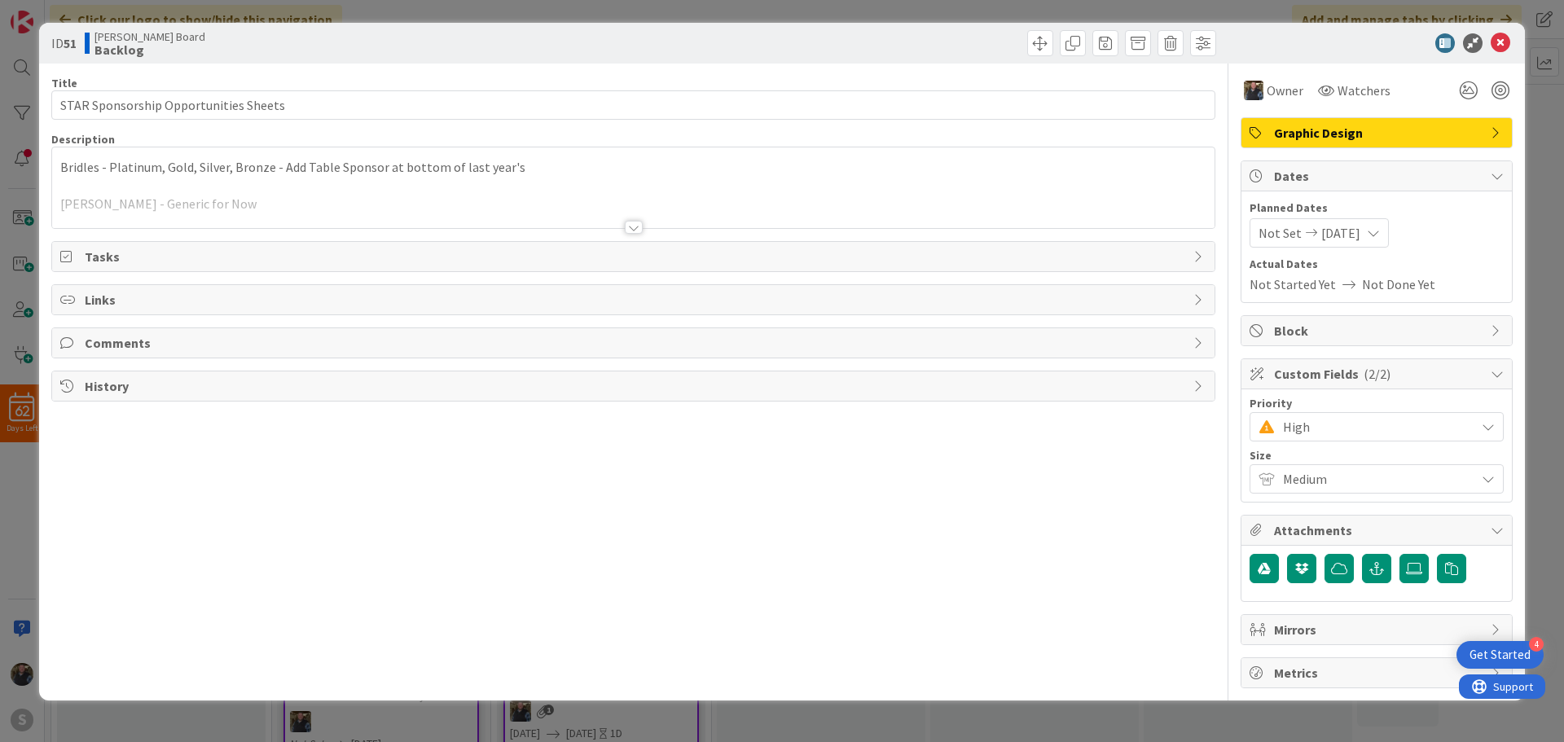
click at [1291, 241] on span "Not Set" at bounding box center [1279, 233] width 43 height 20
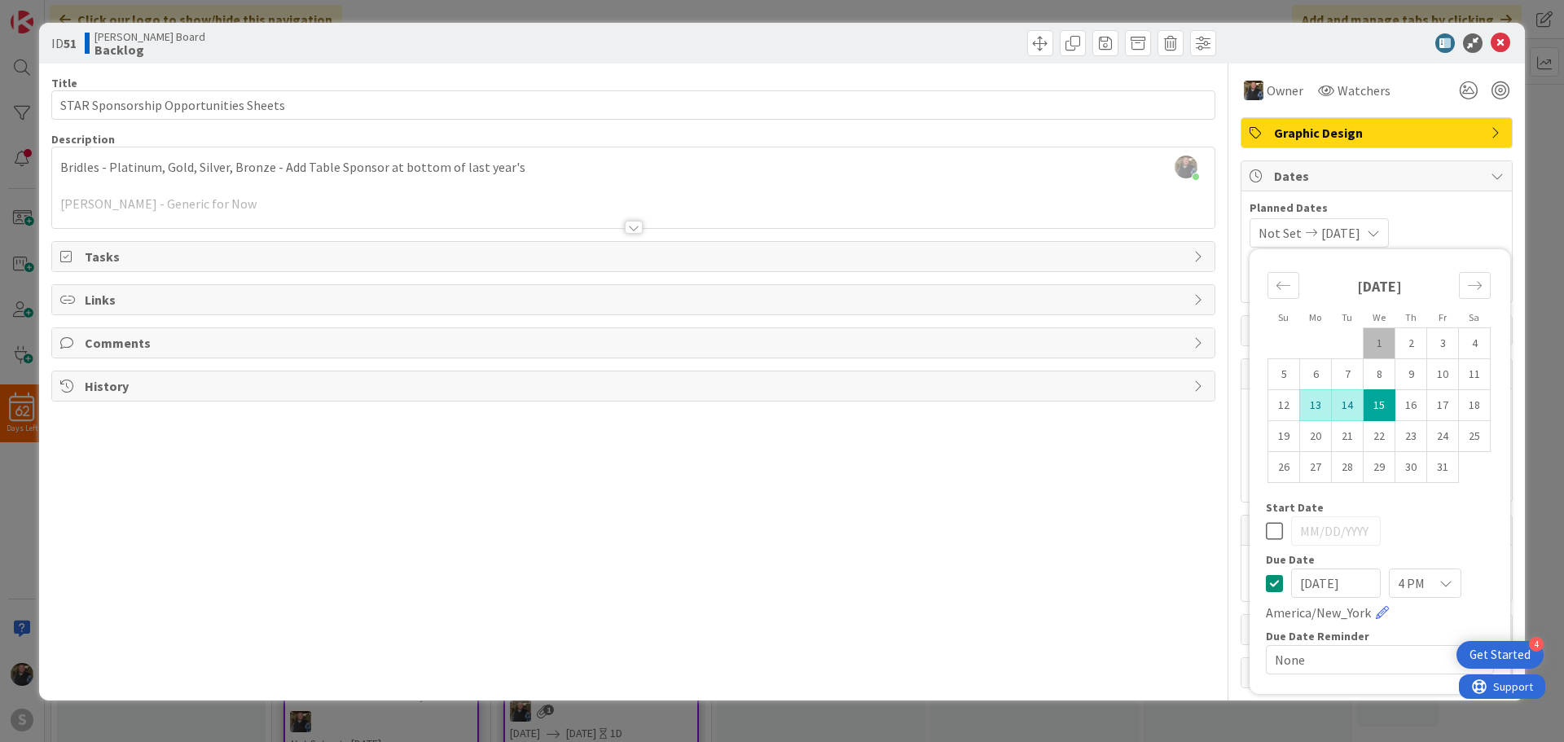
click at [1309, 406] on td "13" at bounding box center [1316, 405] width 32 height 31
click at [1501, 42] on icon at bounding box center [1500, 43] width 20 height 20
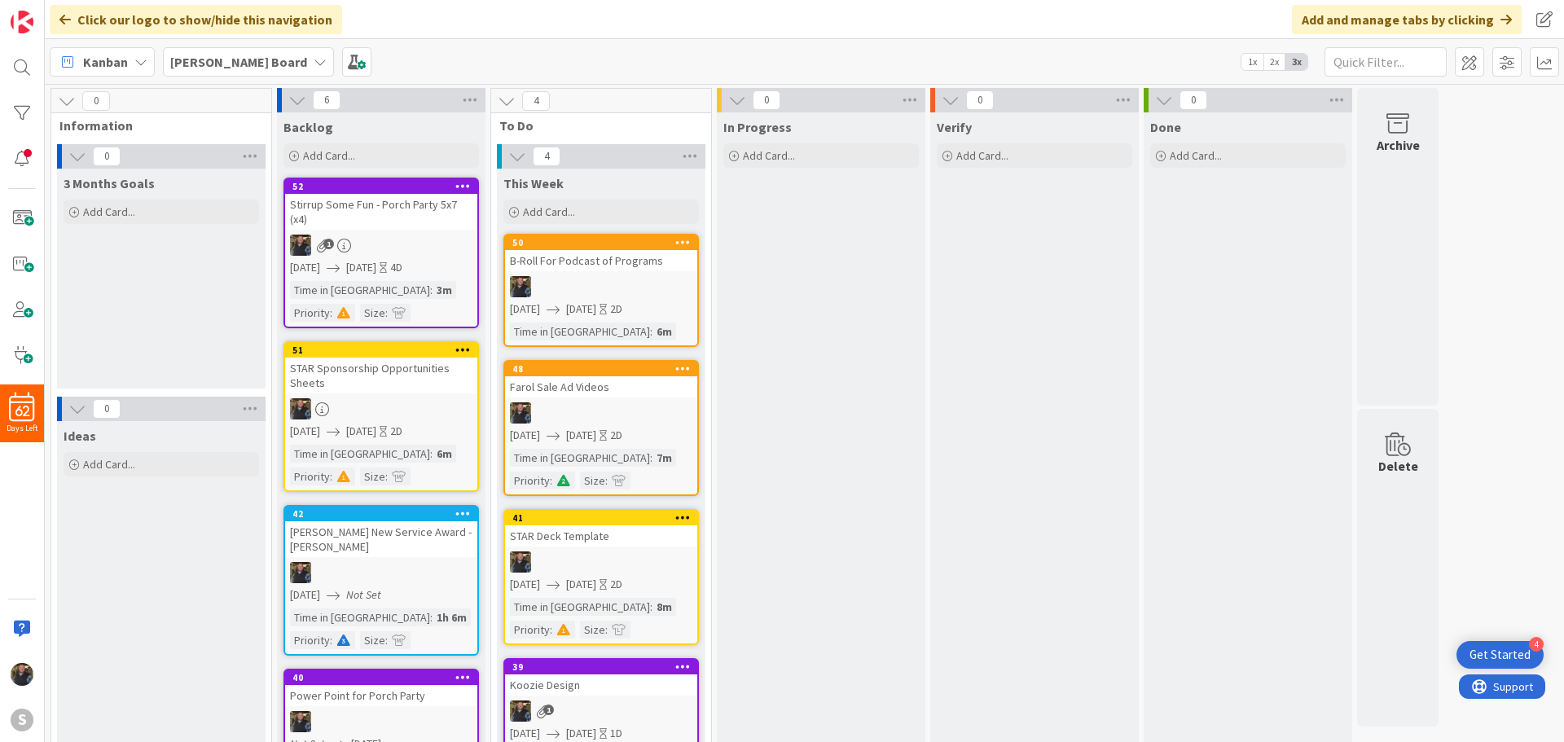
click at [376, 542] on div "42 [PERSON_NAME] New Service Award - [PERSON_NAME] [DATE] Not Set Time in [GEOG…" at bounding box center [380, 580] width 195 height 151
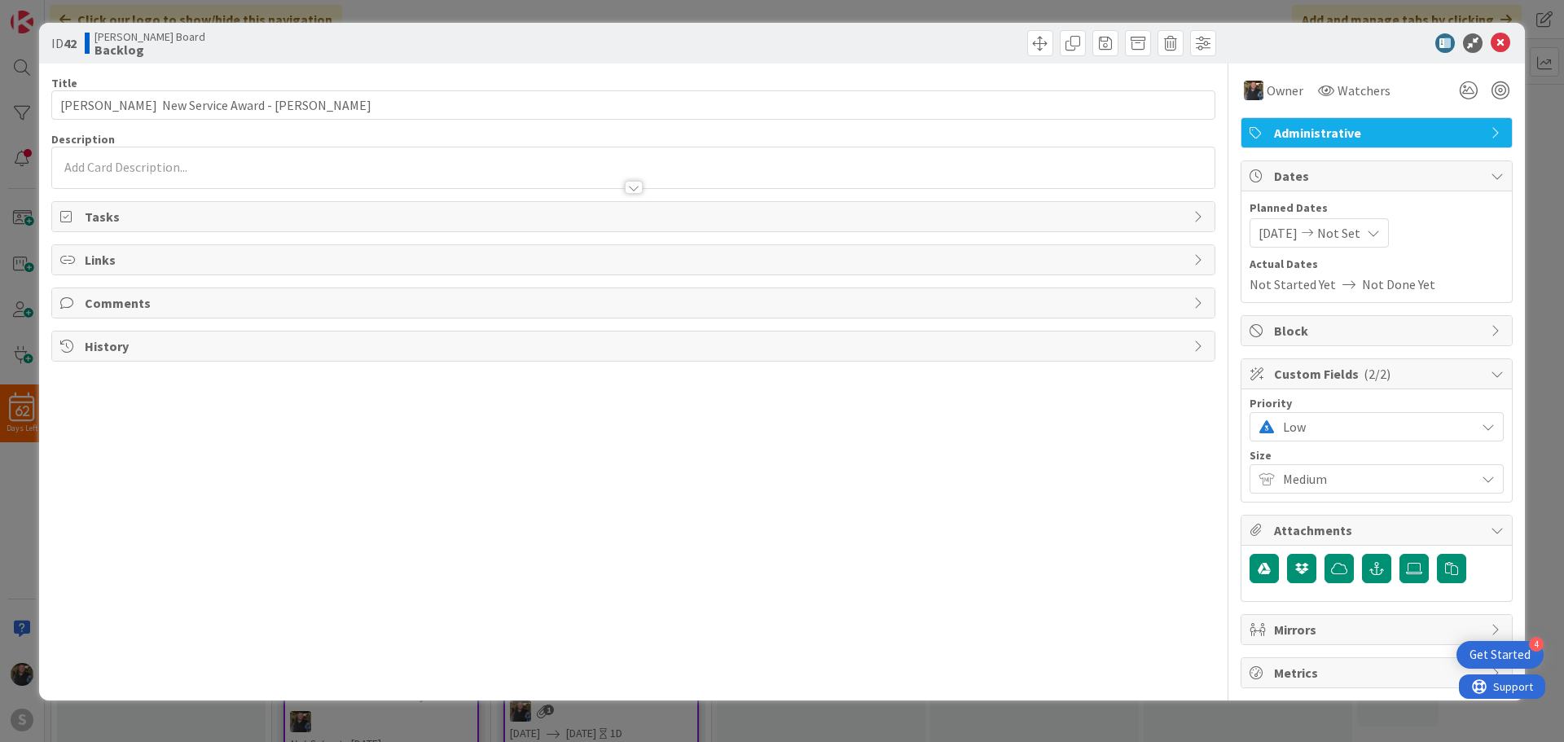
click at [1297, 229] on span "[DATE]" at bounding box center [1277, 233] width 39 height 20
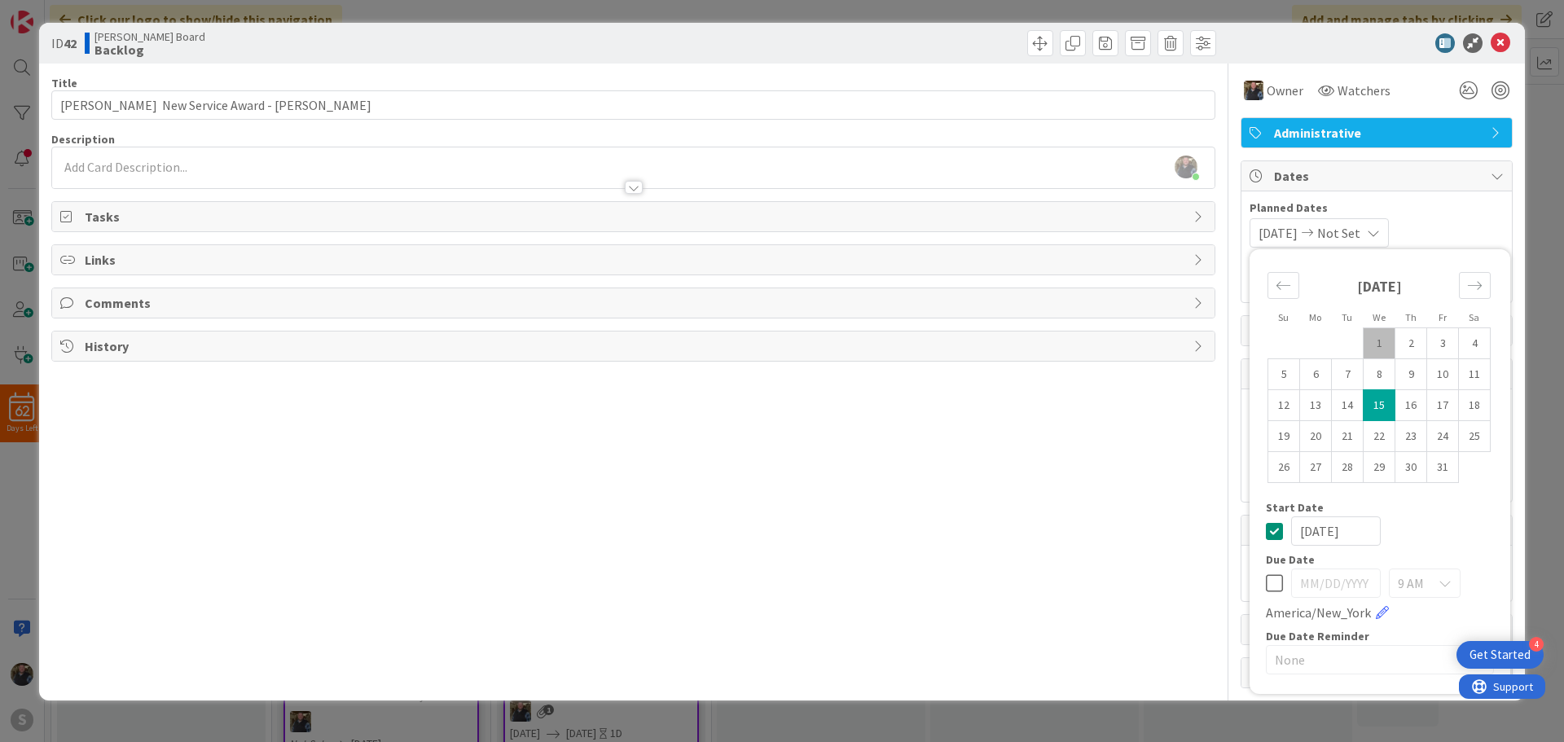
click at [1275, 581] on icon at bounding box center [1274, 583] width 17 height 20
click at [1498, 42] on icon at bounding box center [1500, 43] width 20 height 20
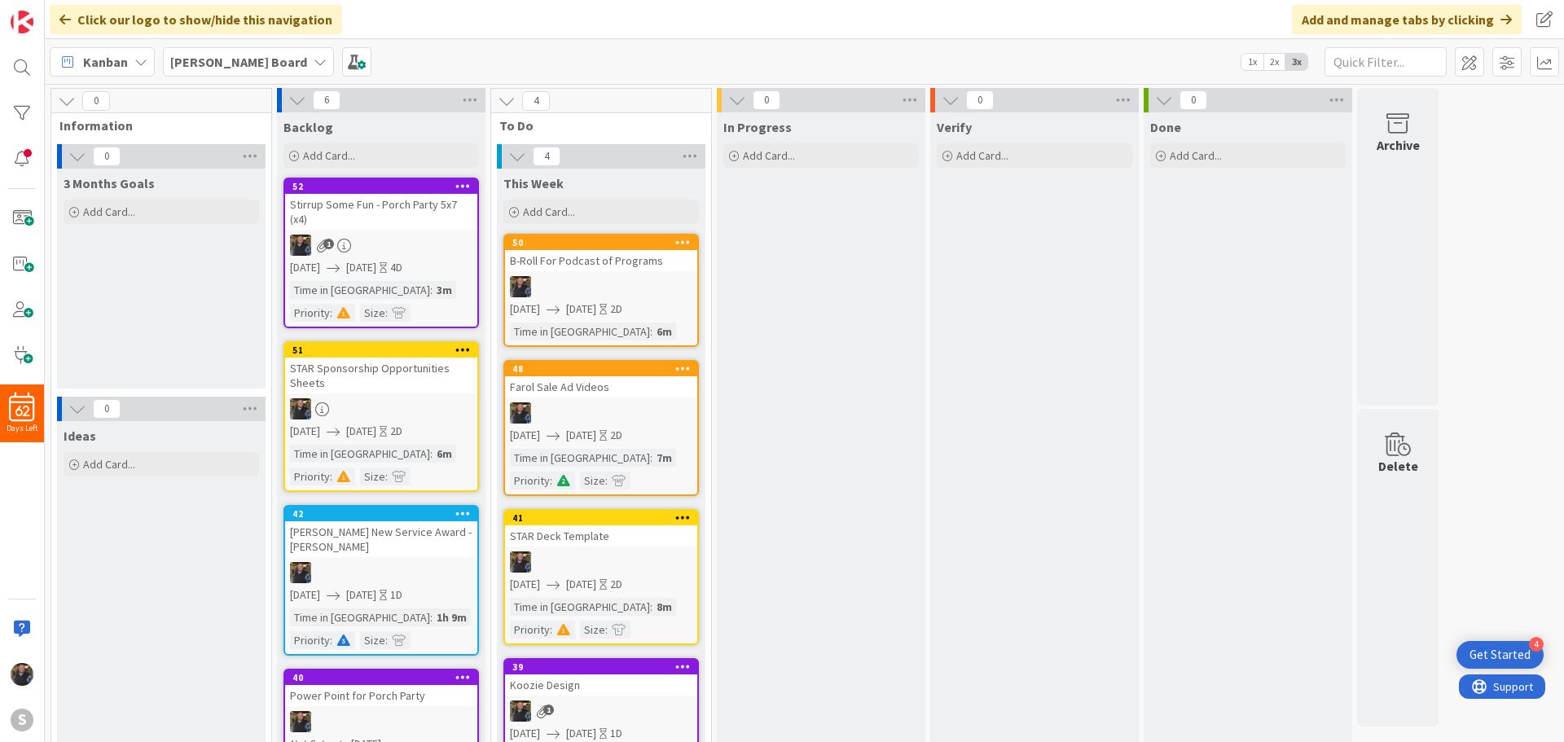
click at [410, 685] on div "Power Point for Porch Party" at bounding box center [381, 695] width 192 height 21
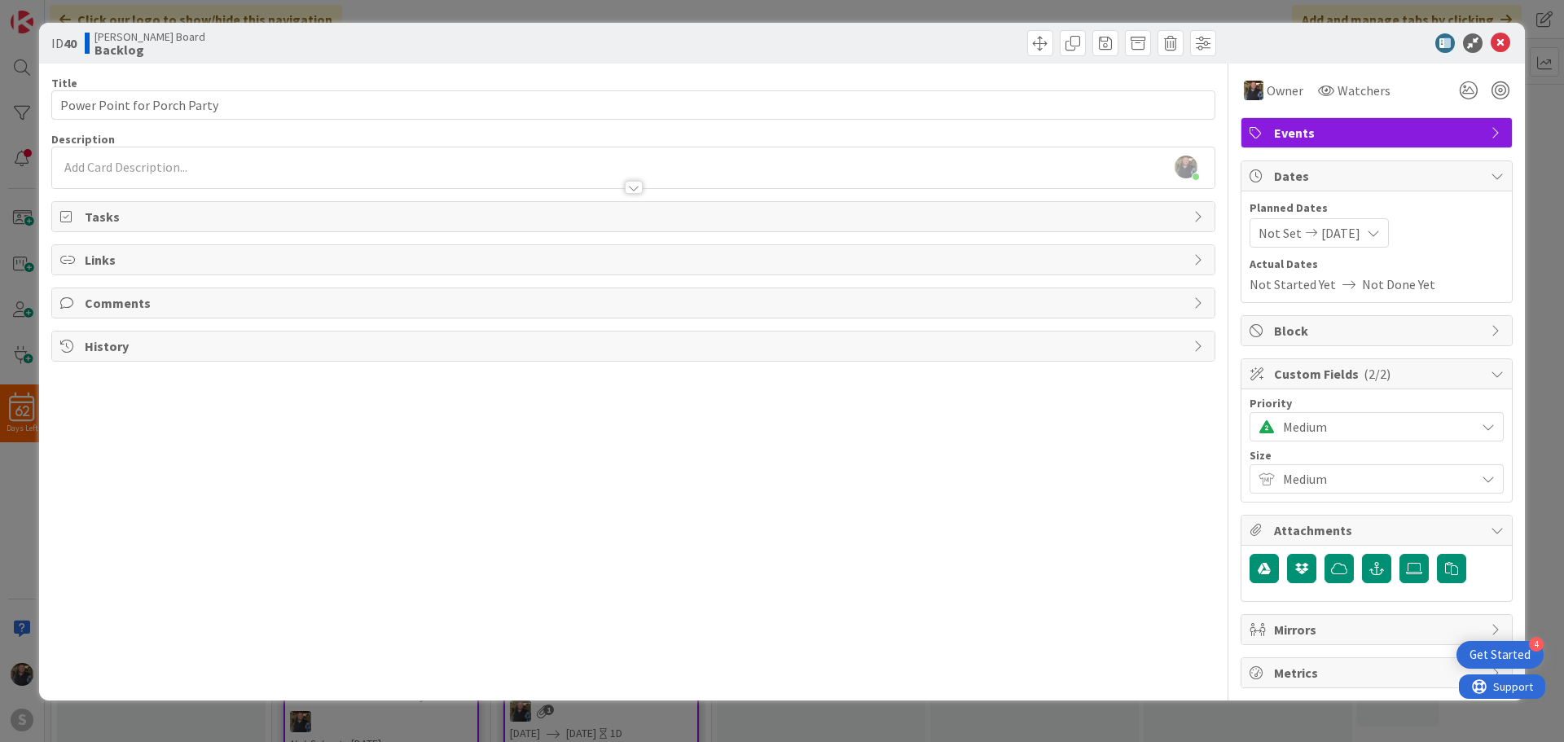
click at [1287, 230] on span "Not Set" at bounding box center [1279, 233] width 43 height 20
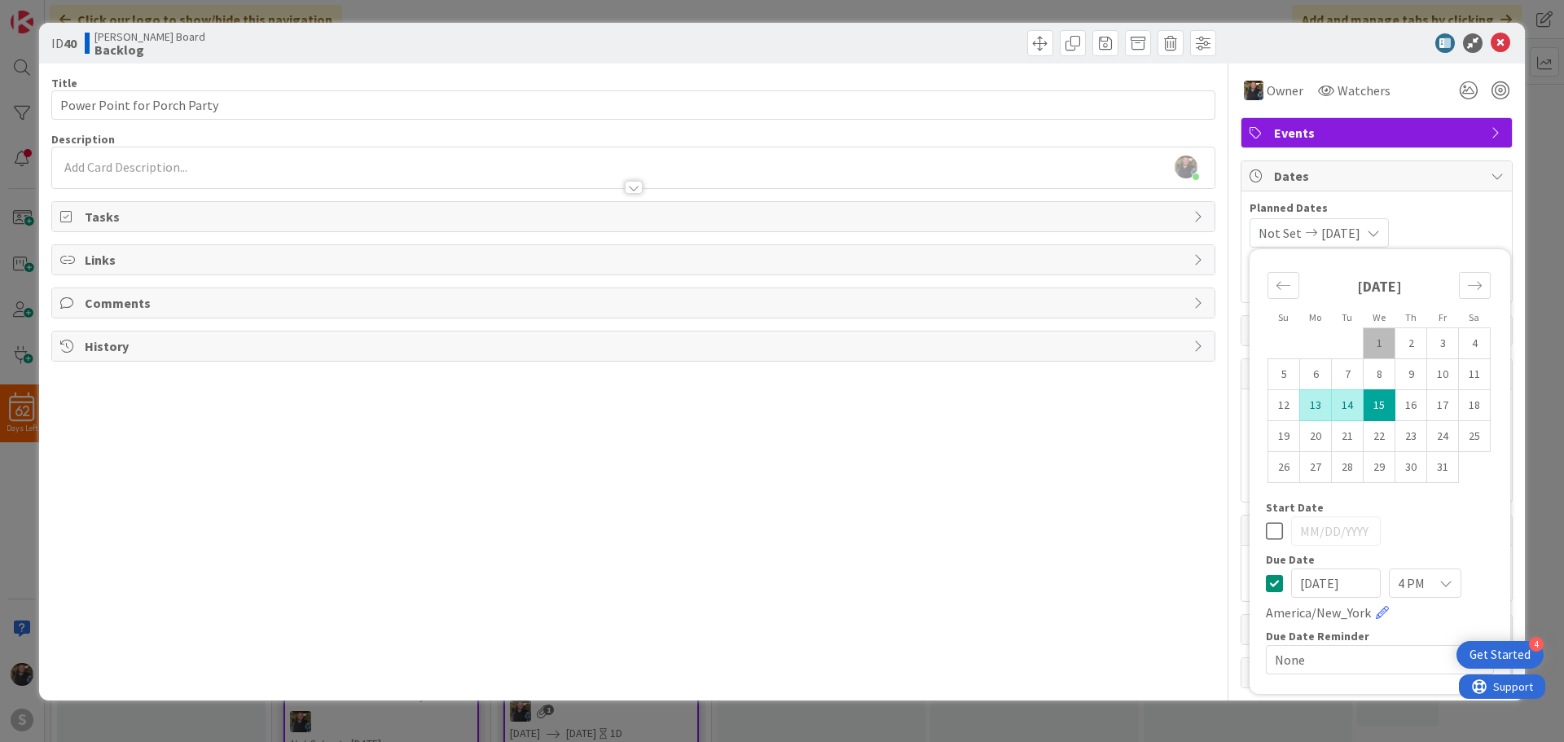
click at [1310, 401] on td "13" at bounding box center [1316, 405] width 32 height 31
click at [1501, 35] on icon at bounding box center [1500, 43] width 20 height 20
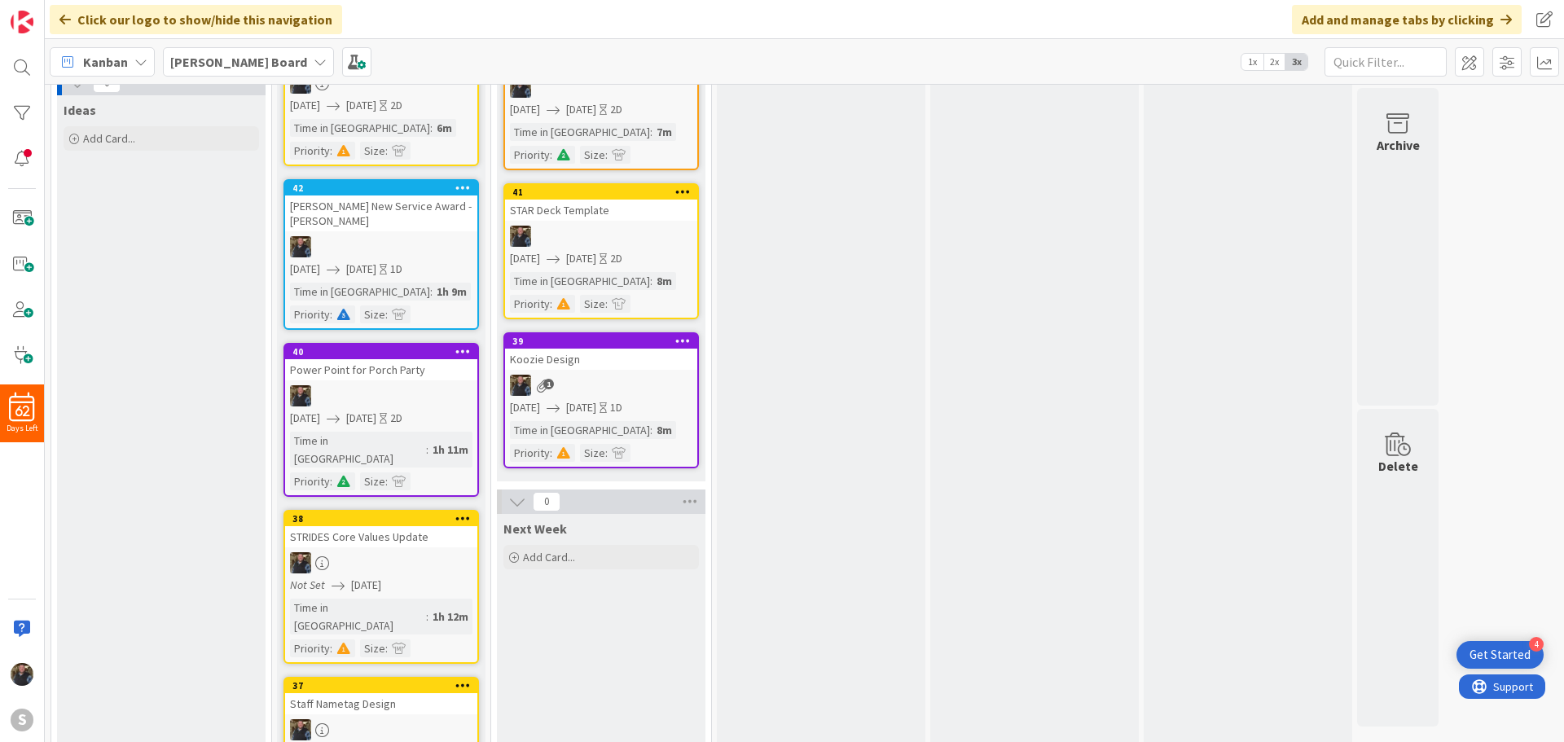
scroll to position [367, 0]
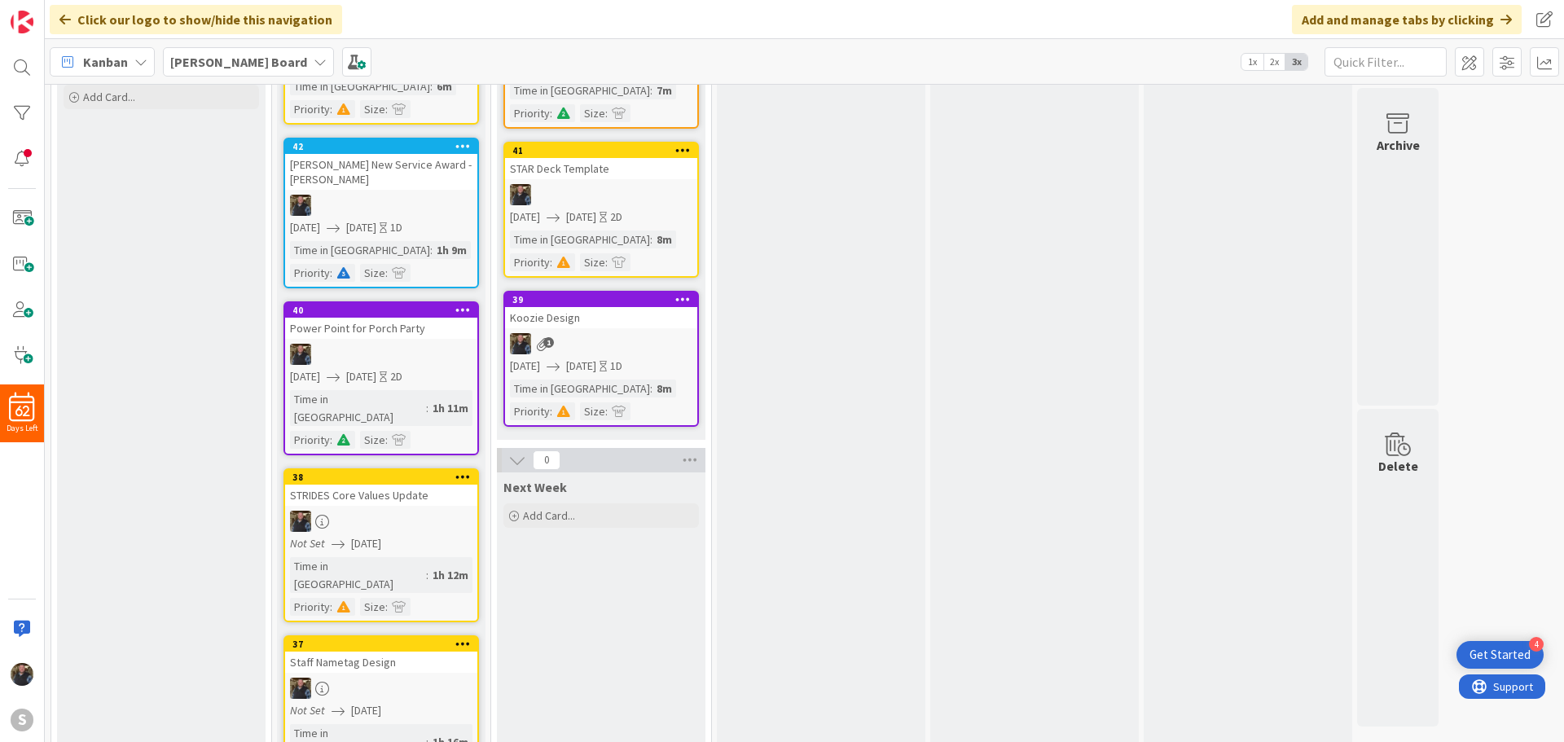
click at [397, 511] on div at bounding box center [381, 521] width 192 height 21
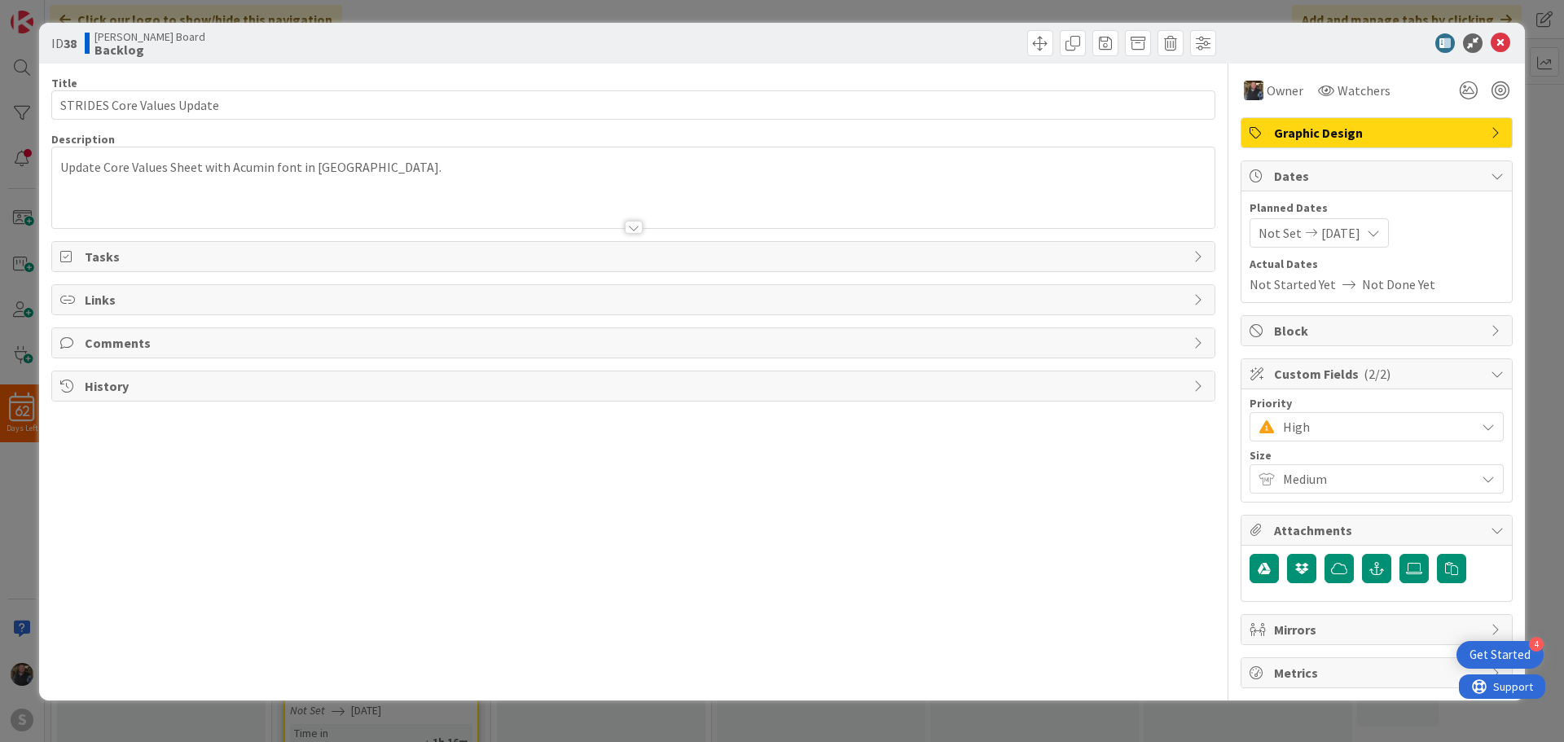
click at [1282, 231] on span "Not Set" at bounding box center [1279, 233] width 43 height 20
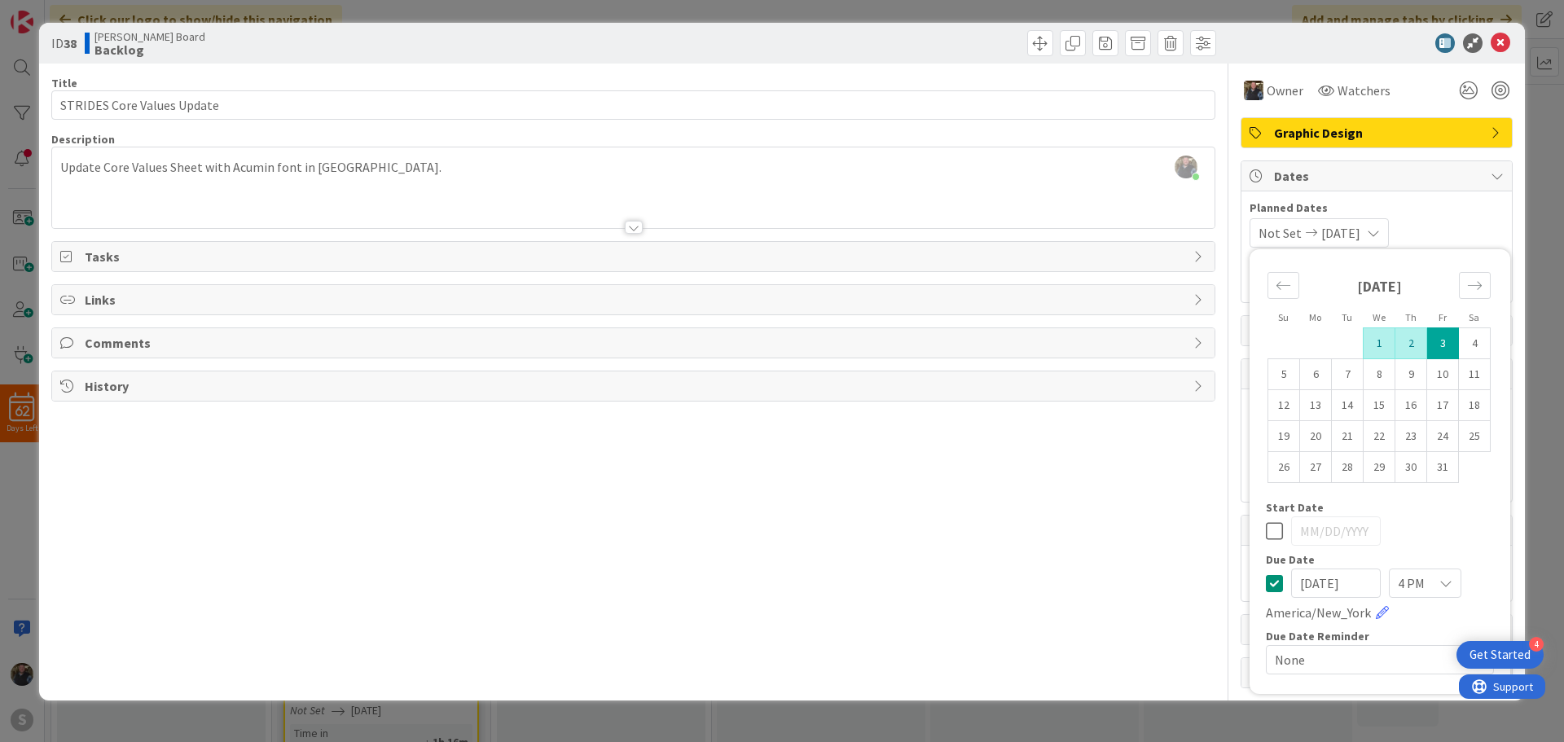
click at [1371, 341] on td "1" at bounding box center [1379, 343] width 32 height 31
click at [1498, 41] on icon at bounding box center [1500, 43] width 20 height 20
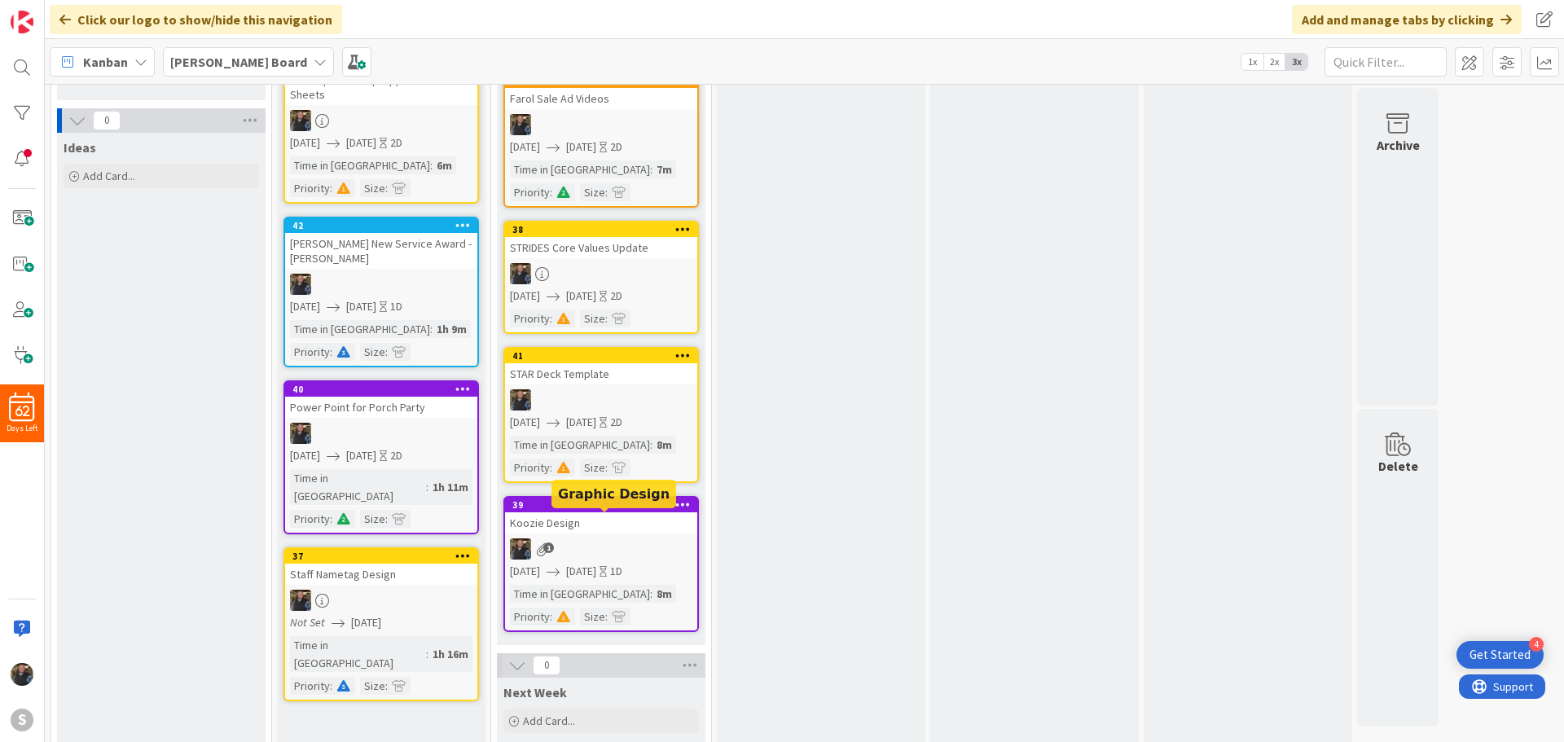
scroll to position [326, 0]
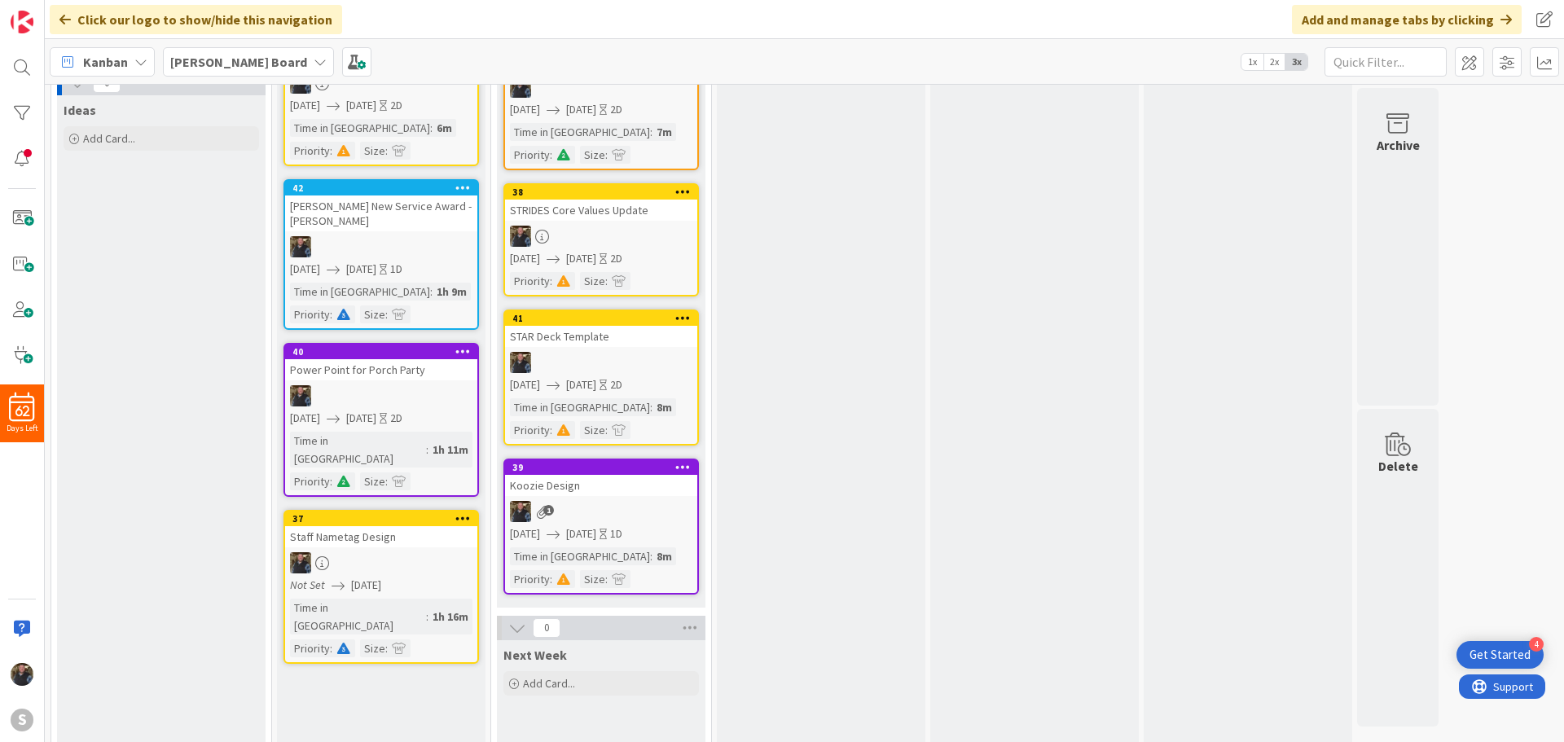
click at [396, 526] on div "Staff Nametag Design" at bounding box center [381, 536] width 192 height 21
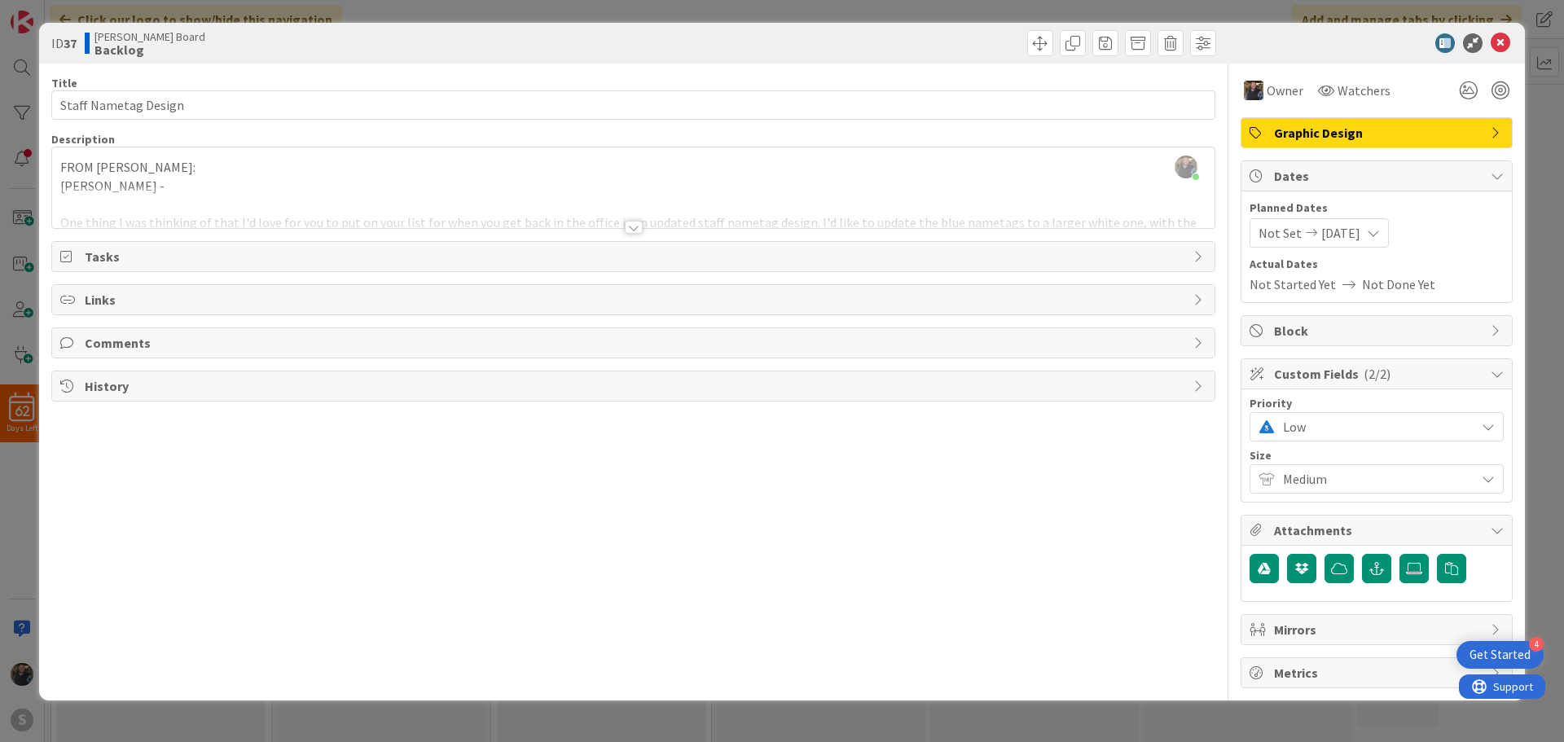
click at [1278, 241] on span "Not Set" at bounding box center [1279, 233] width 43 height 20
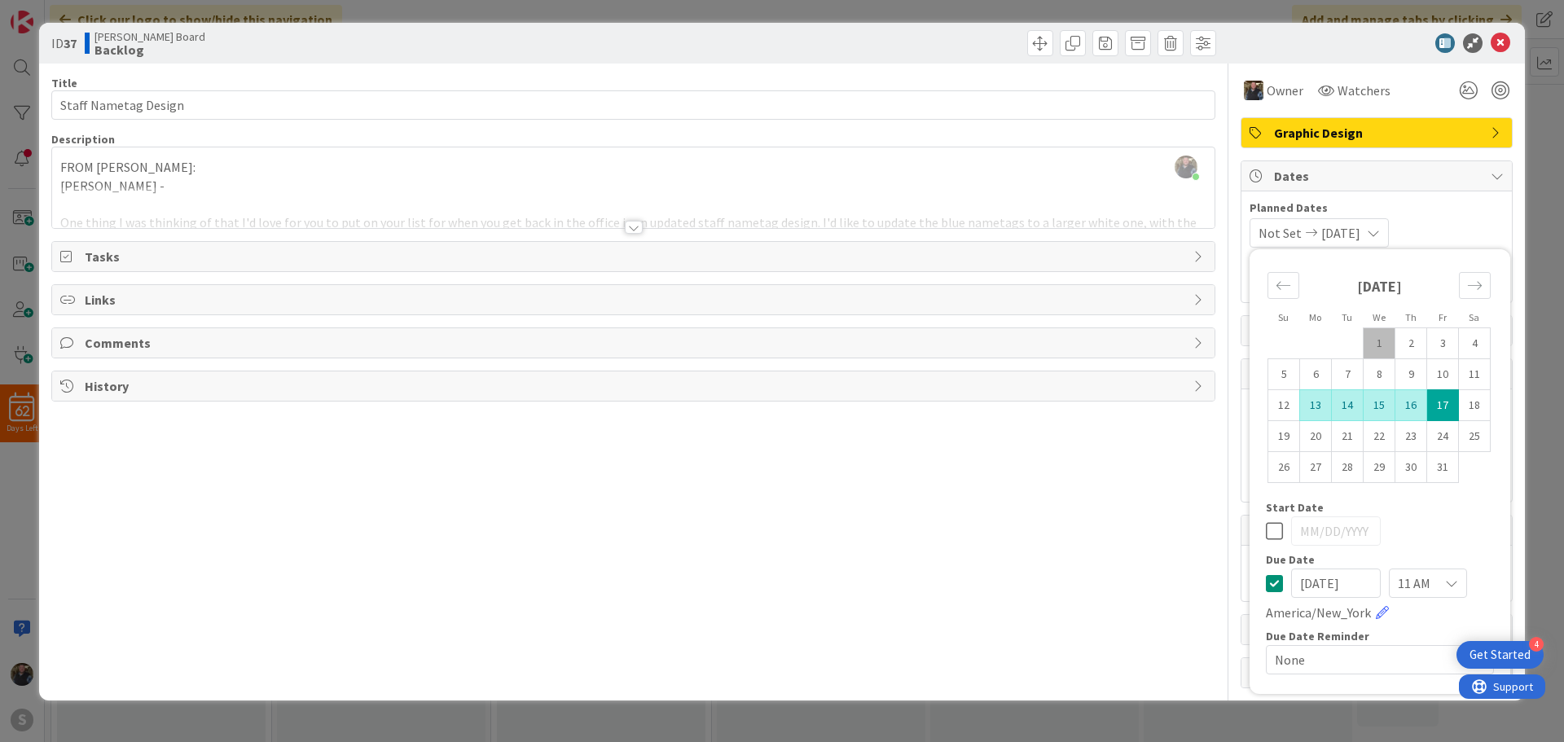
click at [1306, 397] on td "13" at bounding box center [1316, 405] width 32 height 31
click at [1500, 42] on icon at bounding box center [1500, 43] width 20 height 20
